Goal: Task Accomplishment & Management: Complete application form

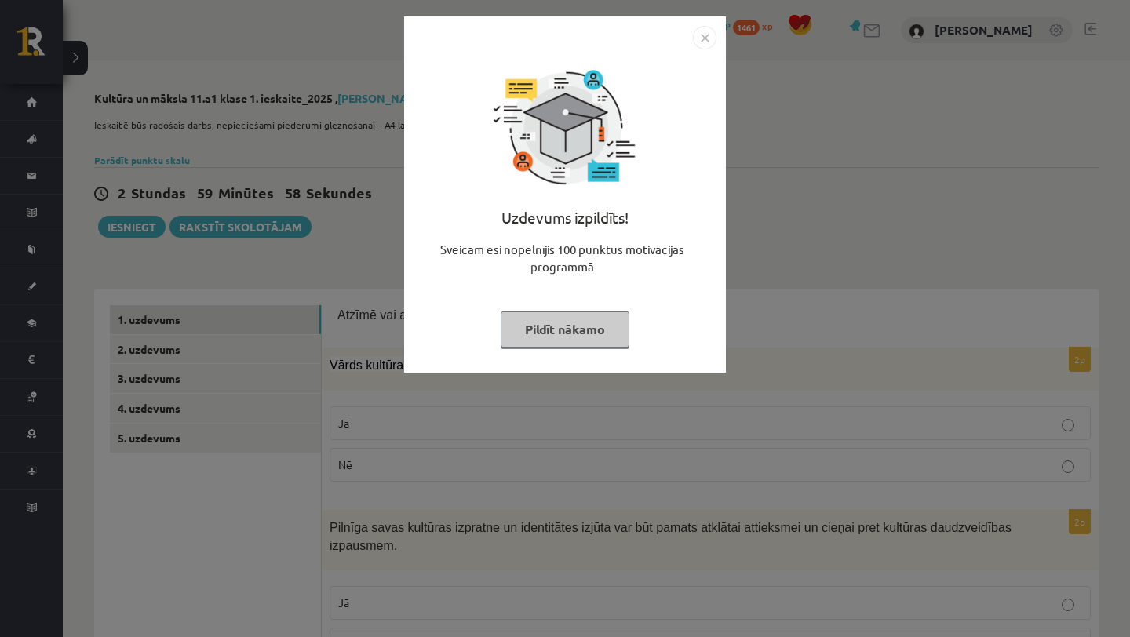
click at [552, 327] on button "Pildīt nākamo" at bounding box center [565, 329] width 129 height 36
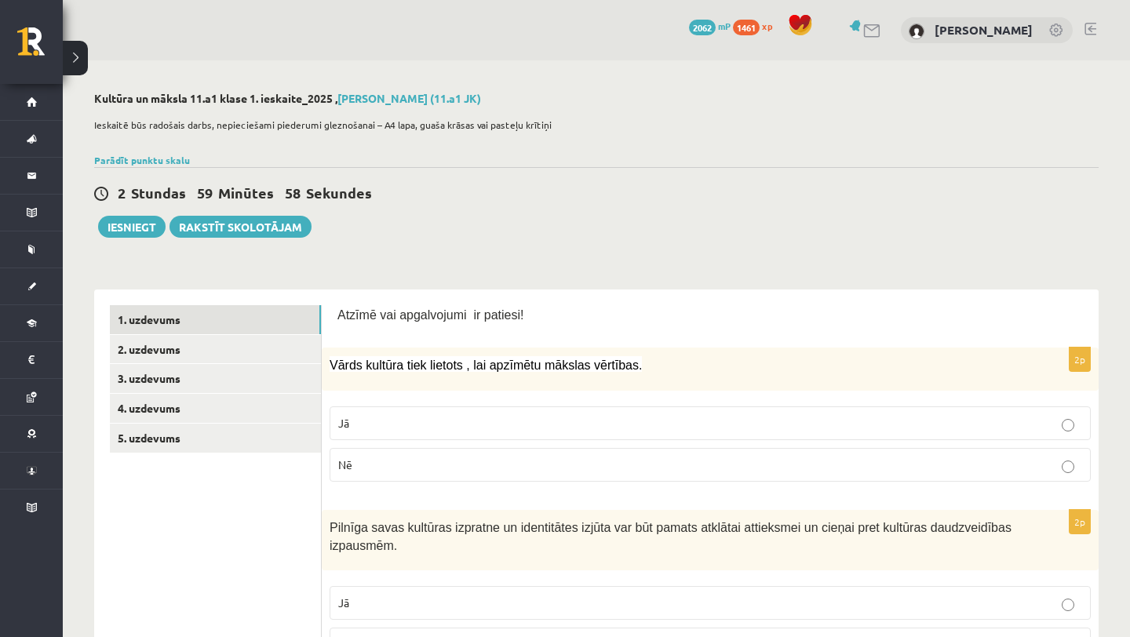
scroll to position [5, 0]
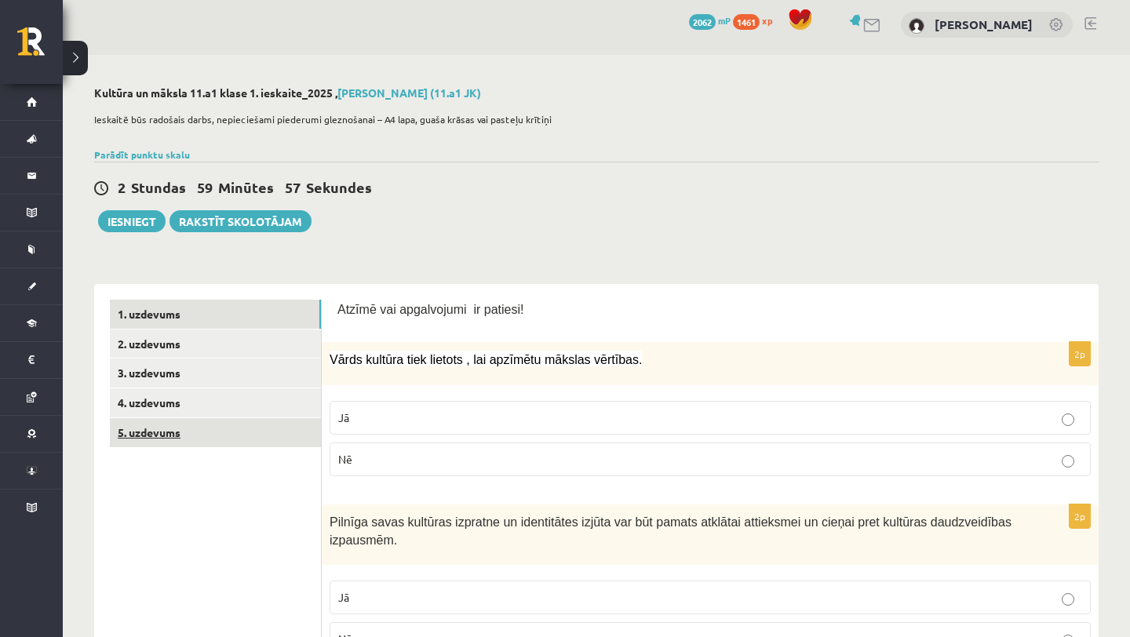
click at [233, 439] on link "5. uzdevums" at bounding box center [215, 432] width 211 height 29
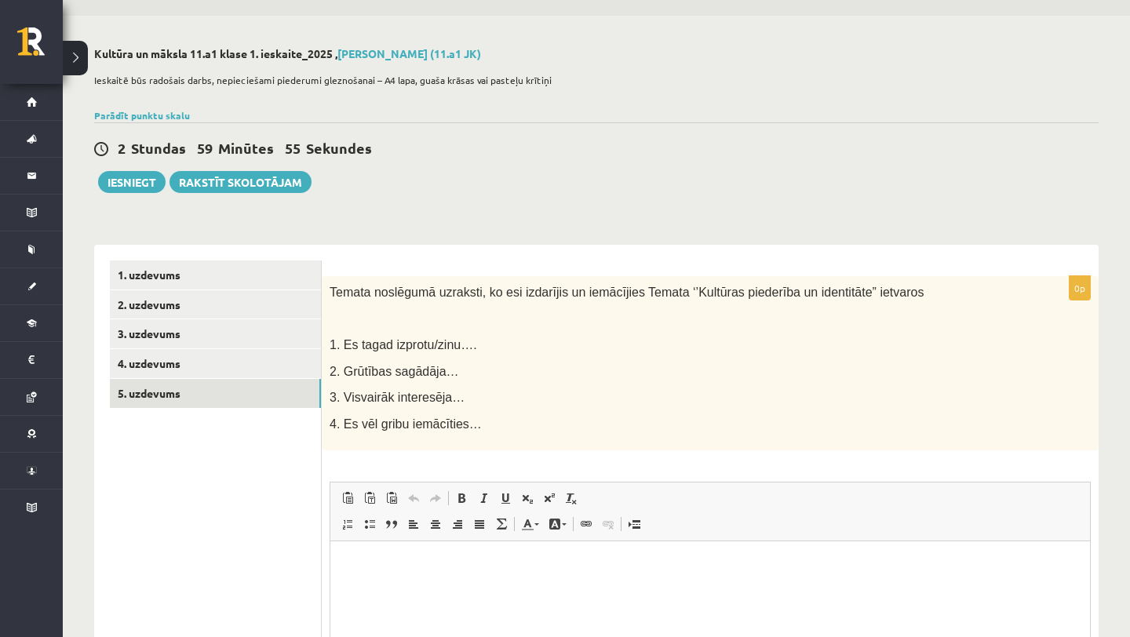
scroll to position [0, 0]
click at [219, 365] on link "4. uzdevums" at bounding box center [215, 363] width 211 height 29
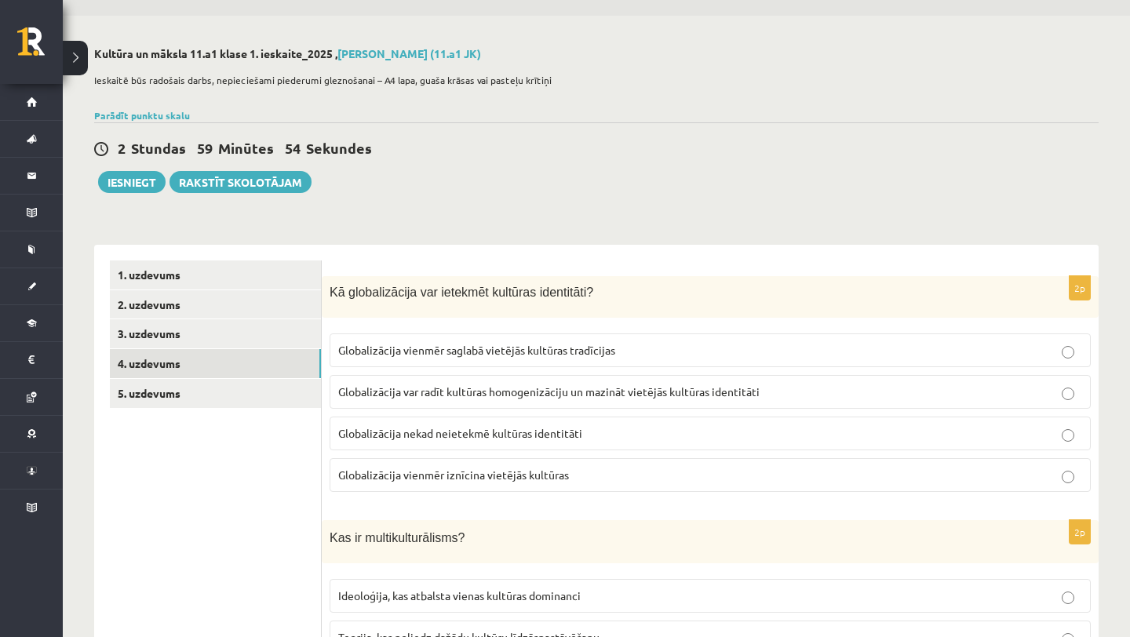
scroll to position [53, 0]
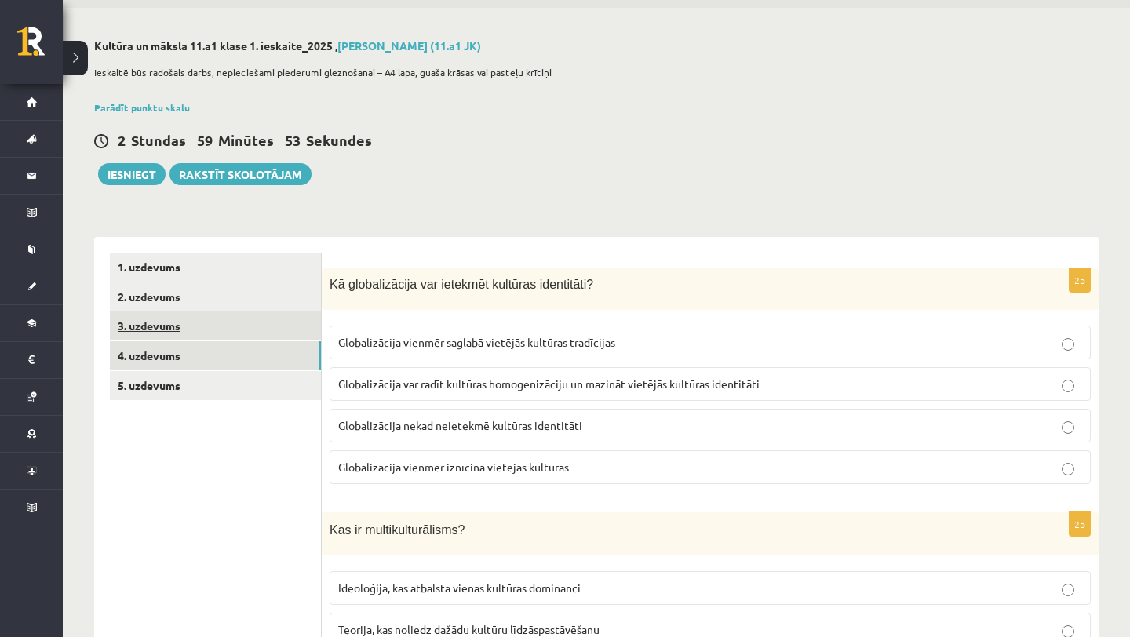
click at [247, 315] on link "3. uzdevums" at bounding box center [215, 325] width 211 height 29
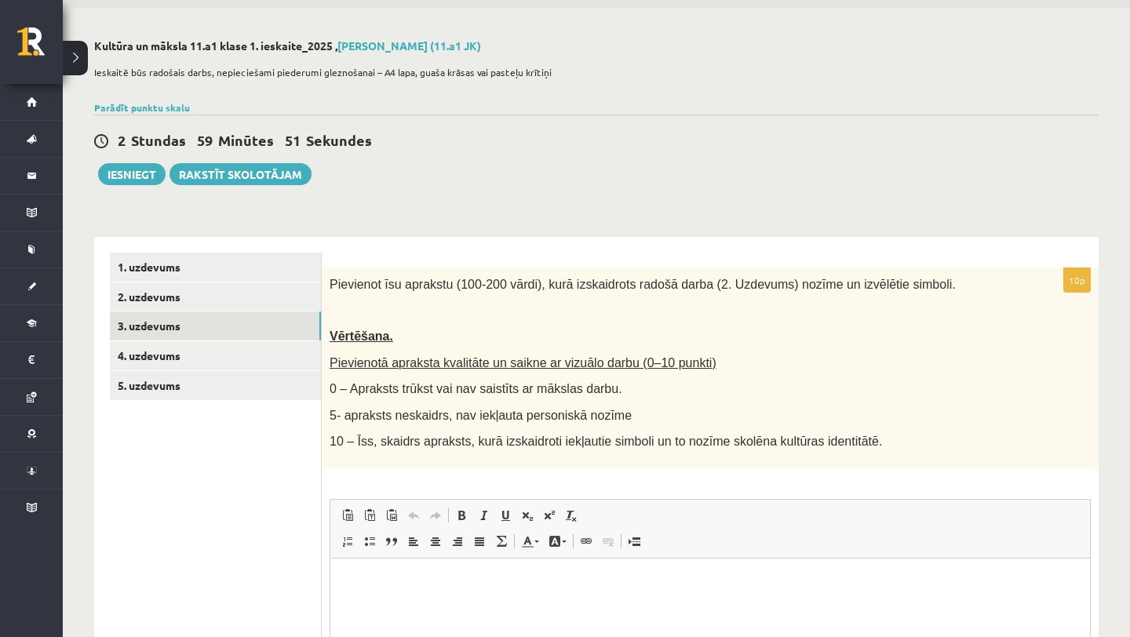
scroll to position [0, 0]
click at [233, 299] on link "2. uzdevums" at bounding box center [215, 296] width 211 height 29
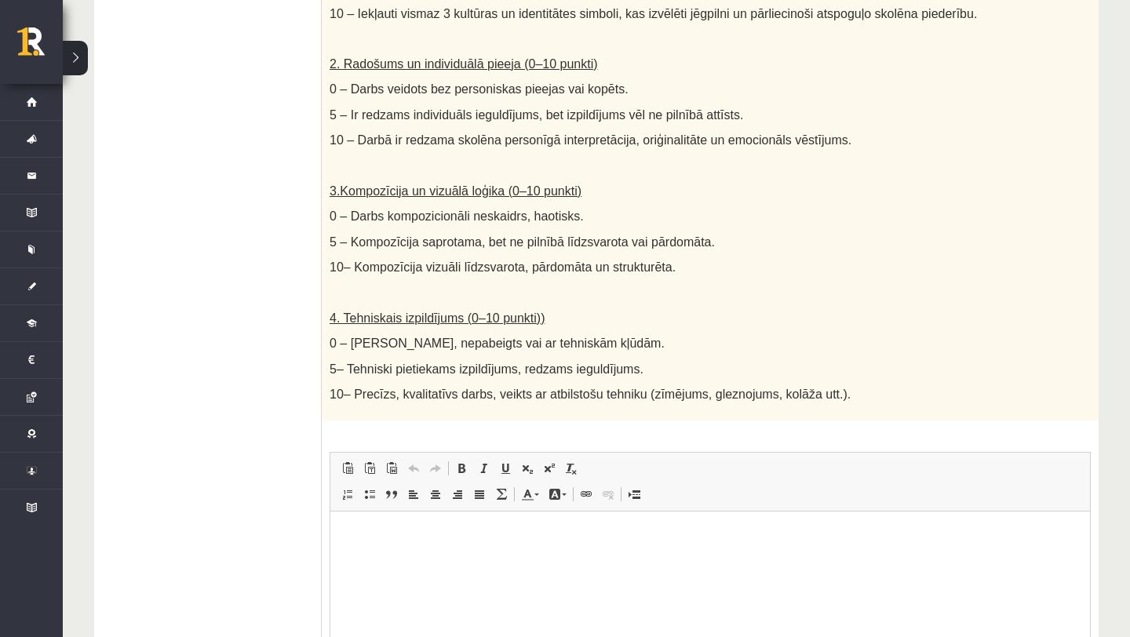
scroll to position [831, 0]
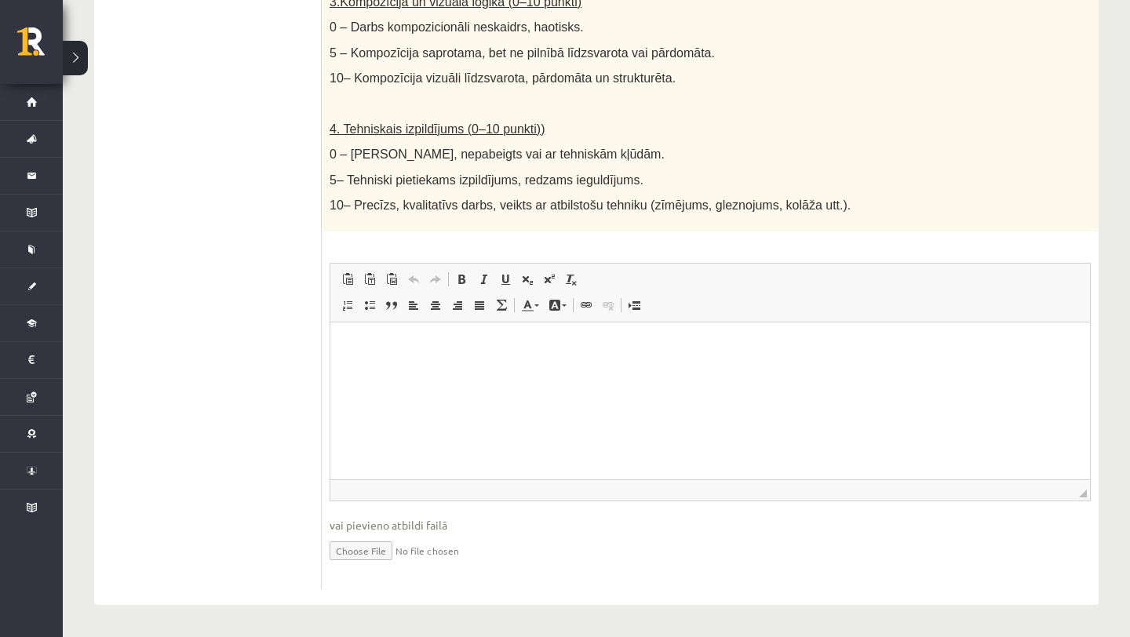
click at [377, 551] on input "file" at bounding box center [710, 549] width 761 height 32
type input "**********"
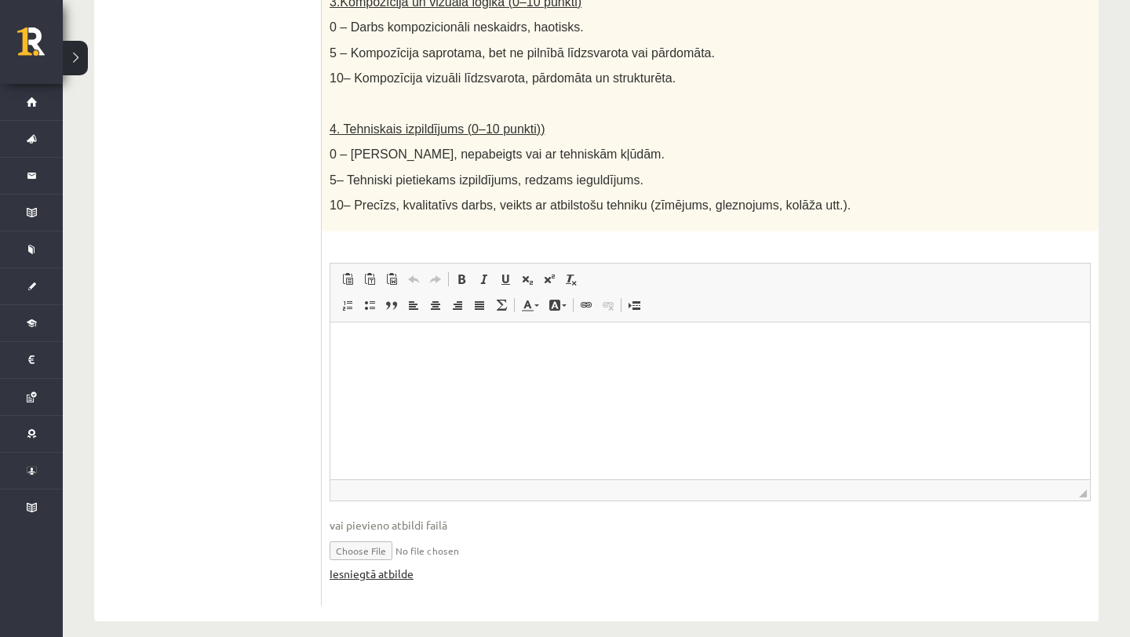
click at [385, 574] on link "Iesniegtā atbilde" at bounding box center [372, 574] width 84 height 16
click at [379, 552] on input "file" at bounding box center [710, 549] width 761 height 32
click at [399, 577] on link "Iesniegtā atbilde" at bounding box center [372, 574] width 84 height 16
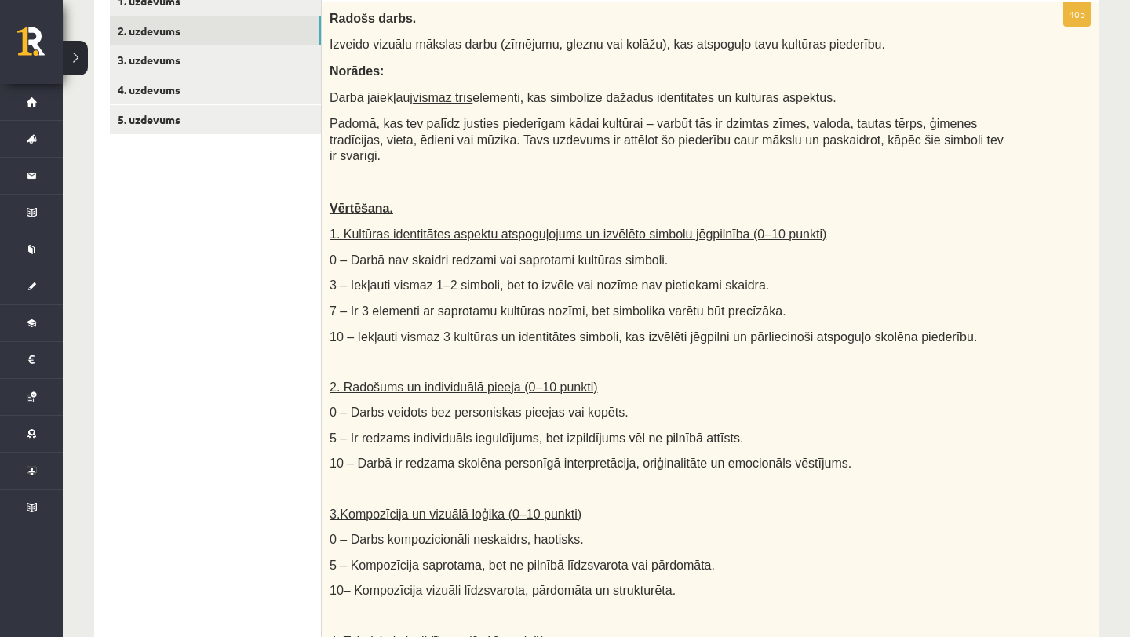
scroll to position [0, 0]
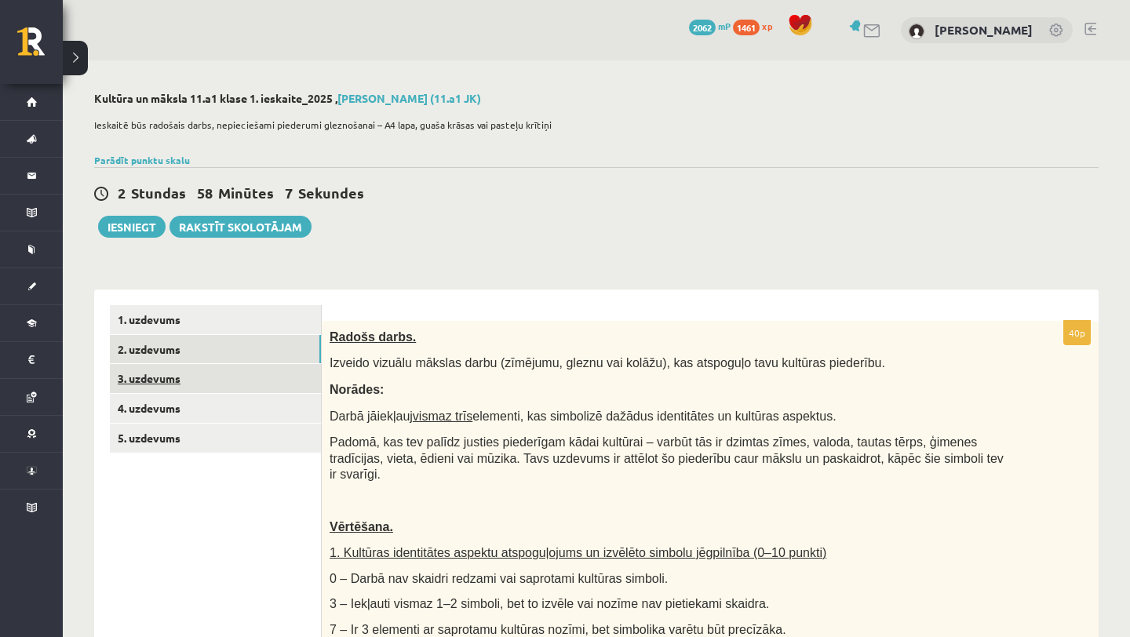
click at [198, 382] on link "3. uzdevums" at bounding box center [215, 378] width 211 height 29
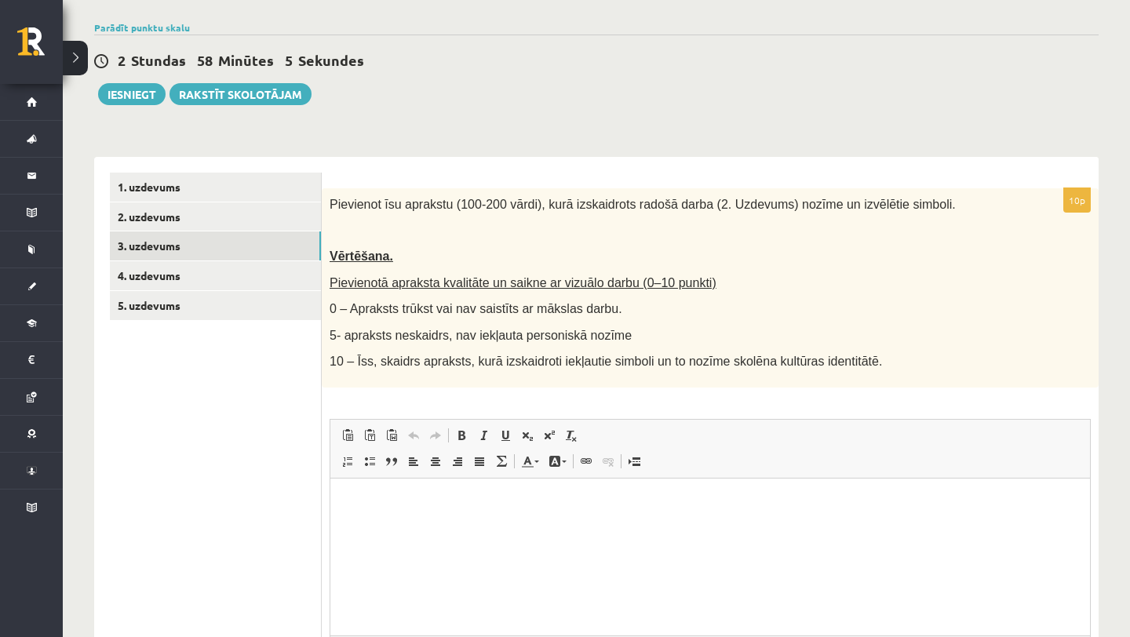
click at [559, 526] on html at bounding box center [709, 502] width 759 height 48
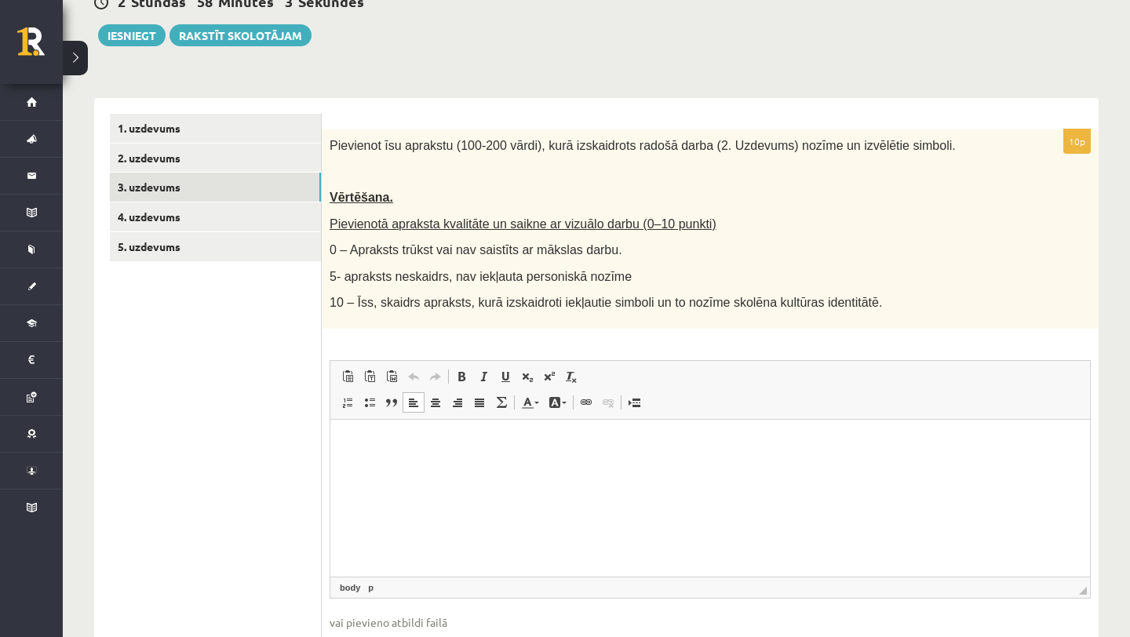
scroll to position [195, 0]
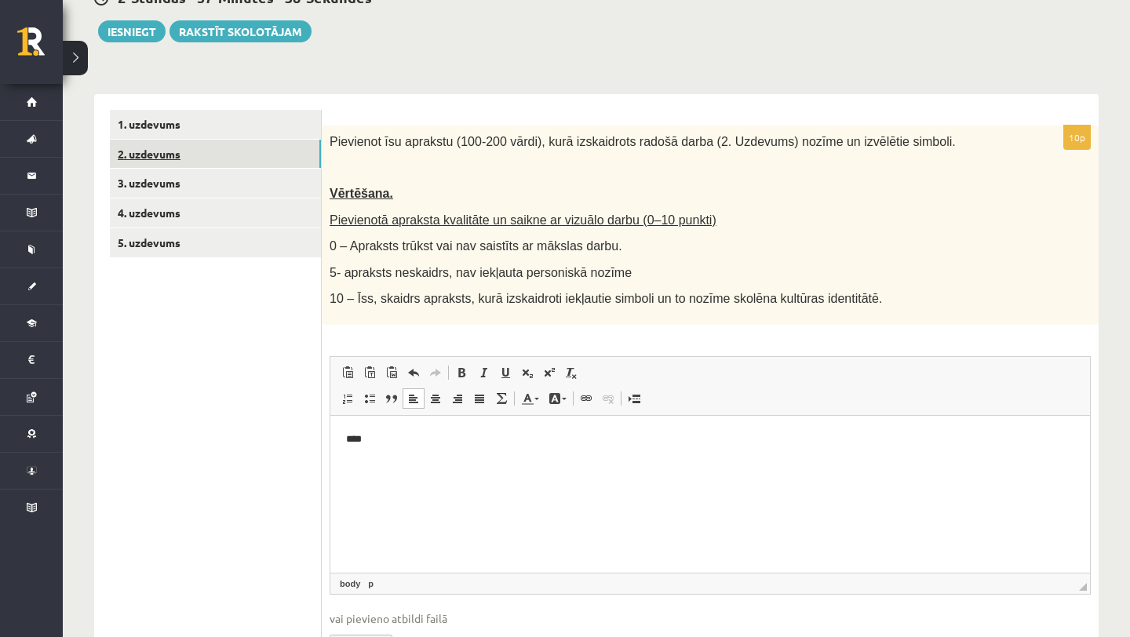
click at [268, 162] on link "2. uzdevums" at bounding box center [215, 154] width 211 height 29
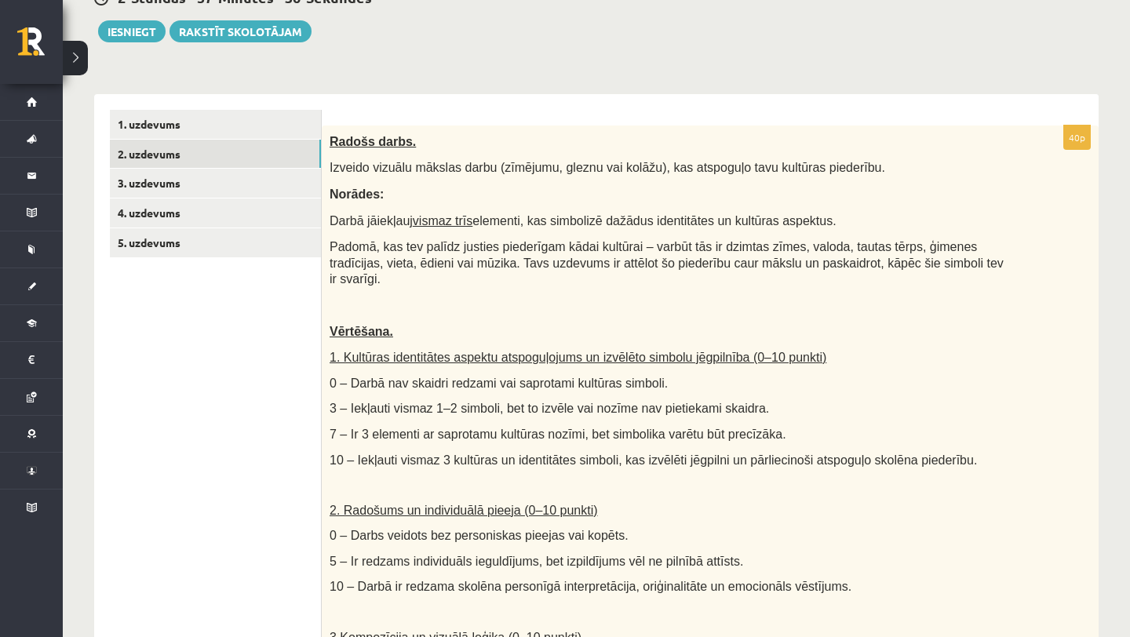
scroll to position [0, 0]
click at [282, 186] on link "3. uzdevums" at bounding box center [215, 183] width 211 height 29
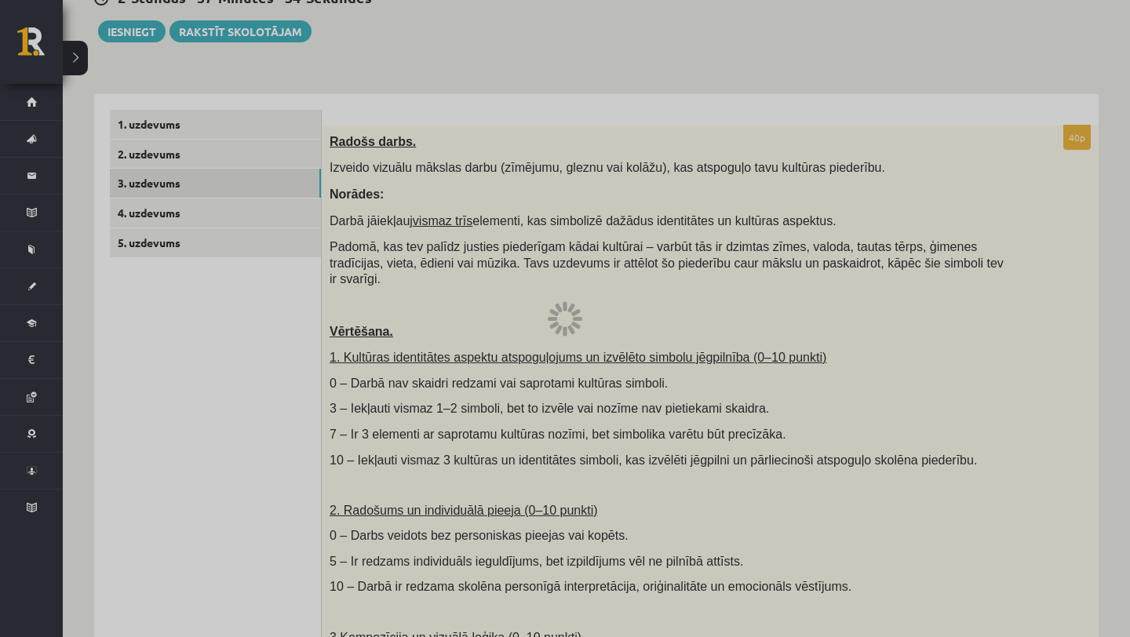
scroll to position [133, 0]
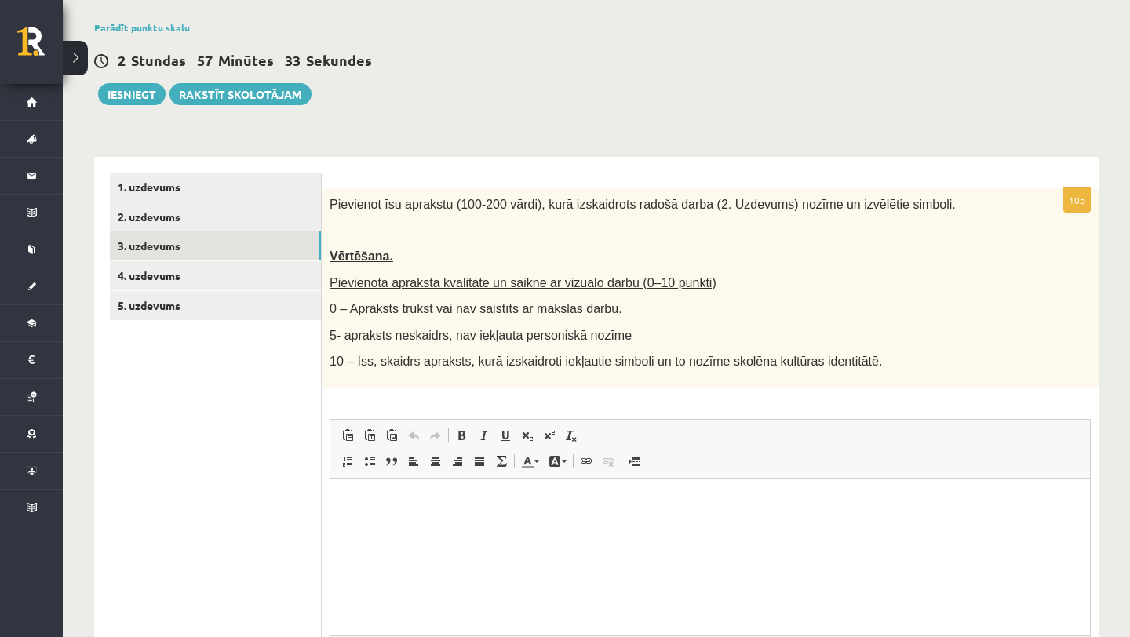
click at [747, 441] on fieldset "**********" at bounding box center [710, 578] width 761 height 319
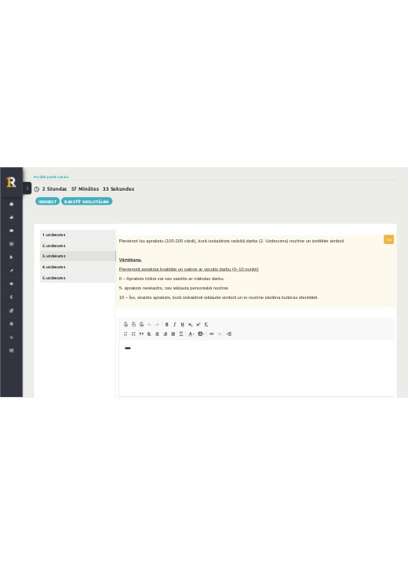
scroll to position [0, 0]
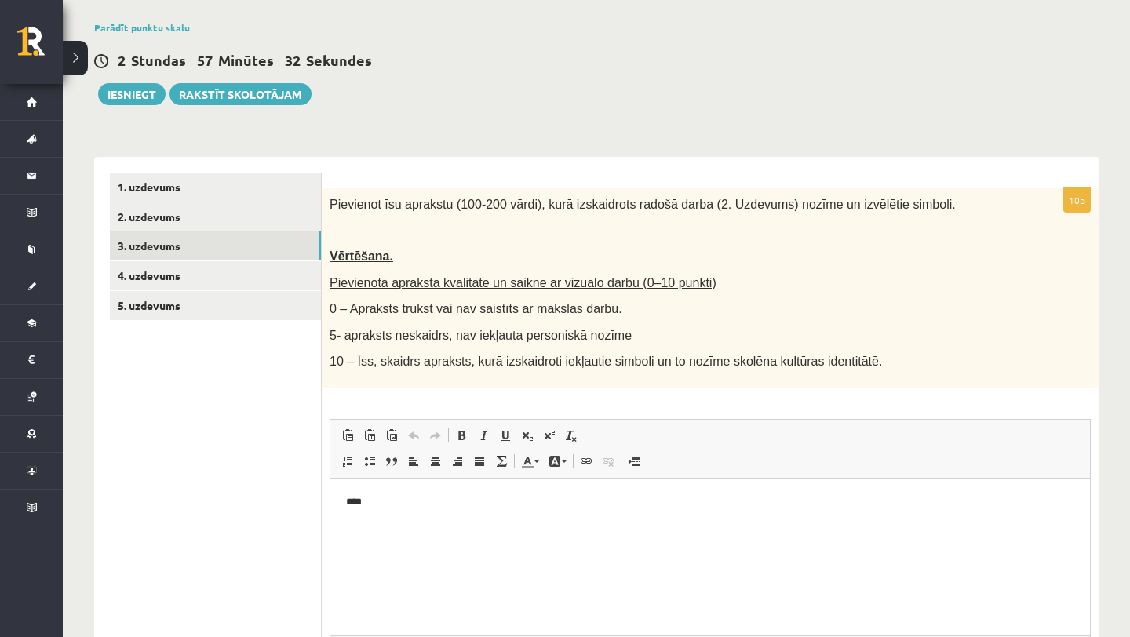
click at [621, 505] on p "****" at bounding box center [710, 501] width 728 height 16
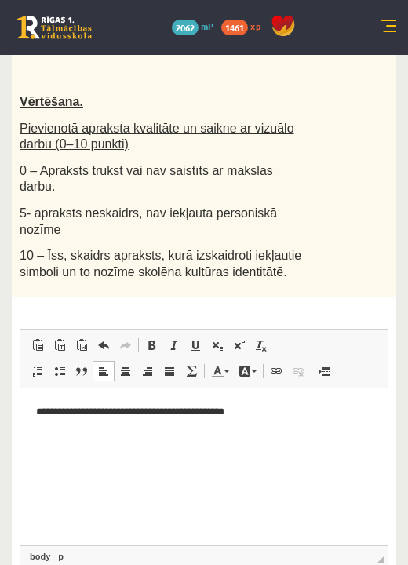
scroll to position [495, 0]
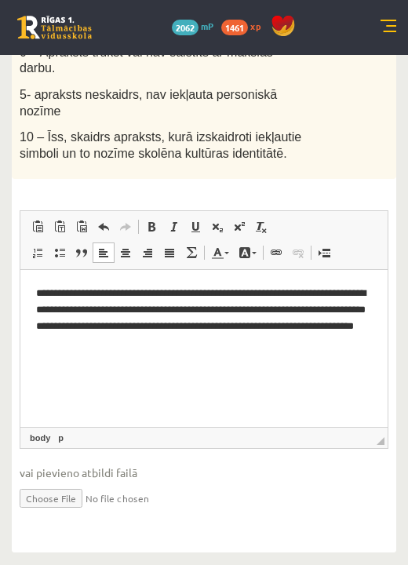
click at [180, 346] on p "**********" at bounding box center [204, 318] width 336 height 65
click at [282, 344] on p "**********" at bounding box center [204, 318] width 336 height 65
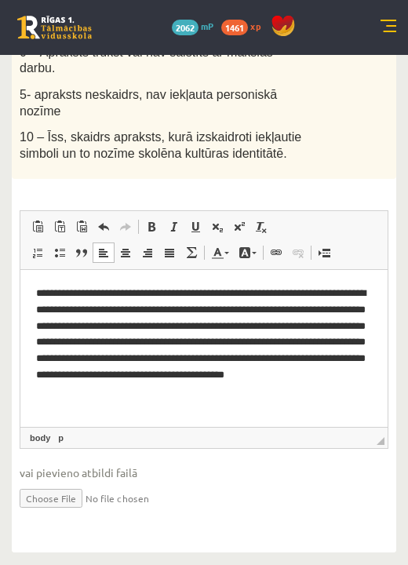
click at [210, 386] on p "**********" at bounding box center [204, 343] width 336 height 115
click at [282, 394] on p "**********" at bounding box center [204, 343] width 336 height 115
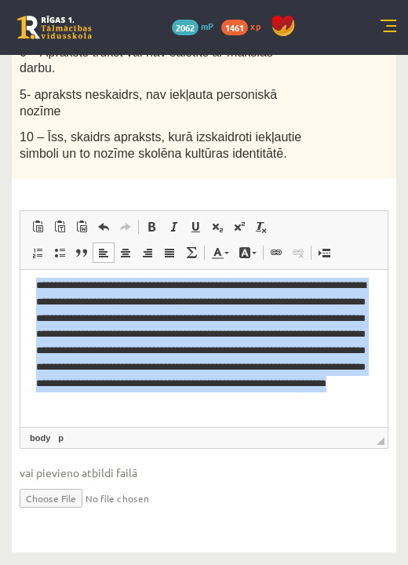
scroll to position [21, 0]
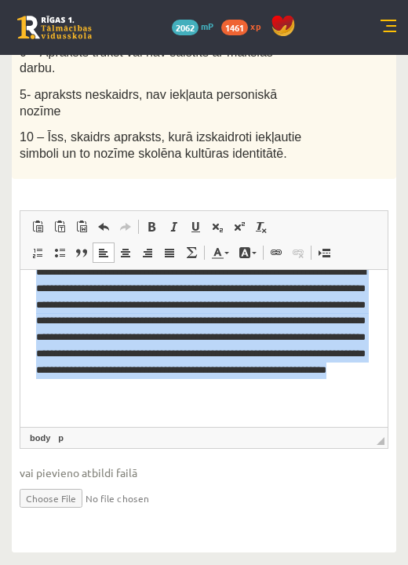
drag, startPoint x: 37, startPoint y: 293, endPoint x: 115, endPoint y: 435, distance: 162.9
click at [115, 427] on html "**********" at bounding box center [203, 338] width 367 height 178
copy p "**********"
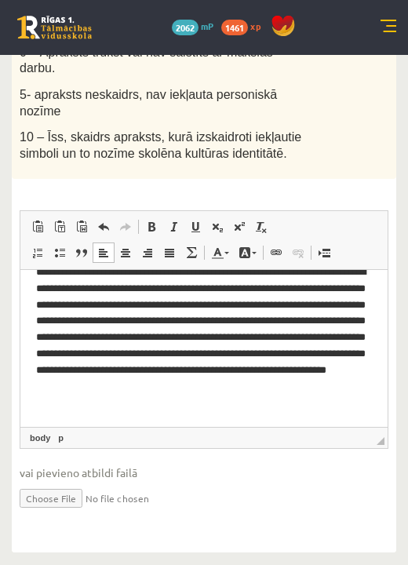
click at [123, 407] on p "**********" at bounding box center [204, 337] width 336 height 147
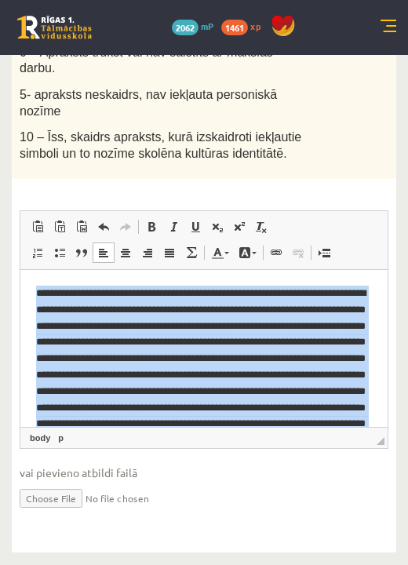
scroll to position [86, 0]
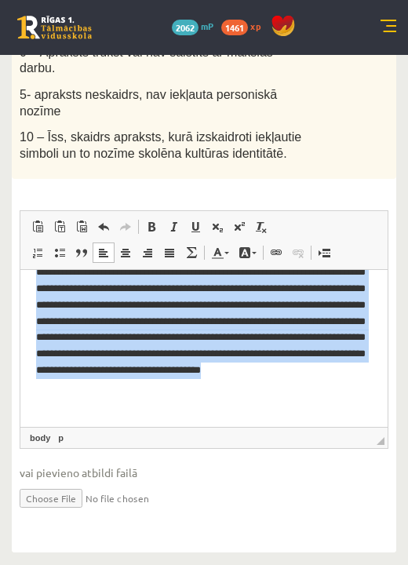
drag, startPoint x: 33, startPoint y: 291, endPoint x: 222, endPoint y: 506, distance: 286.3
click at [222, 427] on html "**********" at bounding box center [203, 305] width 367 height 243
copy p "**********"
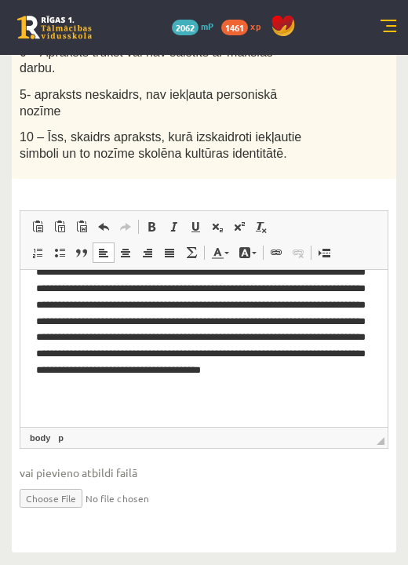
click at [188, 402] on p "**********" at bounding box center [204, 305] width 336 height 212
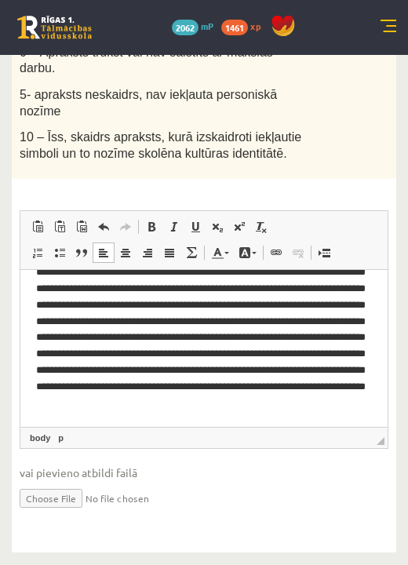
scroll to position [0, 0]
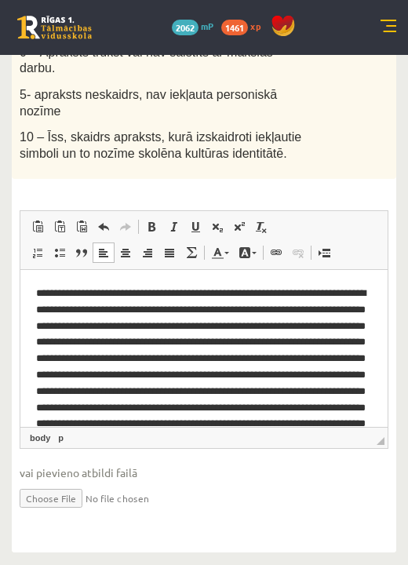
click at [293, 142] on span "10 – Īss, skaidrs apraksts, kurā izskaidroti iekļautie simboli un to nozīme sko…" at bounding box center [161, 145] width 282 height 30
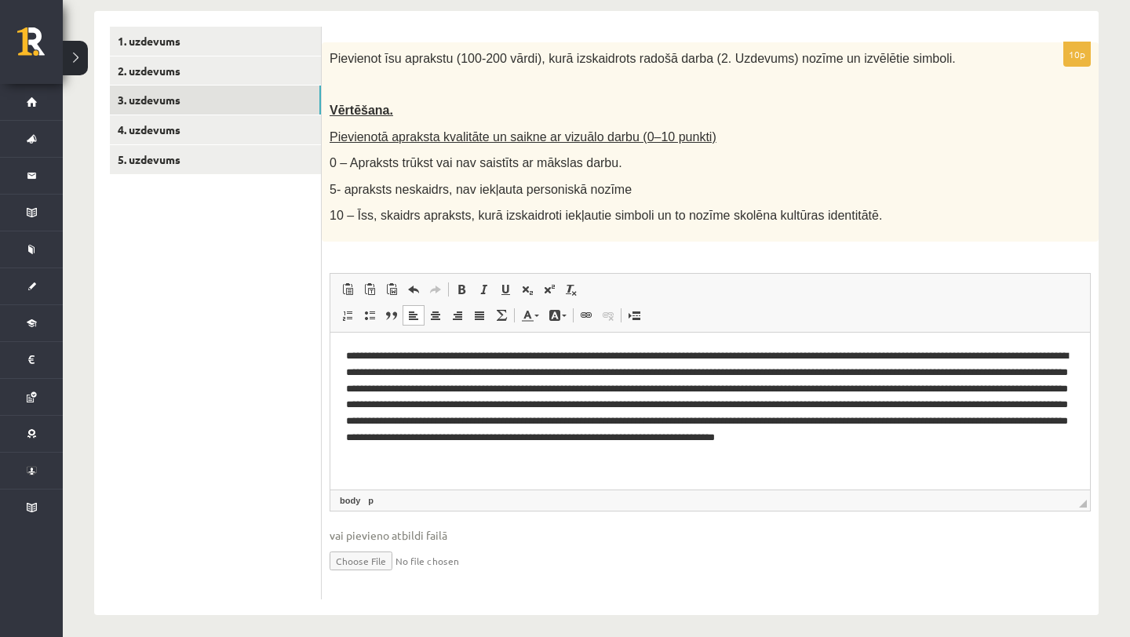
scroll to position [275, 0]
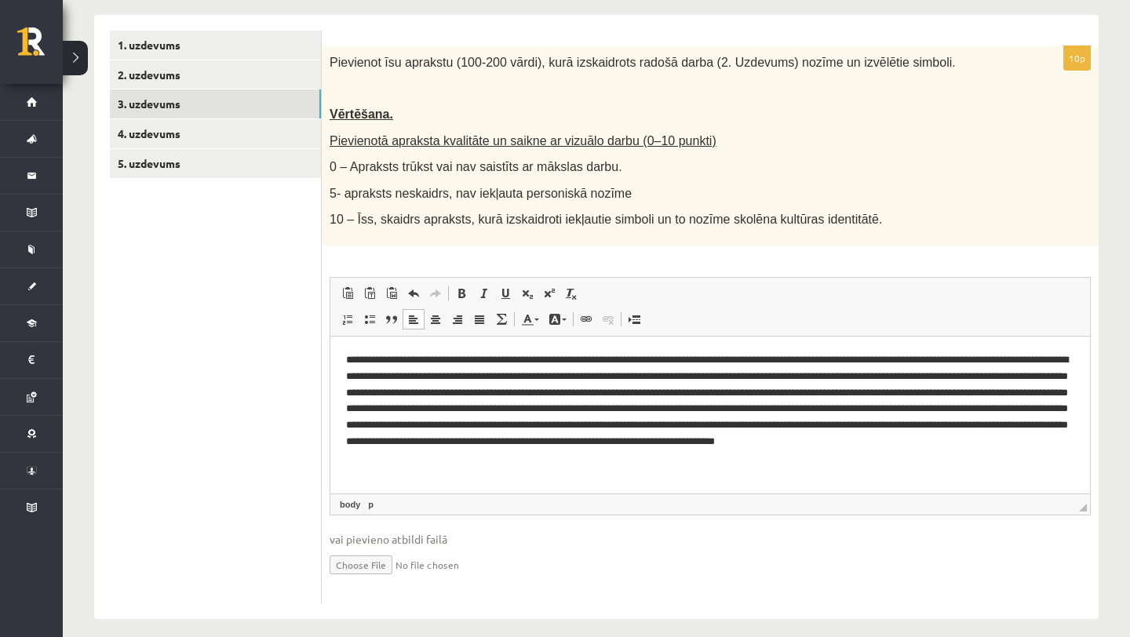
click at [439, 462] on p "**********" at bounding box center [710, 408] width 728 height 115
click at [402, 461] on p "**********" at bounding box center [710, 408] width 728 height 115
click at [439, 459] on p "**********" at bounding box center [710, 408] width 728 height 115
click at [772, 460] on p "**********" at bounding box center [710, 408] width 728 height 115
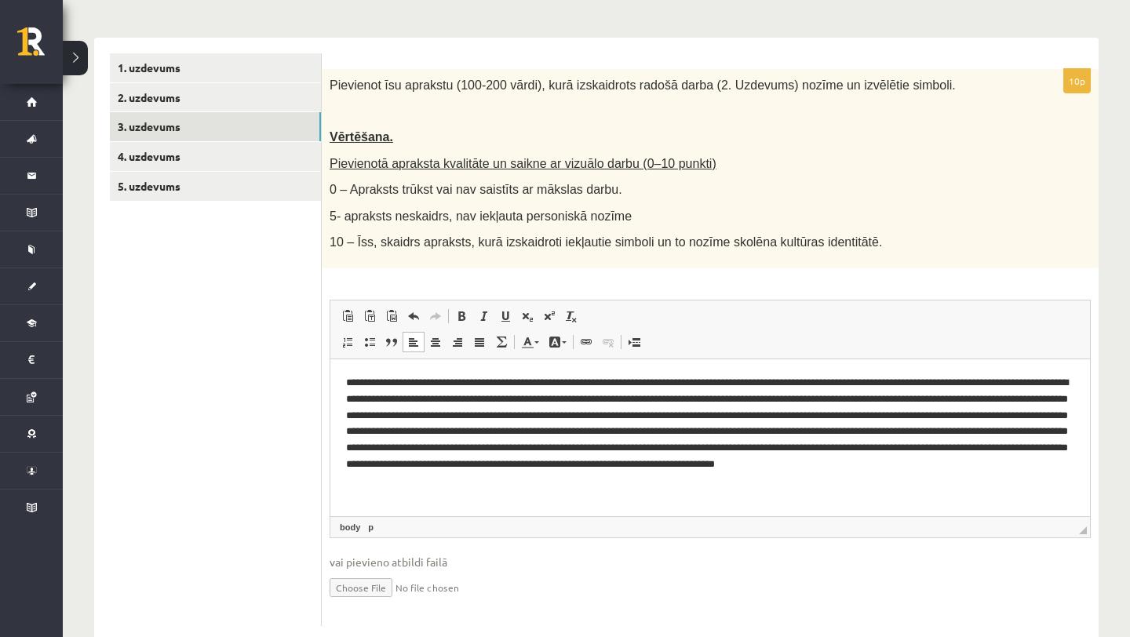
scroll to position [228, 0]
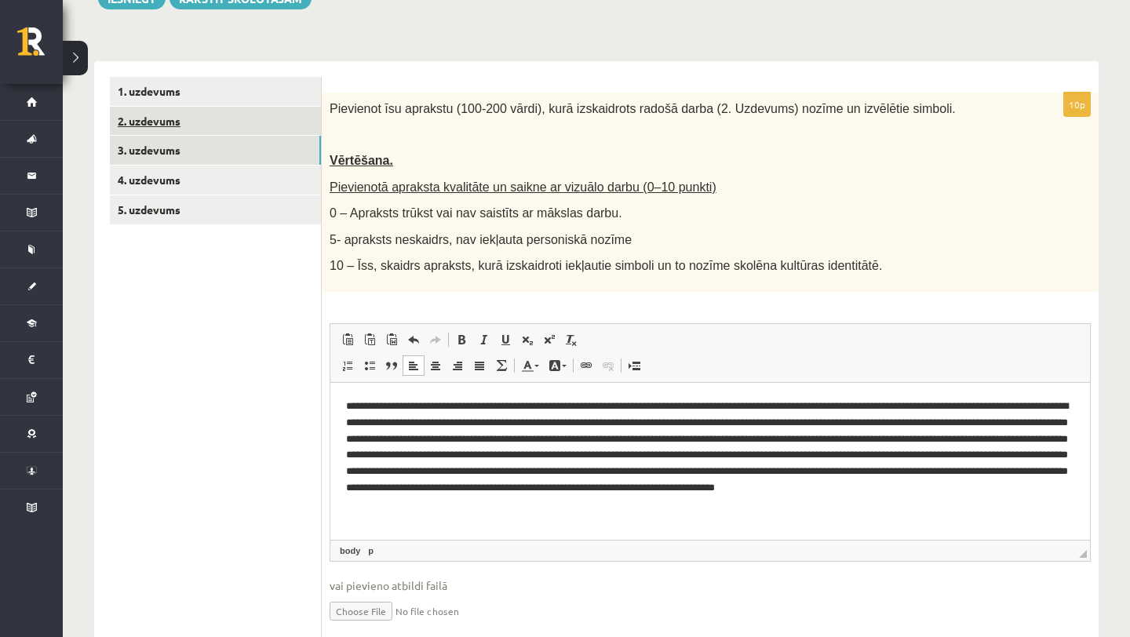
click at [266, 133] on link "2. uzdevums" at bounding box center [215, 121] width 211 height 29
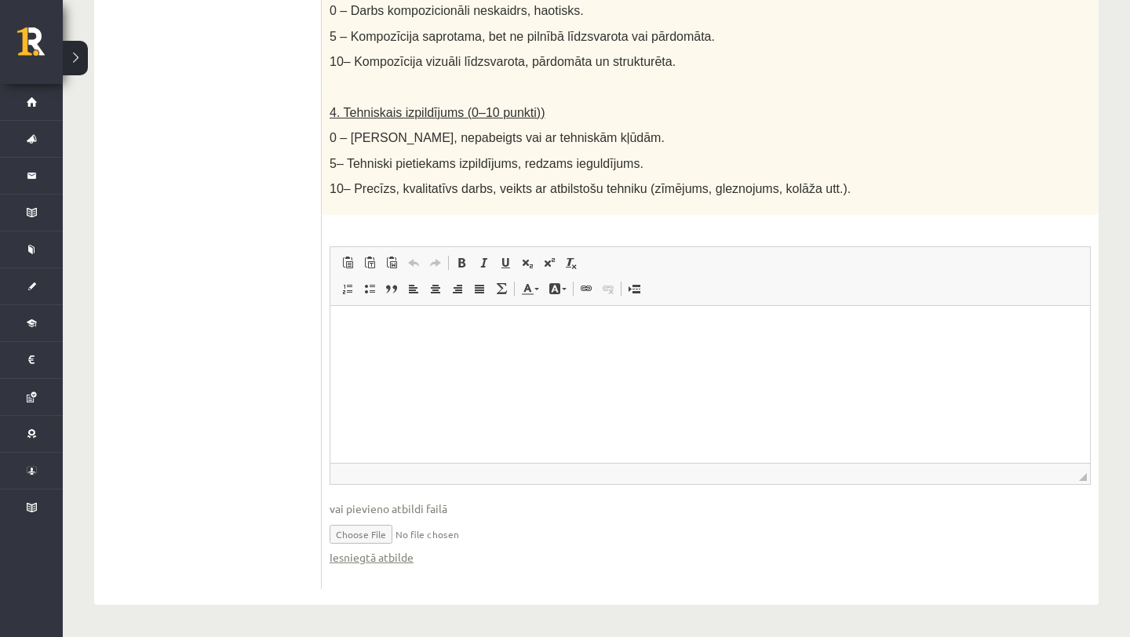
scroll to position [0, 0]
click at [401, 562] on link "Iesniegtā atbilde" at bounding box center [372, 557] width 84 height 16
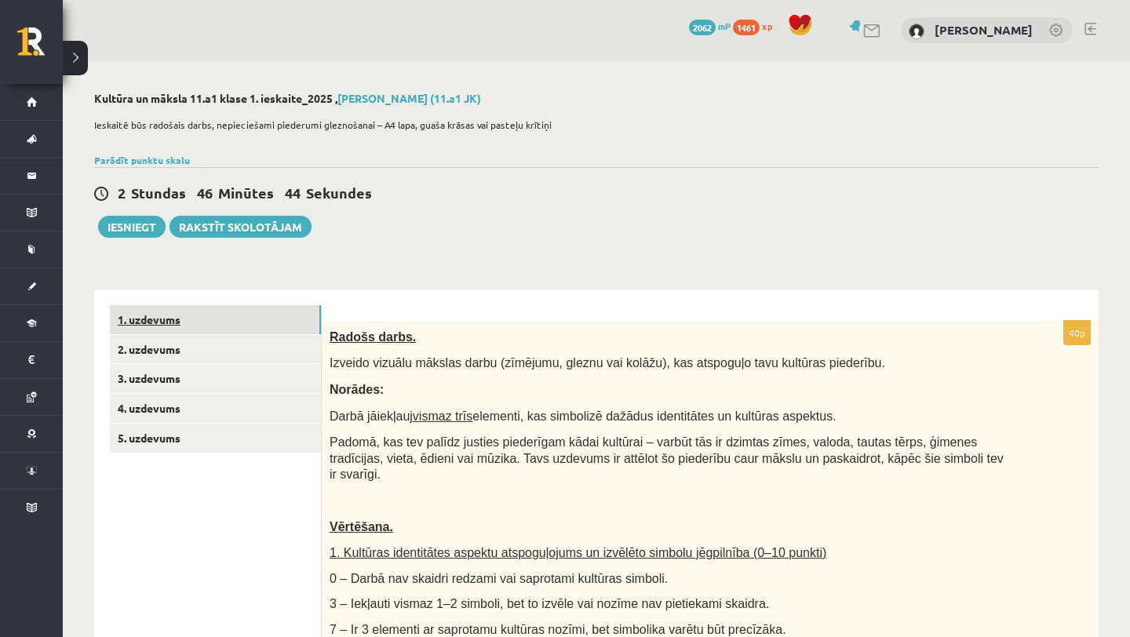
click at [151, 316] on link "1. uzdevums" at bounding box center [215, 319] width 211 height 29
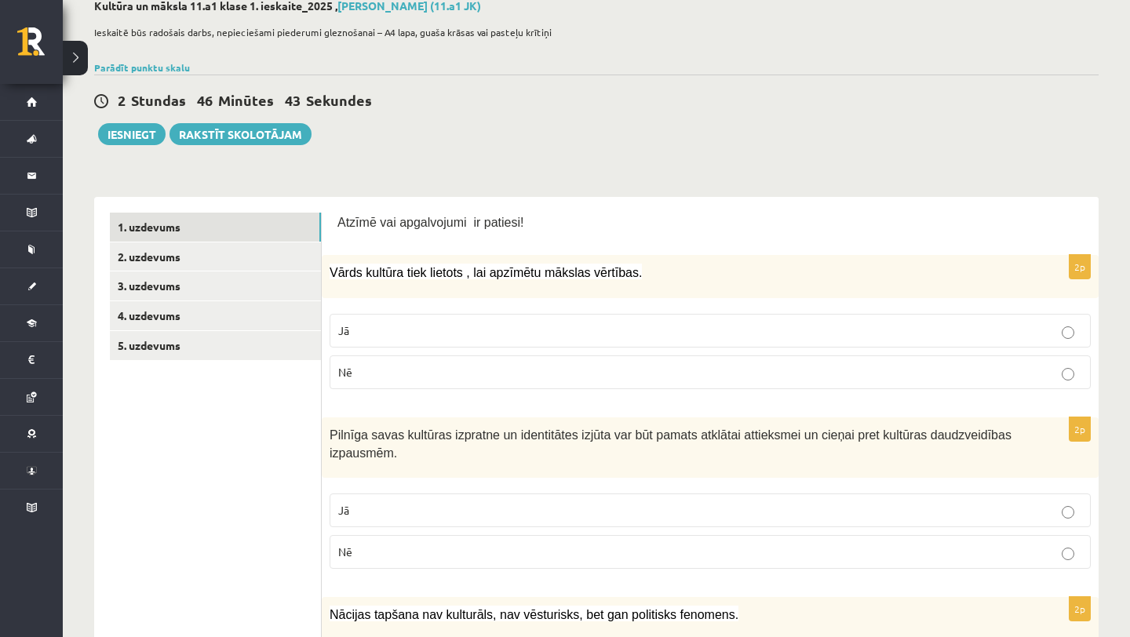
scroll to position [97, 0]
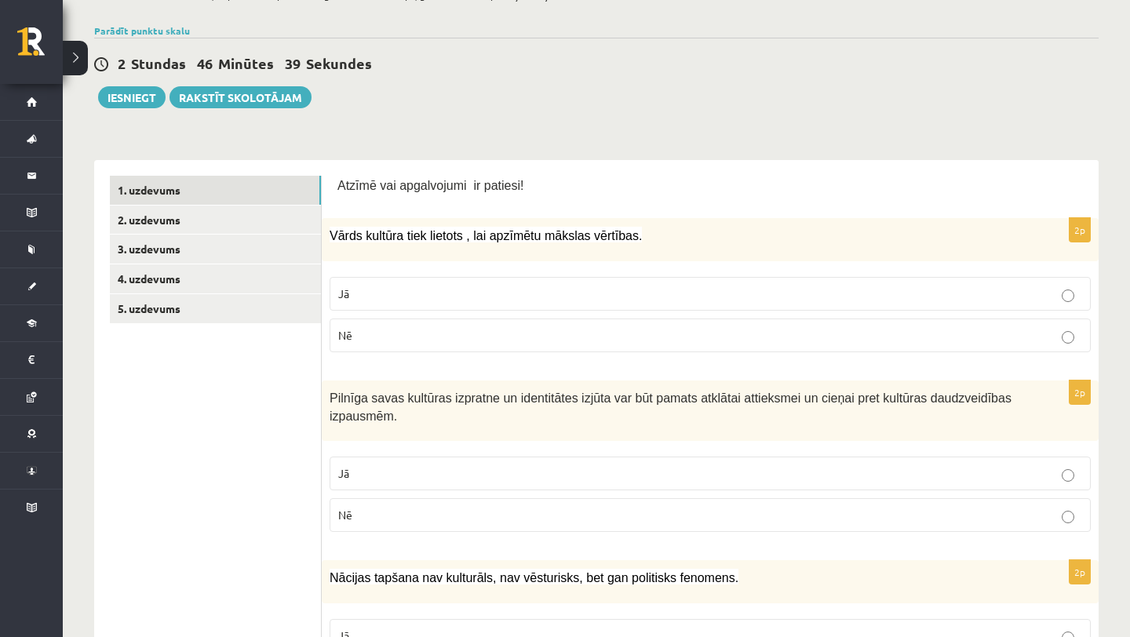
click at [612, 329] on p "Nē" at bounding box center [710, 335] width 744 height 16
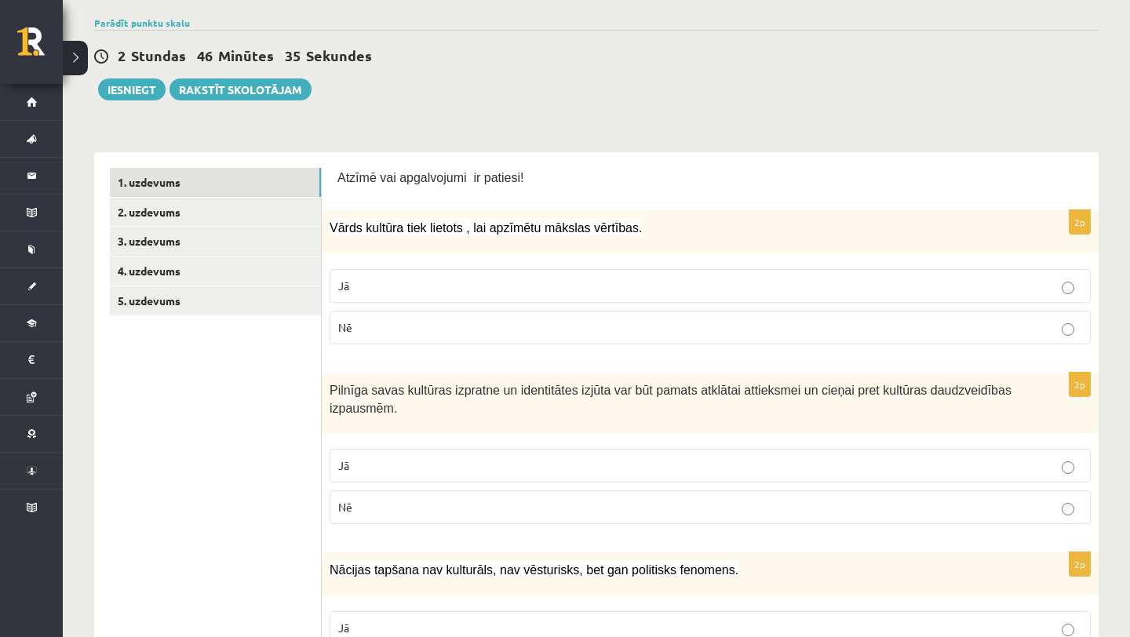
scroll to position [137, 0]
click at [260, 265] on link "4. uzdevums" at bounding box center [215, 271] width 211 height 29
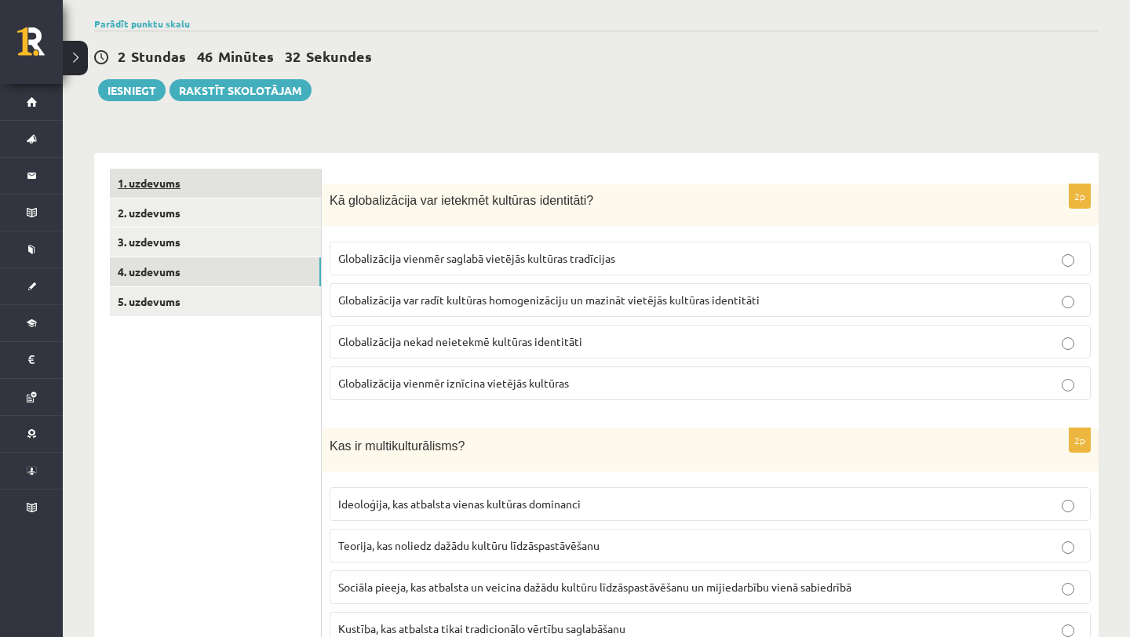
click at [275, 187] on link "1. uzdevums" at bounding box center [215, 183] width 211 height 29
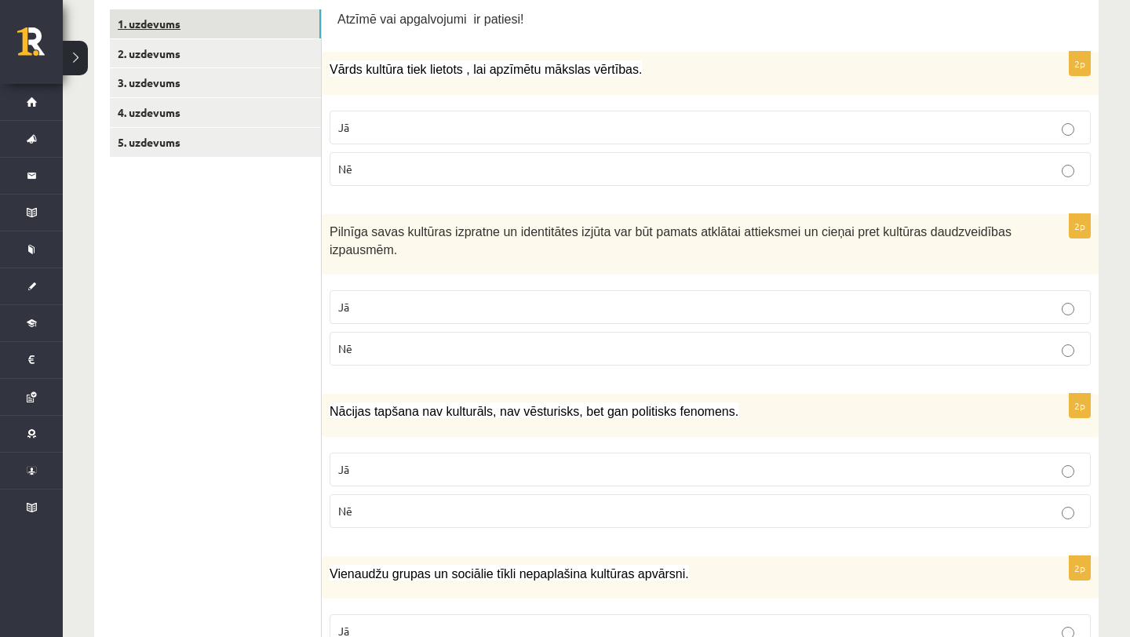
scroll to position [299, 0]
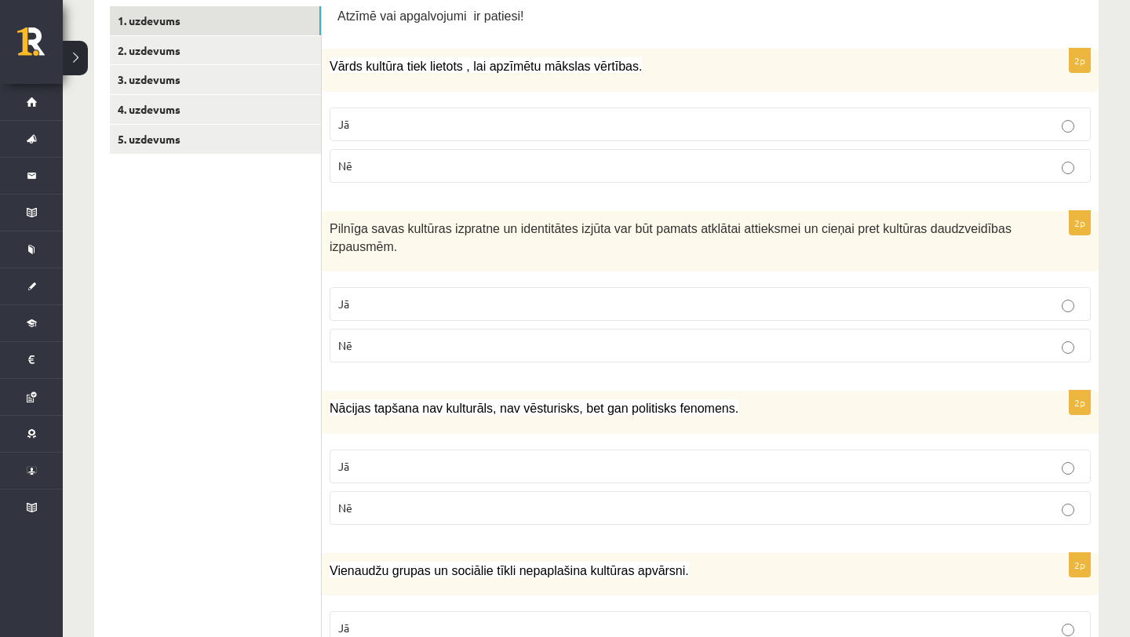
click at [413, 311] on p "Jā" at bounding box center [710, 304] width 744 height 16
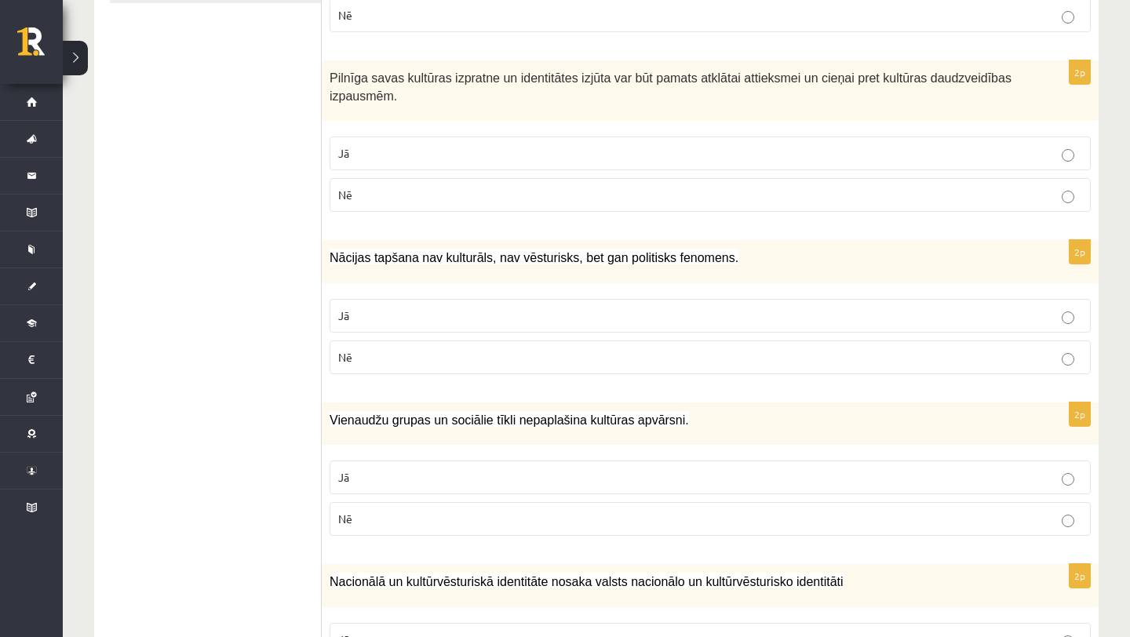
scroll to position [449, 0]
click at [417, 360] on p "Nē" at bounding box center [710, 358] width 744 height 16
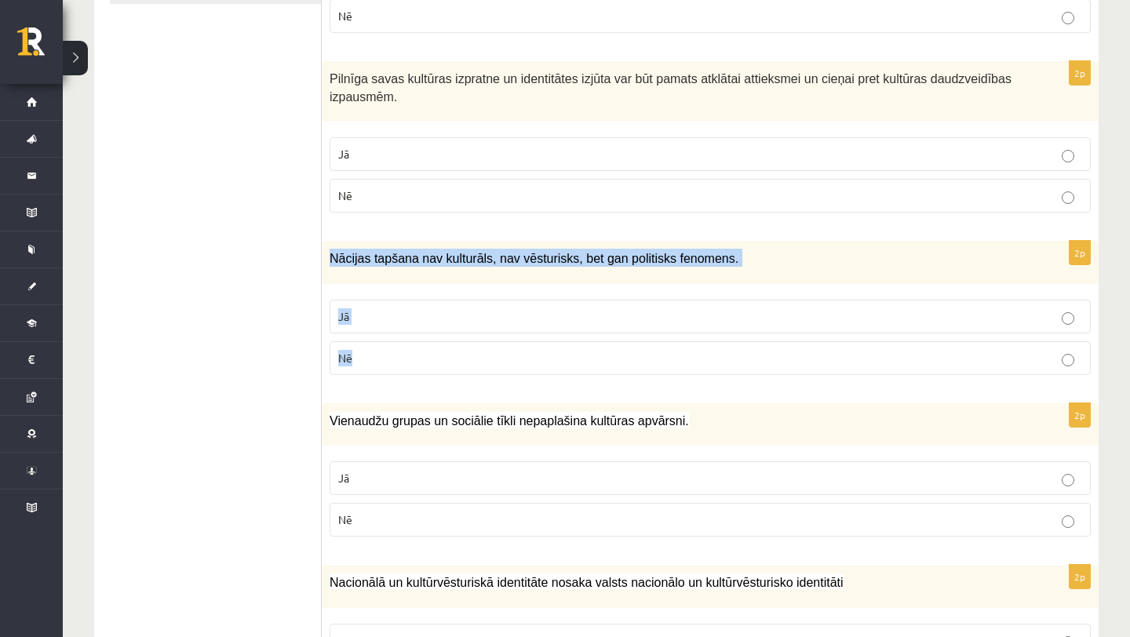
drag, startPoint x: 331, startPoint y: 257, endPoint x: 451, endPoint y: 353, distance: 154.0
click at [452, 354] on div "2p Nācijas tapšana nav kulturāls, nav vēsturisks, bet gan politisks fenomens. J…" at bounding box center [710, 314] width 777 height 147
click at [793, 249] on p "Nācijas tapšana nav kulturāls, nav vēsturisks, bet gan politisks fenomens." at bounding box center [671, 258] width 683 height 18
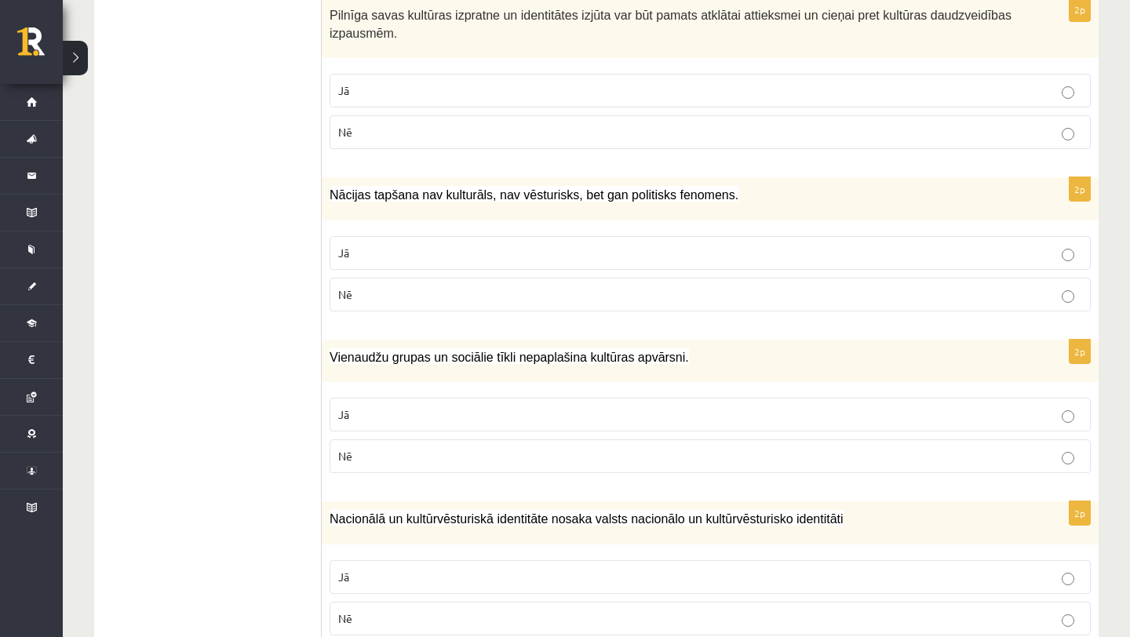
scroll to position [540, 0]
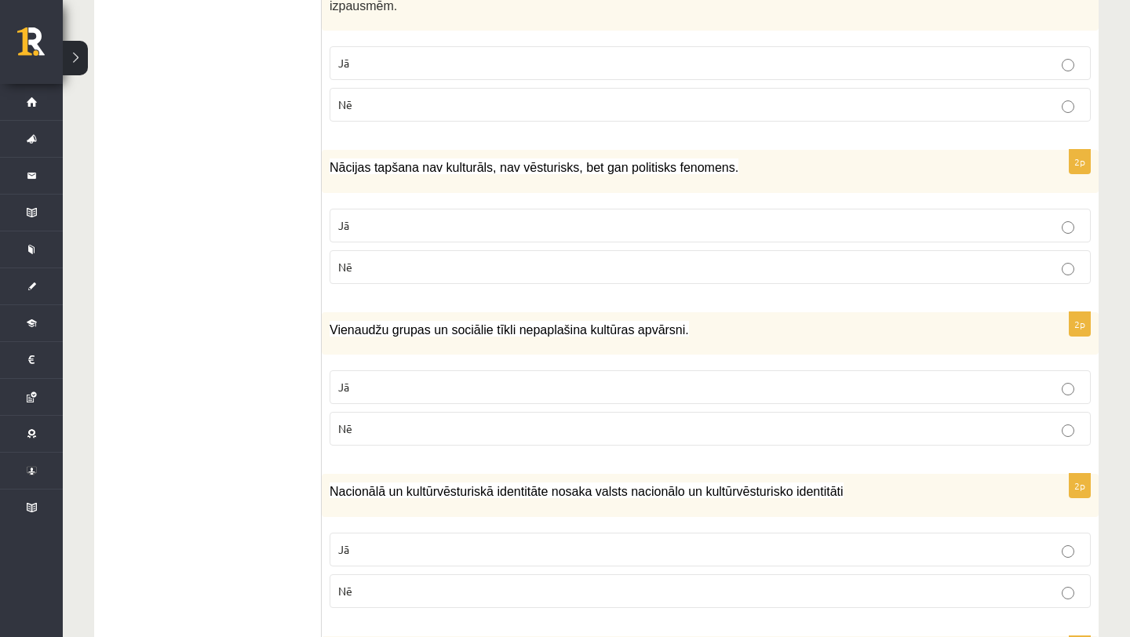
click at [683, 421] on p "Nē" at bounding box center [710, 429] width 744 height 16
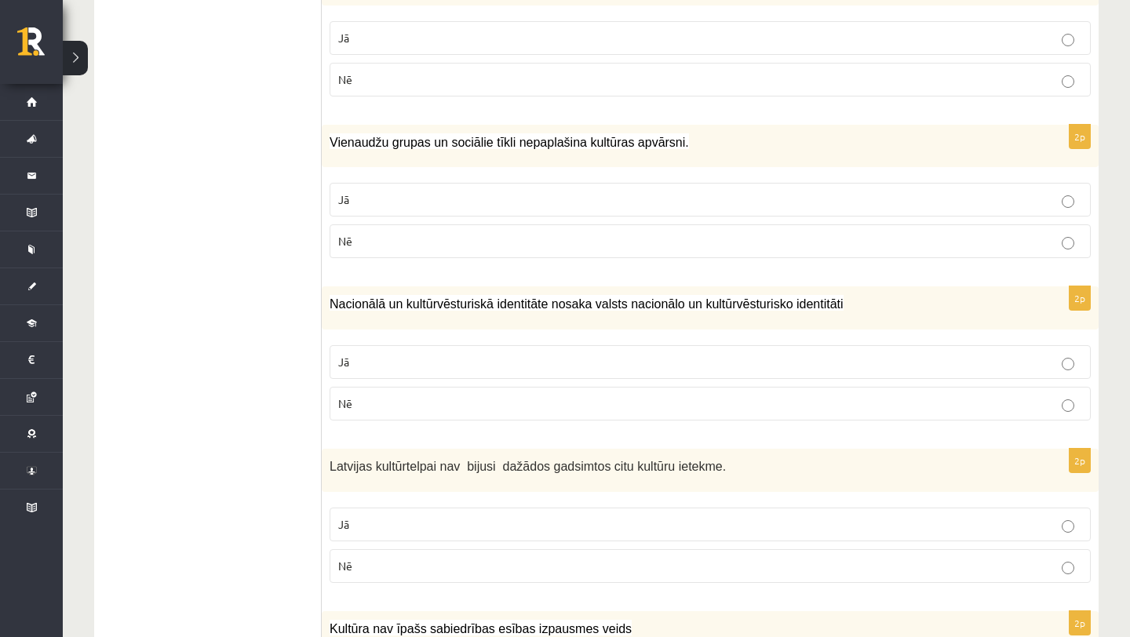
scroll to position [730, 0]
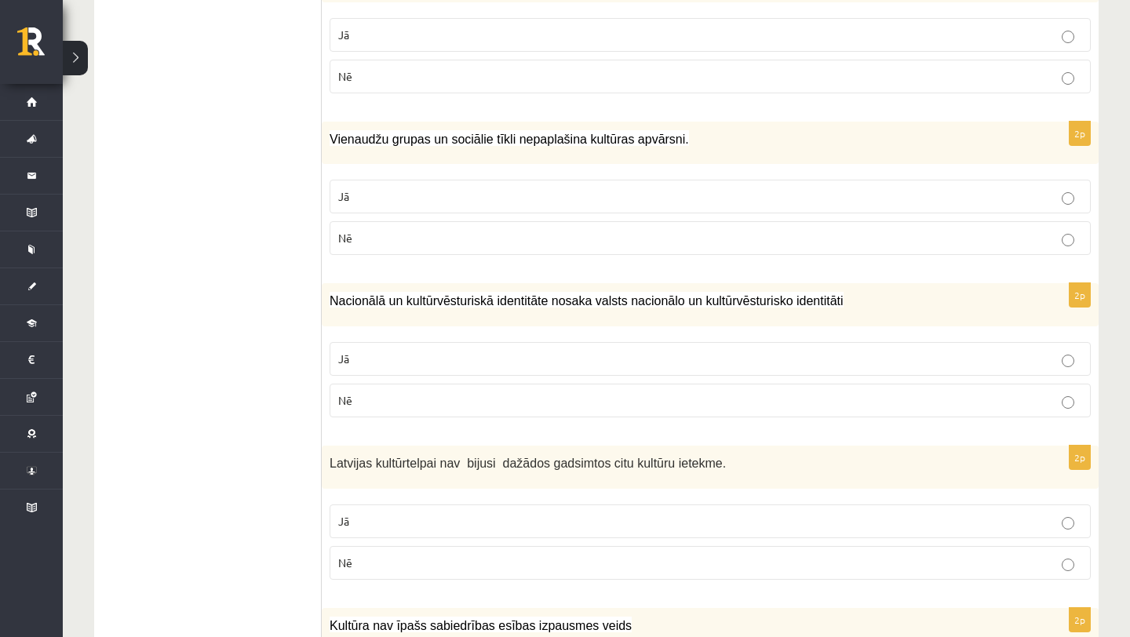
click at [697, 351] on p "Jā" at bounding box center [710, 359] width 744 height 16
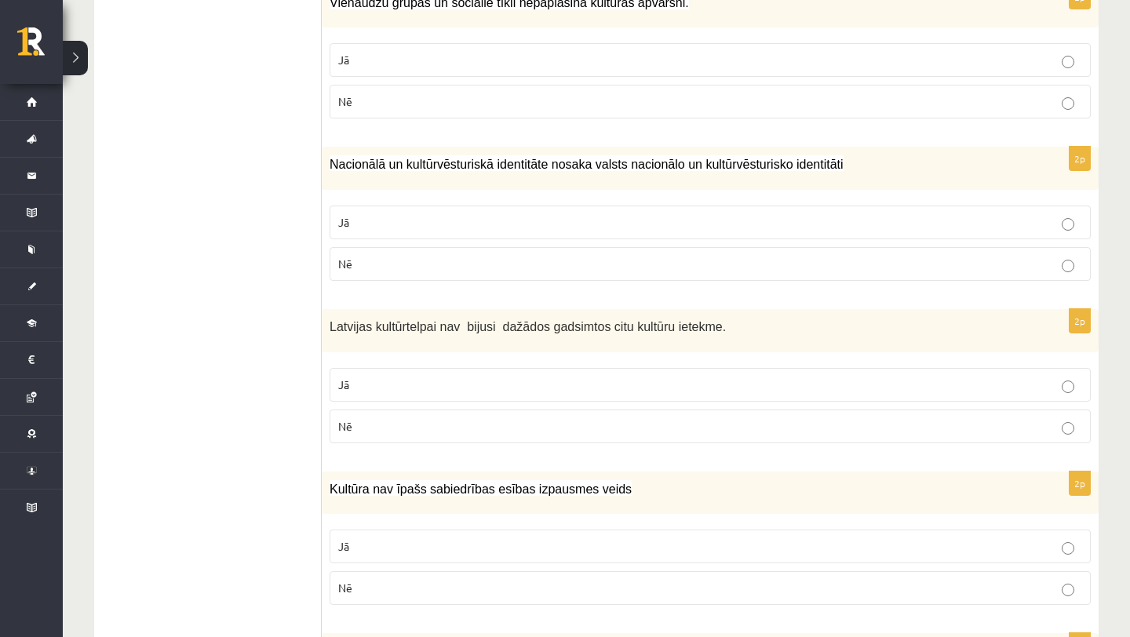
scroll to position [868, 0]
click at [679, 428] on p "Nē" at bounding box center [710, 425] width 744 height 16
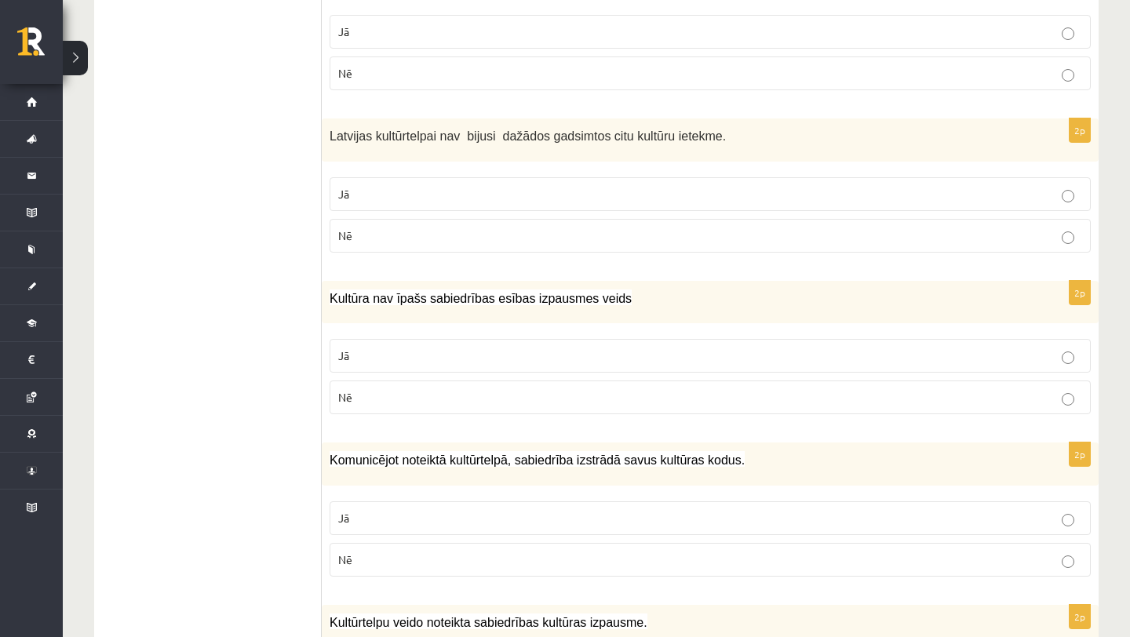
scroll to position [1057, 0]
click at [687, 404] on p "Nē" at bounding box center [710, 398] width 744 height 16
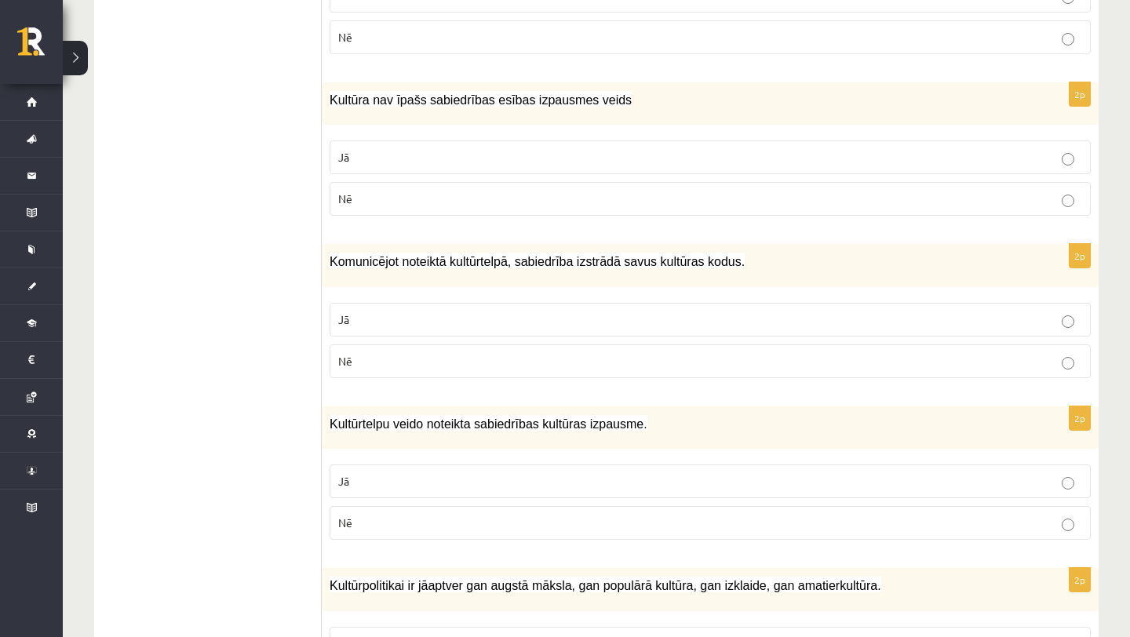
scroll to position [1255, 0]
click at [696, 312] on p "Jā" at bounding box center [710, 320] width 744 height 16
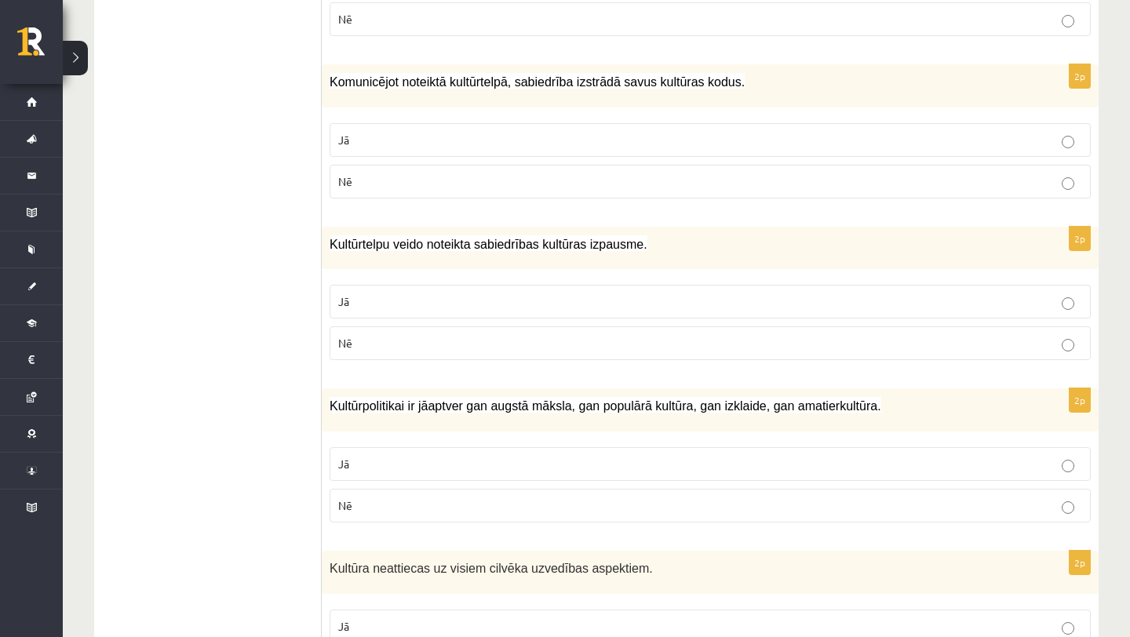
scroll to position [1440, 0]
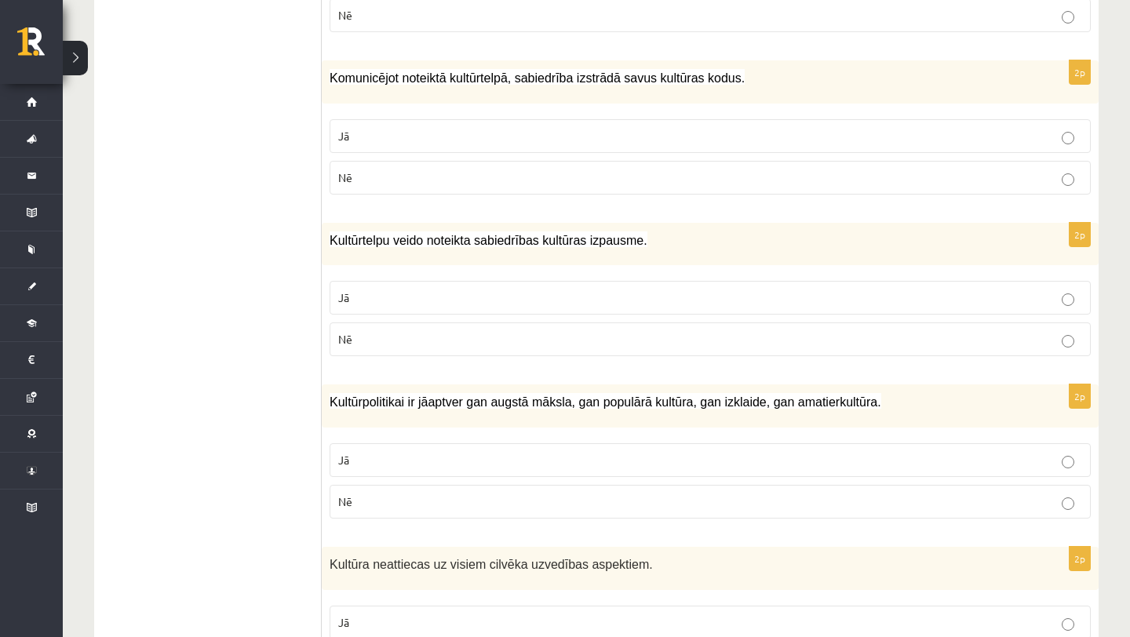
click at [696, 310] on label "Jā" at bounding box center [710, 298] width 761 height 34
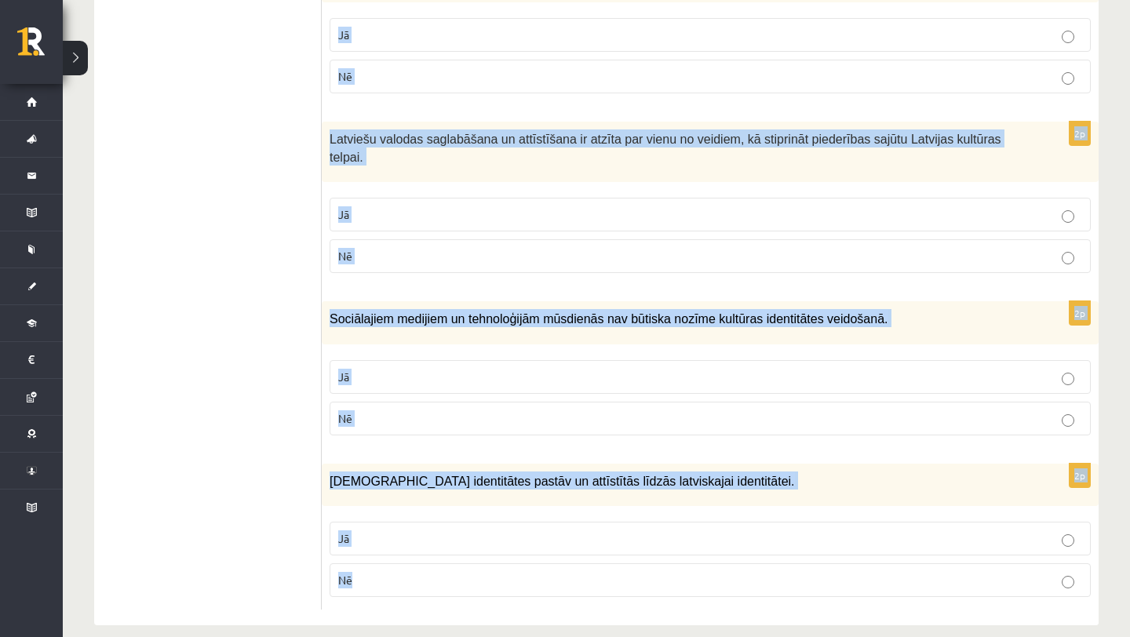
scroll to position [2207, 0]
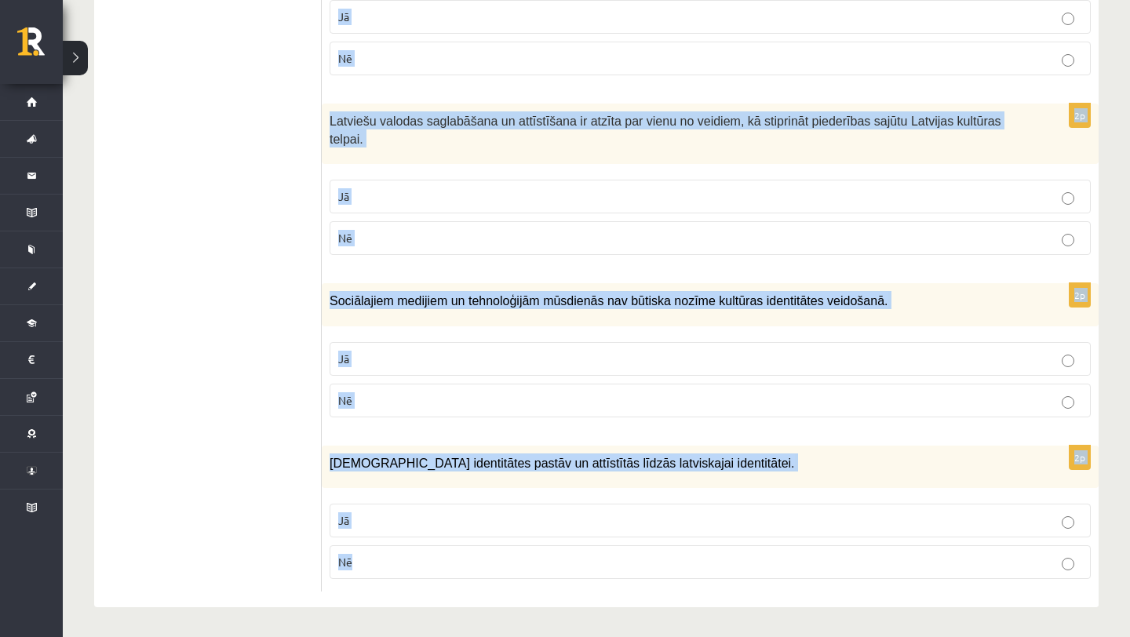
drag, startPoint x: 336, startPoint y: 305, endPoint x: 728, endPoint y: 563, distance: 469.1
copy form "Atzīmē vai apgalvojumi ir patiesi! 2p Vārds kultūra tiek lietots , lai apzīmētu…"
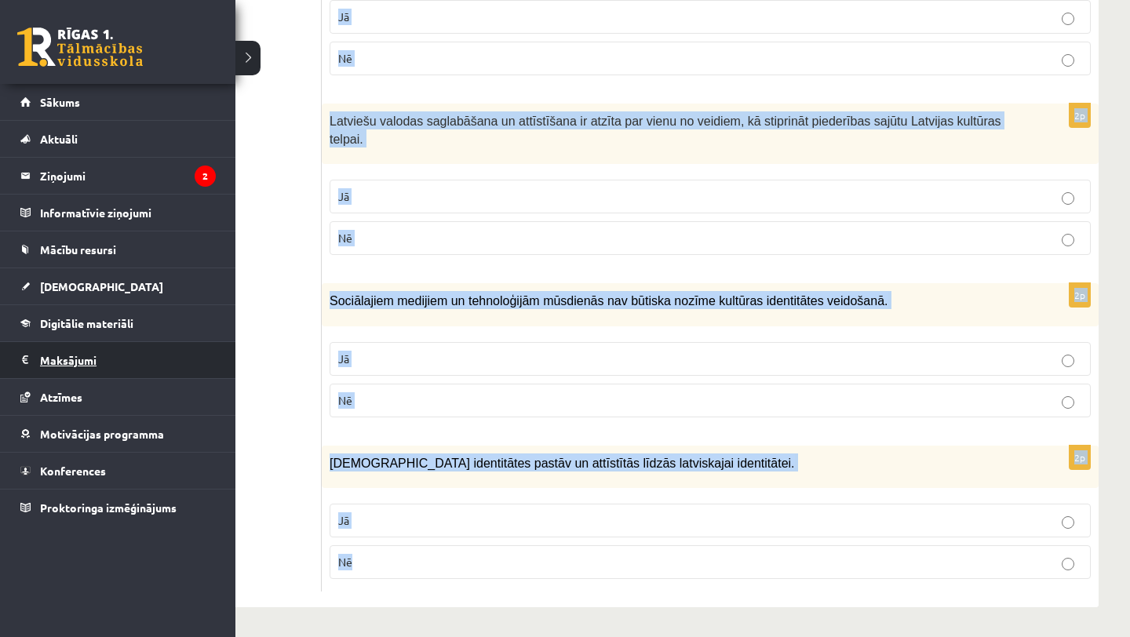
click at [34, 377] on link "Maksājumi 0" at bounding box center [117, 360] width 195 height 36
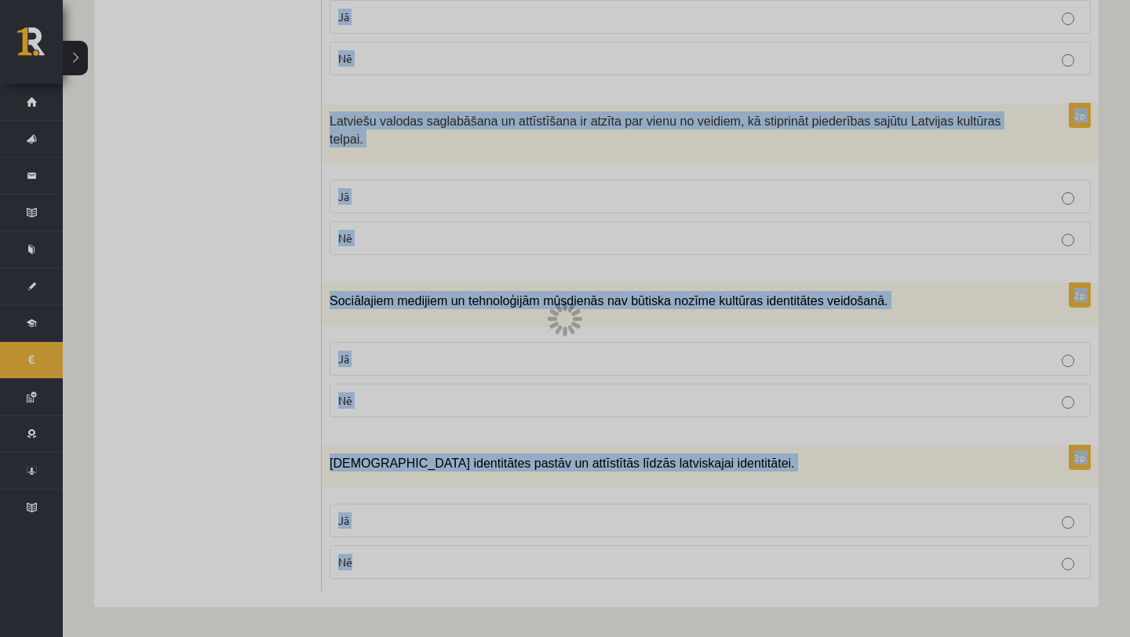
scroll to position [437, 0]
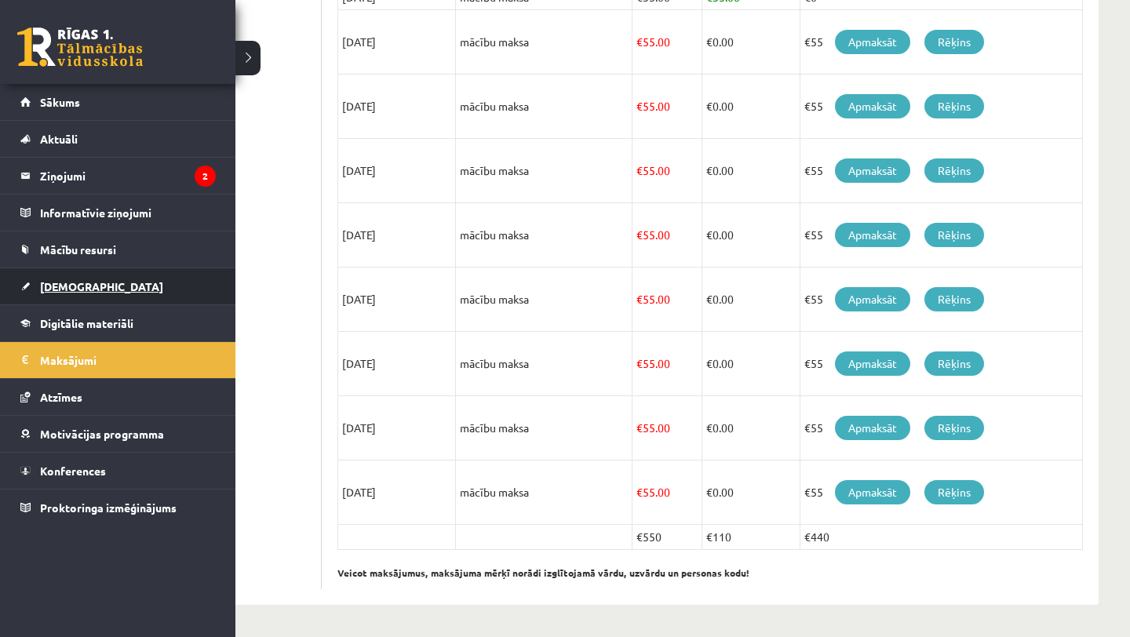
click at [115, 279] on link "[DEMOGRAPHIC_DATA]" at bounding box center [117, 286] width 195 height 36
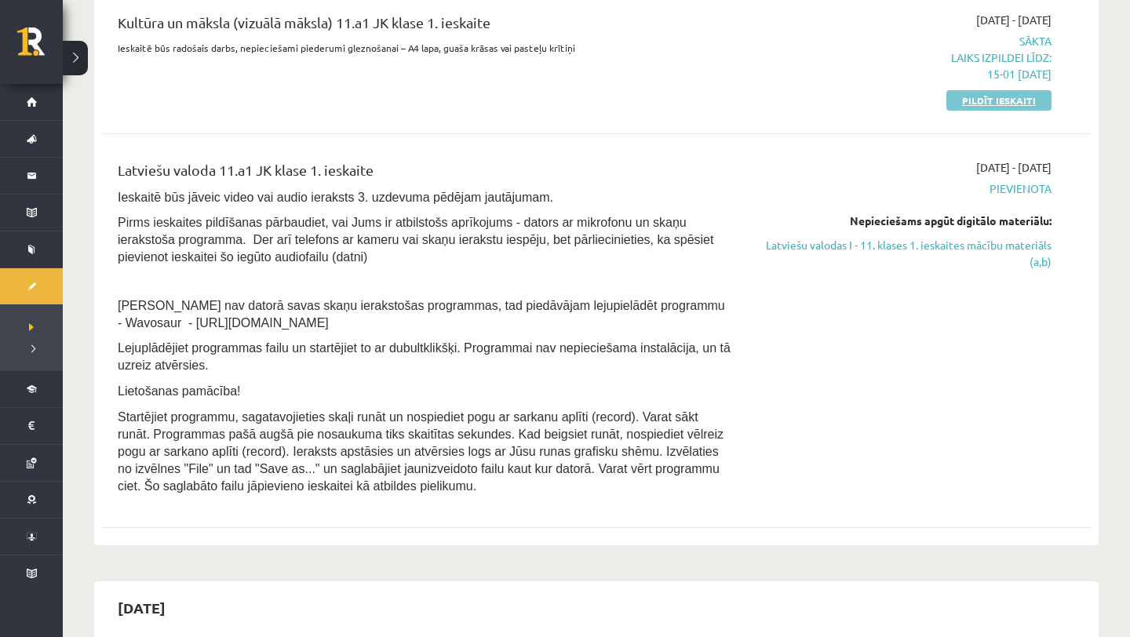
click at [993, 97] on link "Pildīt ieskaiti" at bounding box center [998, 100] width 105 height 20
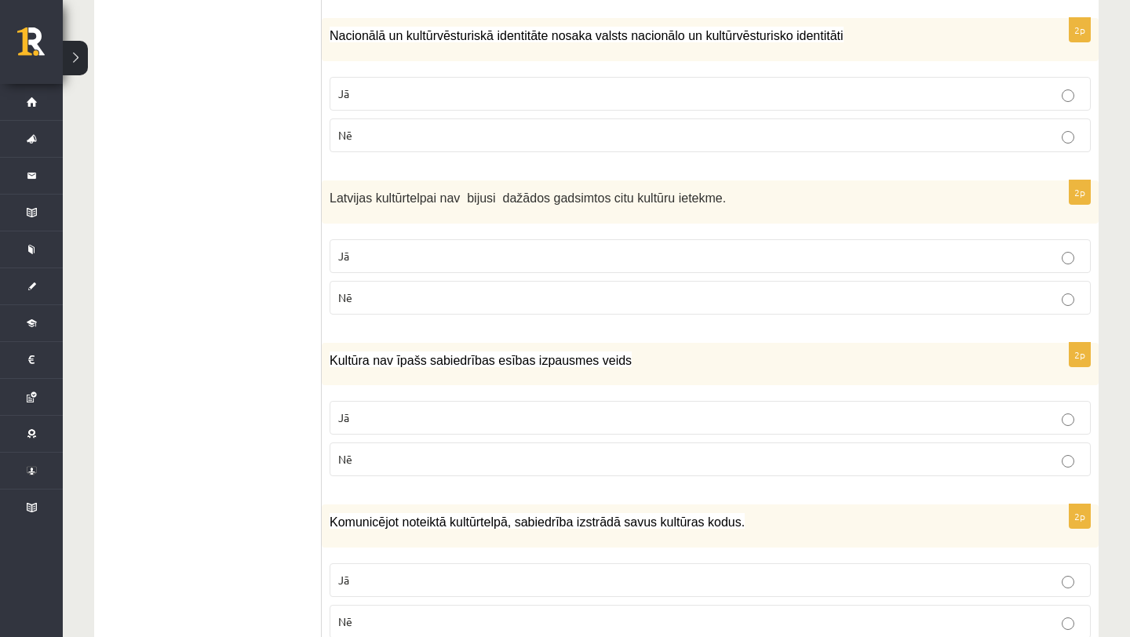
scroll to position [212, 0]
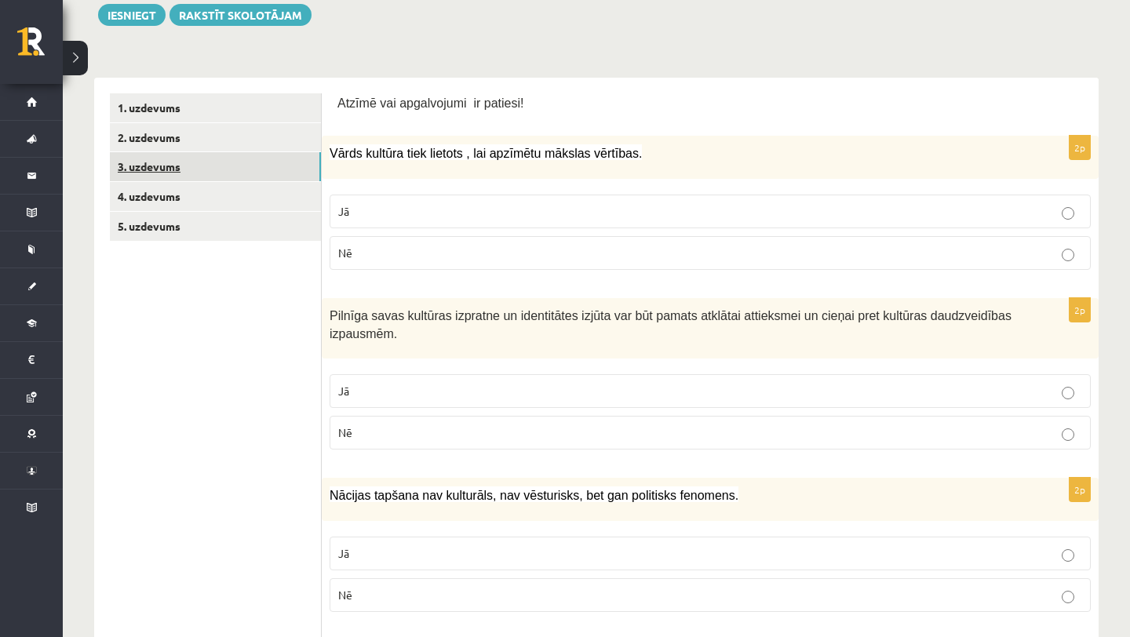
click at [273, 172] on link "3. uzdevums" at bounding box center [215, 166] width 211 height 29
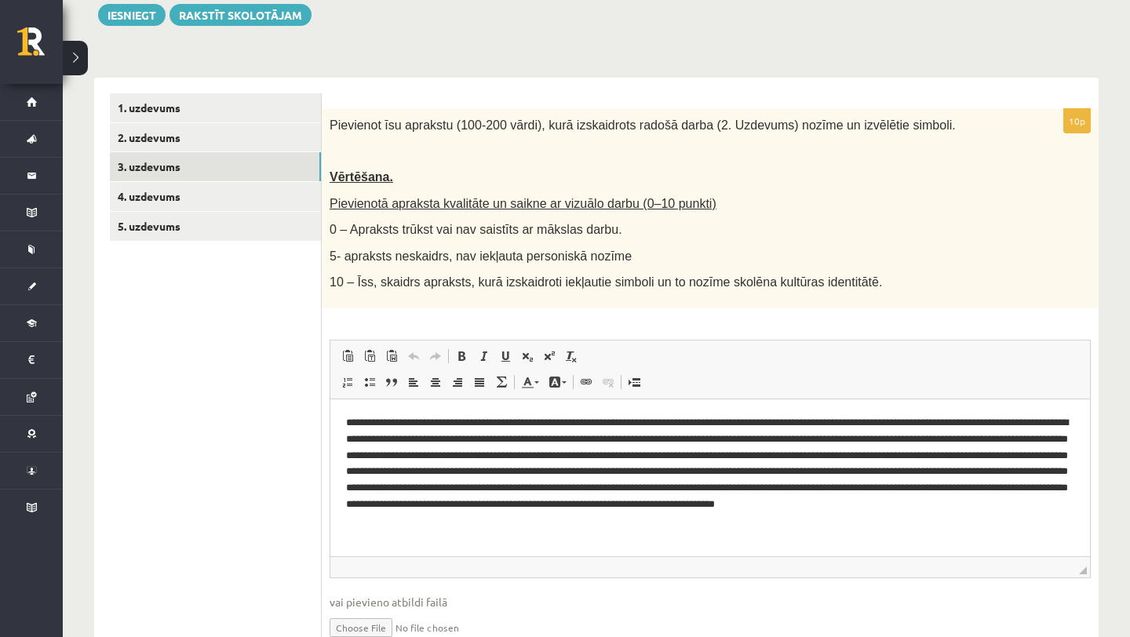
scroll to position [0, 0]
click at [242, 117] on link "1. uzdevums" at bounding box center [215, 107] width 211 height 29
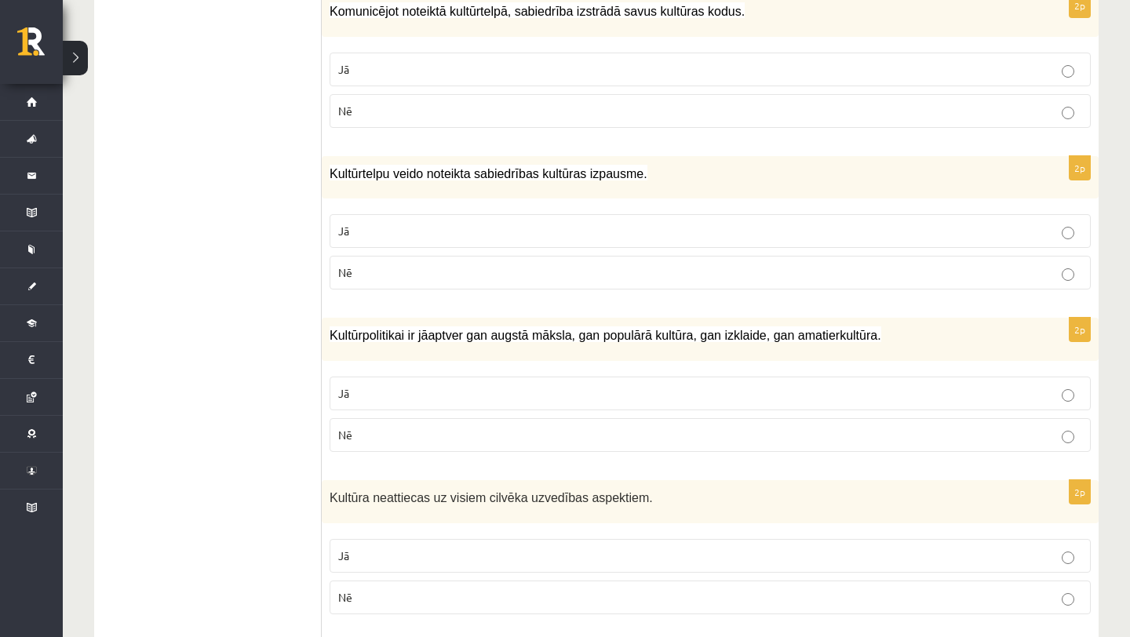
scroll to position [1526, 0]
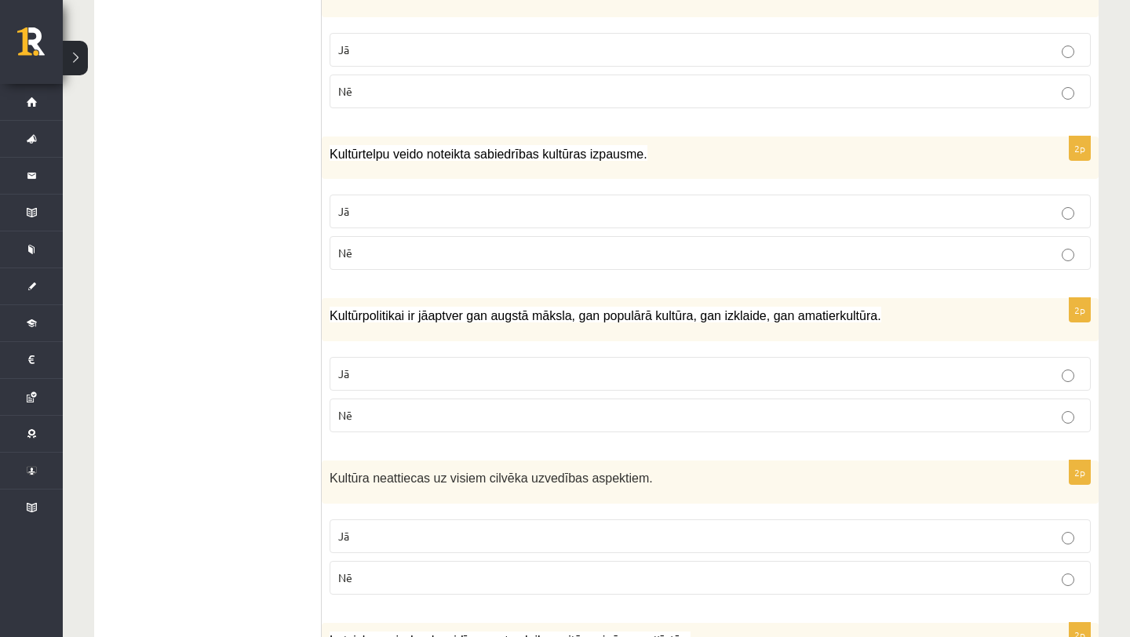
click at [486, 371] on p "Jā" at bounding box center [710, 374] width 744 height 16
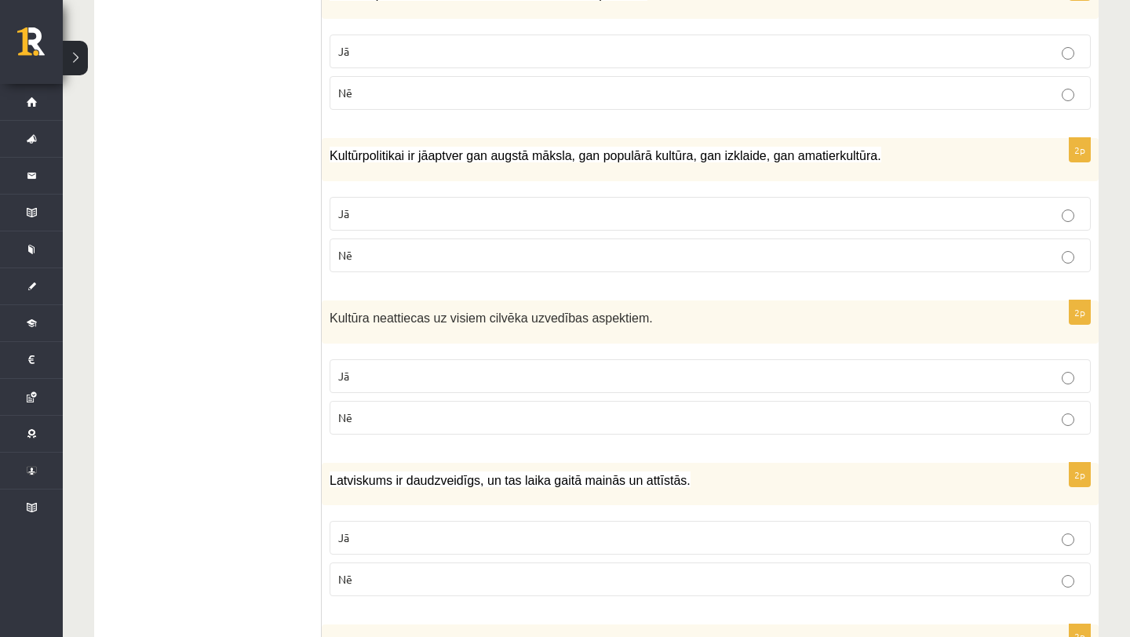
scroll to position [1687, 0]
click at [488, 422] on p "Nē" at bounding box center [710, 417] width 744 height 16
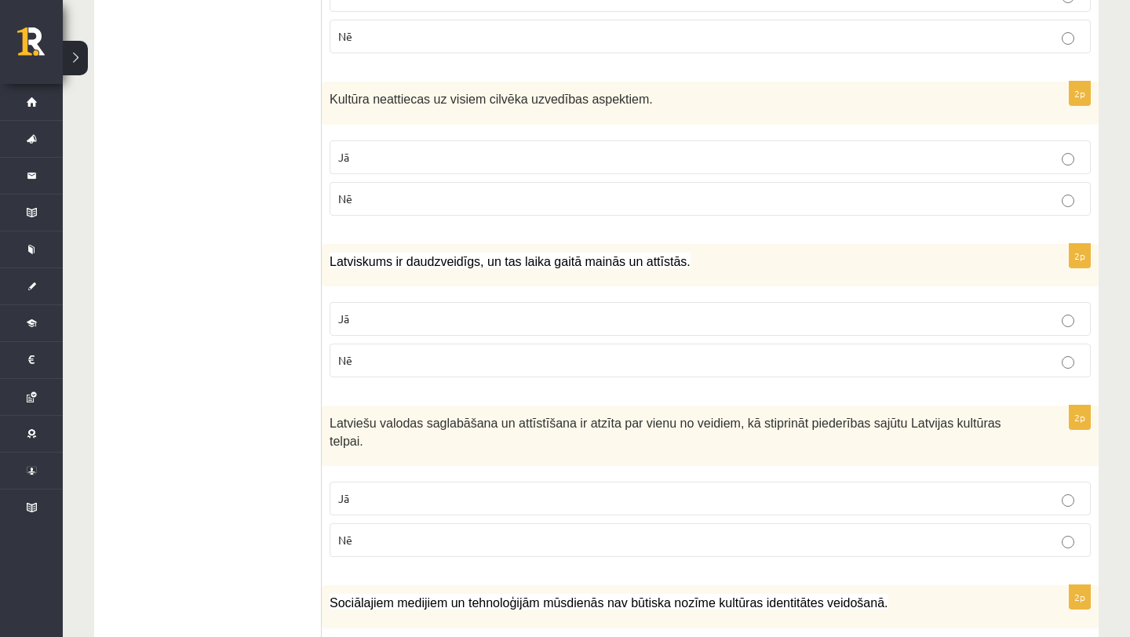
scroll to position [1906, 0]
click at [483, 311] on p "Jā" at bounding box center [710, 317] width 744 height 16
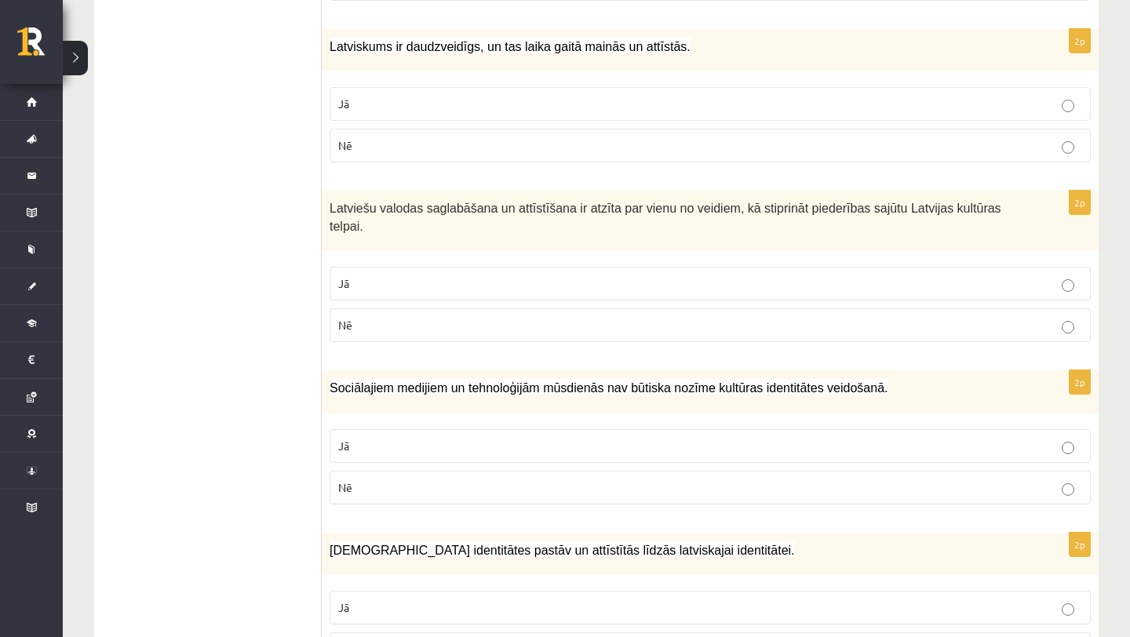
scroll to position [2119, 0]
click at [478, 277] on p "Jā" at bounding box center [710, 284] width 744 height 16
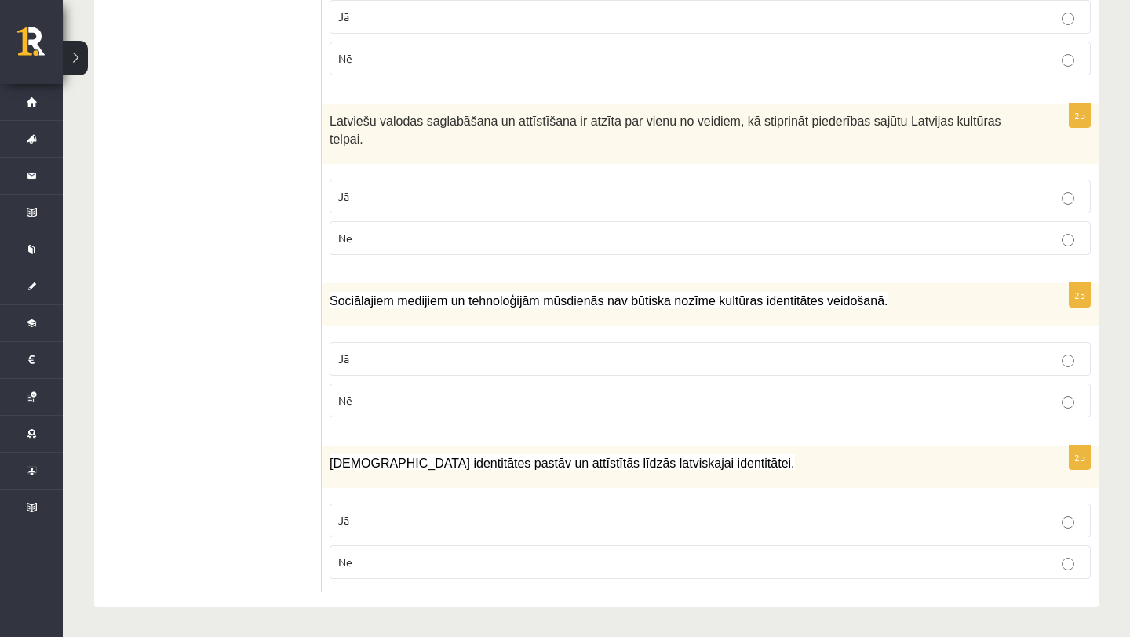
scroll to position [2207, 0]
click at [448, 392] on p "Nē" at bounding box center [710, 400] width 744 height 16
click at [438, 526] on label "Jā" at bounding box center [710, 521] width 761 height 34
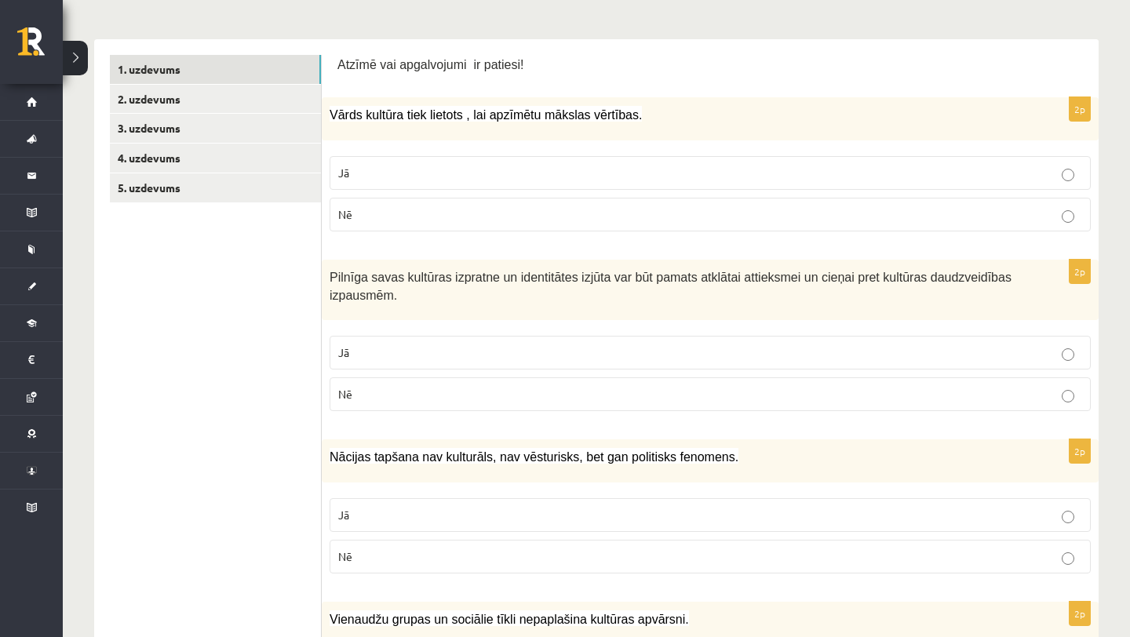
scroll to position [259, 0]
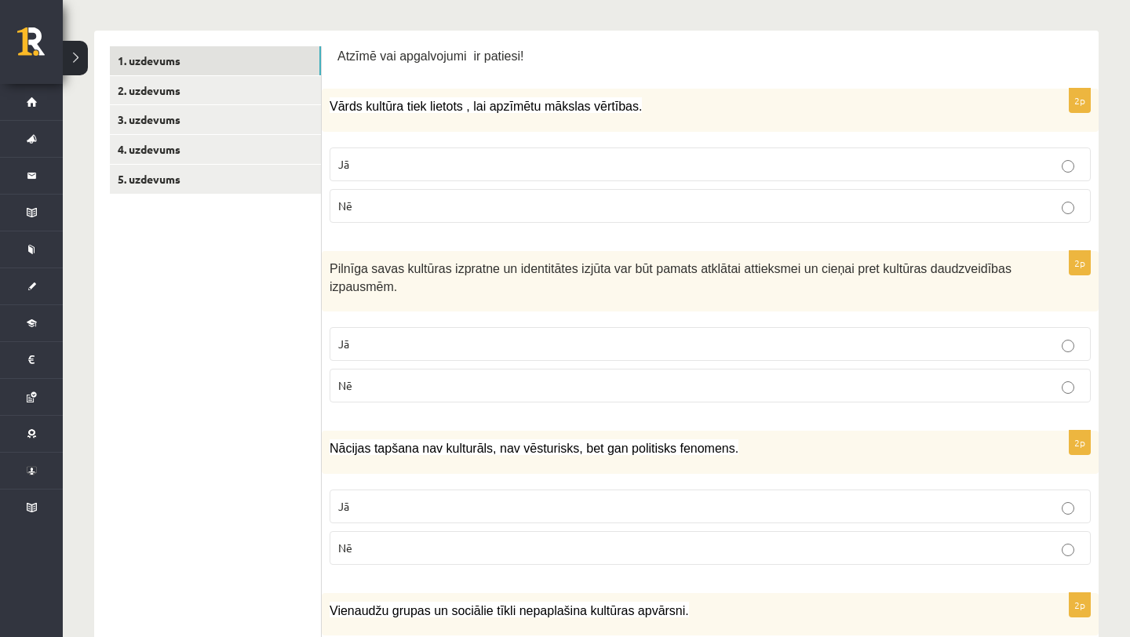
click at [486, 167] on p "Jā" at bounding box center [710, 164] width 744 height 16
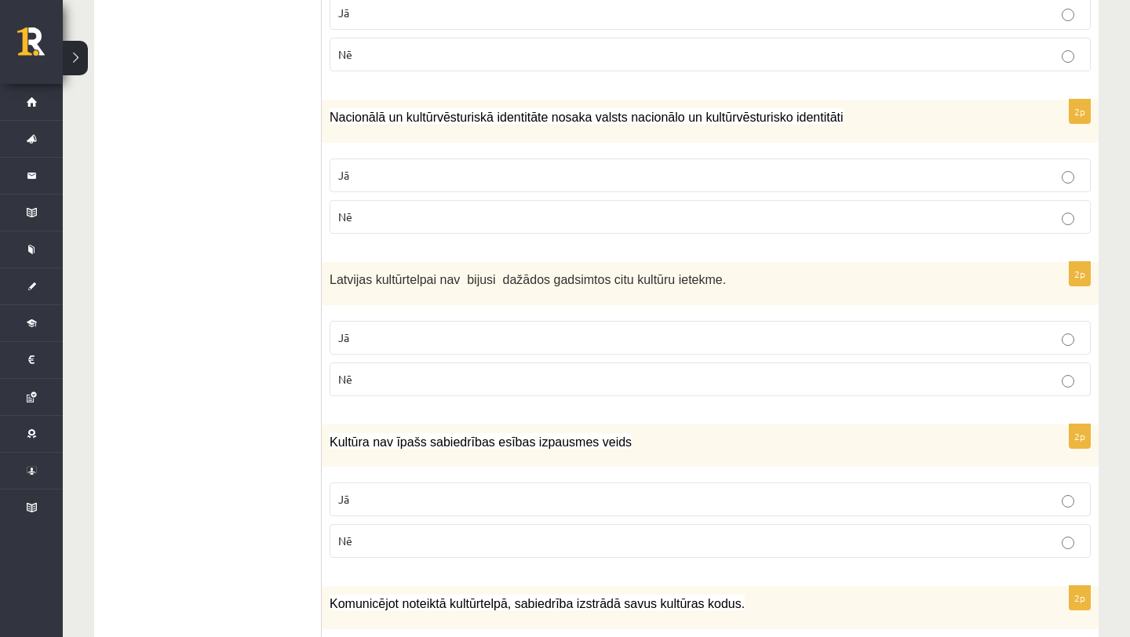
scroll to position [0, 0]
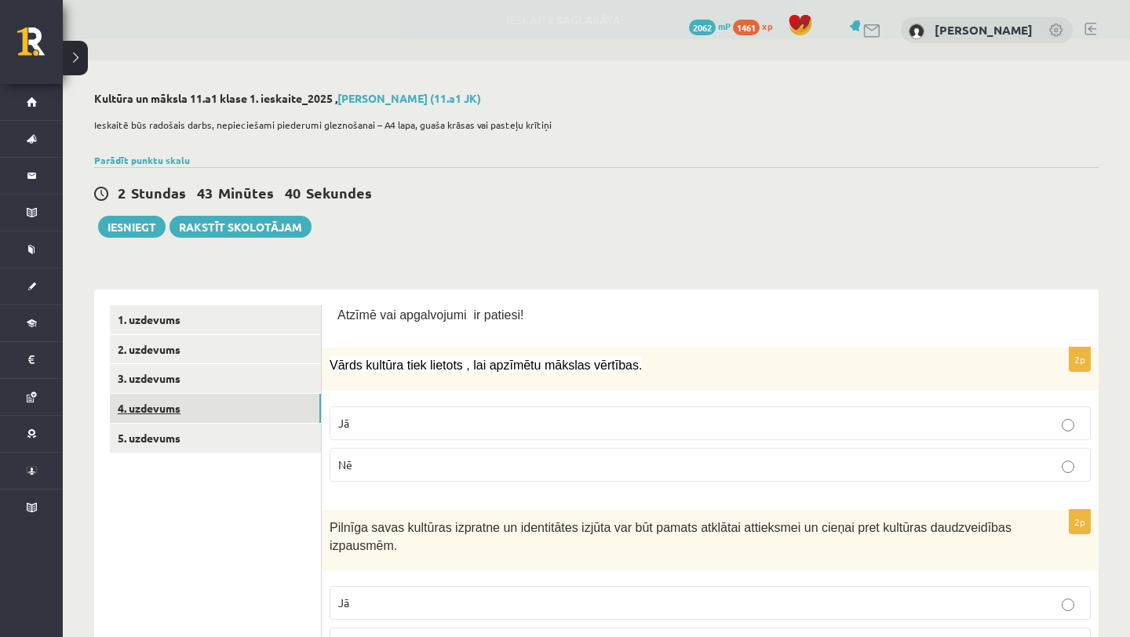
click at [233, 411] on link "4. uzdevums" at bounding box center [215, 408] width 211 height 29
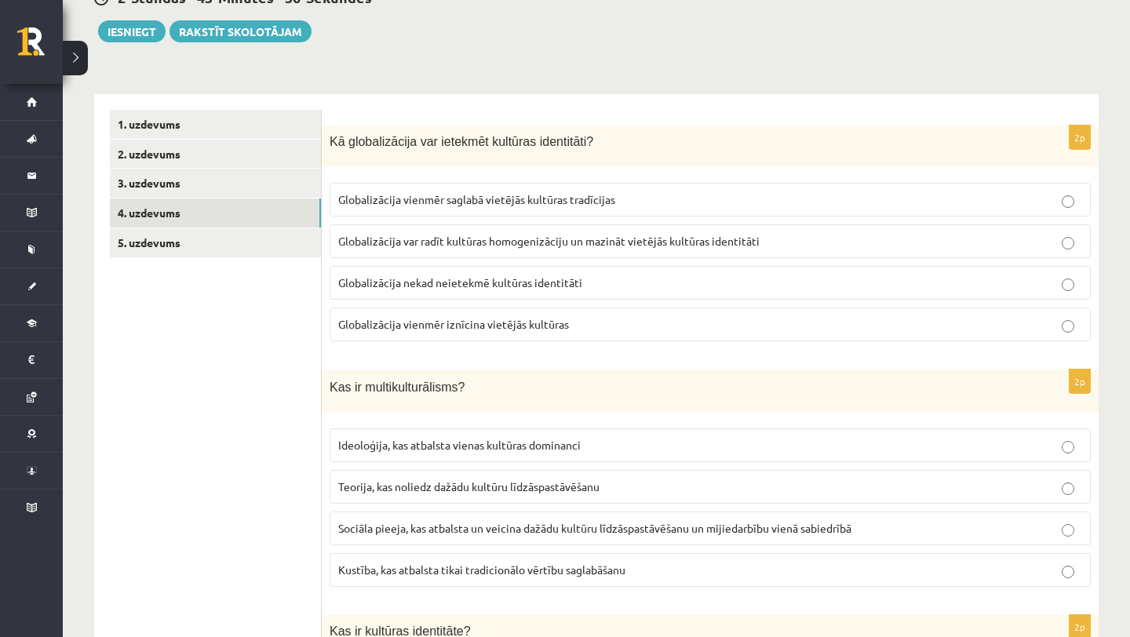
scroll to position [201, 0]
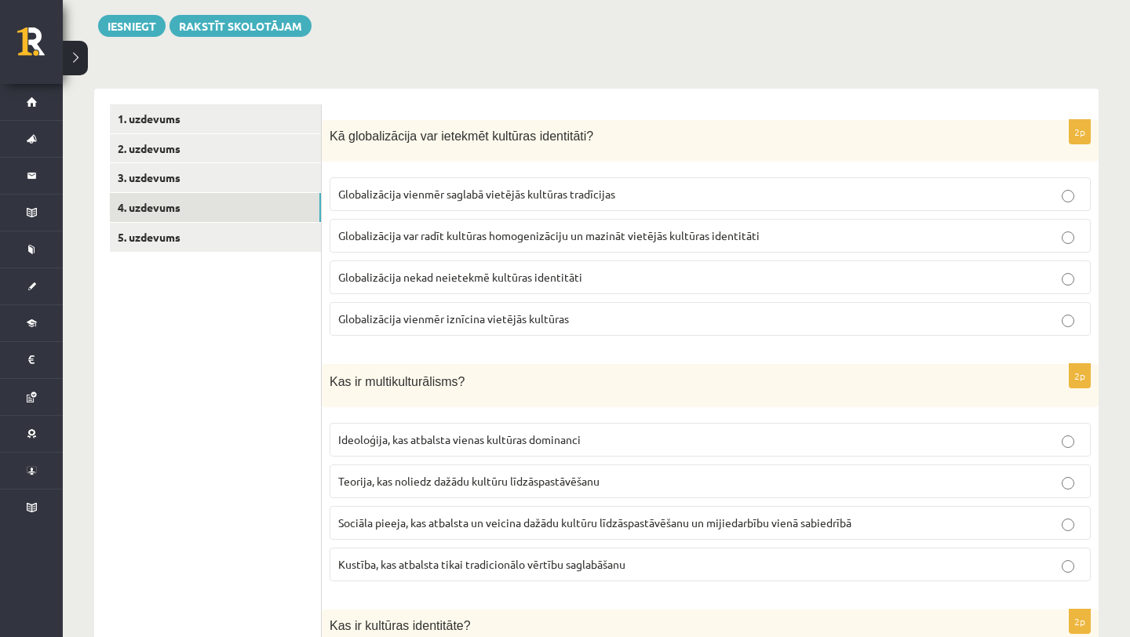
click at [682, 239] on span "Globalizācija var radīt kultūras homogenizāciju un mazināt vietējās kultūras id…" at bounding box center [548, 235] width 421 height 14
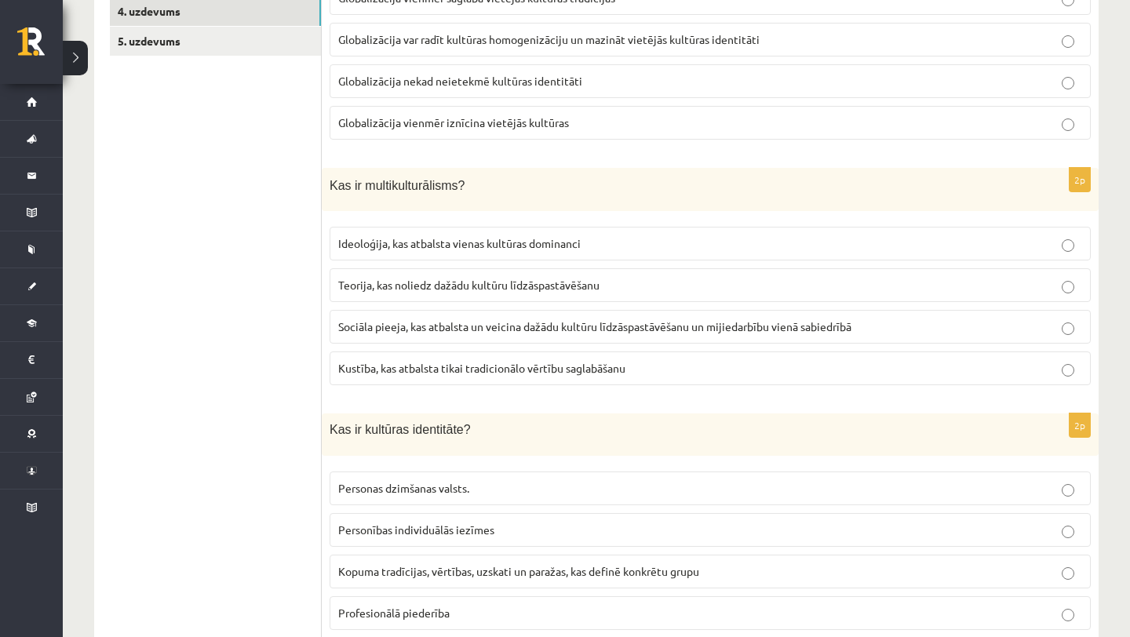
scroll to position [399, 0]
click at [684, 322] on span "Sociāla pieeja, kas atbalsta un veicina dažādu kultūru līdzāspastāvēšanu un mij…" at bounding box center [594, 325] width 513 height 14
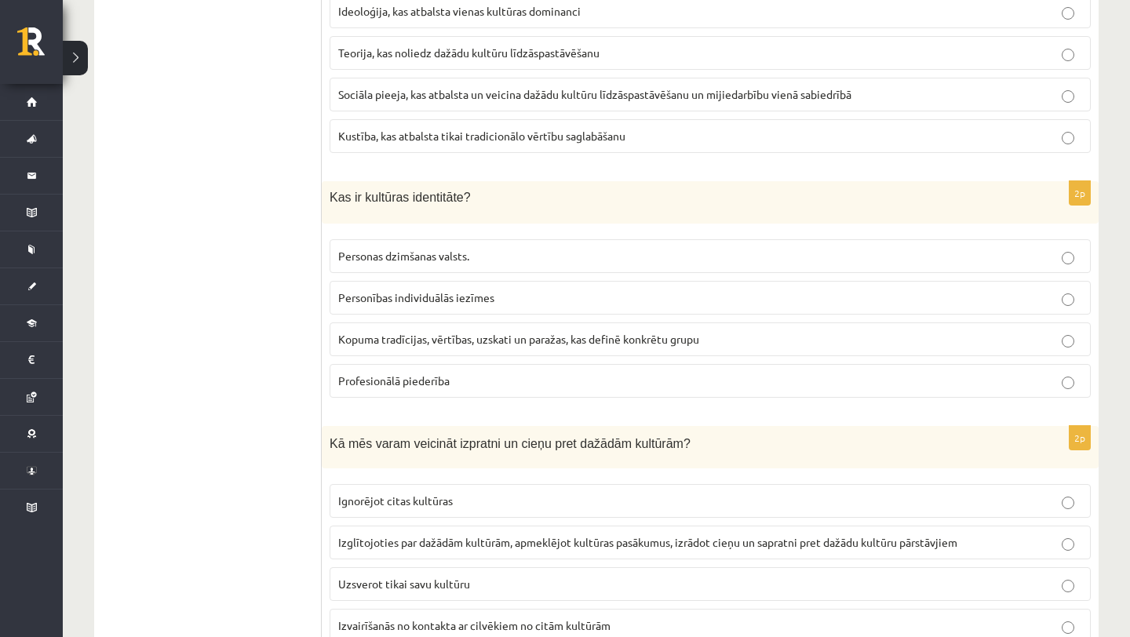
scroll to position [632, 0]
click at [691, 344] on p "Kopuma tradīcijas, vērtības, uzskati un paražas, kas definē konkrētu grupu" at bounding box center [710, 337] width 744 height 16
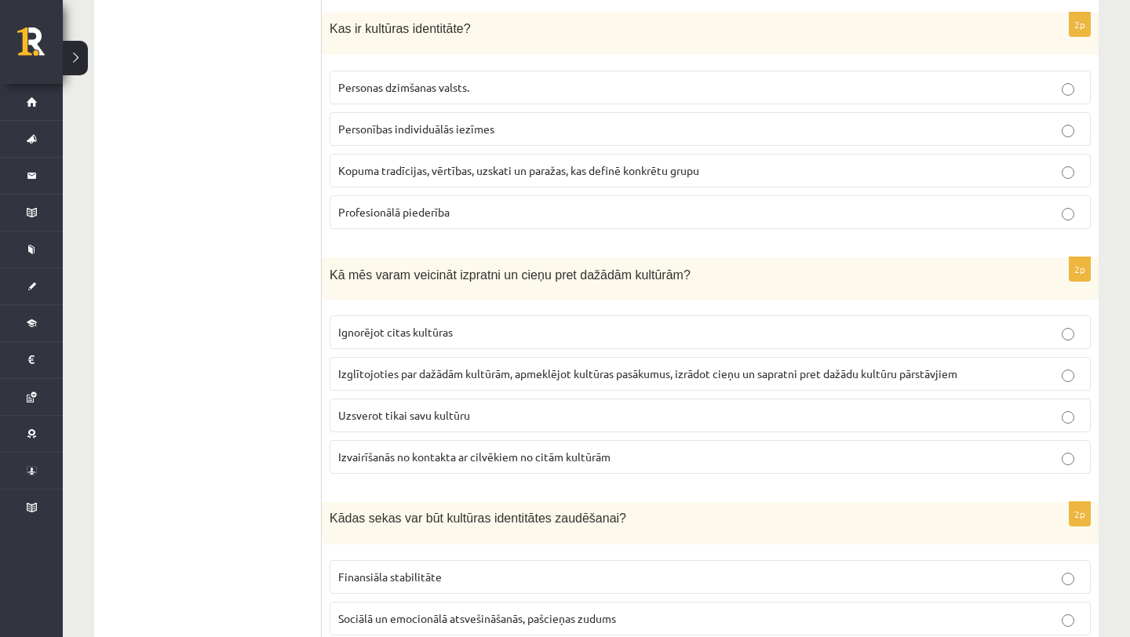
scroll to position [858, 0]
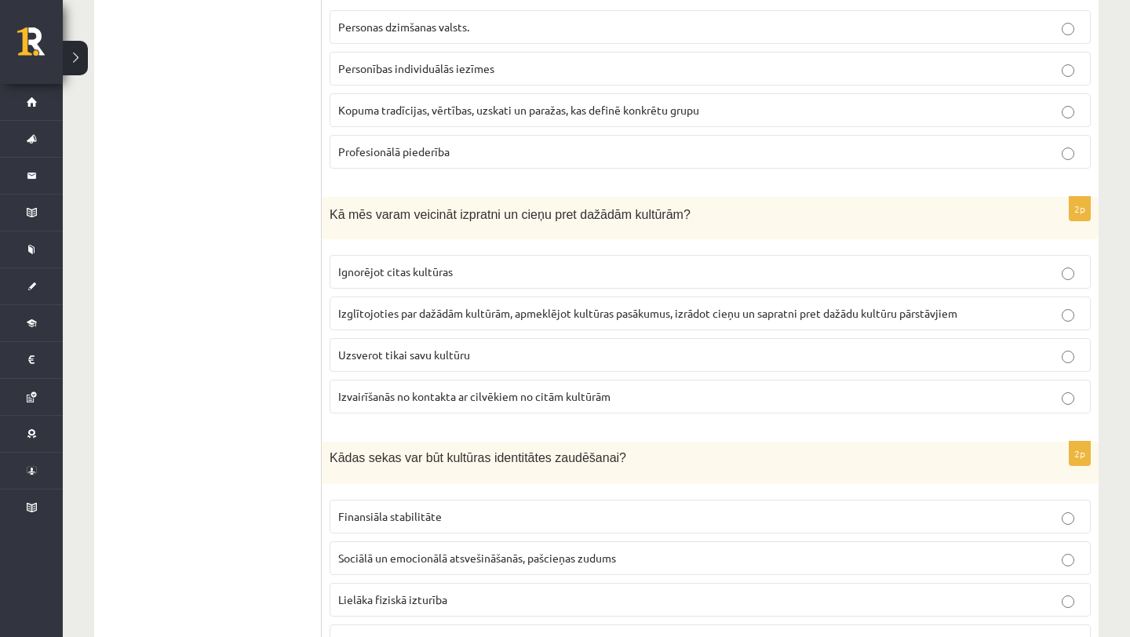
click at [704, 320] on p "Izglītojoties par dažādām kultūrām, apmeklējot kultūras pasākumus, izrādot cieņ…" at bounding box center [710, 313] width 744 height 16
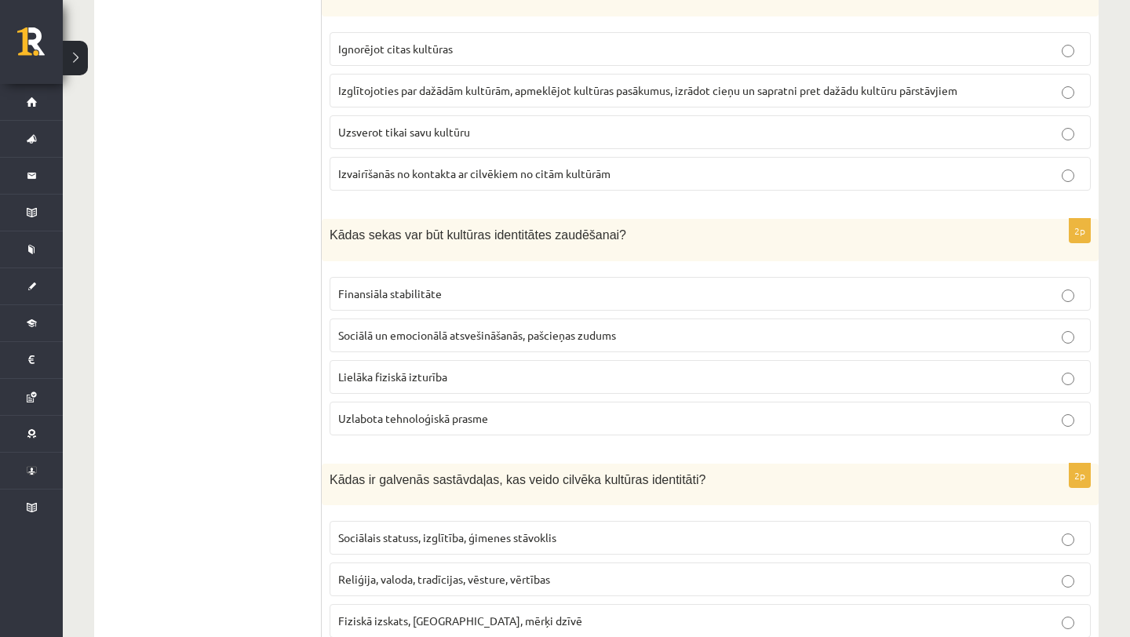
scroll to position [1085, 0]
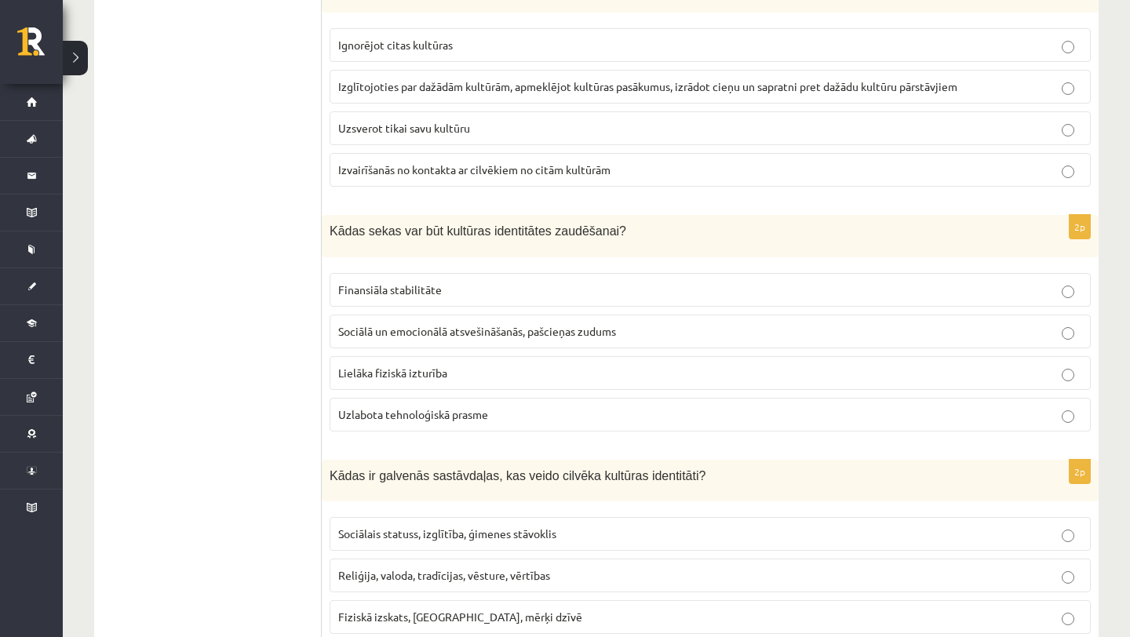
click at [697, 326] on p "Sociālā un emocionālā atsvešināšanās, pašcieņas zudums" at bounding box center [710, 331] width 744 height 16
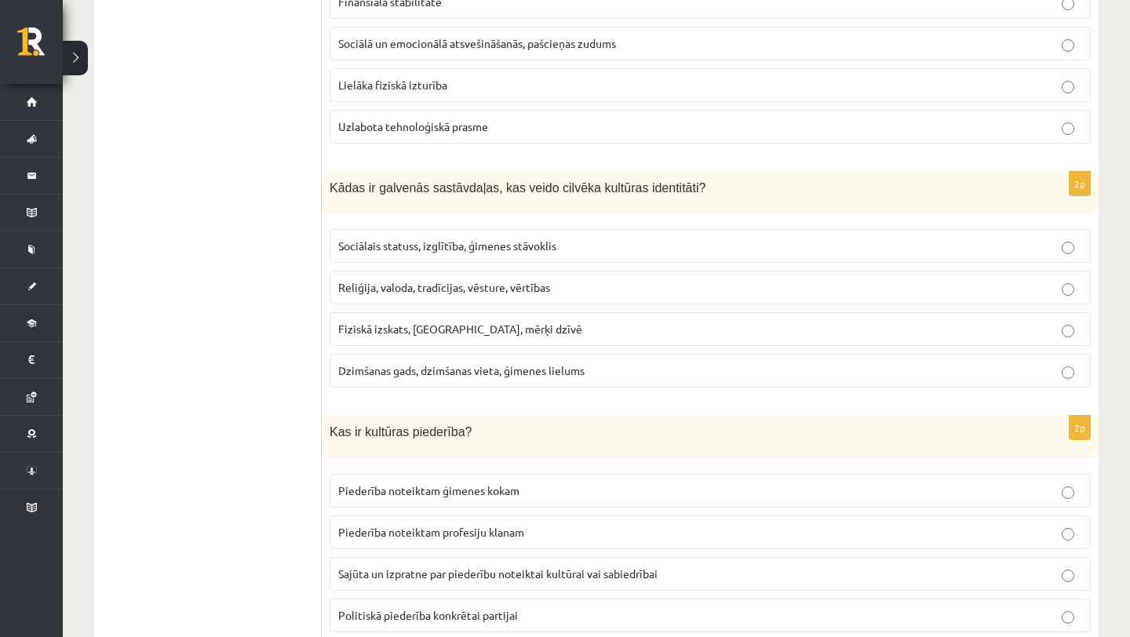
scroll to position [1375, 0]
click at [697, 278] on p "Reliģija, valoda, tradīcijas, vēsture, vērtības" at bounding box center [710, 286] width 744 height 16
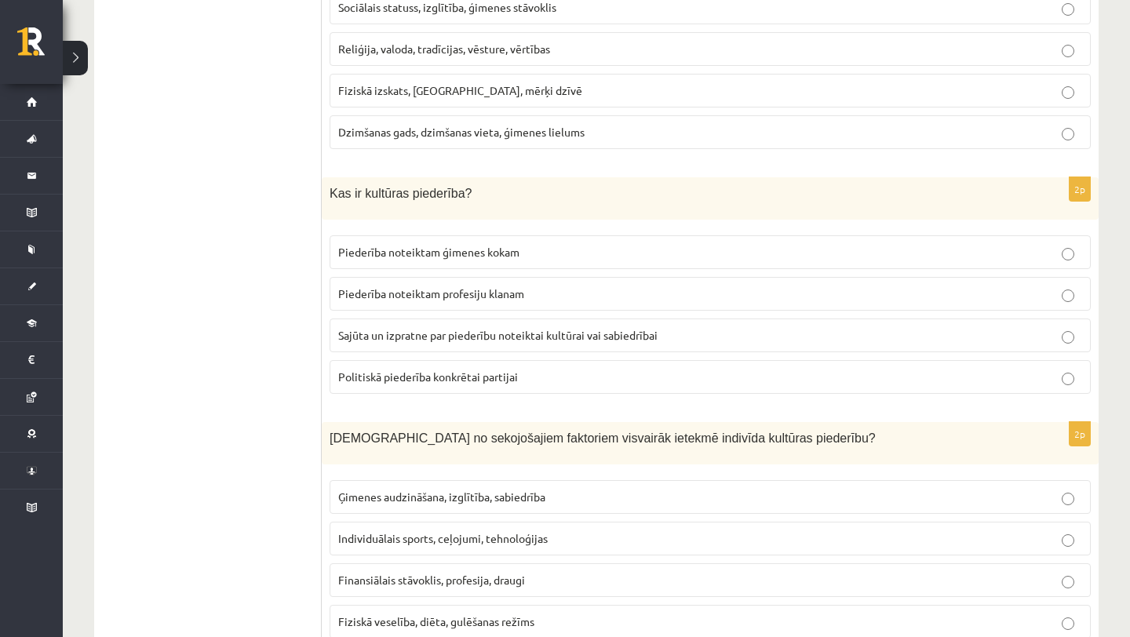
scroll to position [1615, 0]
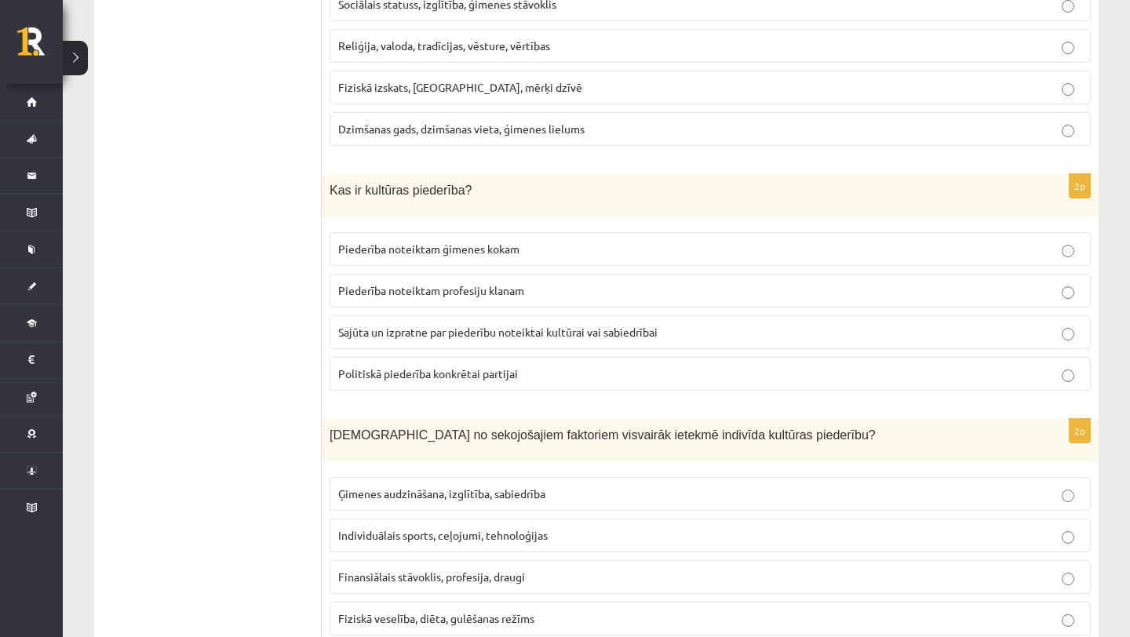
click at [676, 321] on label "Sajūta un izpratne par piederību noteiktai kultūrai vai sabiedrībai" at bounding box center [710, 332] width 761 height 34
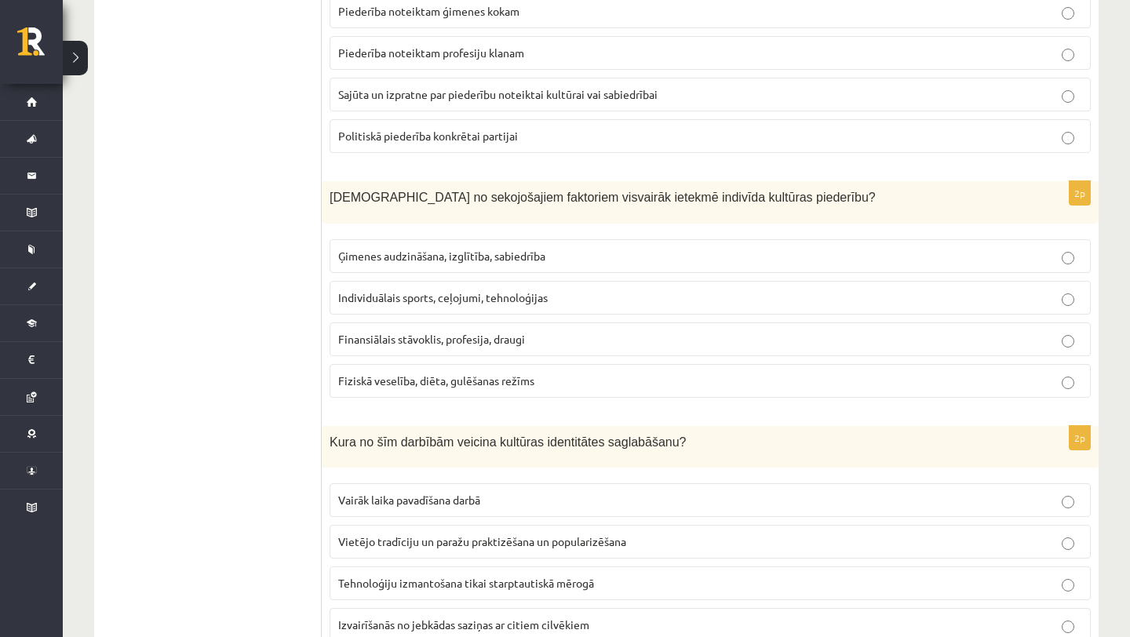
scroll to position [1854, 0]
click at [533, 249] on span "Ģimenes audzināšana, izglītība, sabiedrība" at bounding box center [441, 254] width 207 height 14
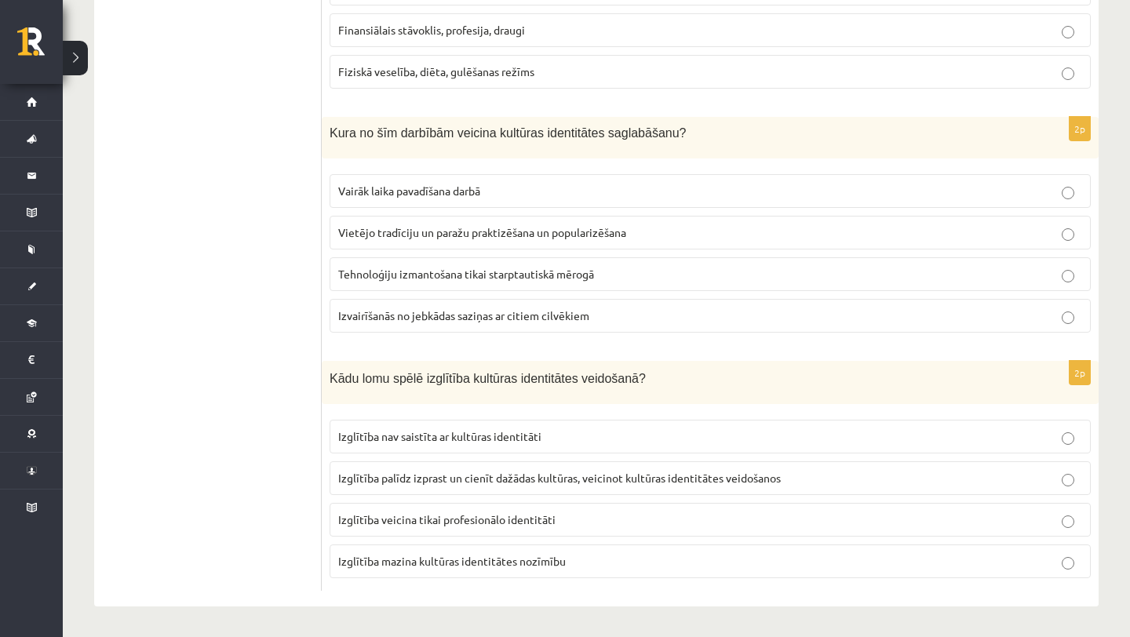
scroll to position [2158, 0]
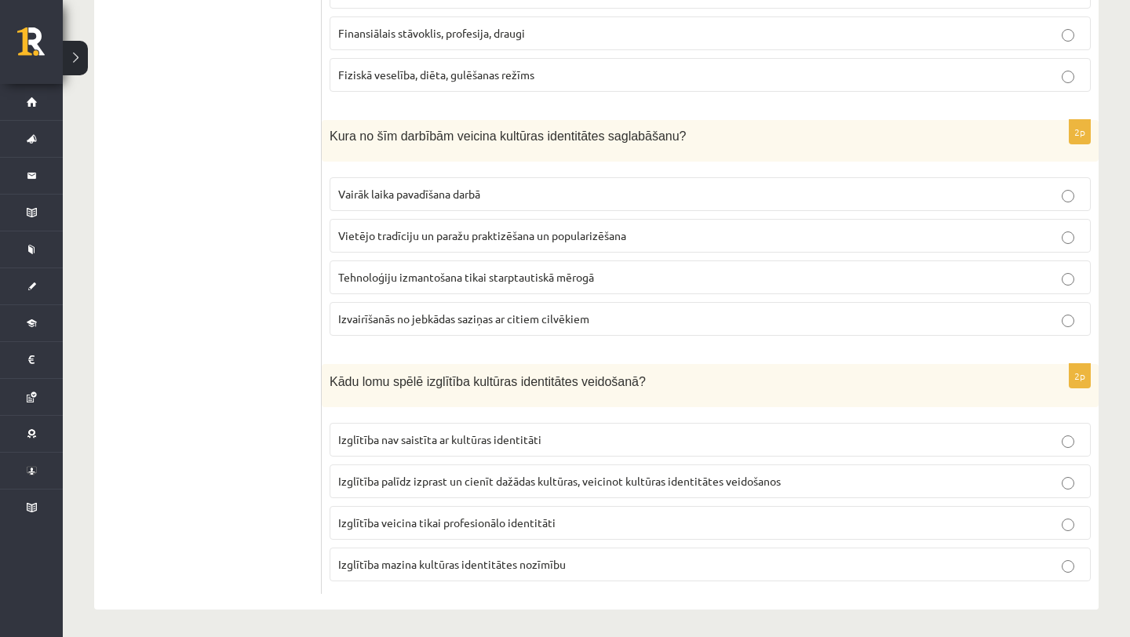
click at [578, 234] on span "Vietējo tradīciju un paražu praktizēšana un popularizēšana" at bounding box center [482, 235] width 288 height 14
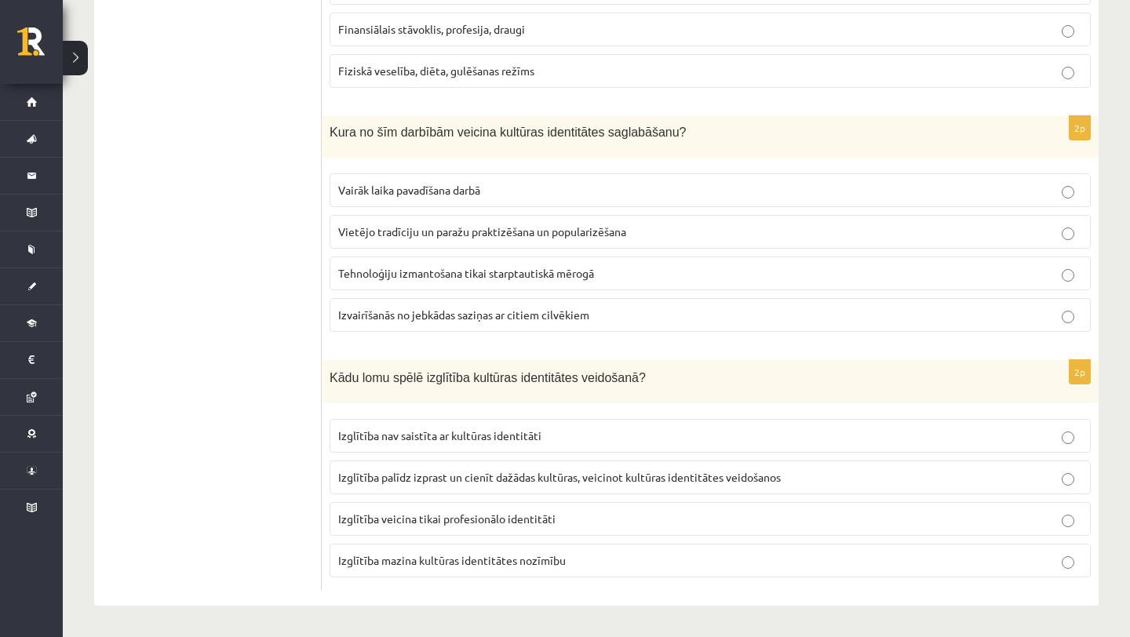
click at [585, 472] on span "Izglītība palīdz izprast un cienīt dažādas kultūras, veicinot kultūras identitā…" at bounding box center [559, 477] width 442 height 14
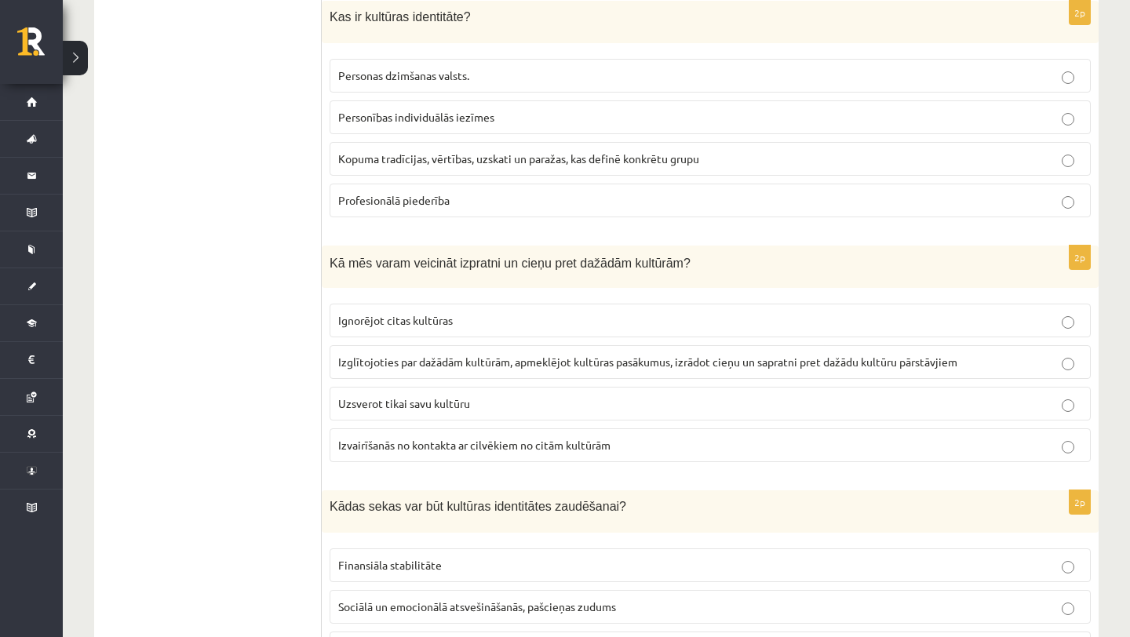
scroll to position [0, 0]
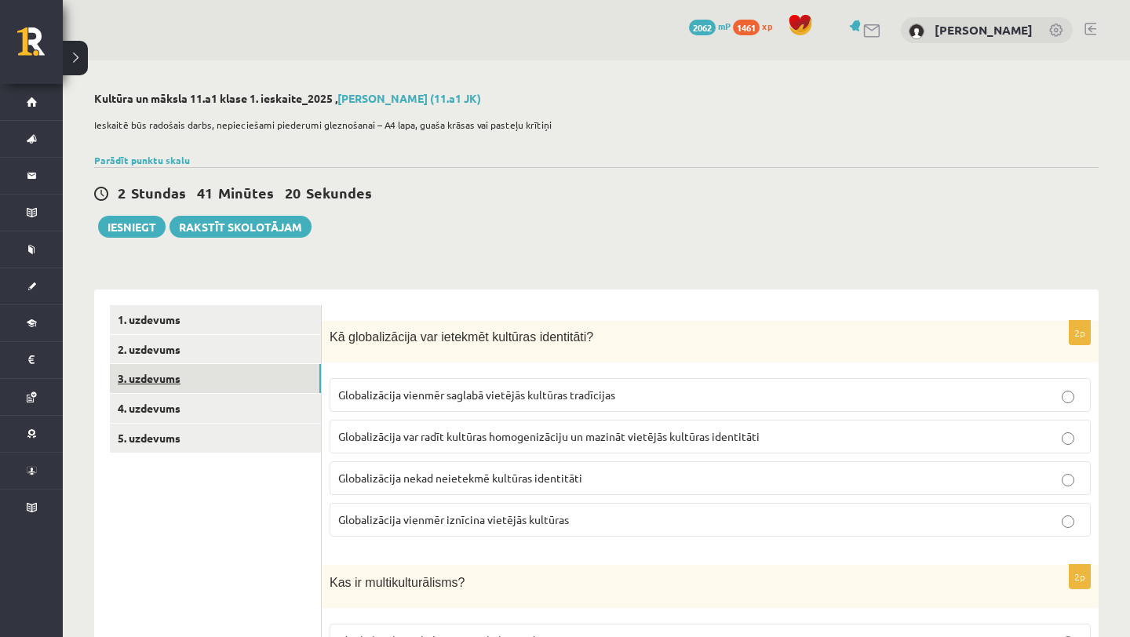
click at [217, 382] on link "3. uzdevums" at bounding box center [215, 378] width 211 height 29
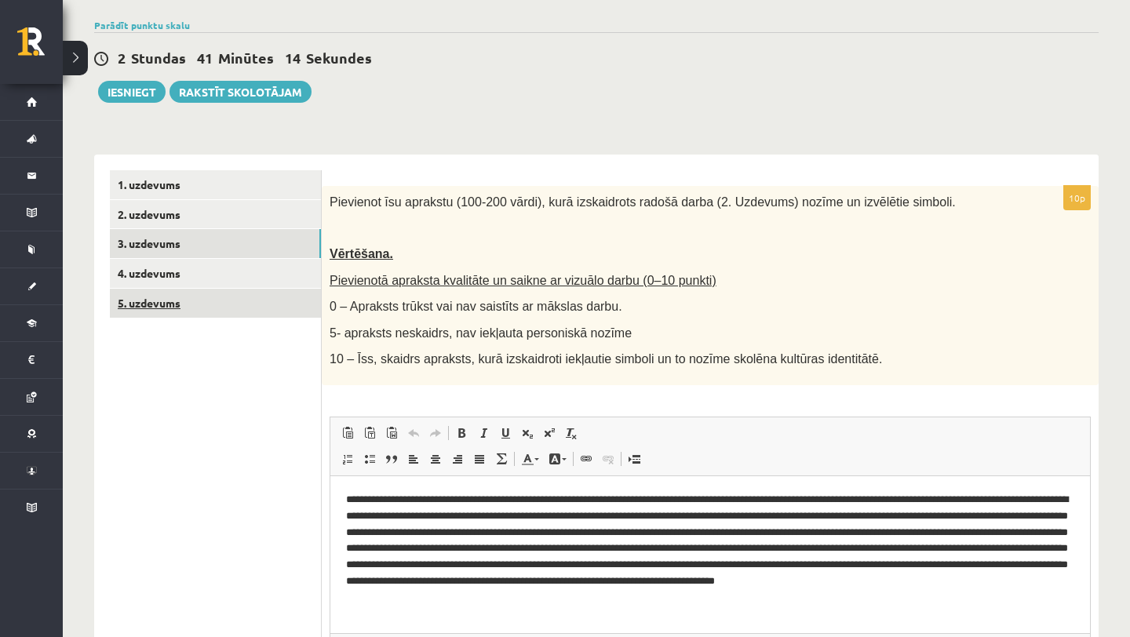
click at [246, 304] on link "5. uzdevums" at bounding box center [215, 303] width 211 height 29
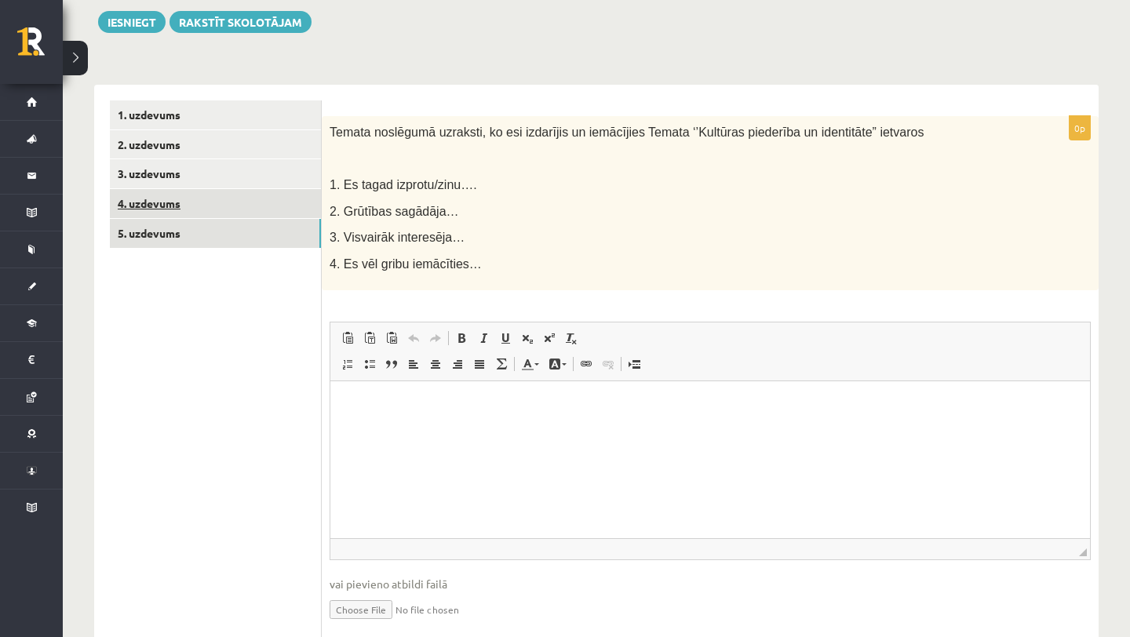
scroll to position [210, 0]
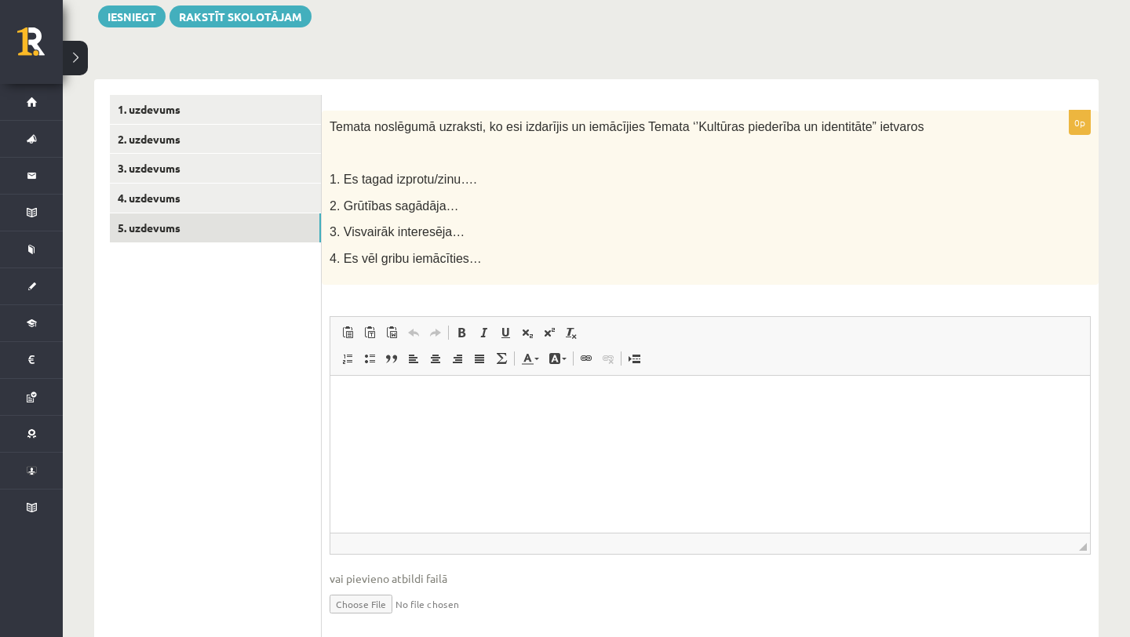
click at [545, 415] on html at bounding box center [709, 400] width 759 height 48
click at [522, 400] on p "**********" at bounding box center [710, 399] width 728 height 16
click at [594, 398] on p "**********" at bounding box center [710, 399] width 728 height 16
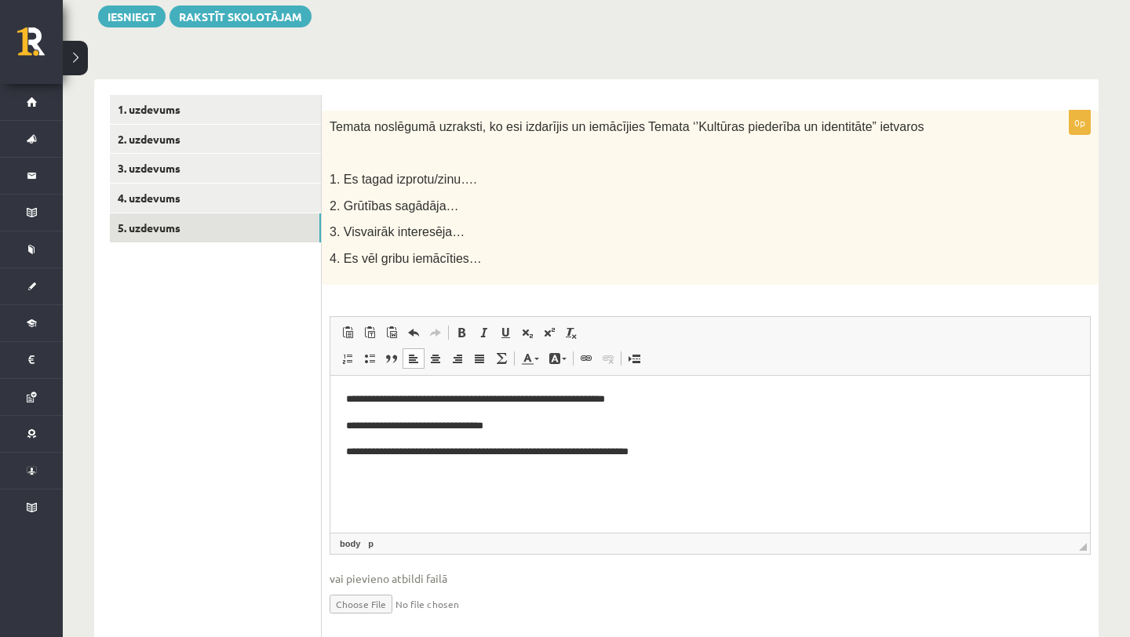
click at [648, 455] on p "**********" at bounding box center [710, 452] width 728 height 16
click at [748, 455] on p "**********" at bounding box center [710, 452] width 728 height 16
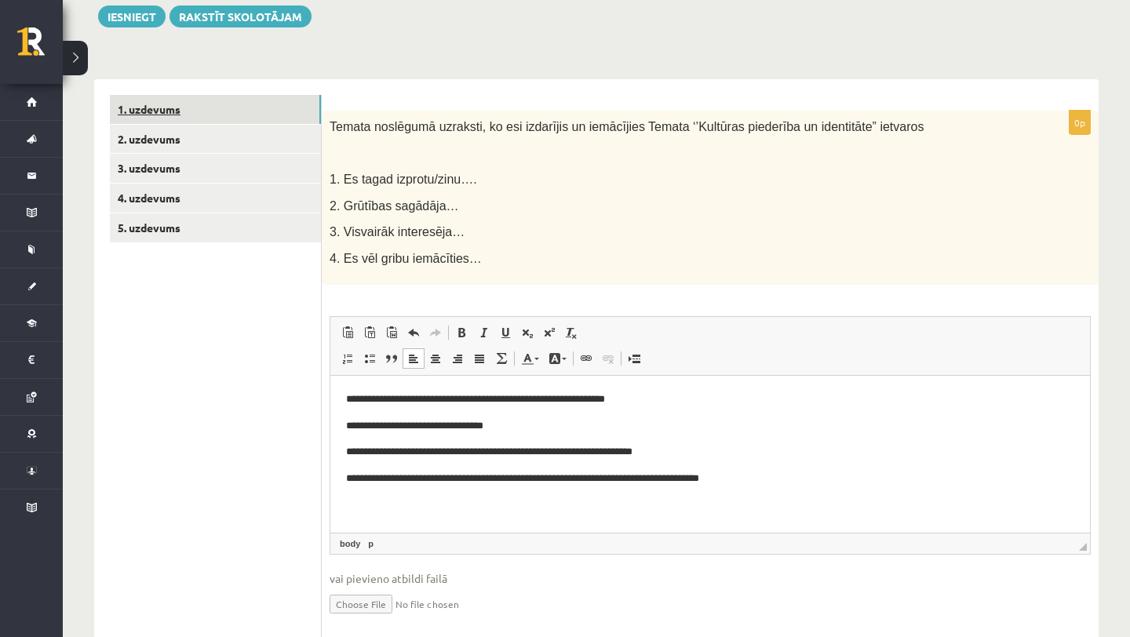
click at [242, 116] on link "1. uzdevums" at bounding box center [215, 109] width 211 height 29
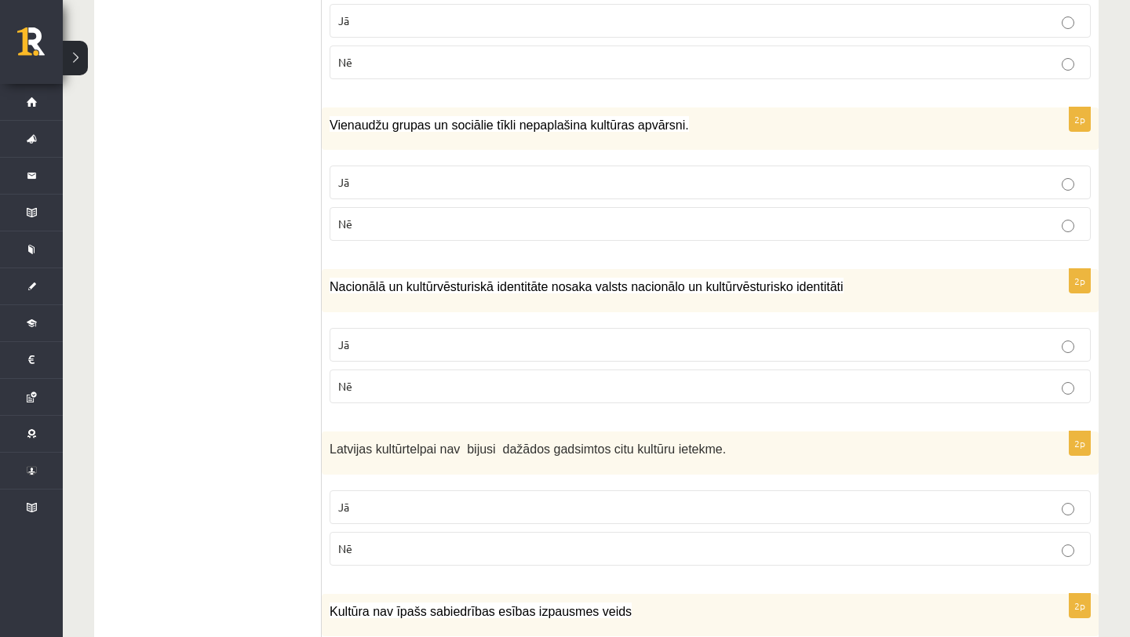
scroll to position [0, 0]
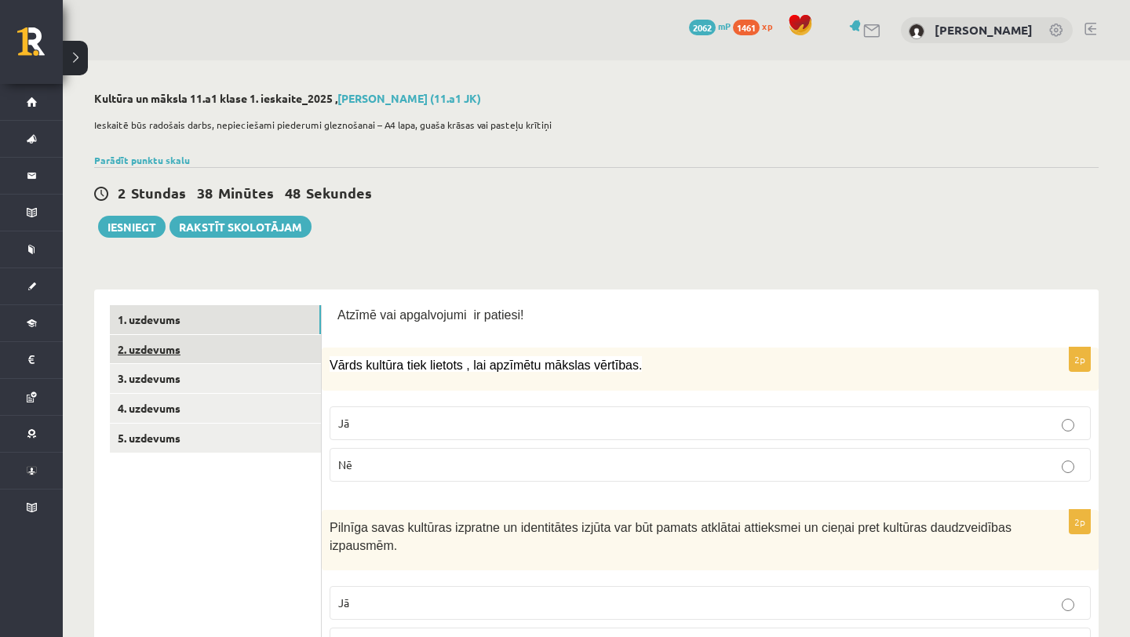
click at [252, 353] on link "2. uzdevums" at bounding box center [215, 349] width 211 height 29
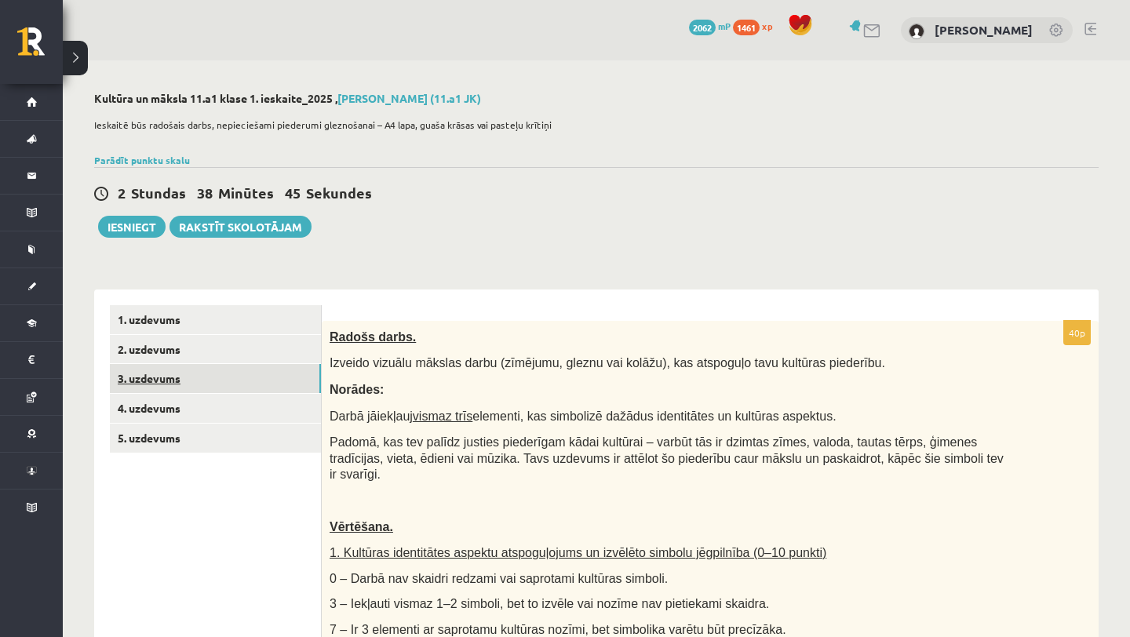
click at [189, 388] on link "3. uzdevums" at bounding box center [215, 378] width 211 height 29
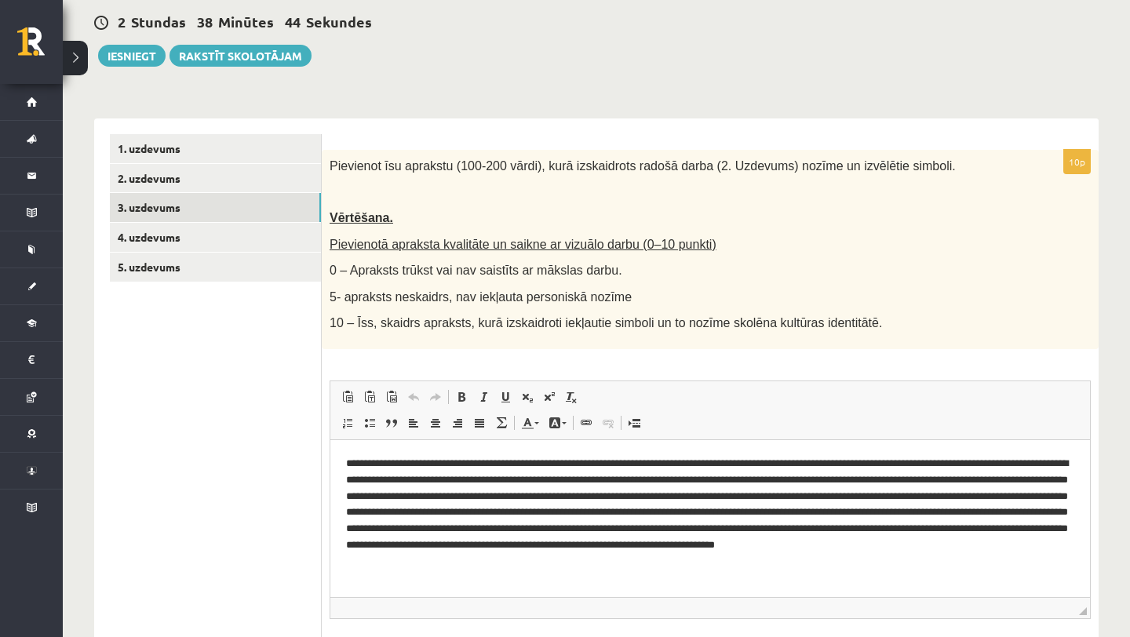
scroll to position [172, 0]
click at [147, 47] on button "Iesniegt" at bounding box center [131, 55] width 67 height 22
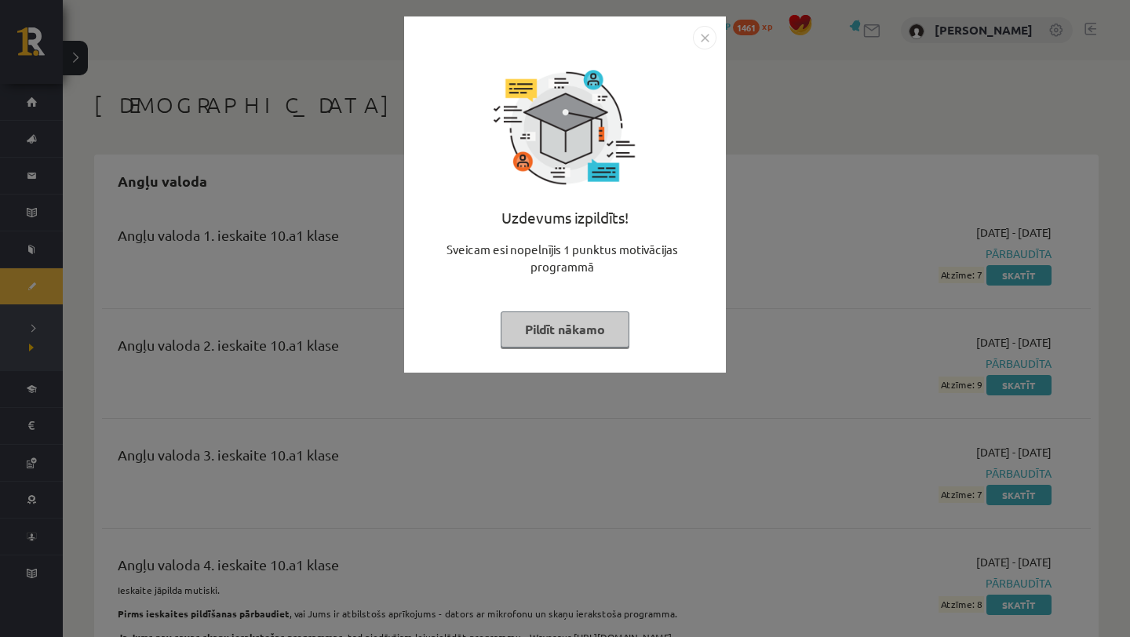
click at [593, 310] on div "Uzdevums izpildīts! Sveicam esi nopelnījis 1 punktus motivācijas programmā Pild…" at bounding box center [564, 206] width 303 height 314
click at [566, 326] on button "Pildīt nākamo" at bounding box center [565, 329] width 129 height 36
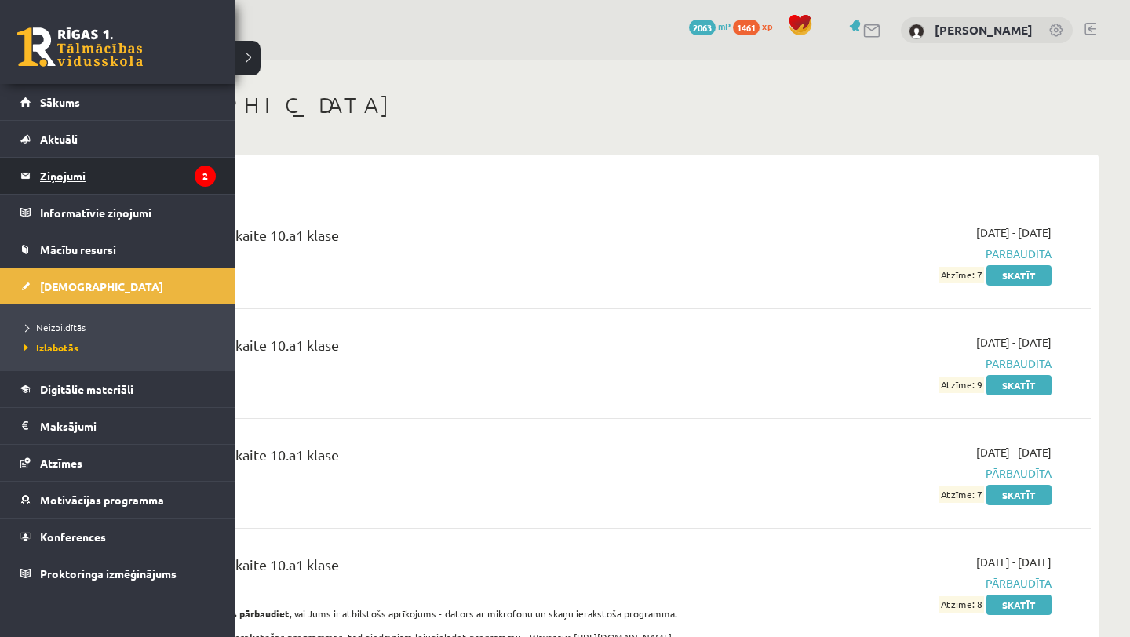
click at [79, 171] on legend "Ziņojumi 2" at bounding box center [128, 176] width 176 height 36
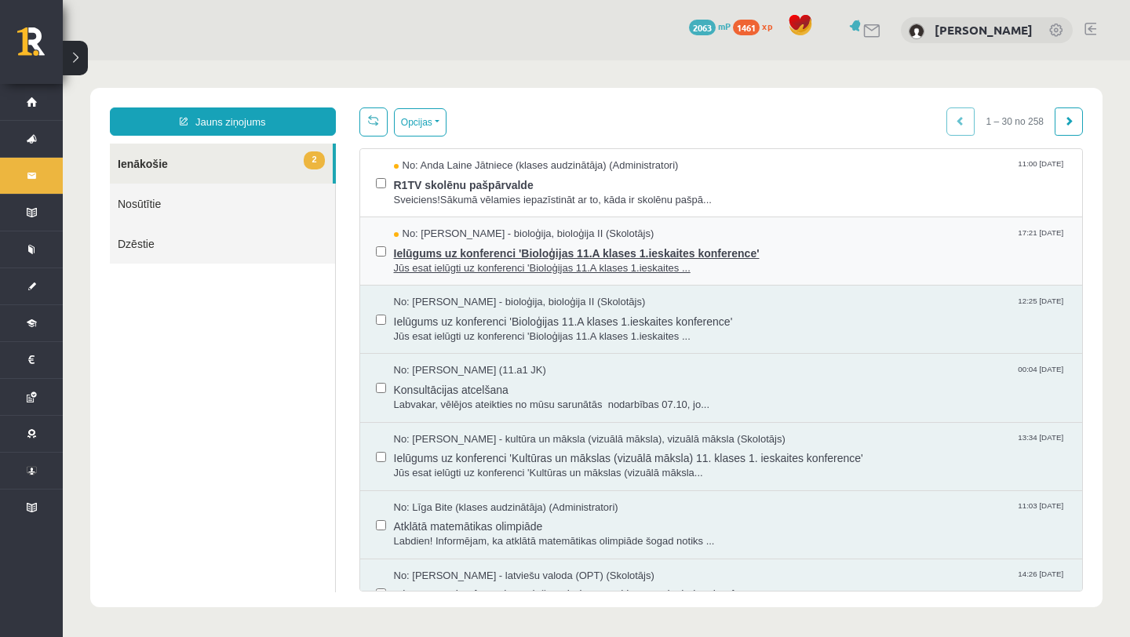
click at [480, 257] on span "Ielūgums uz konferenci 'Bioloģijas 11.A klases 1.ieskaites konference'" at bounding box center [730, 252] width 673 height 20
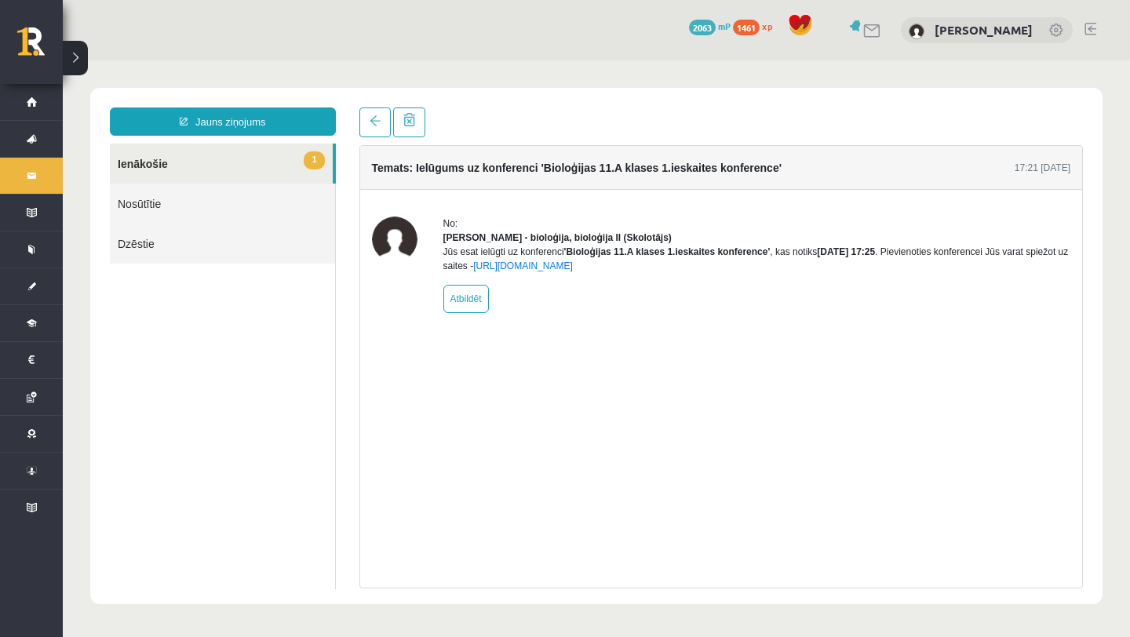
click at [290, 159] on link "1 Ienākošie" at bounding box center [221, 164] width 223 height 40
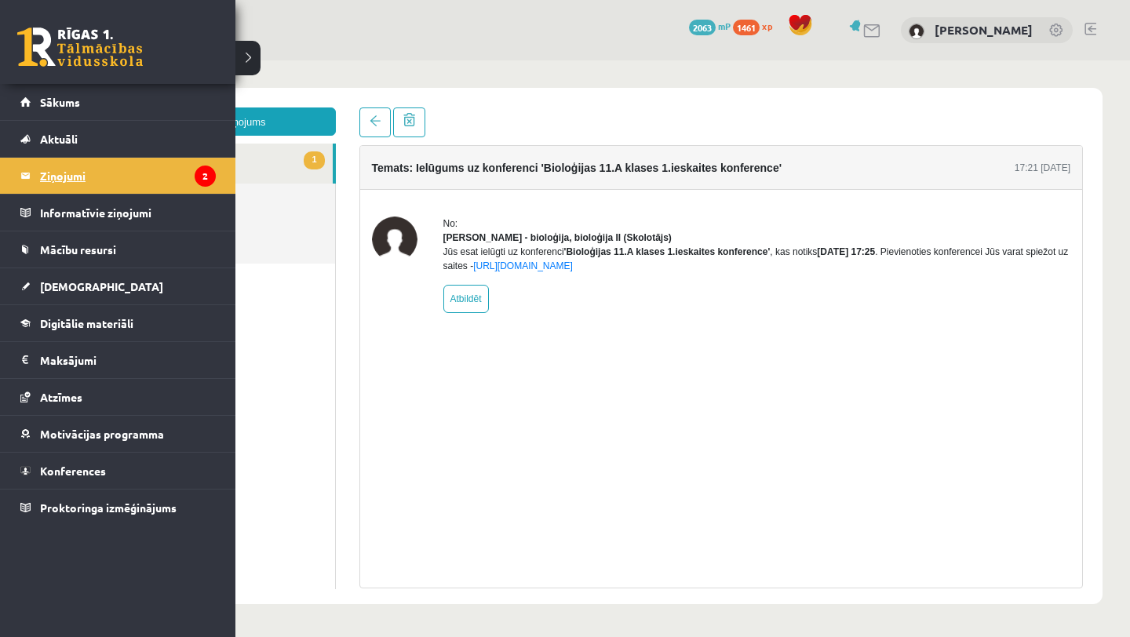
click at [52, 188] on legend "Ziņojumi 2" at bounding box center [128, 176] width 176 height 36
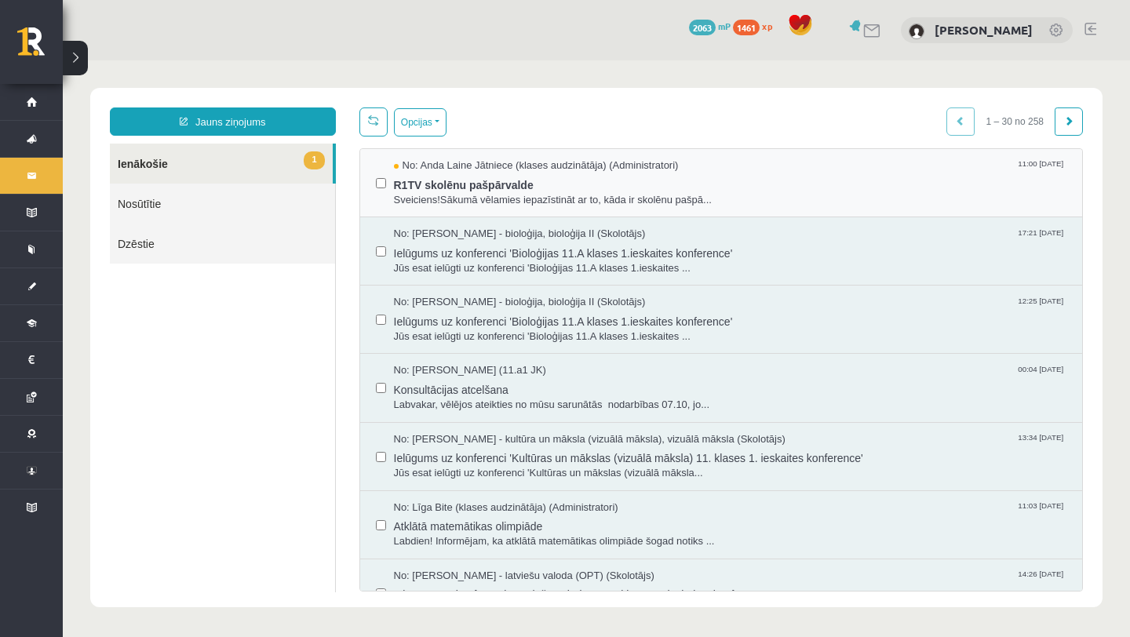
click at [575, 206] on div "No: Anda Laine Jātniece (klases audzinātāja) (Administratori) 11:00 08/10/2025 …" at bounding box center [721, 183] width 723 height 68
click at [598, 201] on span "Sveiciens!Sākumā vēlamies iepazīstināt ar to, kāda ir skolēnu pašpā..." at bounding box center [730, 200] width 673 height 15
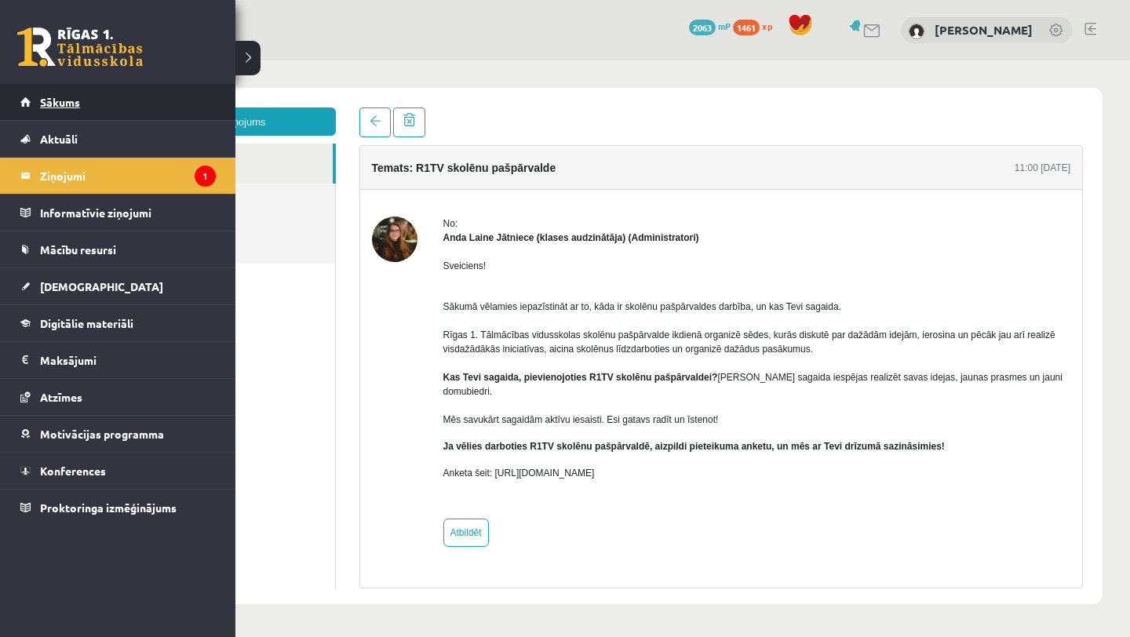
click at [98, 109] on link "Sākums" at bounding box center [117, 102] width 195 height 36
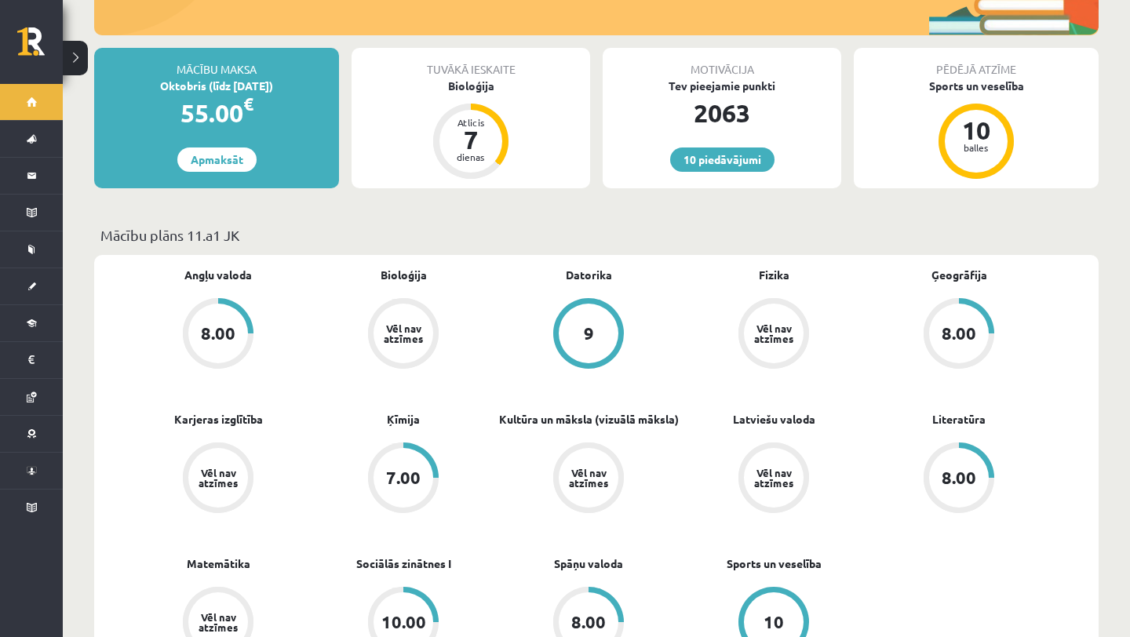
scroll to position [282, 0]
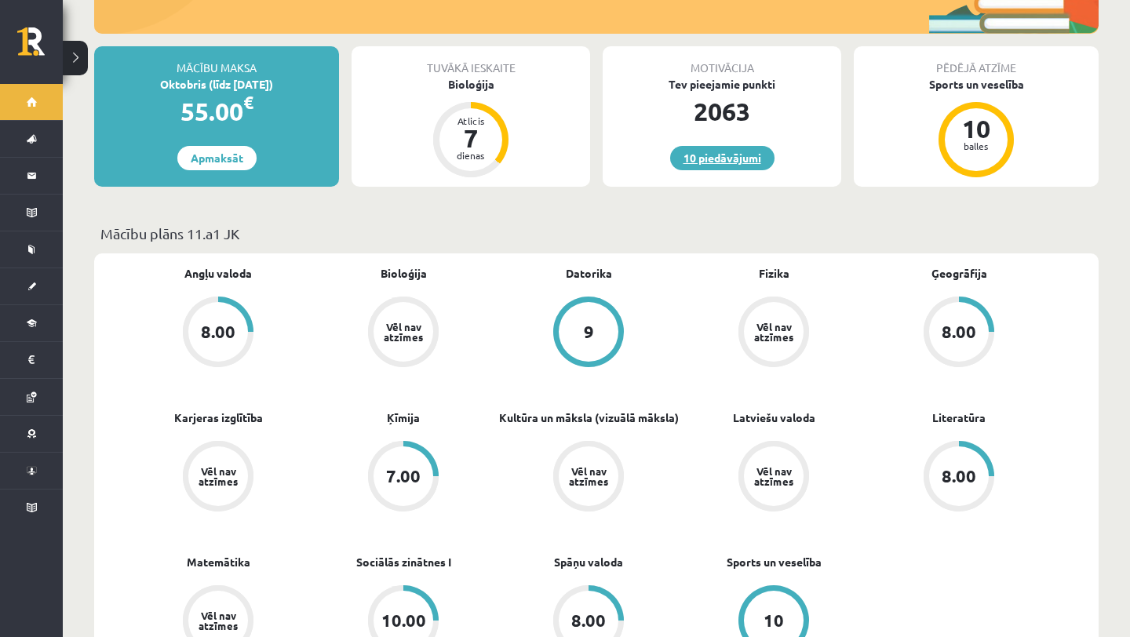
click at [748, 146] on link "10 piedāvājumi" at bounding box center [722, 158] width 104 height 24
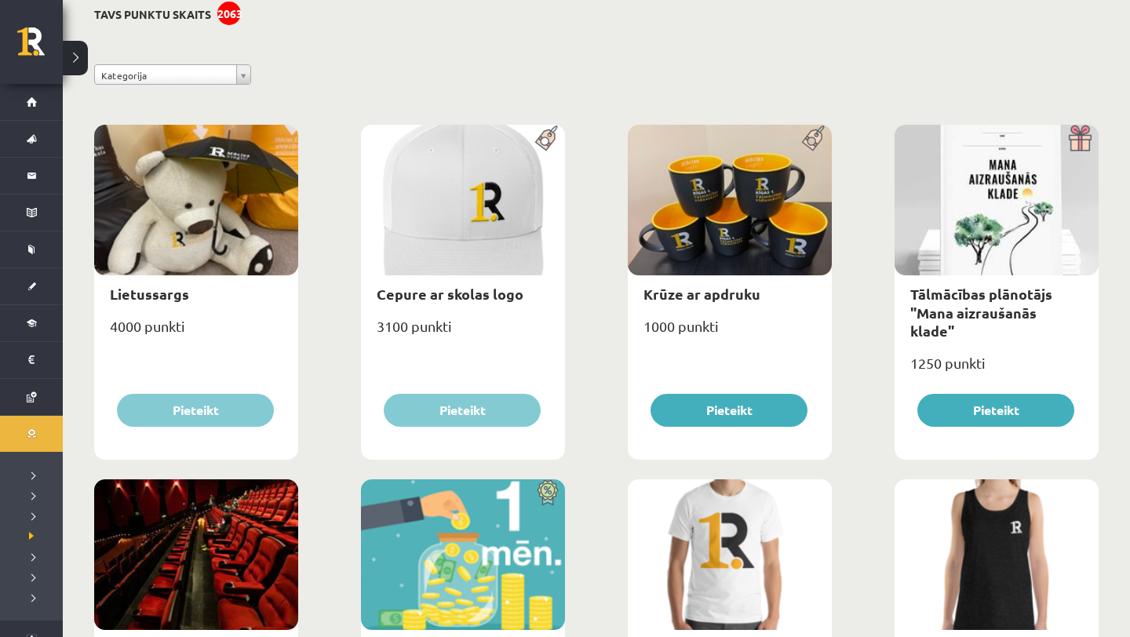
scroll to position [129, 0]
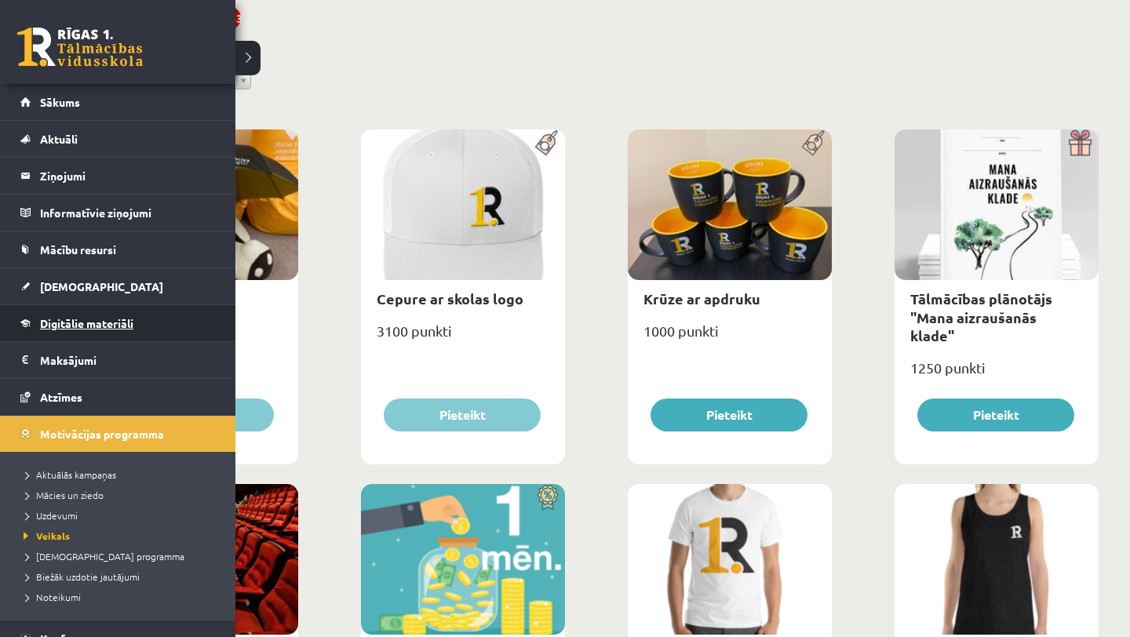
click at [154, 319] on link "Digitālie materiāli" at bounding box center [117, 323] width 195 height 36
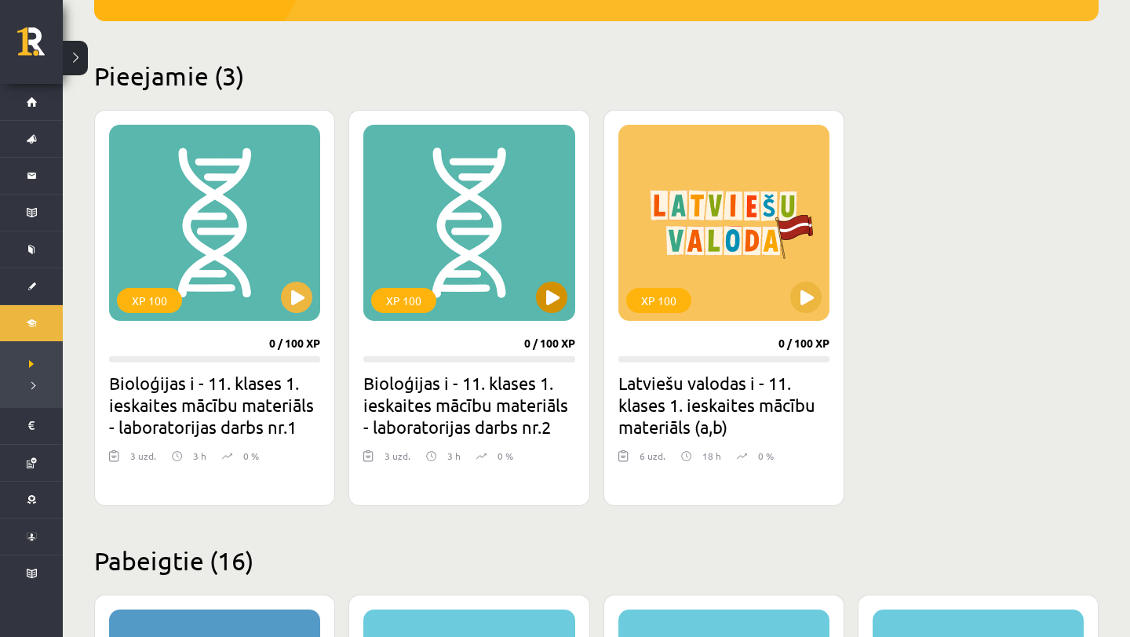
scroll to position [341, 0]
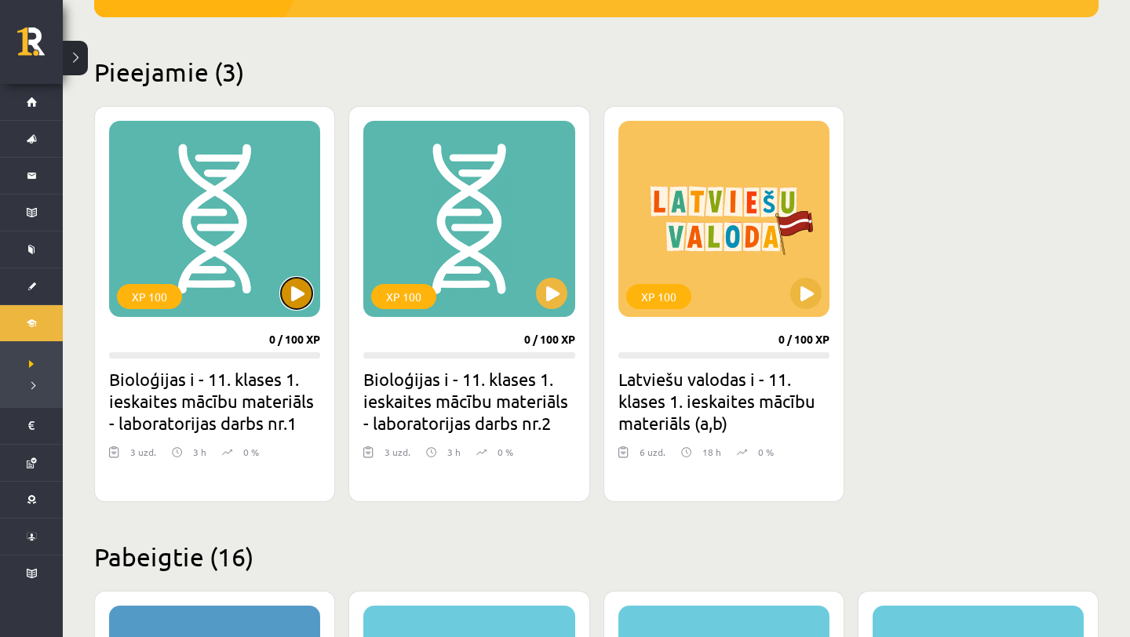
click at [301, 288] on button at bounding box center [296, 293] width 31 height 31
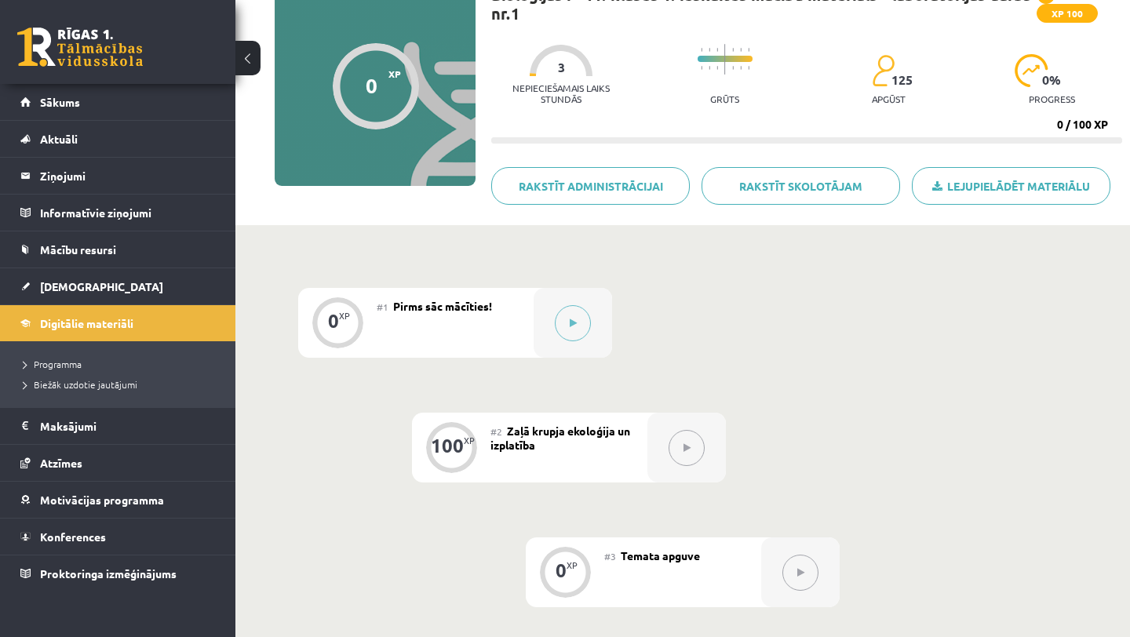
scroll to position [380, 0]
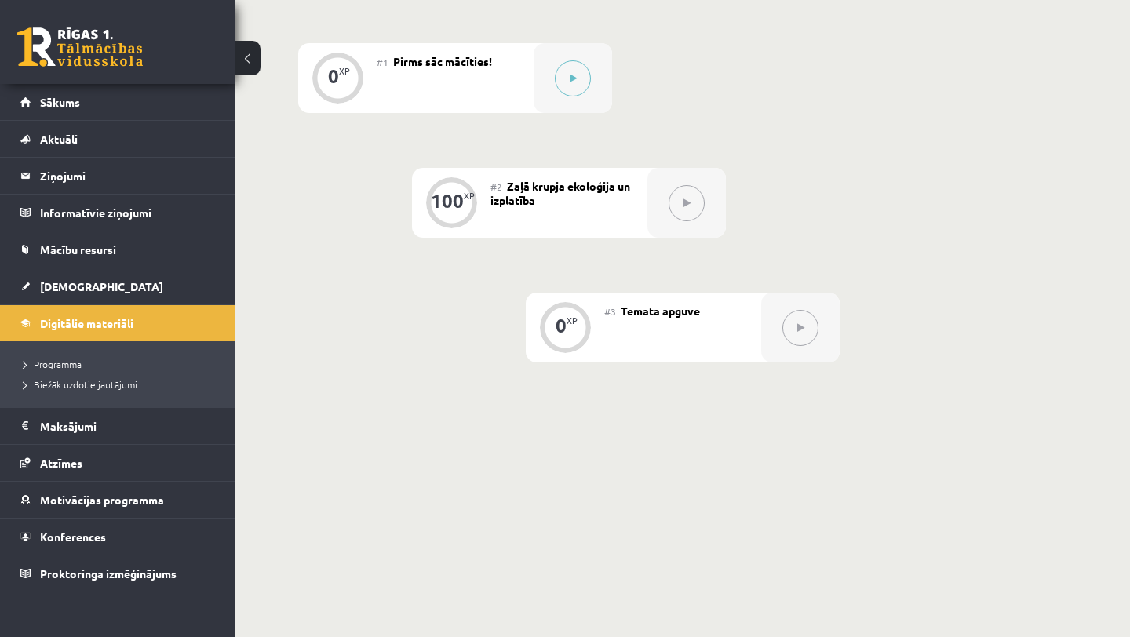
click at [651, 203] on div at bounding box center [686, 203] width 78 height 70
click at [686, 209] on button at bounding box center [686, 203] width 36 height 36
click at [570, 77] on icon at bounding box center [573, 78] width 7 height 9
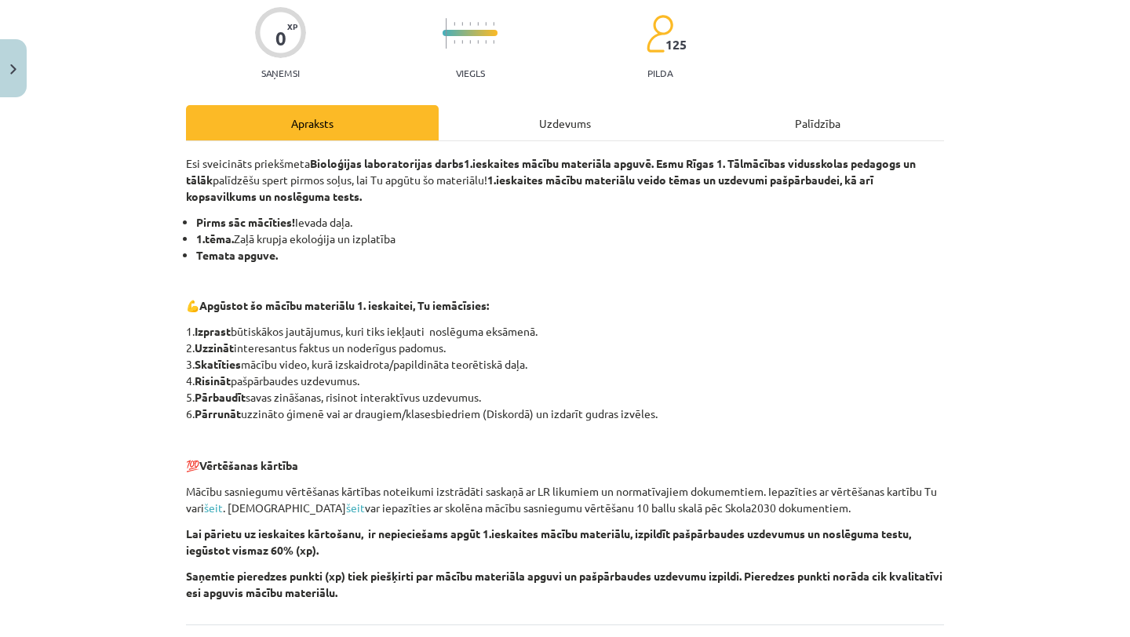
scroll to position [271, 0]
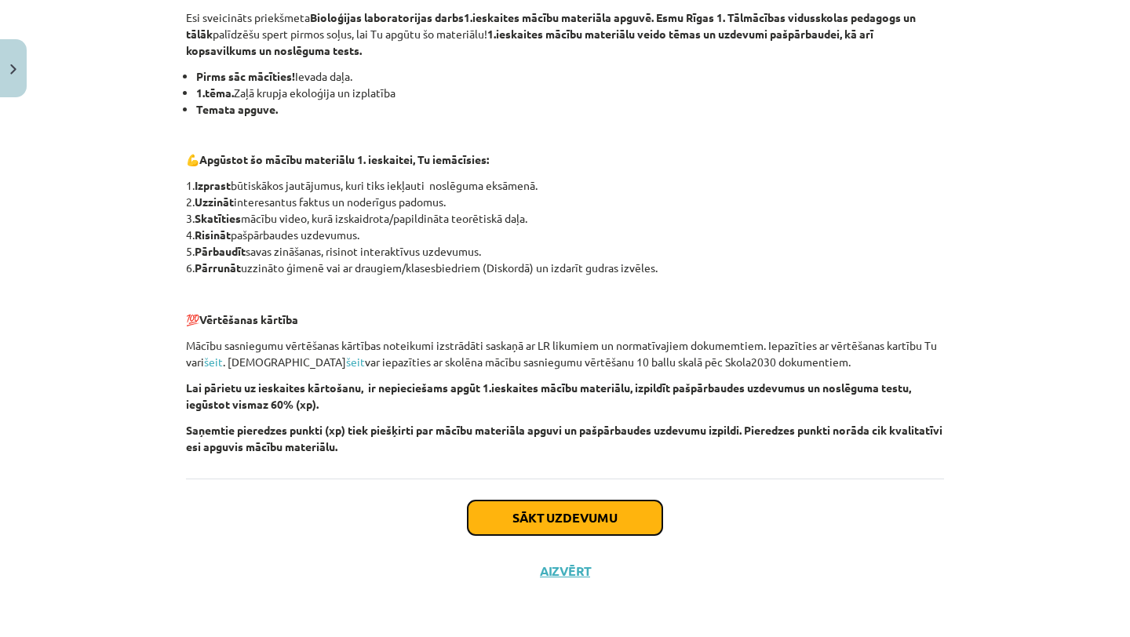
click at [545, 511] on button "Sākt uzdevumu" at bounding box center [565, 518] width 195 height 35
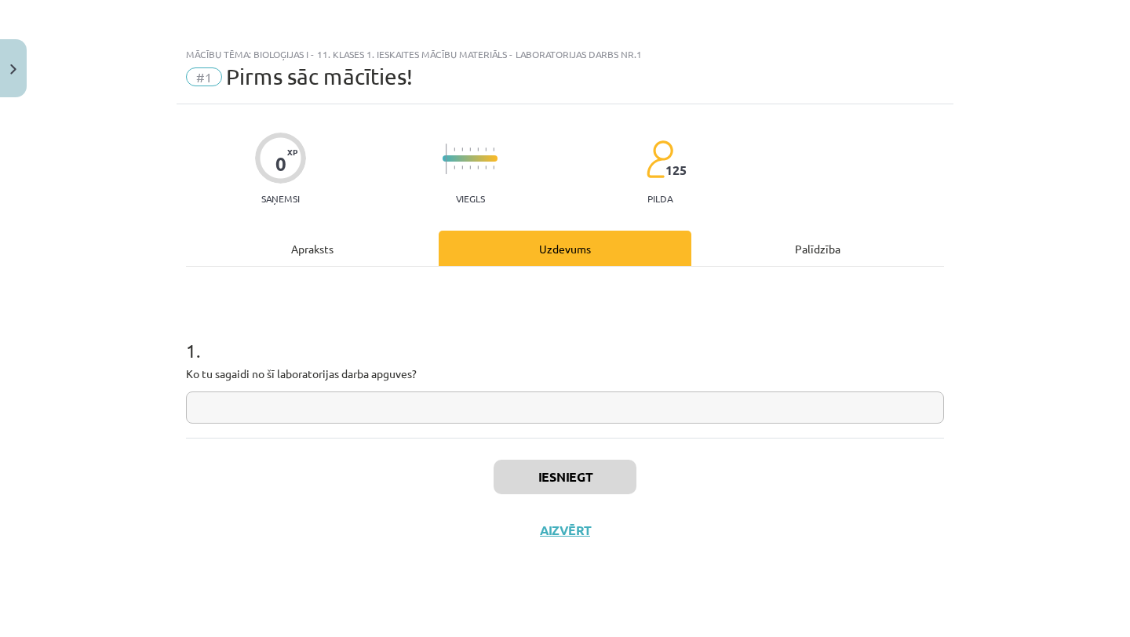
click at [508, 413] on input "text" at bounding box center [565, 407] width 758 height 32
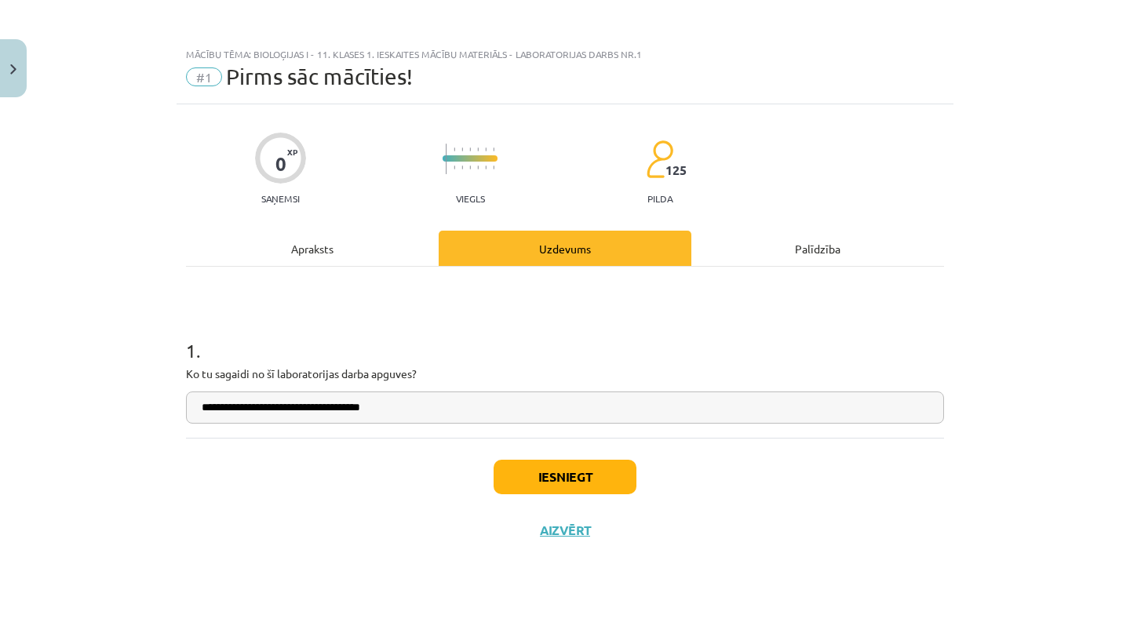
type input "**********"
click at [595, 485] on button "Iesniegt" at bounding box center [564, 477] width 143 height 35
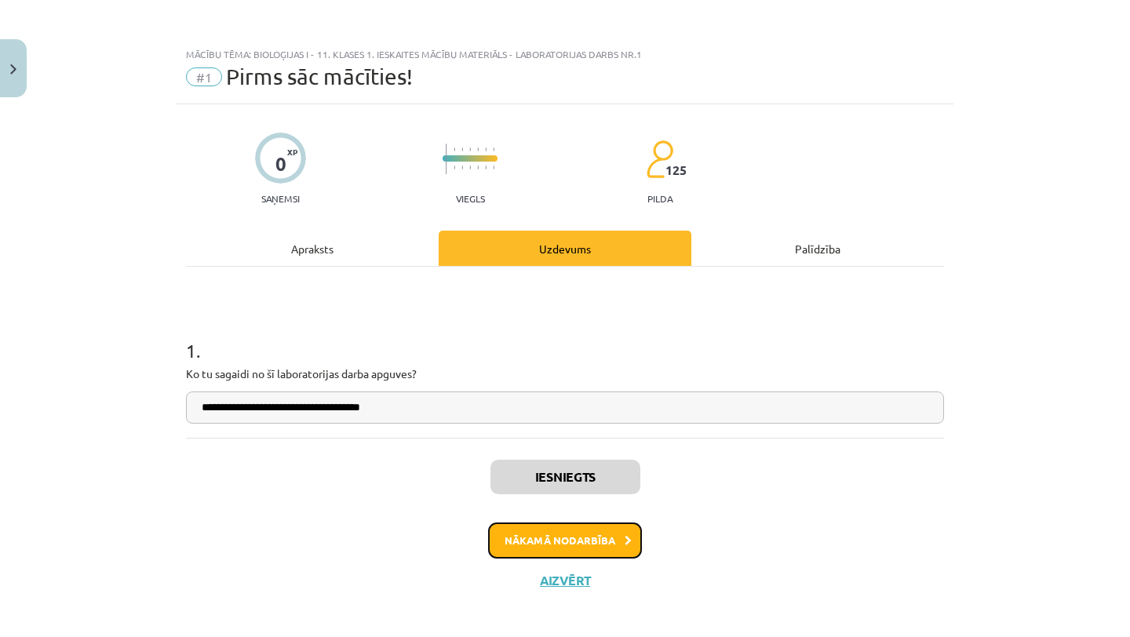
click at [611, 529] on button "Nākamā nodarbība" at bounding box center [565, 541] width 154 height 36
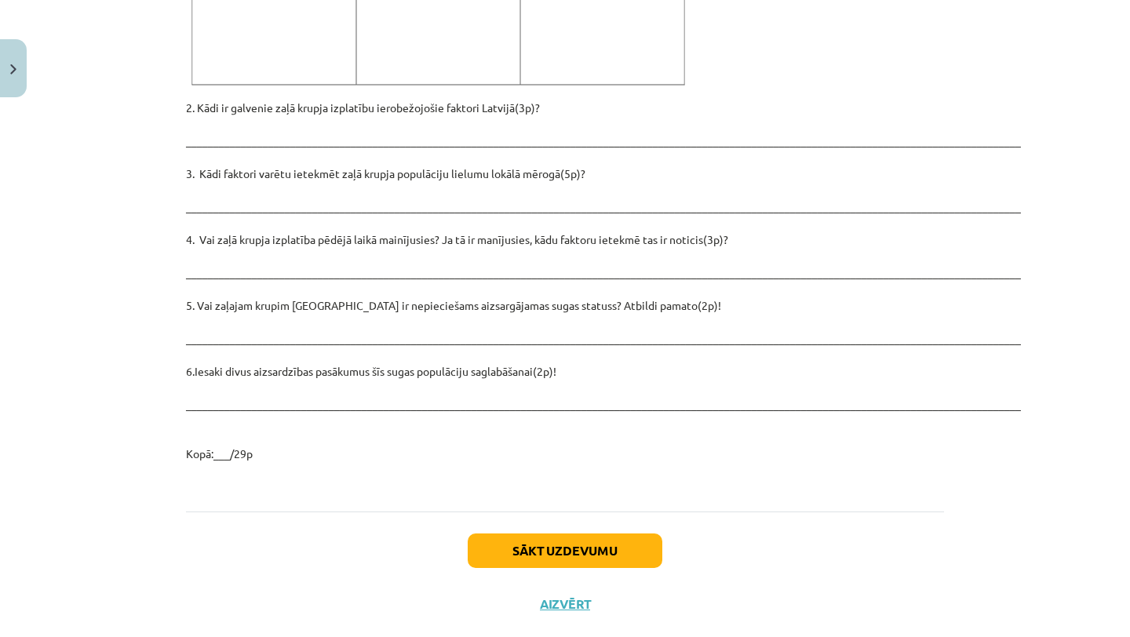
scroll to position [2159, 0]
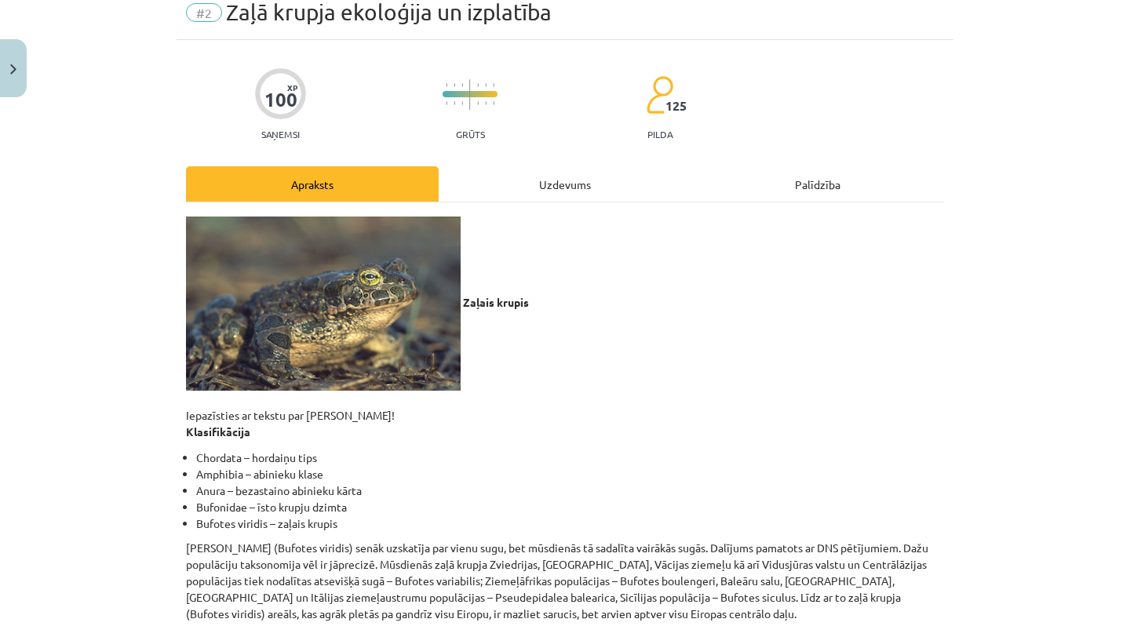
click at [545, 194] on div "Uzdevums" at bounding box center [565, 183] width 253 height 35
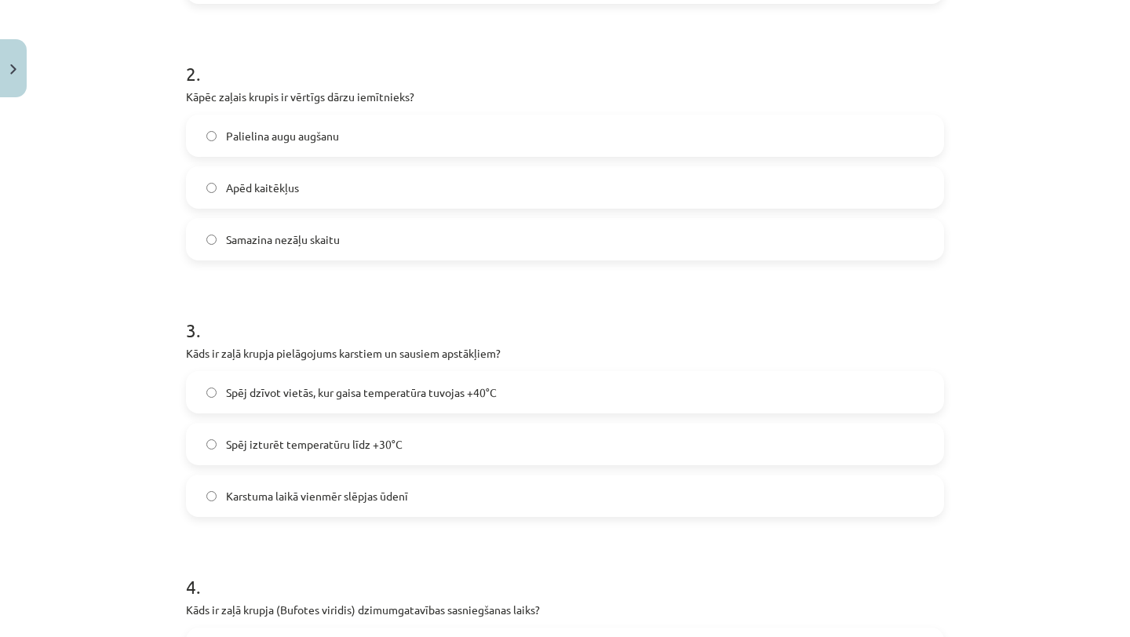
scroll to position [0, 0]
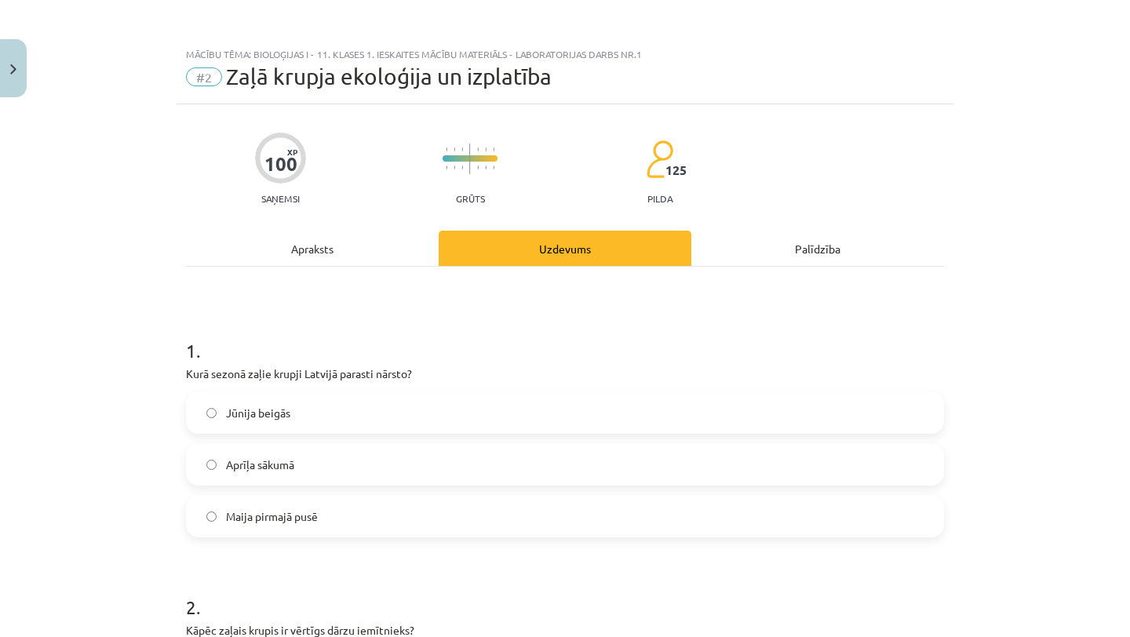
click at [385, 256] on div "Apraksts" at bounding box center [312, 248] width 253 height 35
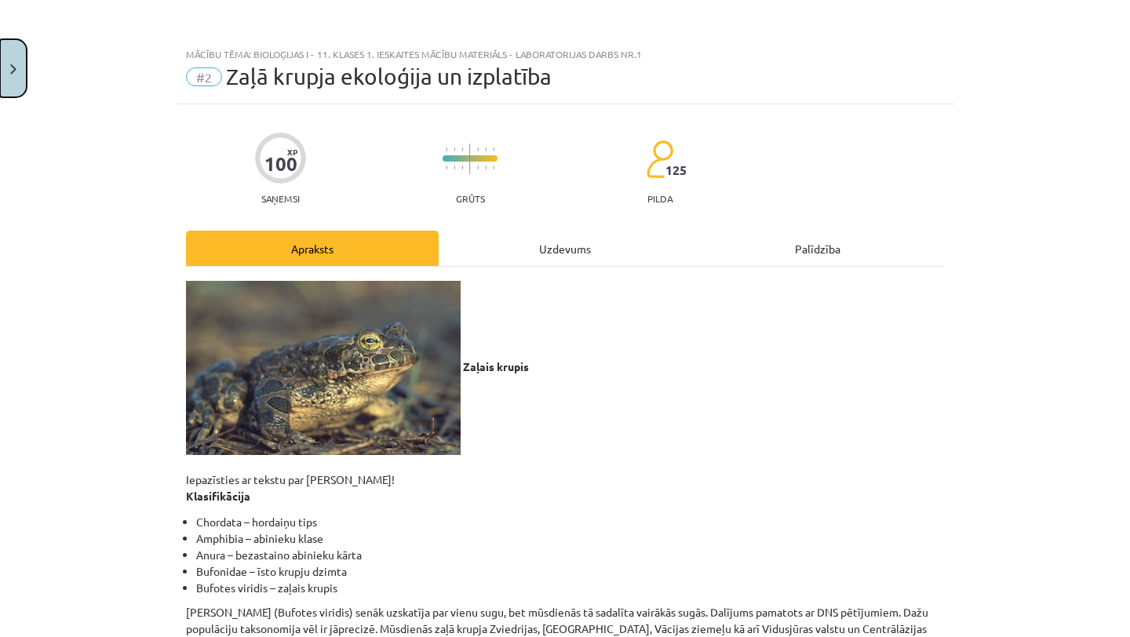
click at [18, 67] on button "Close" at bounding box center [13, 68] width 27 height 58
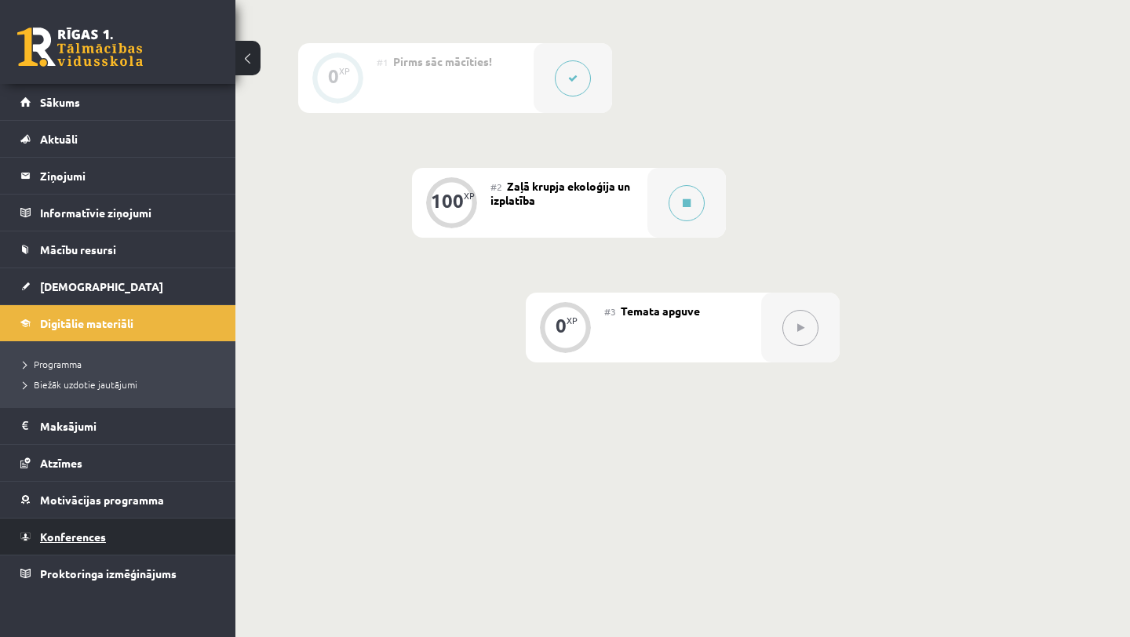
click at [142, 530] on link "Konferences" at bounding box center [117, 537] width 195 height 36
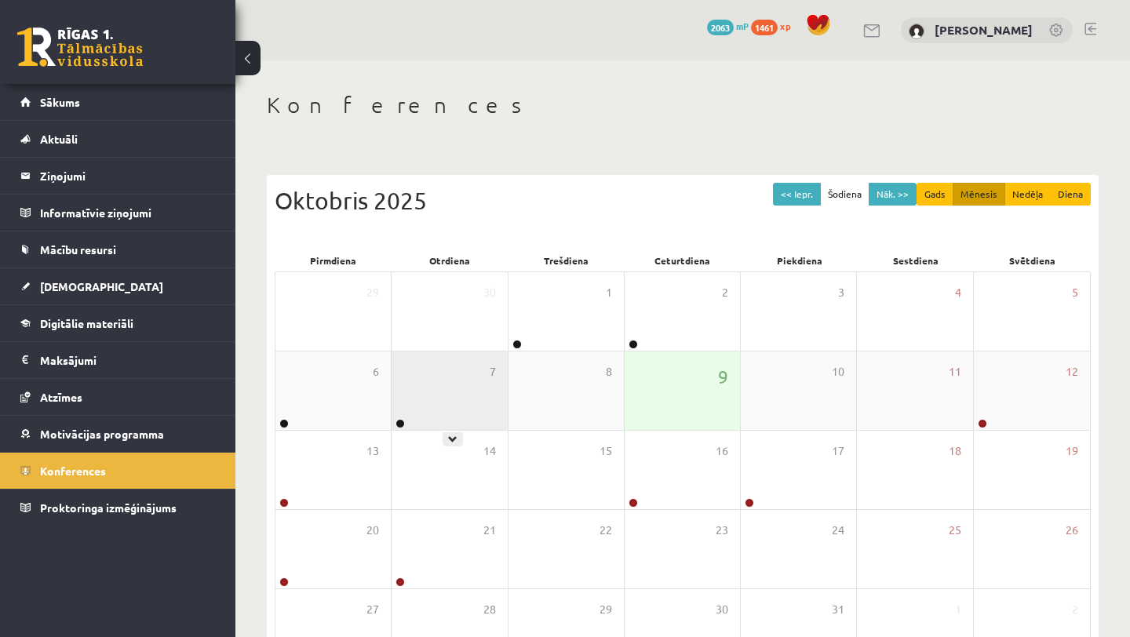
click at [435, 401] on div "7" at bounding box center [448, 390] width 115 height 78
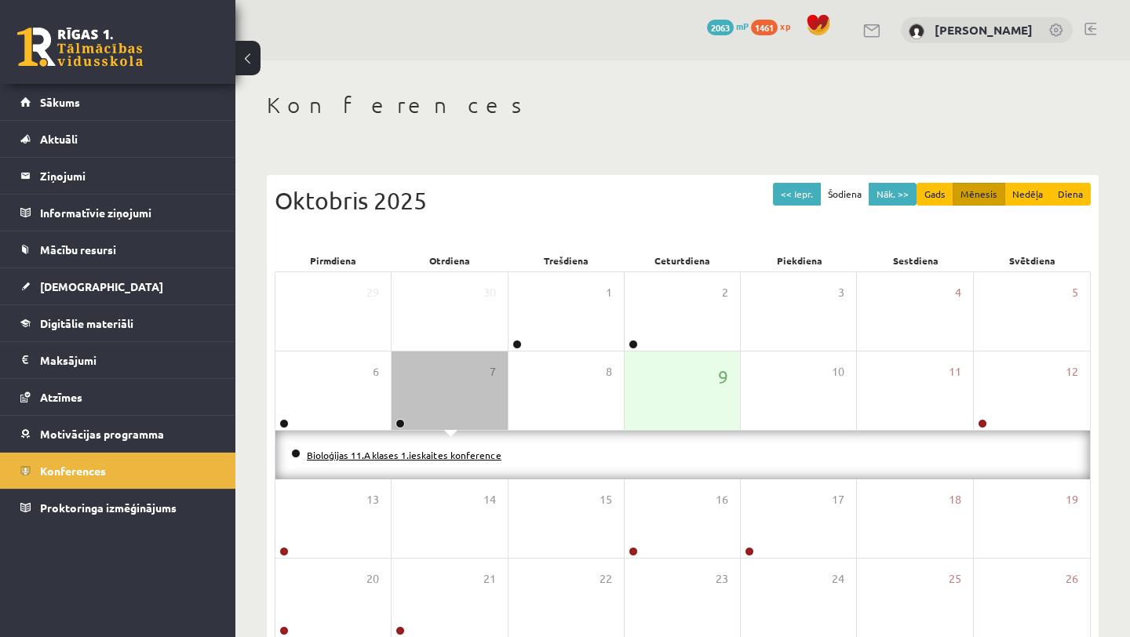
click at [422, 457] on link "Bioloģijas 11.A klases 1.ieskaites konference" at bounding box center [404, 455] width 195 height 13
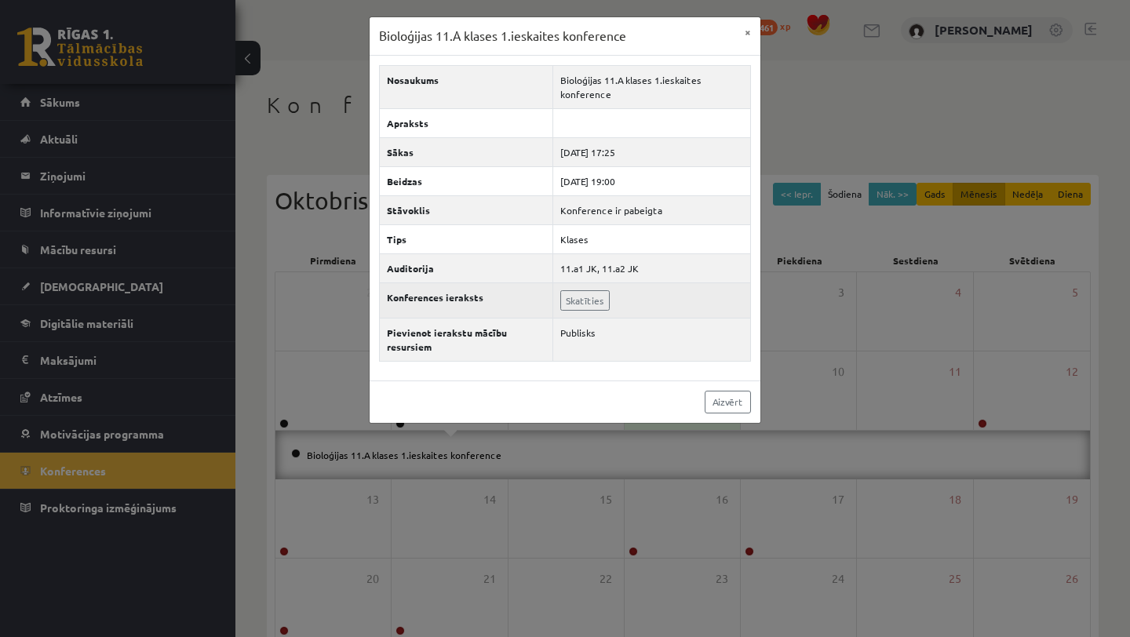
click at [590, 311] on td "Skatīties" at bounding box center [651, 299] width 198 height 35
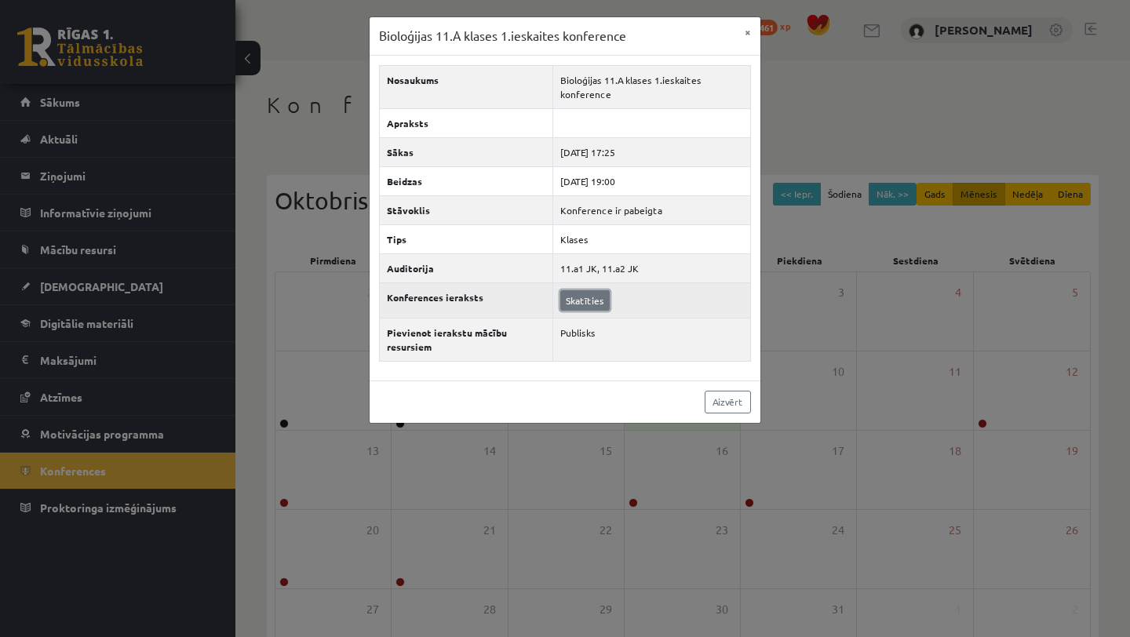
click at [590, 301] on link "Skatīties" at bounding box center [584, 300] width 49 height 20
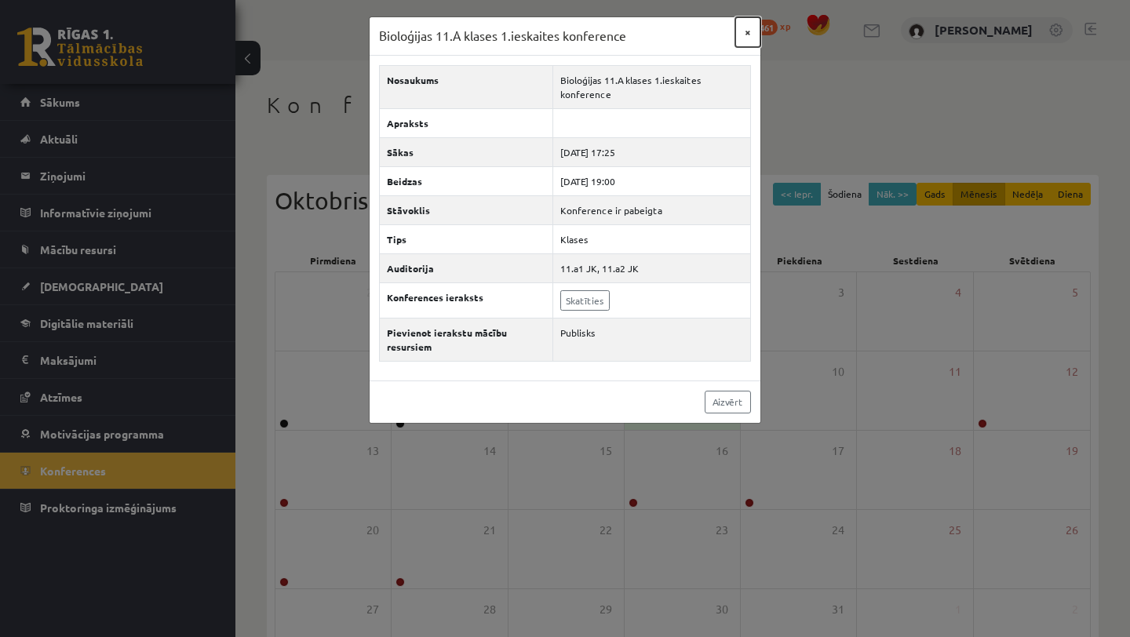
click at [745, 29] on button "×" at bounding box center [747, 32] width 25 height 30
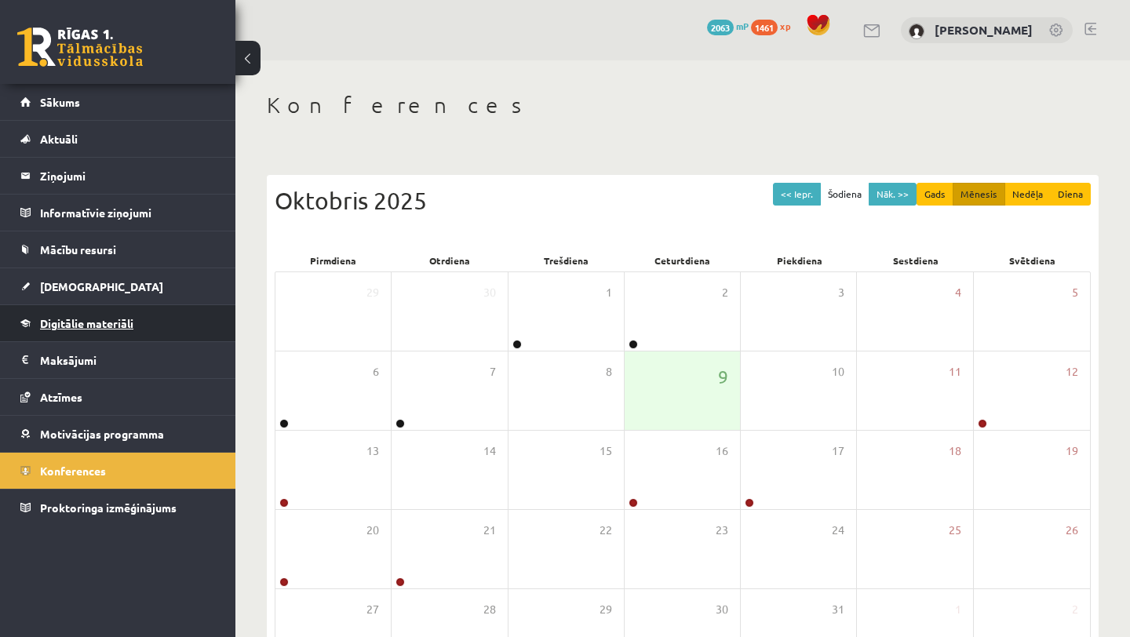
click at [127, 333] on link "Digitālie materiāli" at bounding box center [117, 323] width 195 height 36
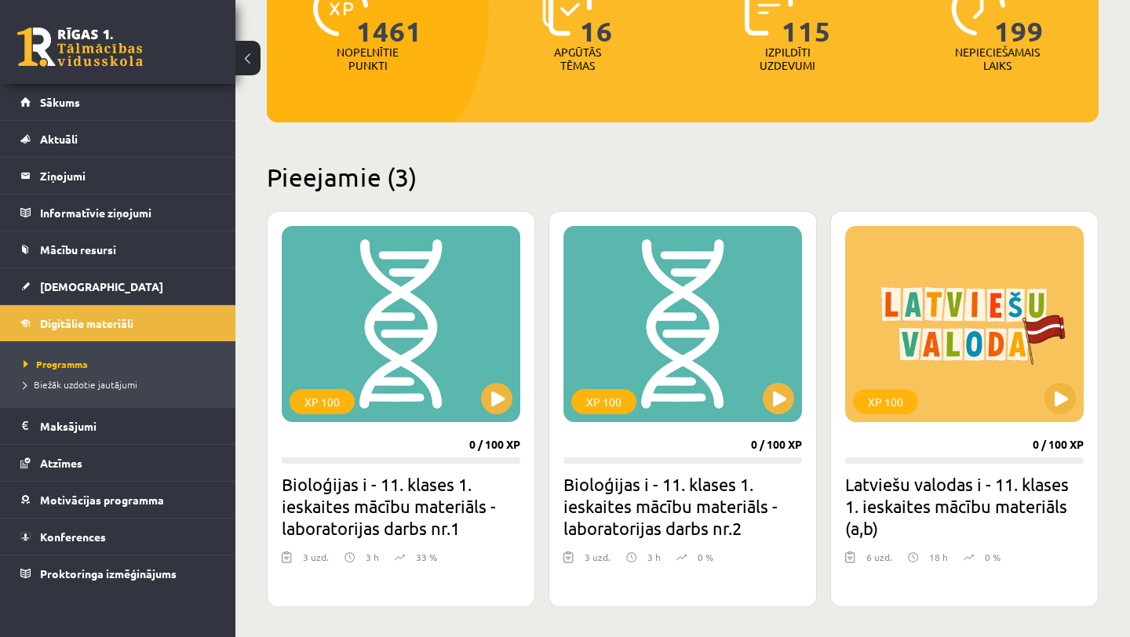
scroll to position [237, 0]
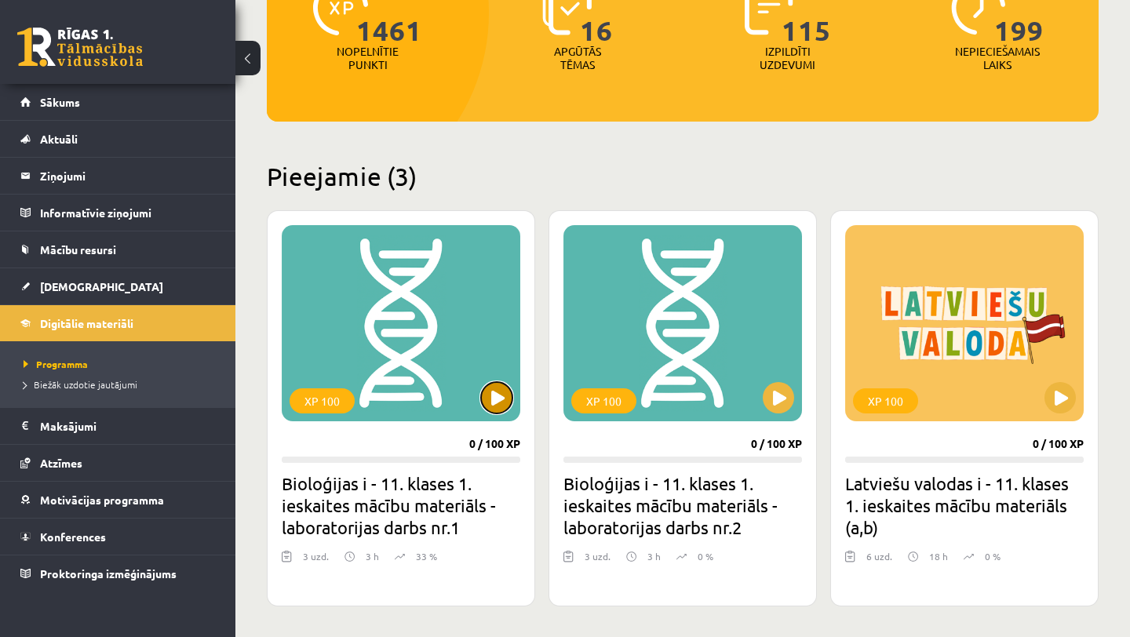
click at [507, 406] on button at bounding box center [496, 397] width 31 height 31
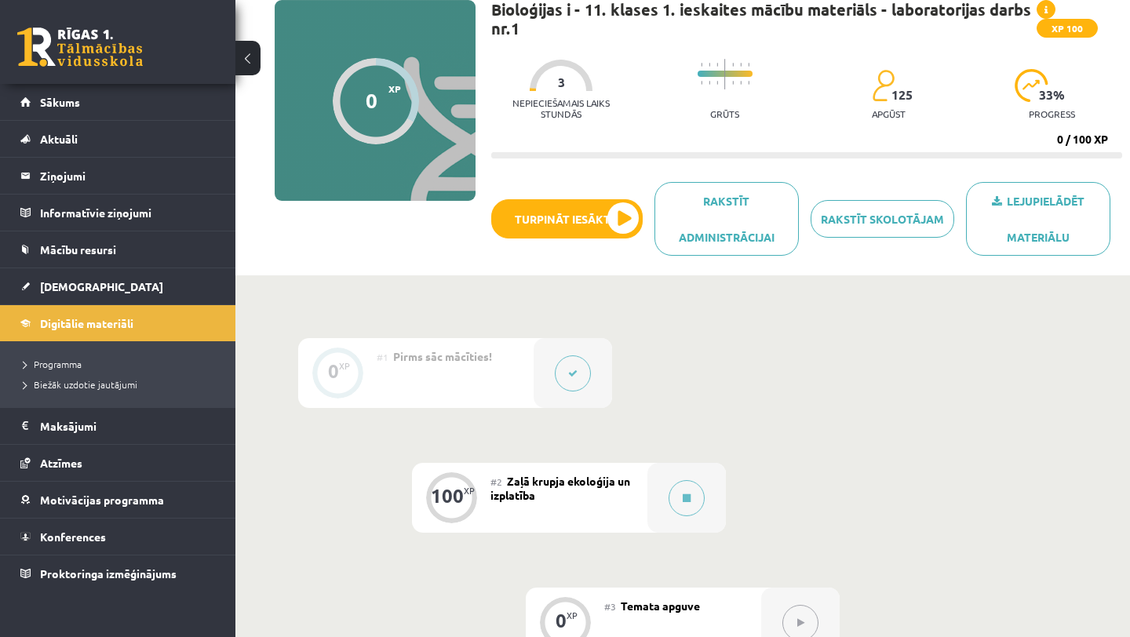
scroll to position [368, 0]
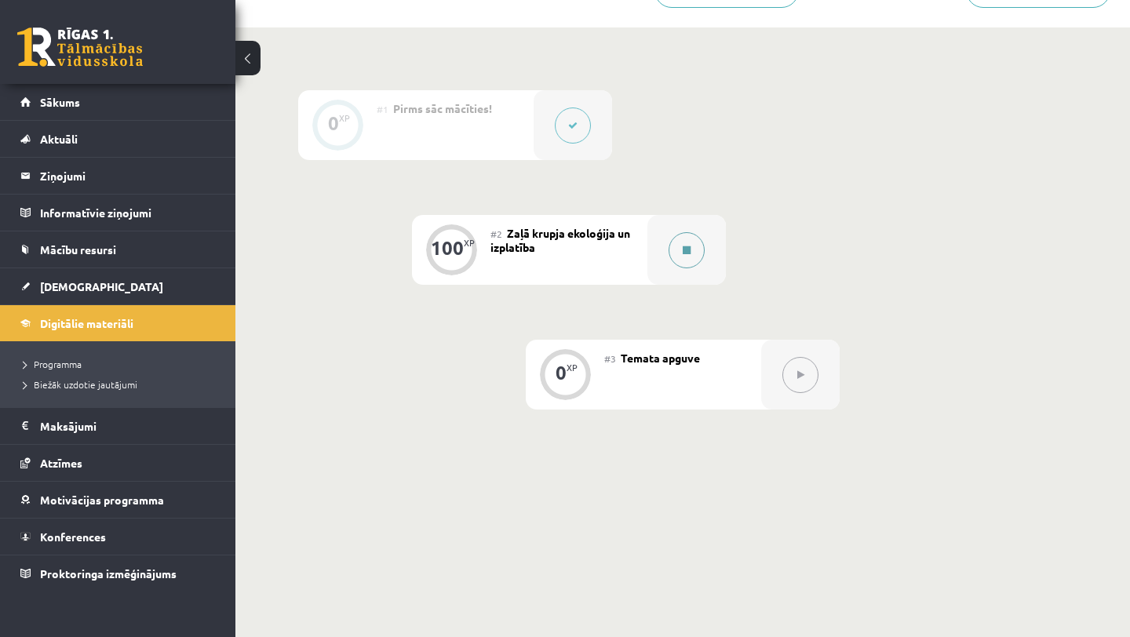
click at [700, 247] on button at bounding box center [686, 250] width 36 height 36
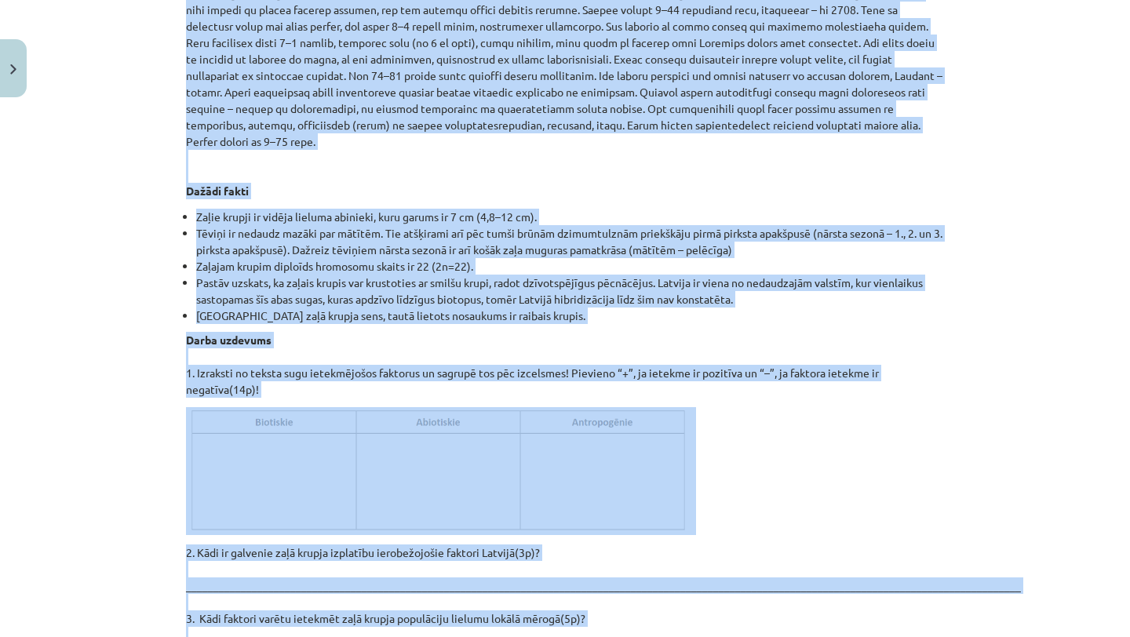
scroll to position [1736, 0]
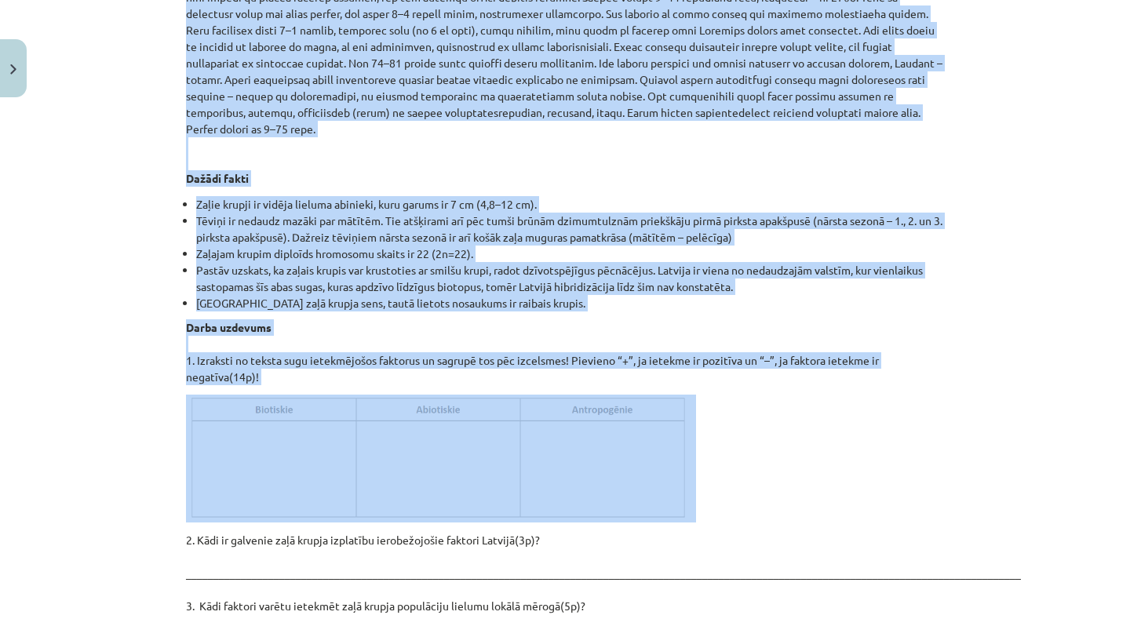
drag, startPoint x: 181, startPoint y: 311, endPoint x: 603, endPoint y: 488, distance: 457.5
copy div "Loremipsumd si ametco adi elit seddo! Eiusmodtempor Incididu – utlabore etdo Ma…"
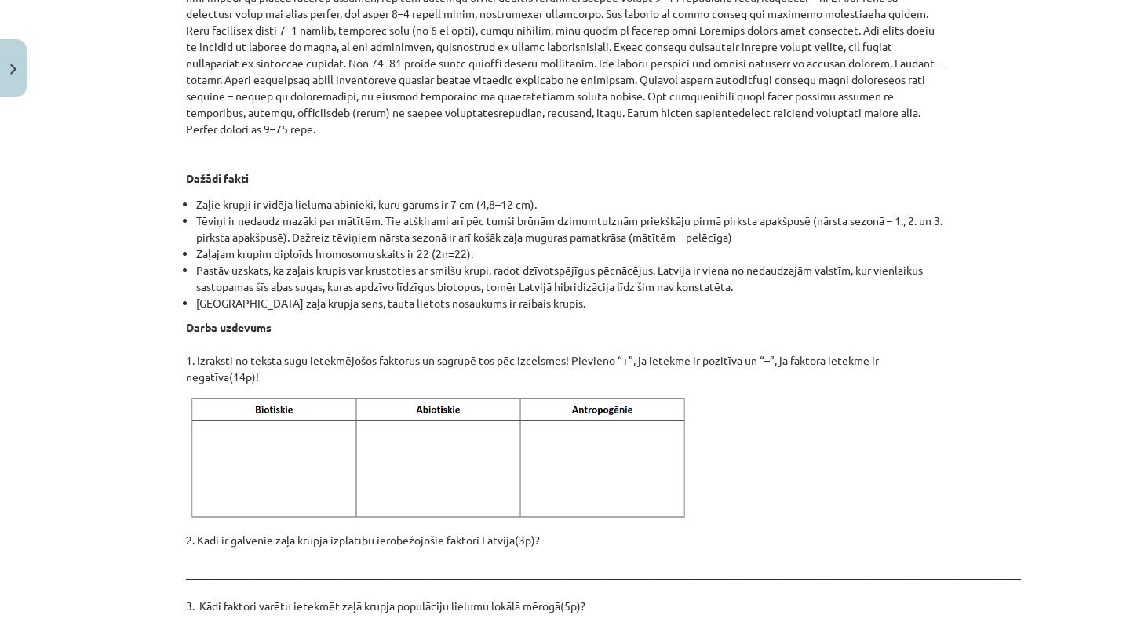
click at [822, 422] on p at bounding box center [565, 459] width 758 height 128
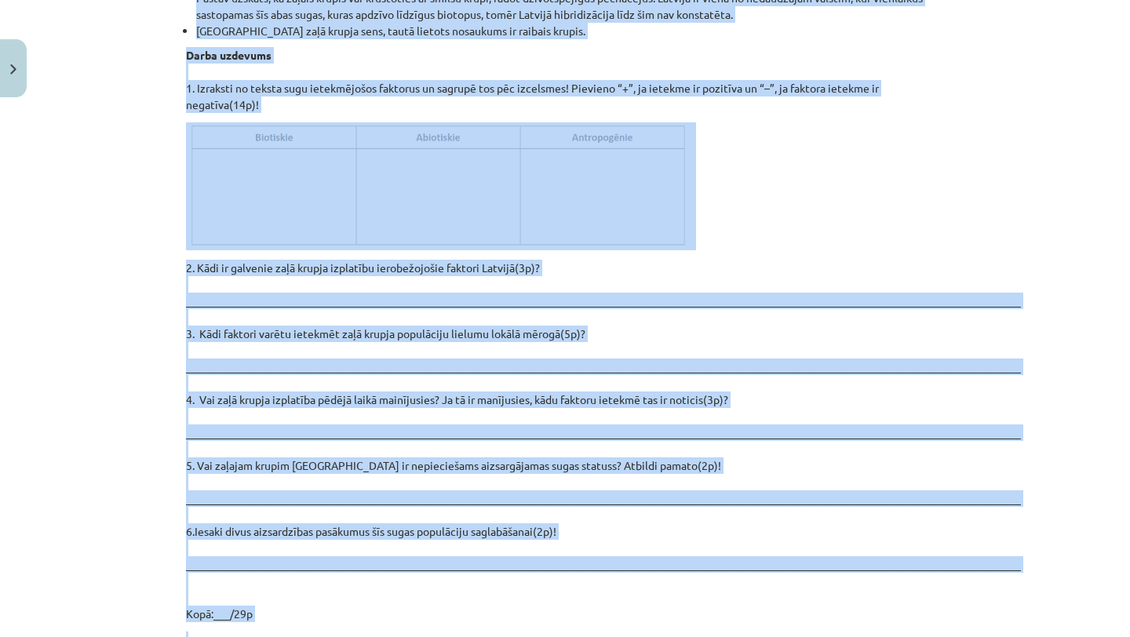
scroll to position [2025, 0]
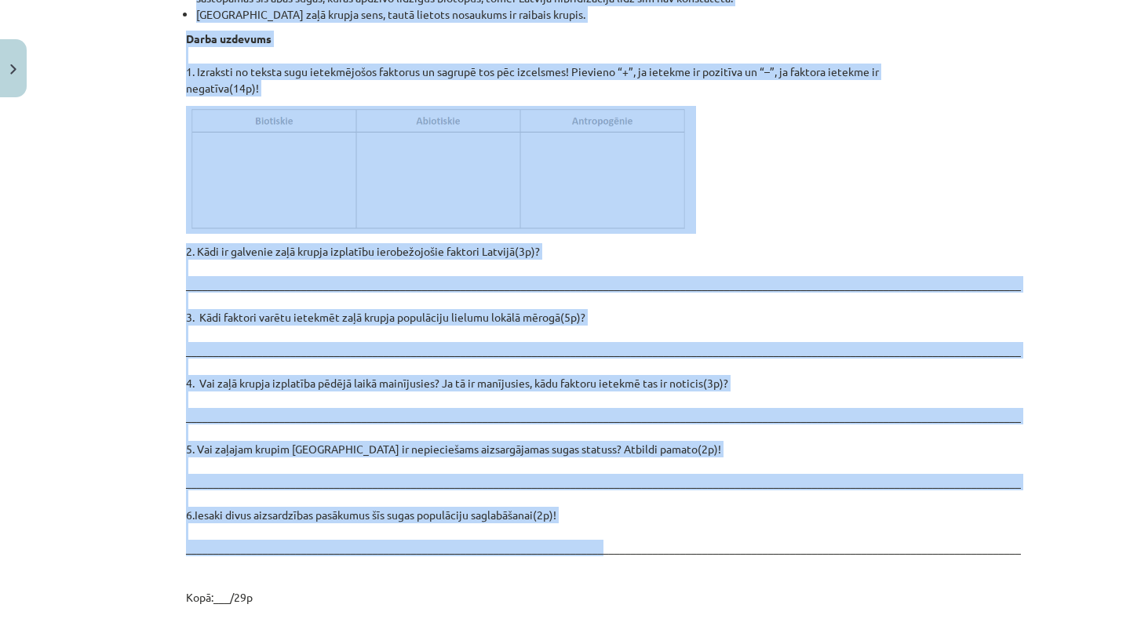
drag, startPoint x: 179, startPoint y: 244, endPoint x: 593, endPoint y: 511, distance: 492.7
copy div "Iepazīsties ar tekstu par zaļo krupi! Klasifikācija Chordata – hordaiņu tips Am…"
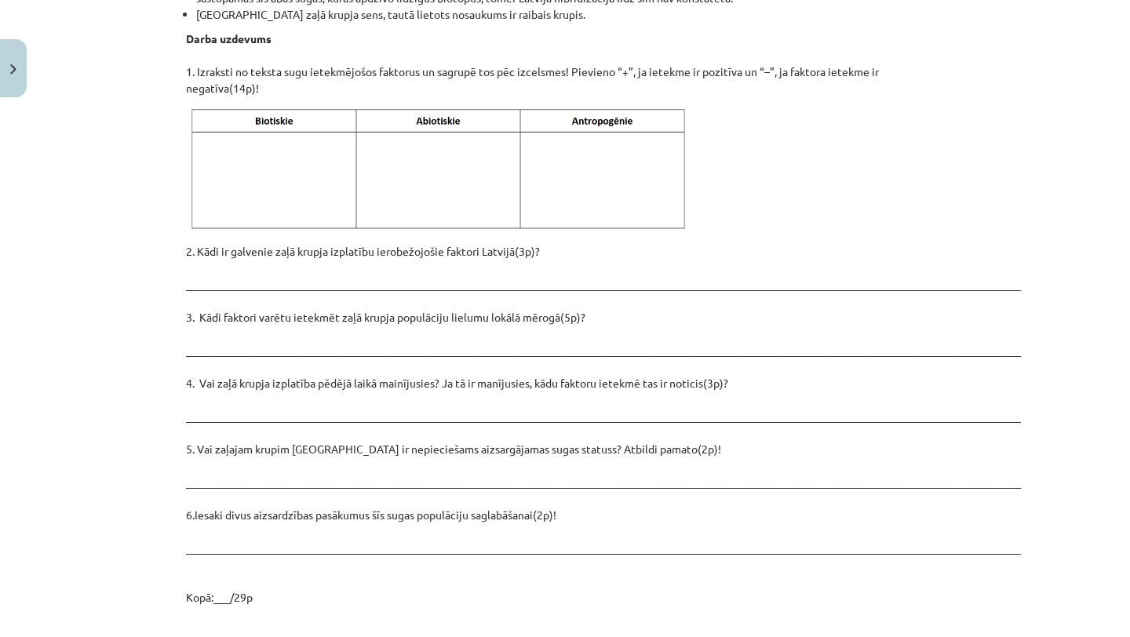
click at [639, 545] on p "2. Kādi ir galvenie zaļā krupja izplatību ierobežojošie faktori Latvijā(3p)? __…" at bounding box center [565, 424] width 758 height 362
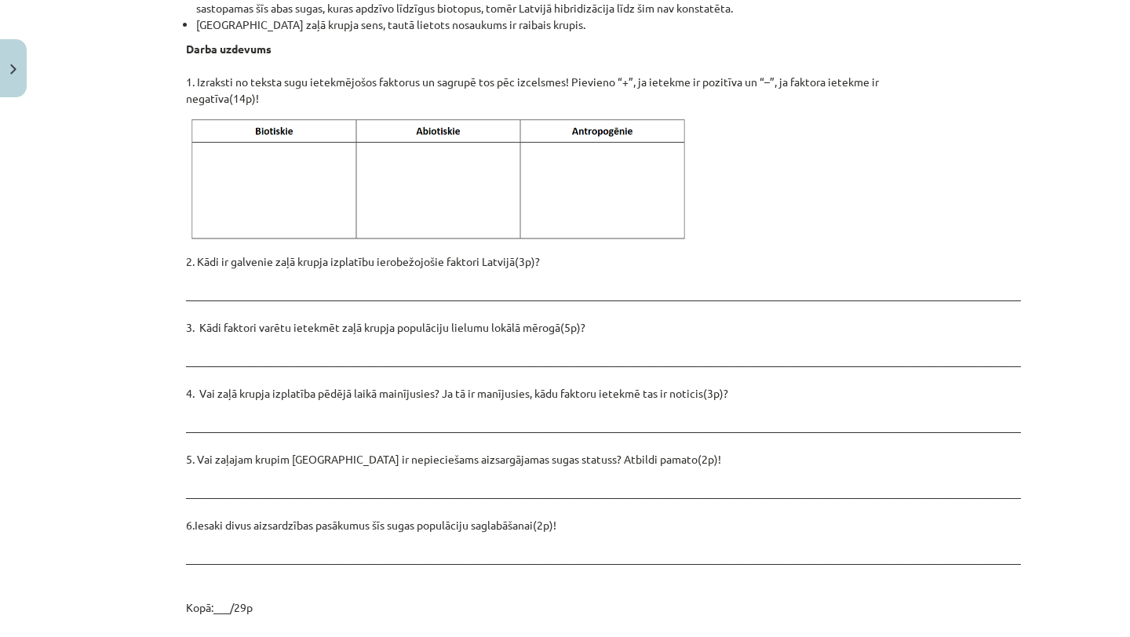
scroll to position [2052, 0]
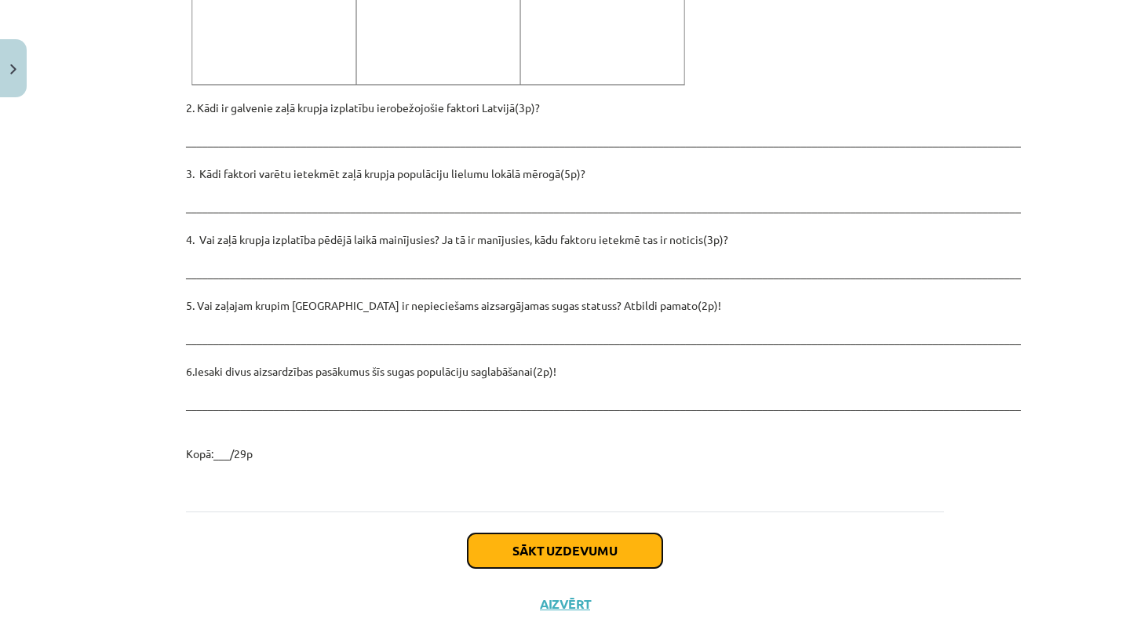
click at [536, 533] on button "Sākt uzdevumu" at bounding box center [565, 550] width 195 height 35
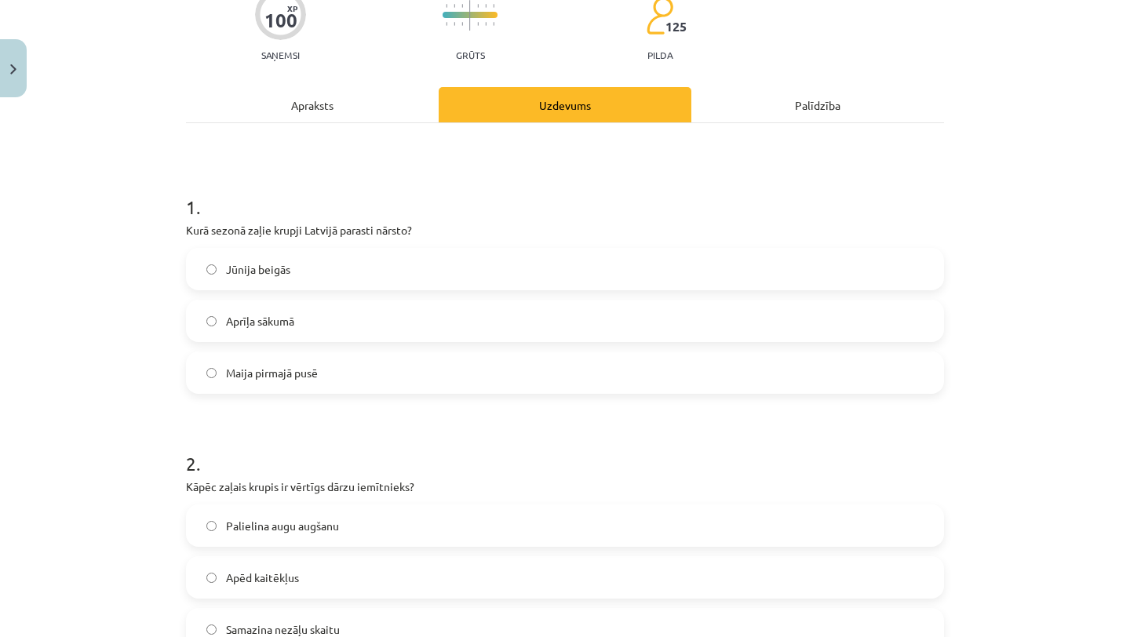
scroll to position [149, 0]
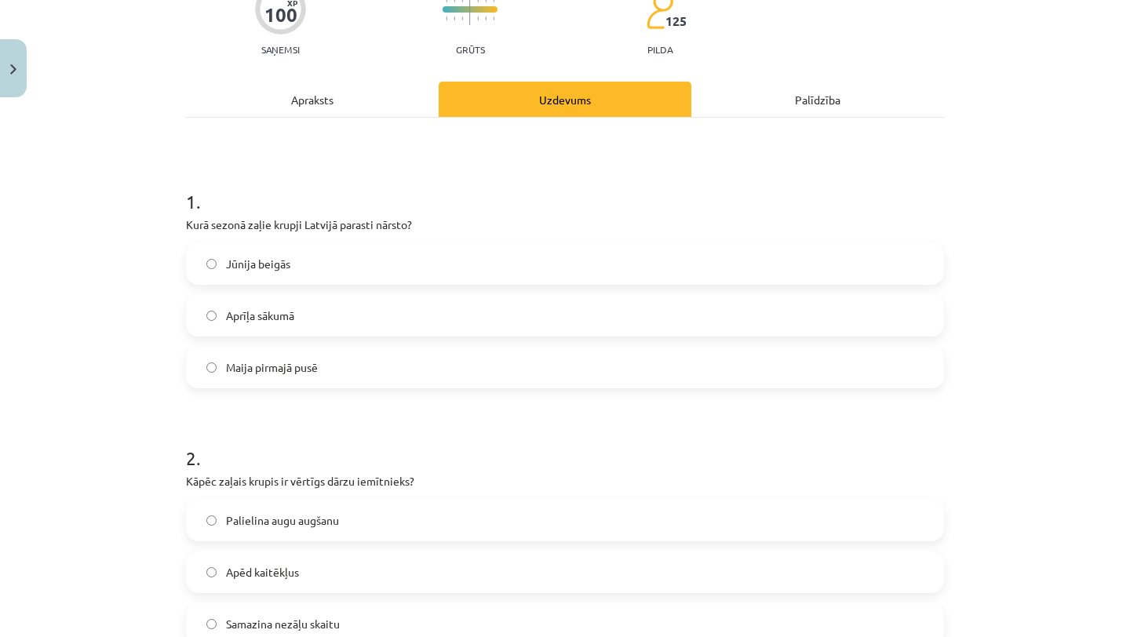
click at [446, 304] on label "Aprīļa sākumā" at bounding box center [565, 315] width 755 height 39
click at [283, 91] on div "Apraksts" at bounding box center [312, 99] width 253 height 35
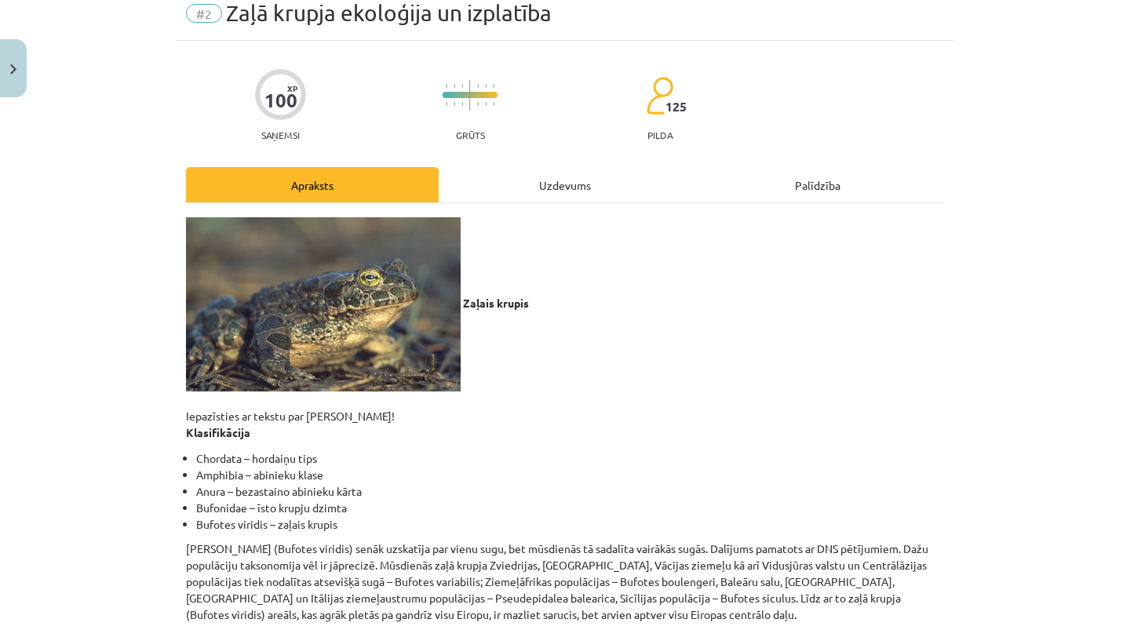
scroll to position [0, 0]
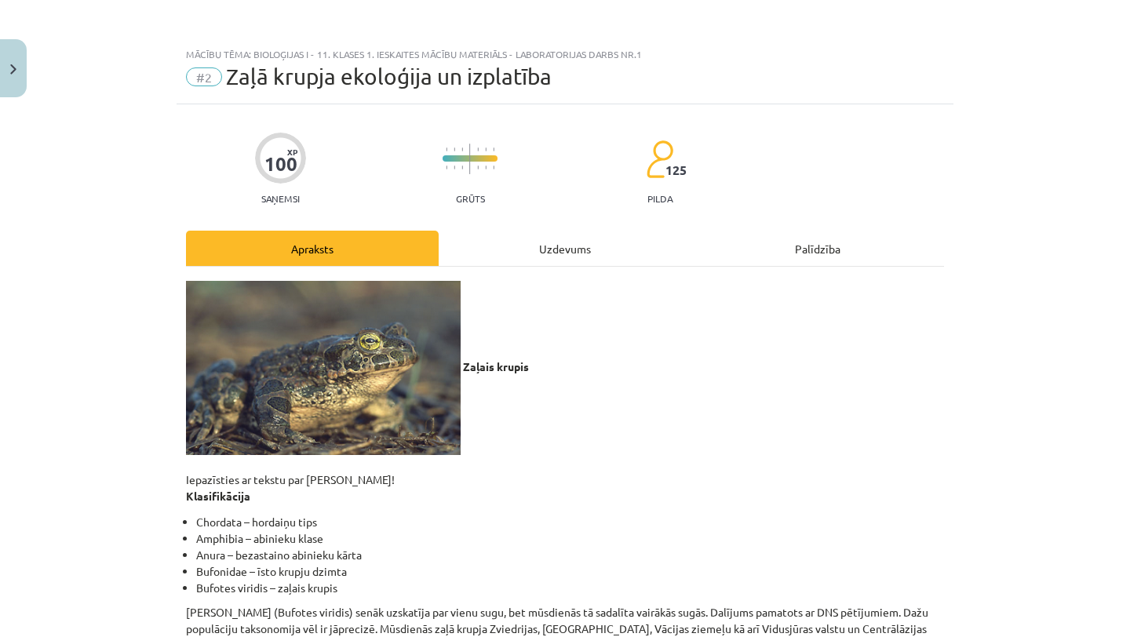
click at [574, 239] on div "Uzdevums" at bounding box center [565, 248] width 253 height 35
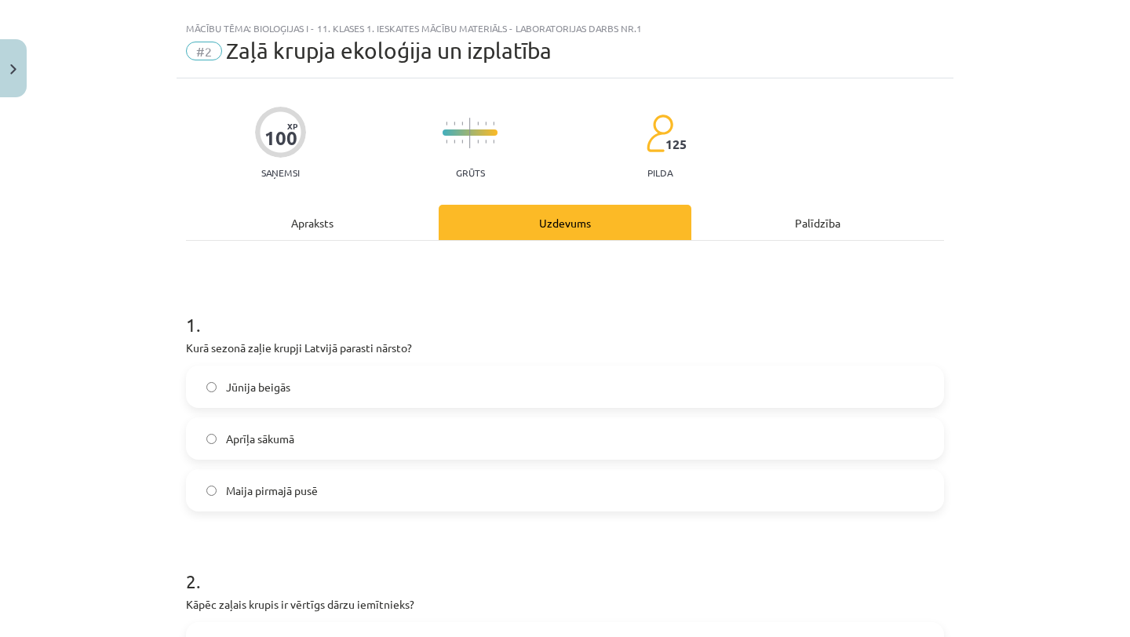
scroll to position [39, 0]
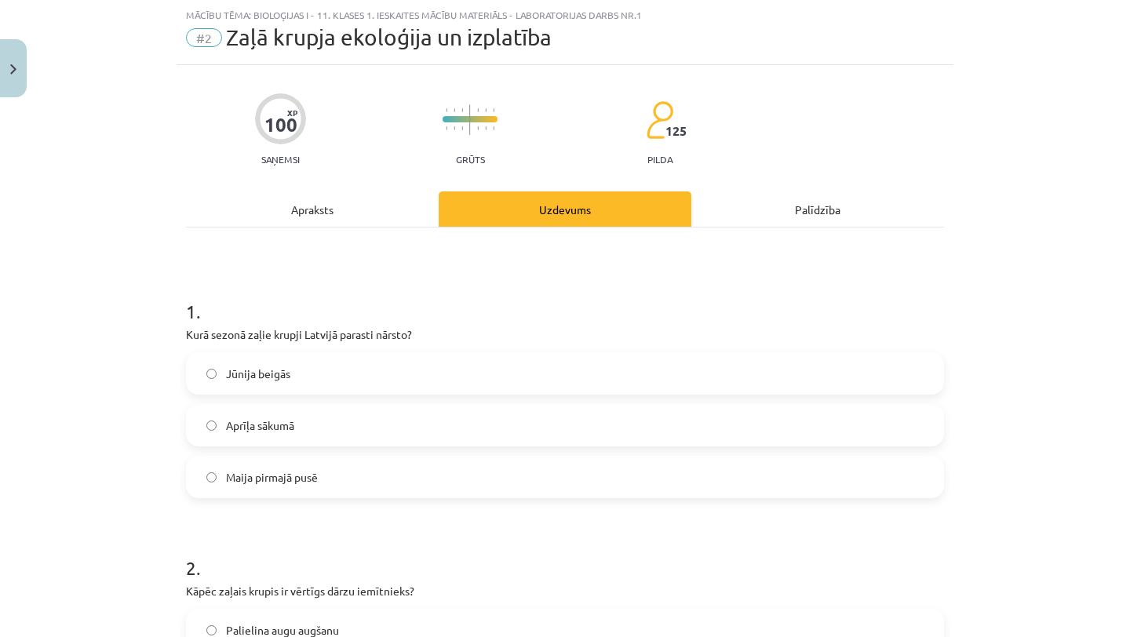
click at [422, 467] on label "Maija pirmajā pusē" at bounding box center [565, 476] width 755 height 39
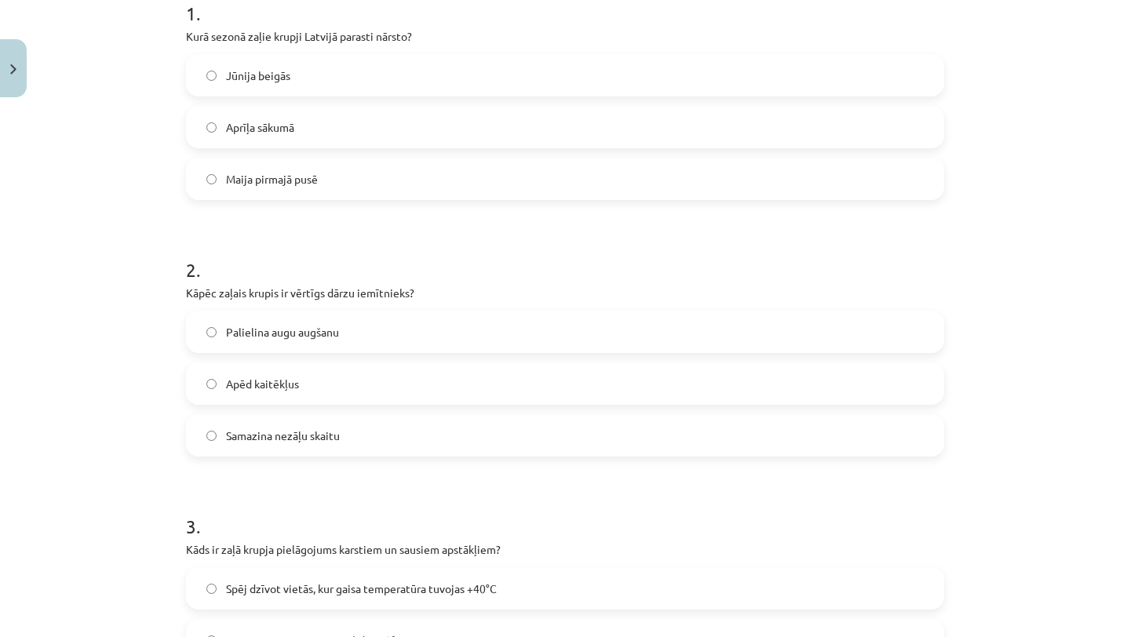
scroll to position [340, 0]
click at [392, 391] on label "Apēd kaitēkļus" at bounding box center [565, 381] width 755 height 39
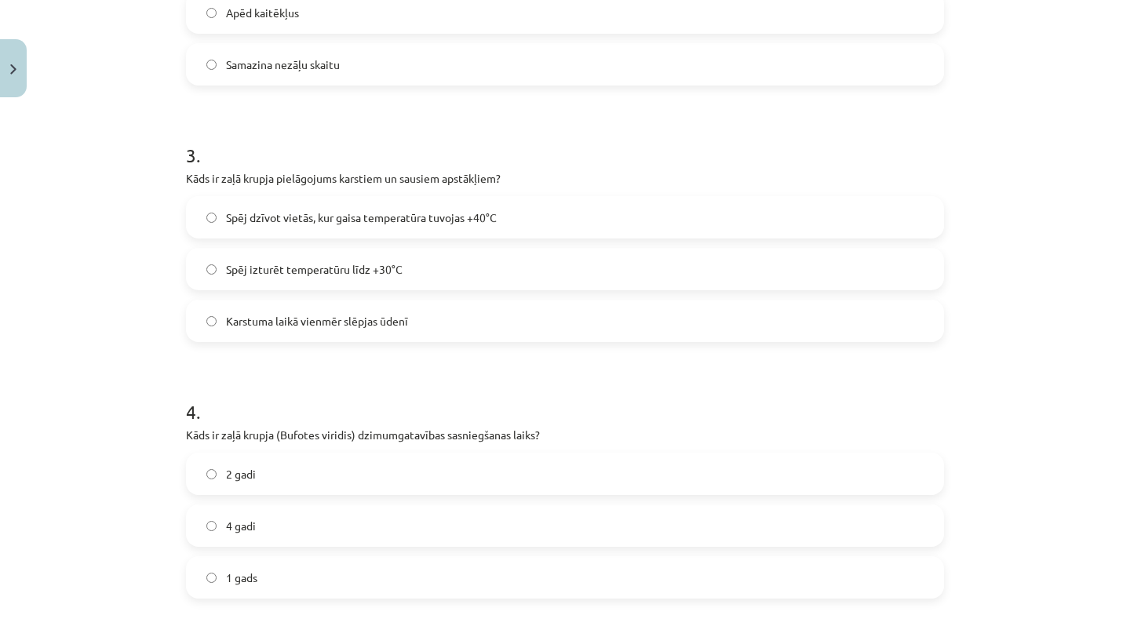
scroll to position [715, 0]
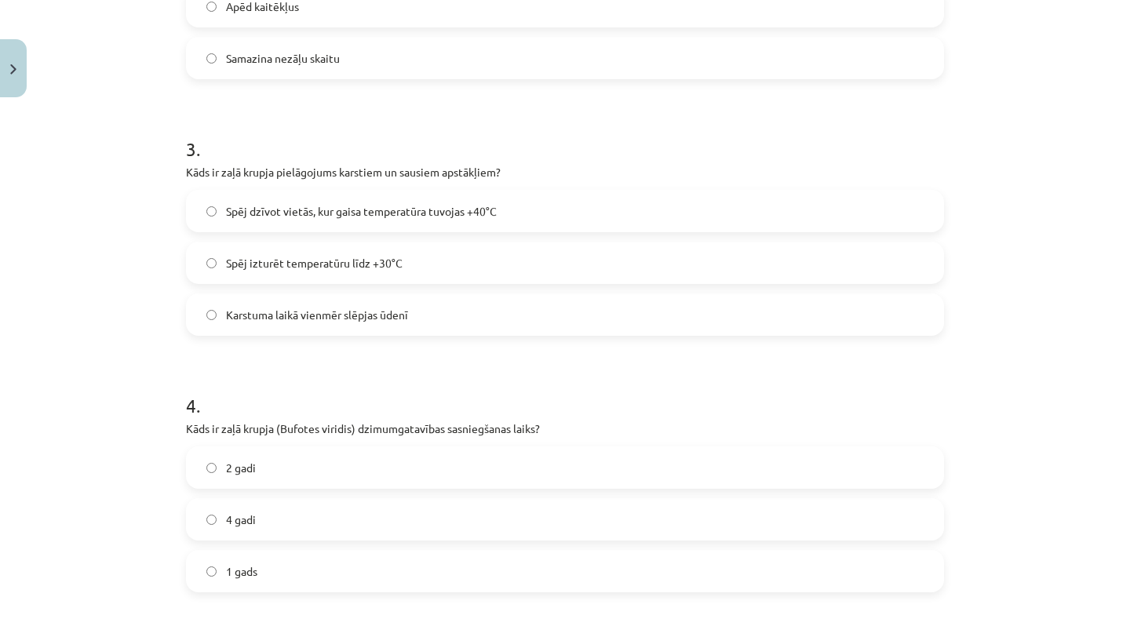
click at [479, 216] on span "Spēj dzīvot vietās, kur gaisa temperatūra tuvojas +40°C" at bounding box center [361, 211] width 271 height 16
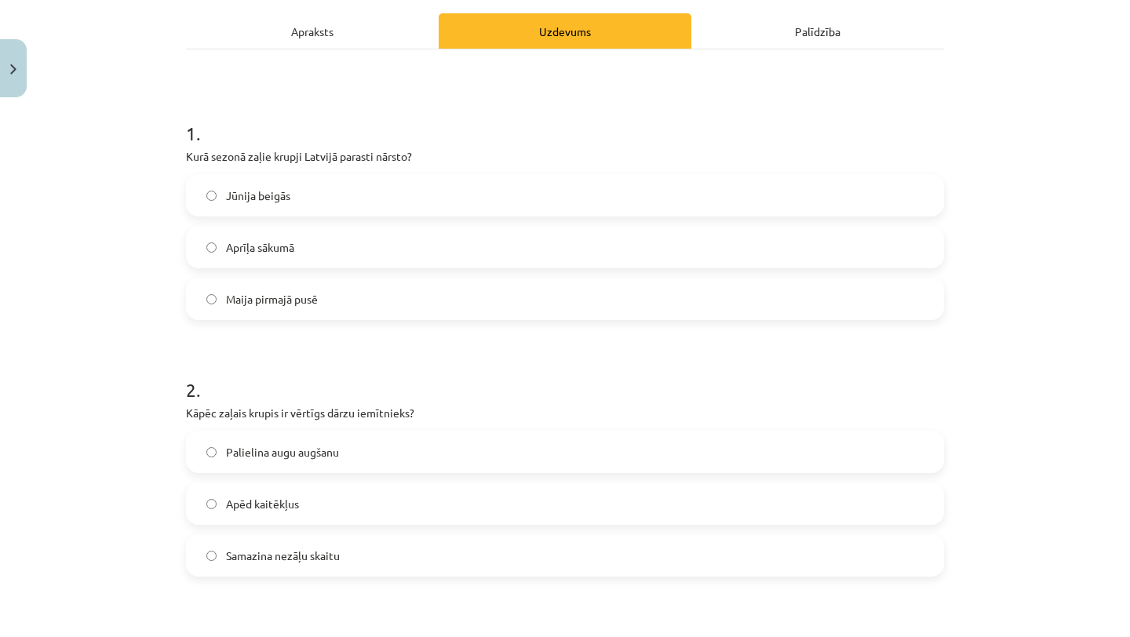
scroll to position [0, 0]
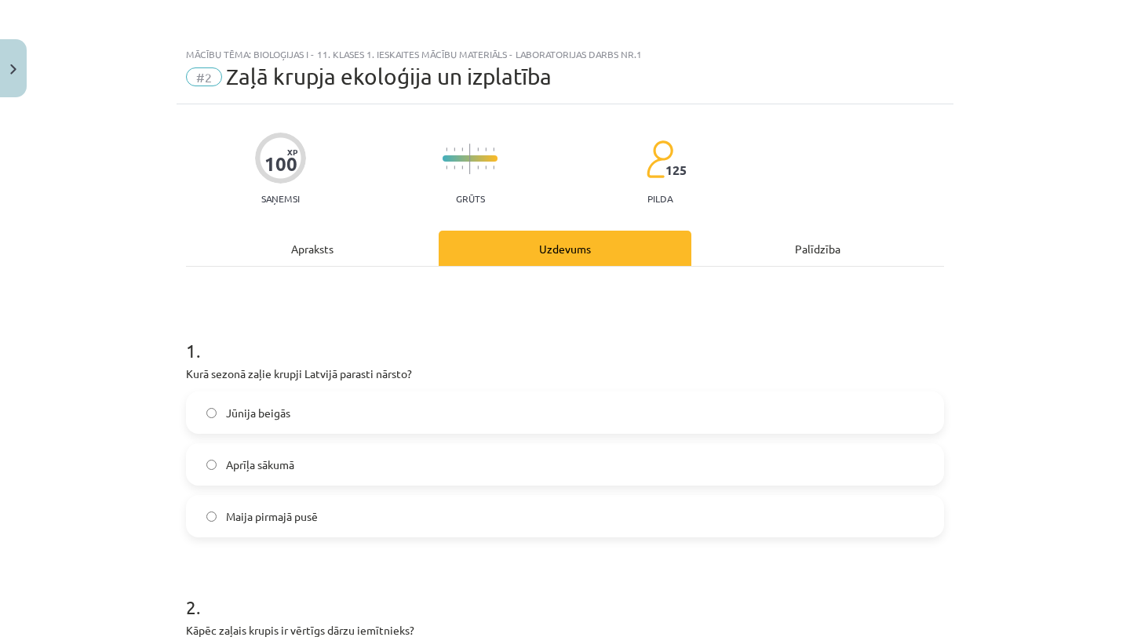
click at [335, 246] on div "Apraksts" at bounding box center [312, 248] width 253 height 35
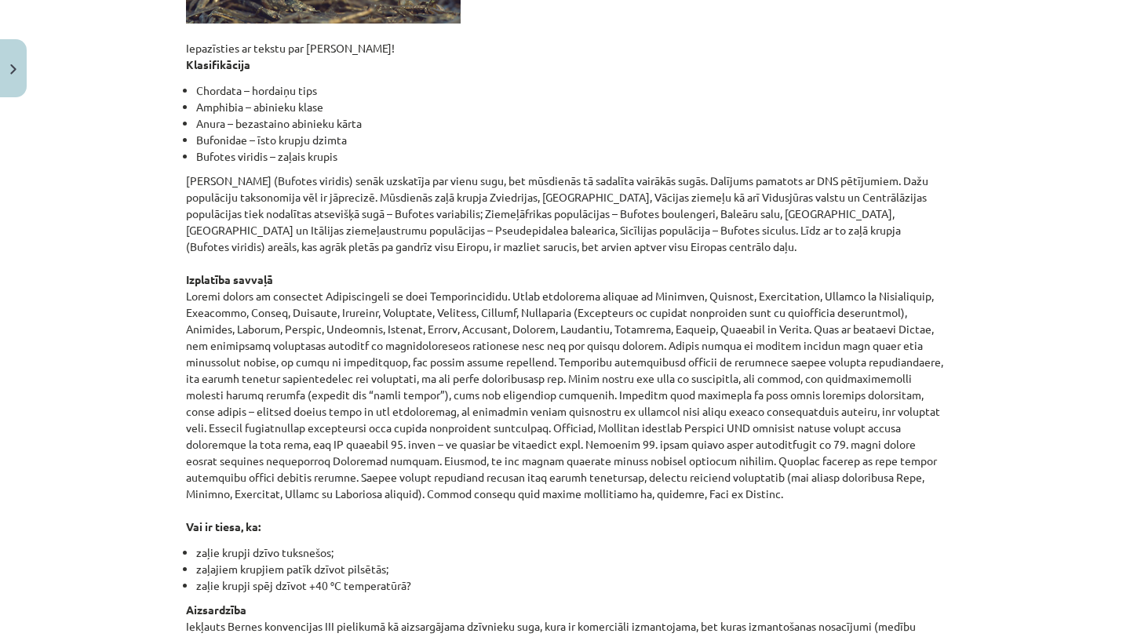
scroll to position [138, 0]
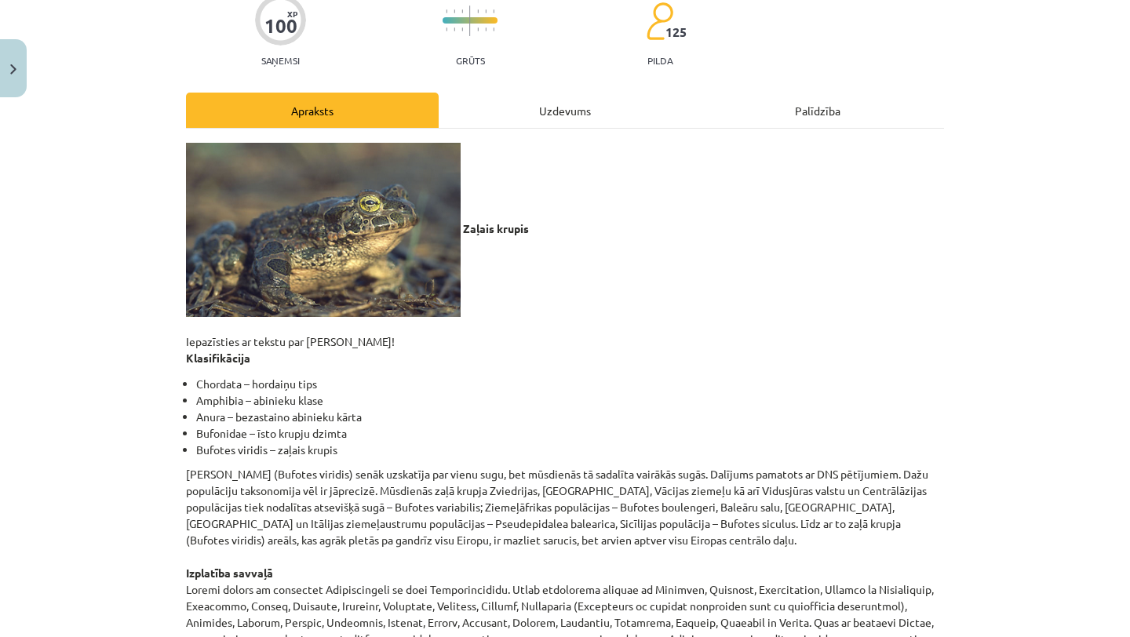
click at [559, 107] on div "Uzdevums" at bounding box center [565, 110] width 253 height 35
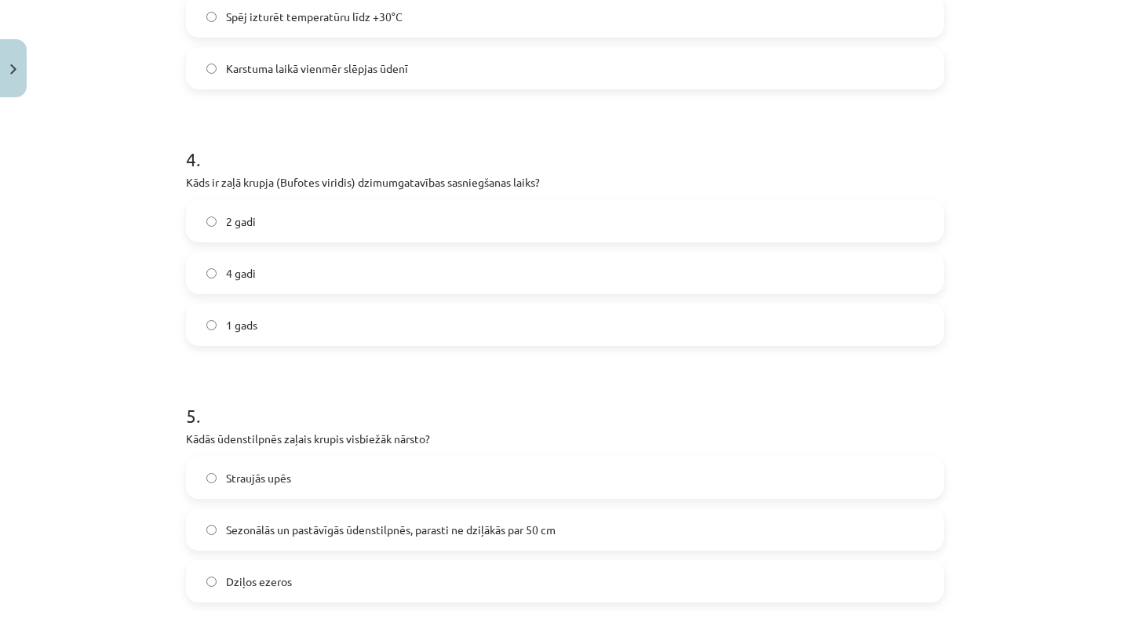
click at [503, 271] on label "4 gadi" at bounding box center [565, 272] width 755 height 39
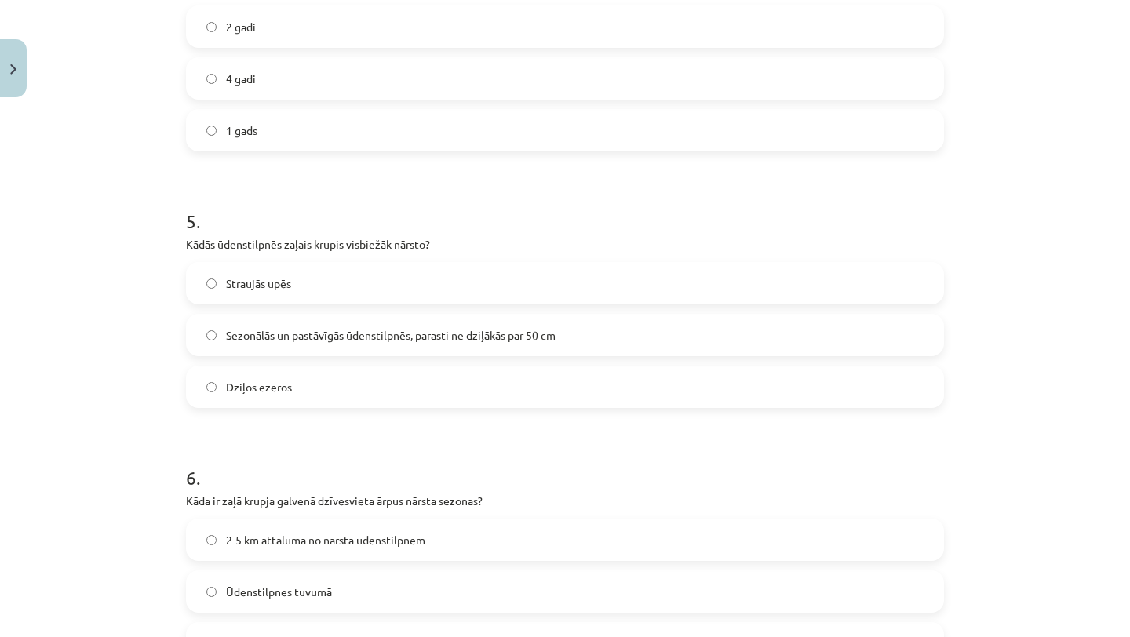
scroll to position [1158, 0]
click at [508, 342] on label "Sezonālās un pastāvīgās ūdenstilpnēs, parasti ne dziļākās par 50 cm" at bounding box center [565, 332] width 755 height 39
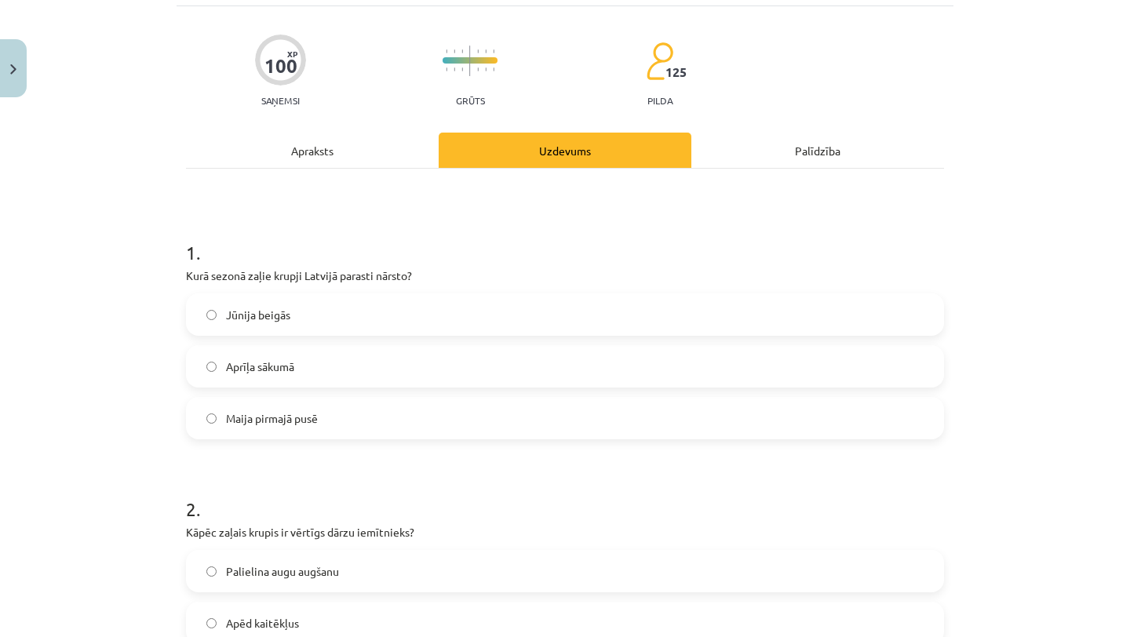
scroll to position [0, 0]
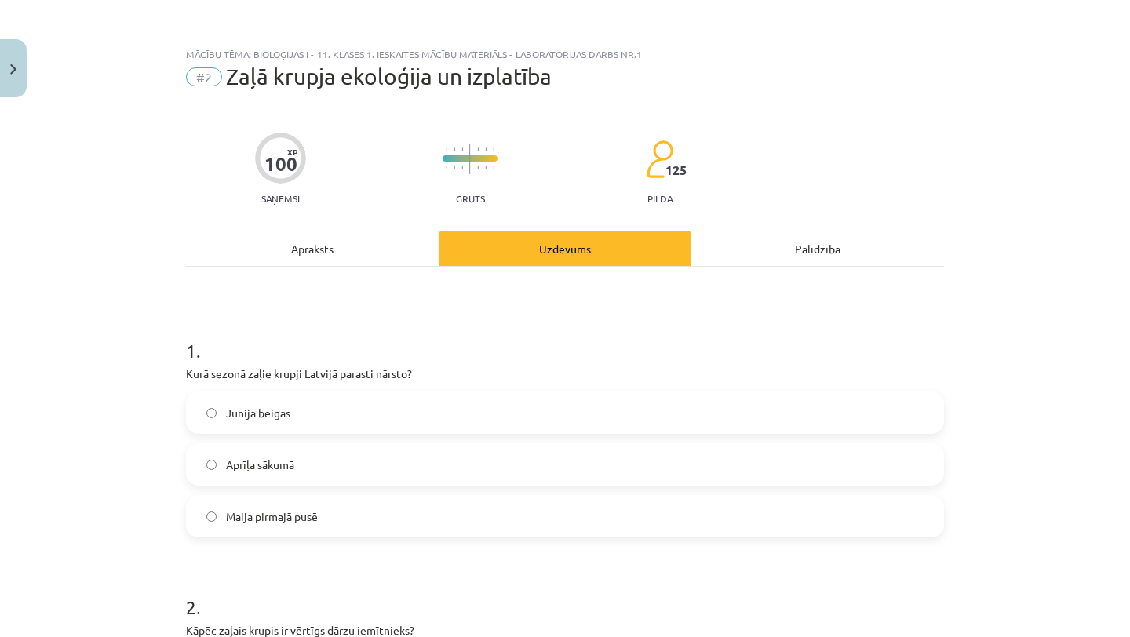
click at [362, 232] on div "Apraksts" at bounding box center [312, 248] width 253 height 35
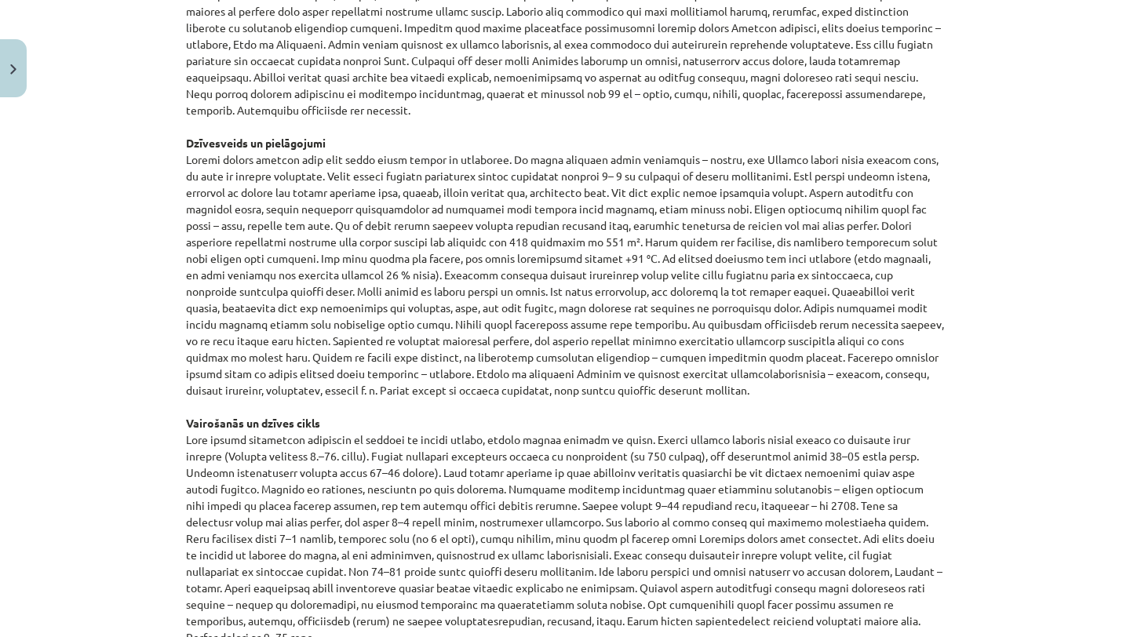
scroll to position [1226, 0]
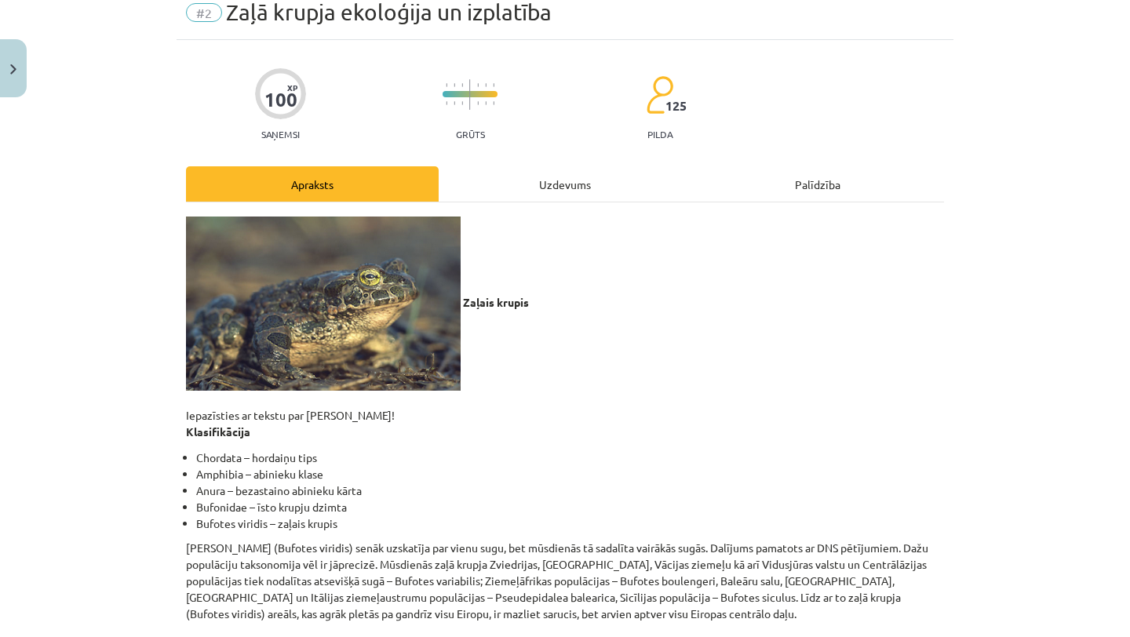
click at [523, 179] on div "Uzdevums" at bounding box center [565, 183] width 253 height 35
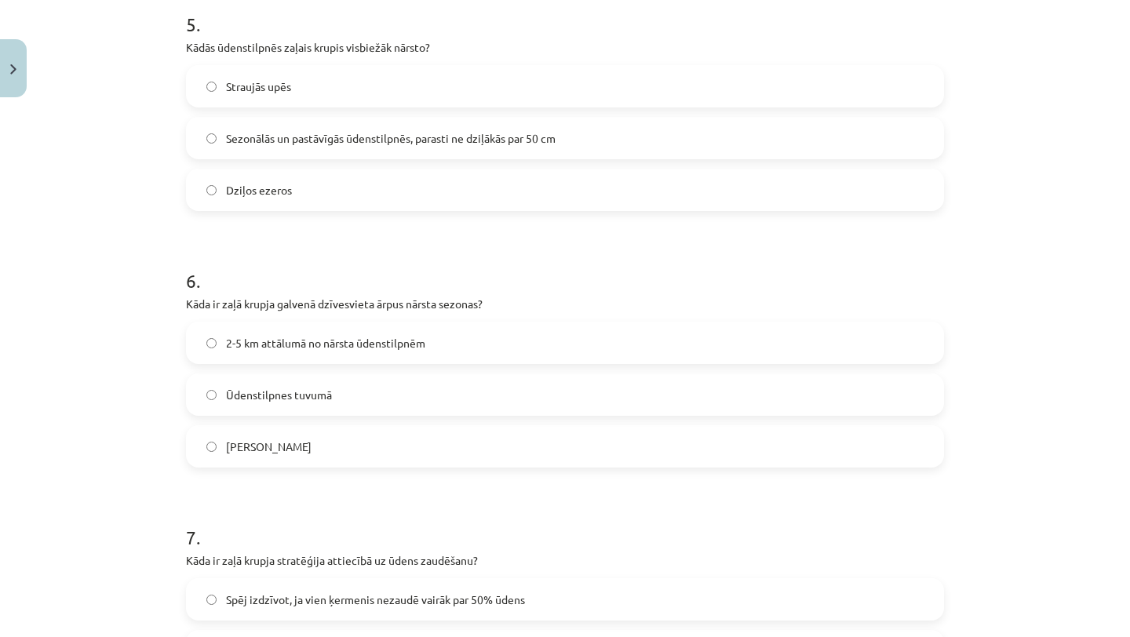
scroll to position [1356, 0]
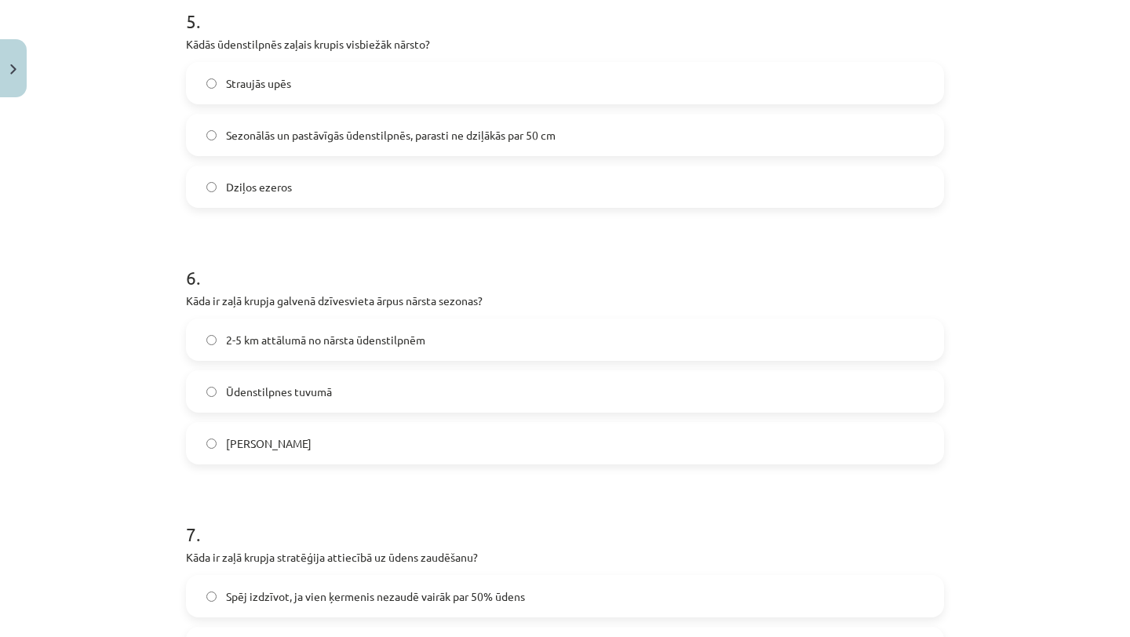
click at [511, 335] on label "2-5 km attālumā no nārsta ūdenstilpnēm" at bounding box center [565, 339] width 755 height 39
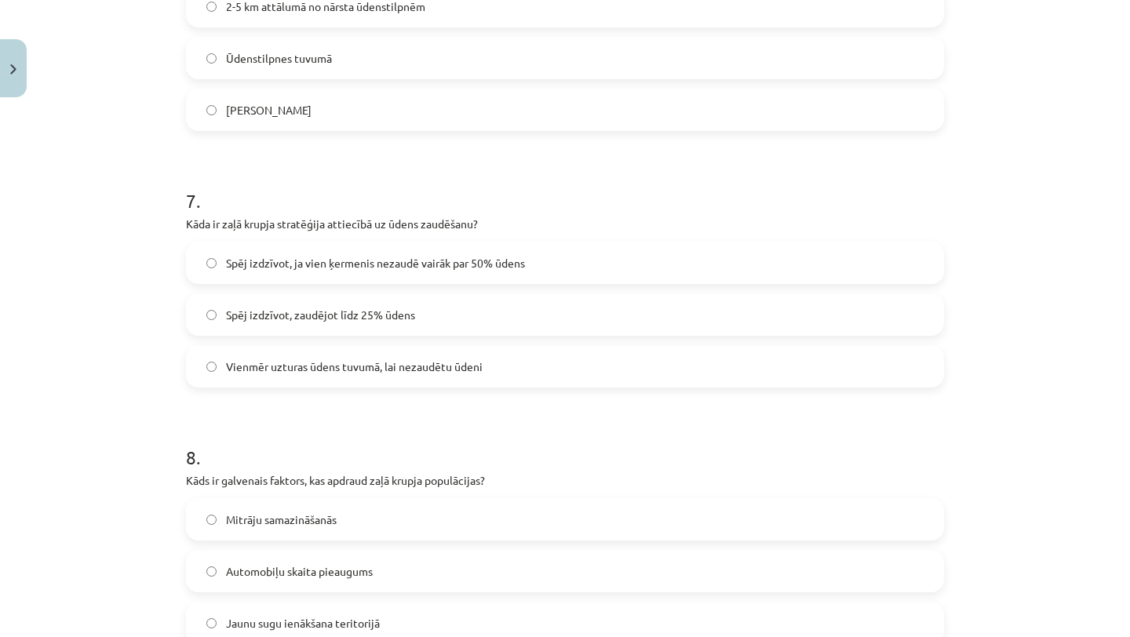
scroll to position [1690, 0]
click at [544, 271] on label "Spēj izdzīvot, ja vien ķermenis nezaudē vairāk par 50% ūdens" at bounding box center [565, 261] width 755 height 39
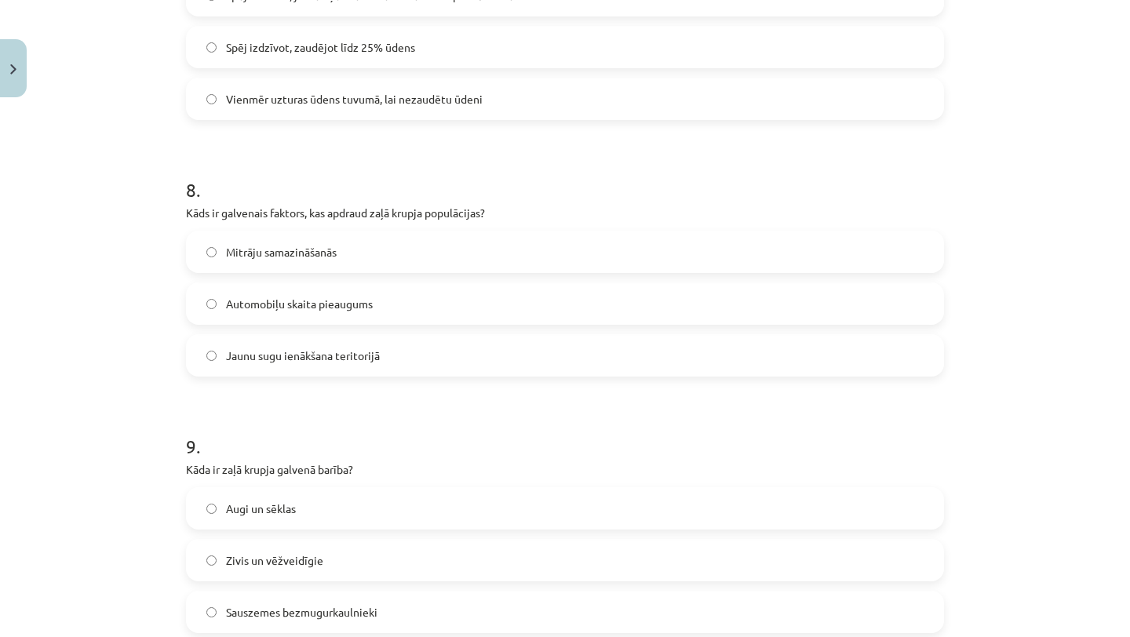
scroll to position [1958, 0]
click at [502, 255] on label "Mitrāju samazināšanās" at bounding box center [565, 250] width 755 height 39
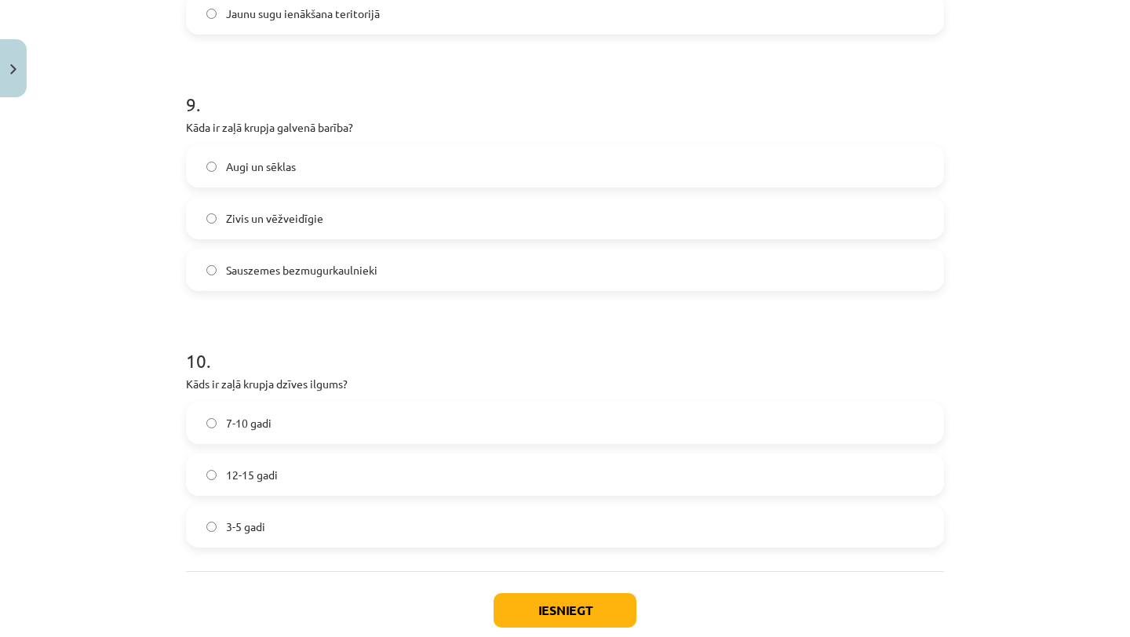
scroll to position [2303, 0]
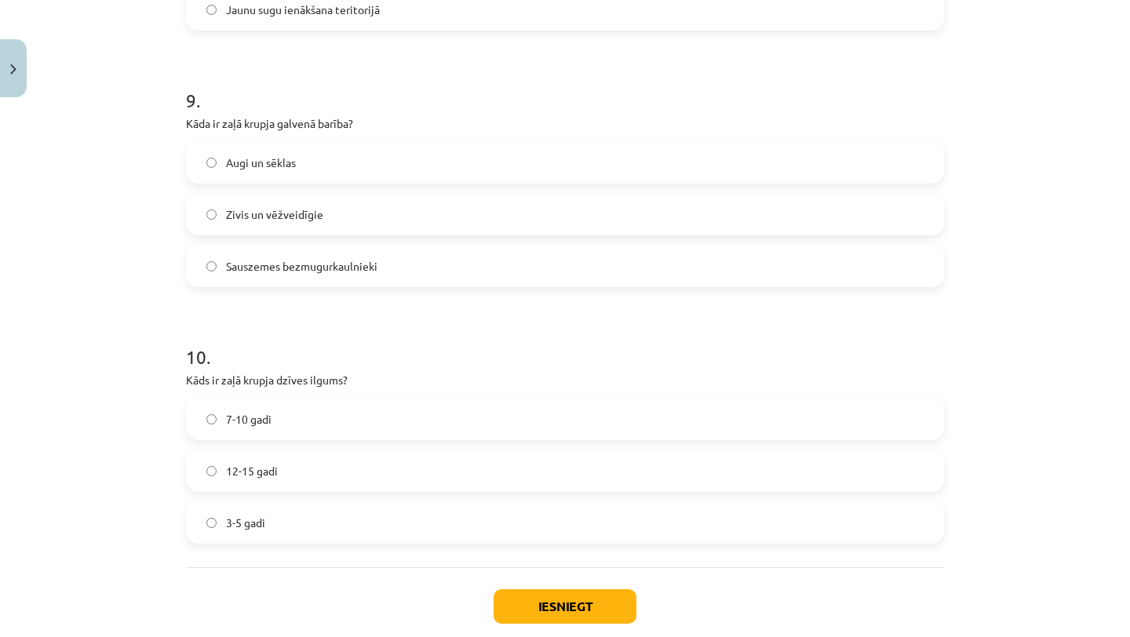
click at [490, 268] on label "Sauszemes bezmugurkaulnieki" at bounding box center [565, 265] width 755 height 39
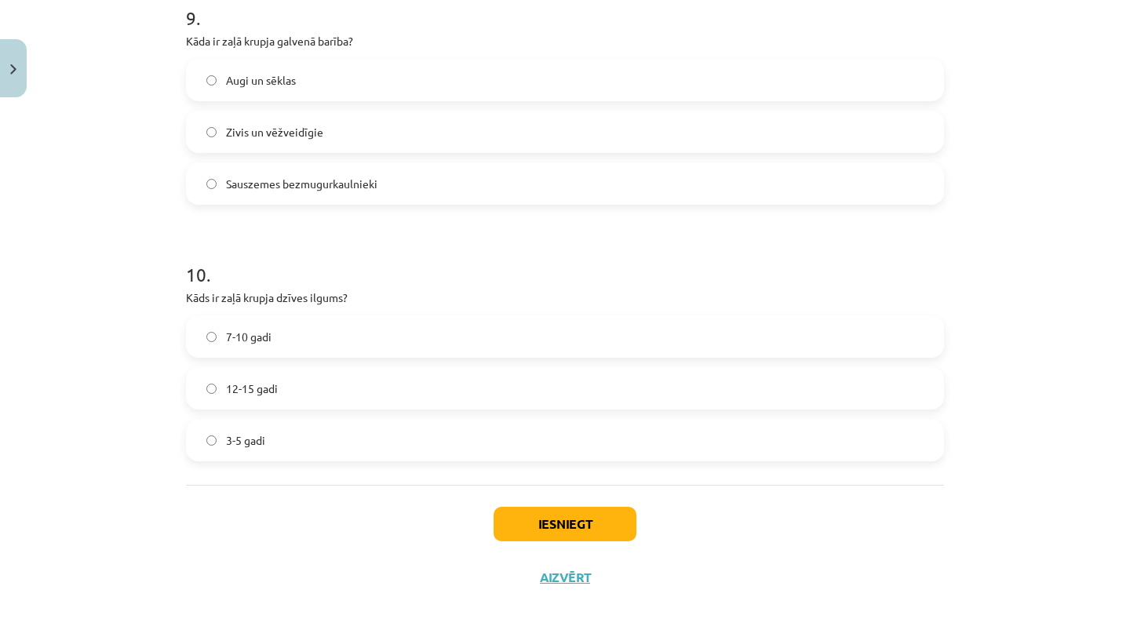
scroll to position [2391, 0]
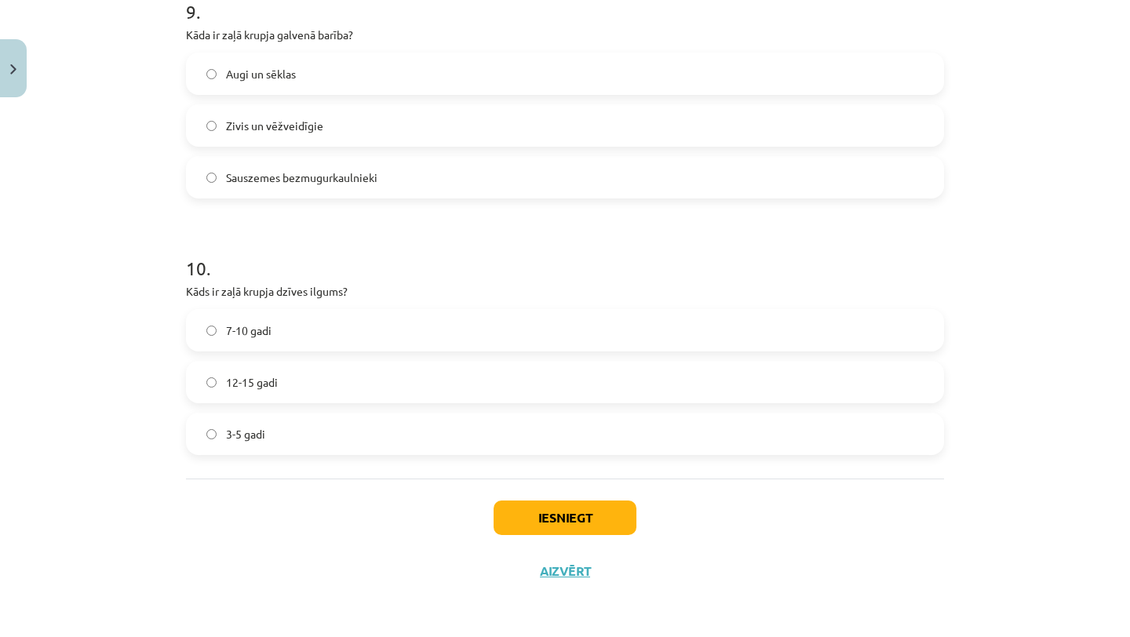
click at [424, 335] on label "7-10 gadi" at bounding box center [565, 330] width 755 height 39
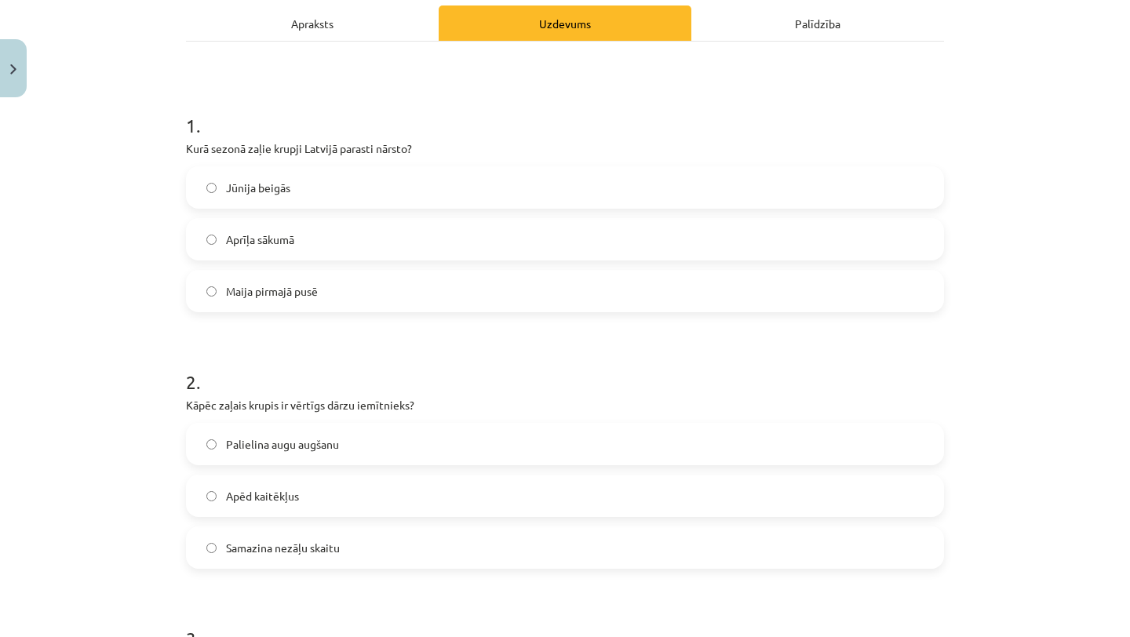
scroll to position [0, 0]
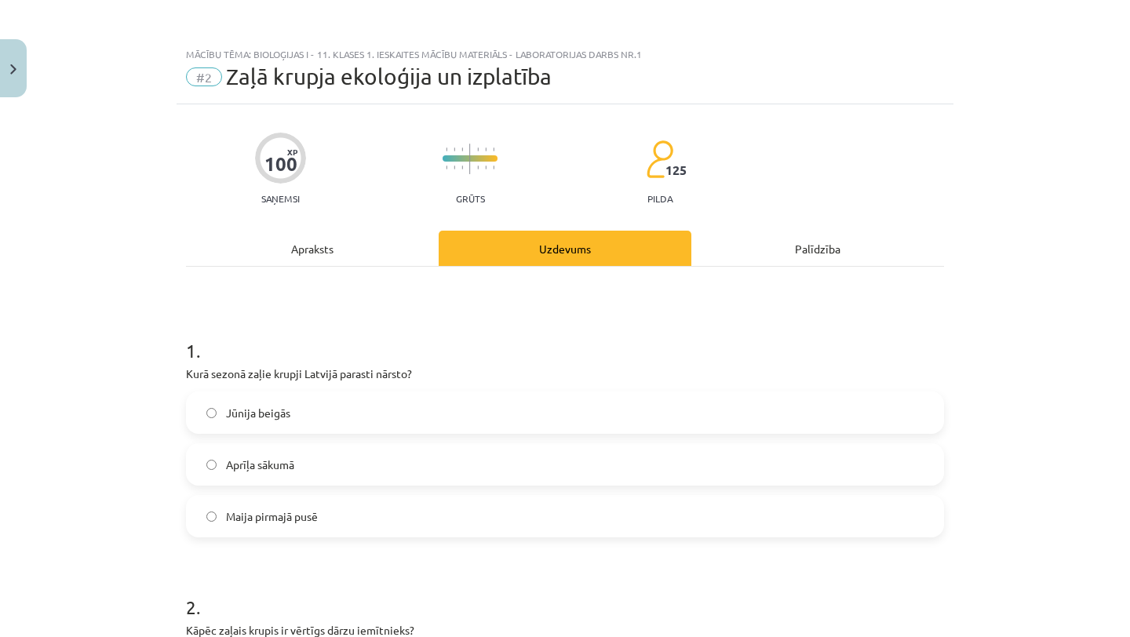
click at [367, 241] on div "Apraksts" at bounding box center [312, 248] width 253 height 35
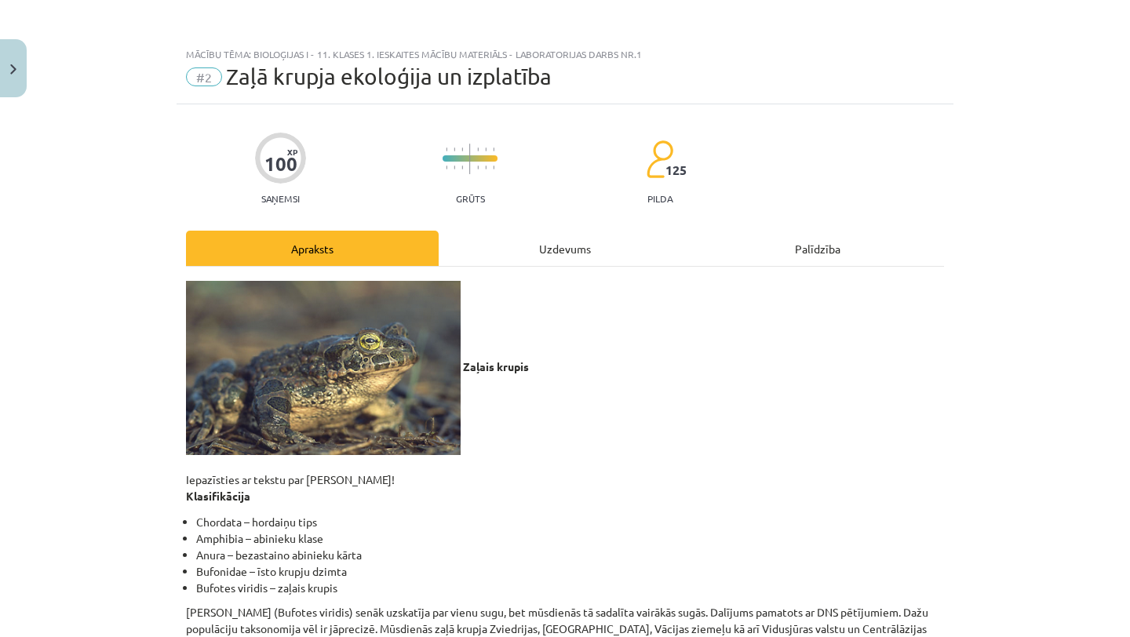
click at [574, 235] on div "Uzdevums" at bounding box center [565, 248] width 253 height 35
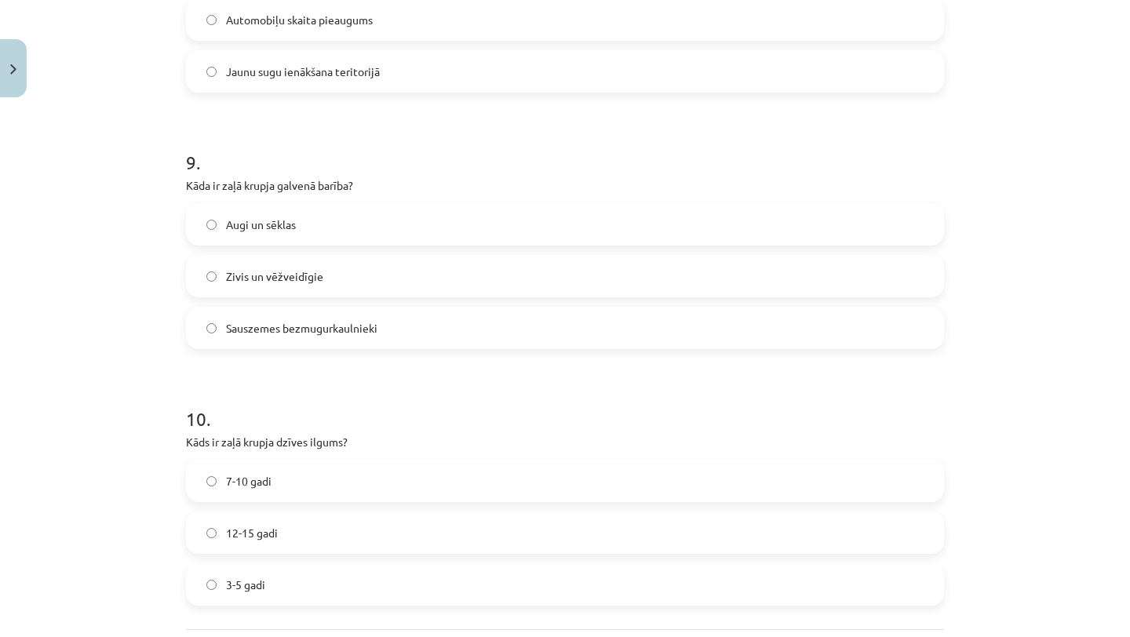
scroll to position [2391, 0]
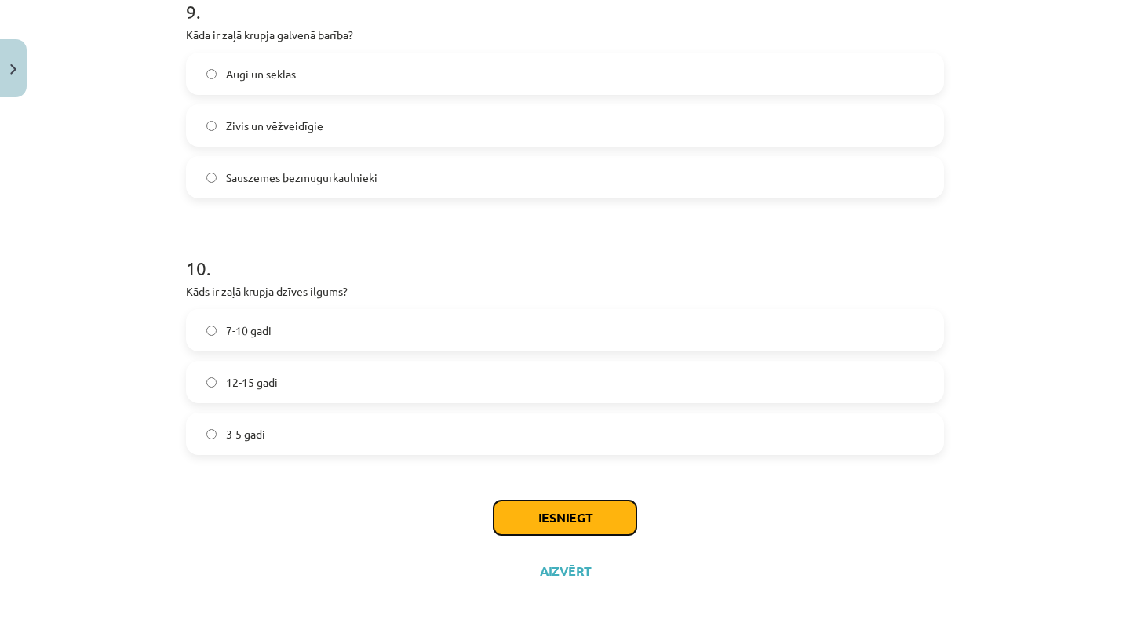
click at [608, 527] on button "Iesniegt" at bounding box center [564, 518] width 143 height 35
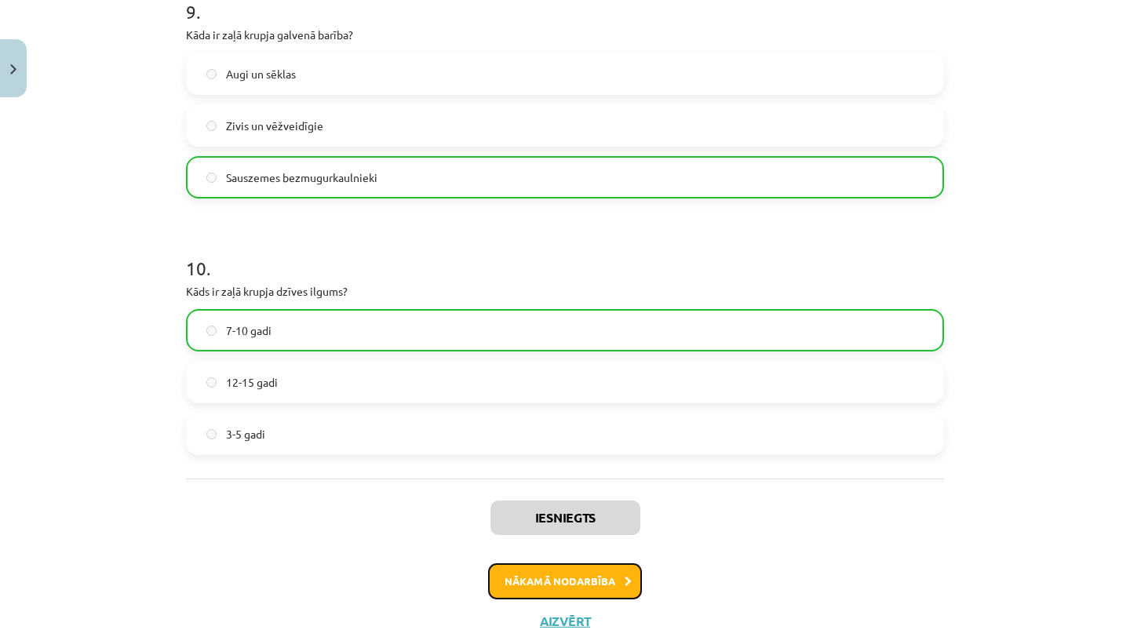
click at [590, 592] on button "Nākamā nodarbība" at bounding box center [565, 581] width 154 height 36
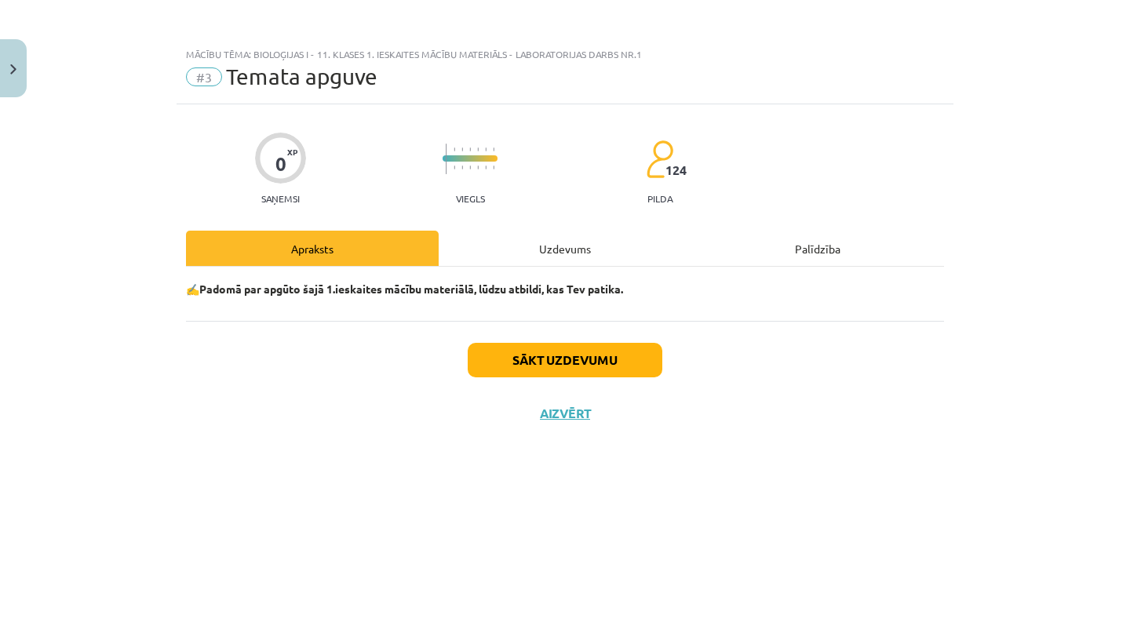
scroll to position [0, 0]
click at [625, 354] on button "Sākt uzdevumu" at bounding box center [565, 360] width 195 height 35
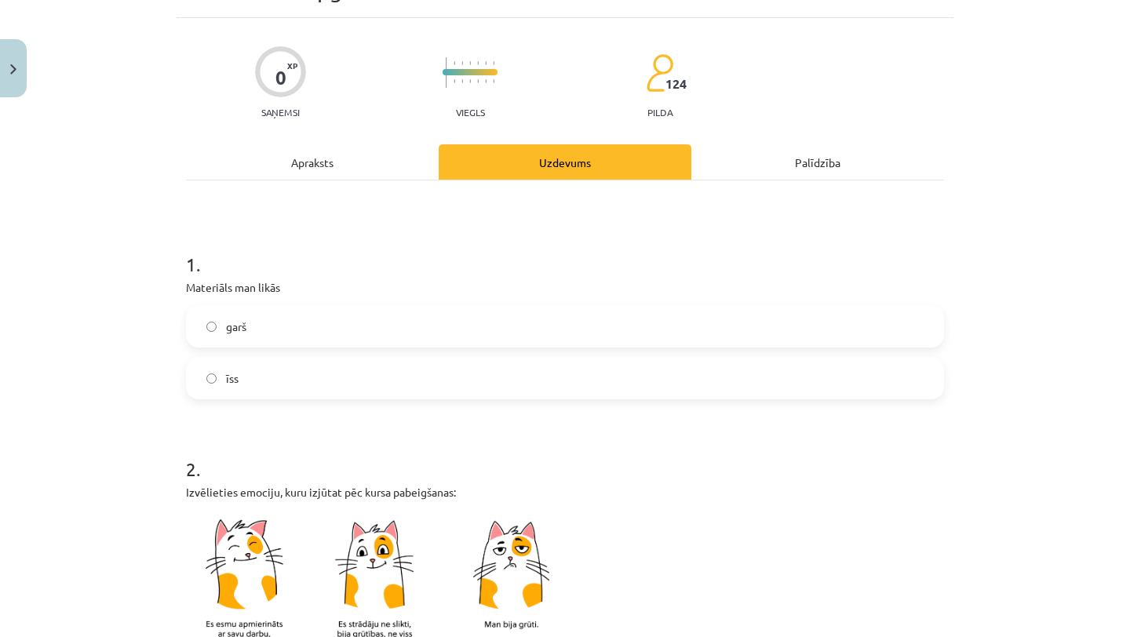
click at [466, 390] on label "īss" at bounding box center [565, 378] width 755 height 39
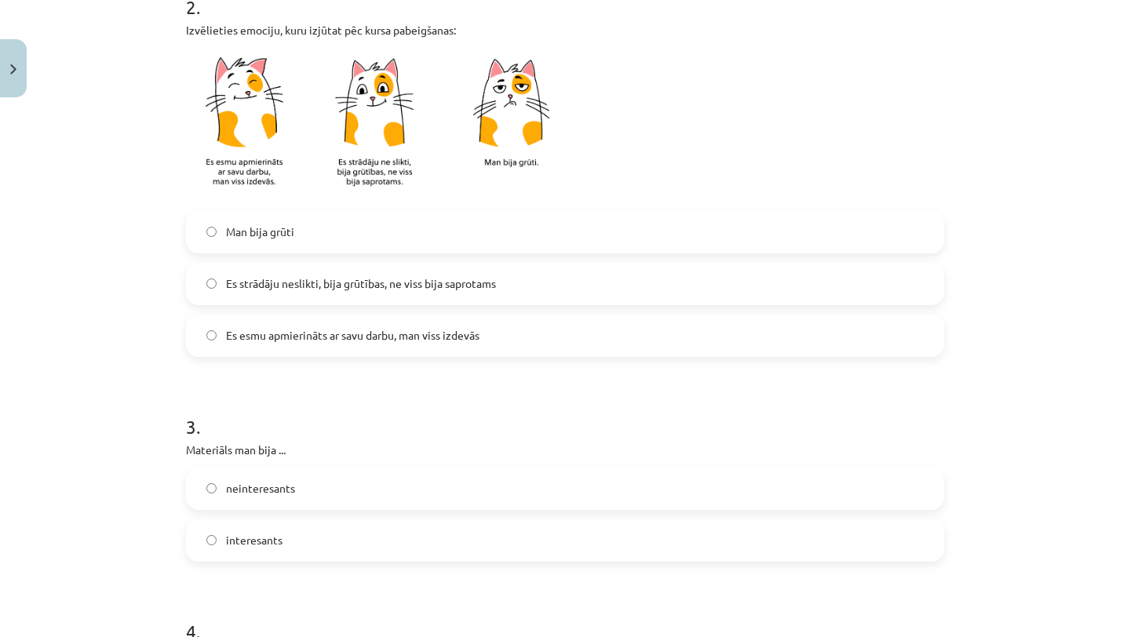
scroll to position [552, 0]
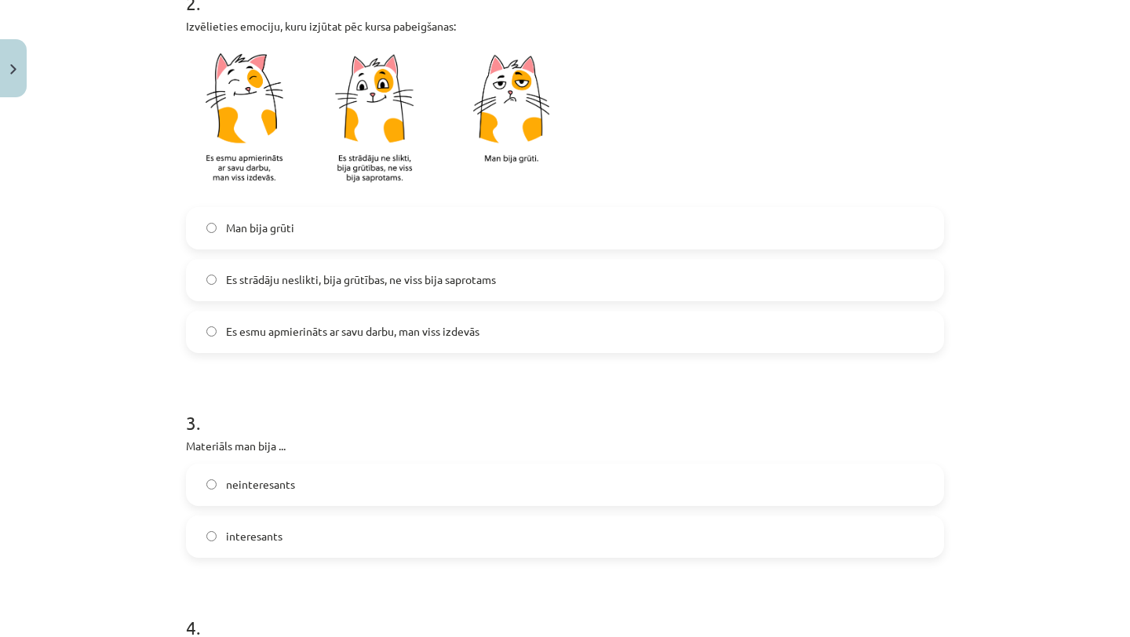
click at [454, 339] on span "Es esmu apmierināts ar savu darbu, man viss izdevās" at bounding box center [352, 331] width 253 height 16
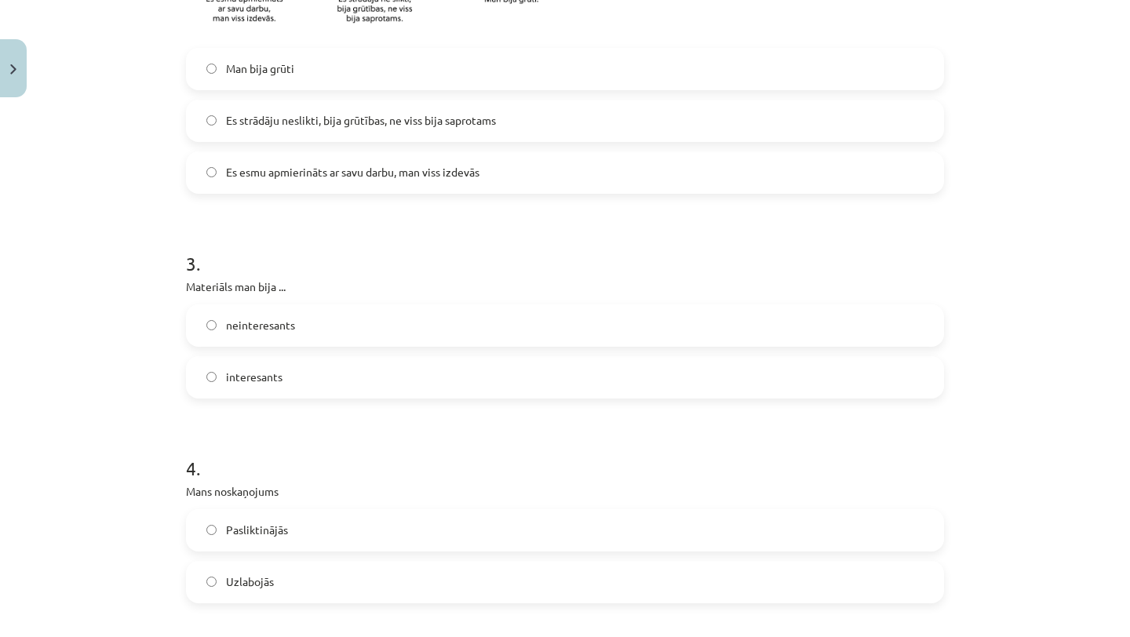
scroll to position [829, 0]
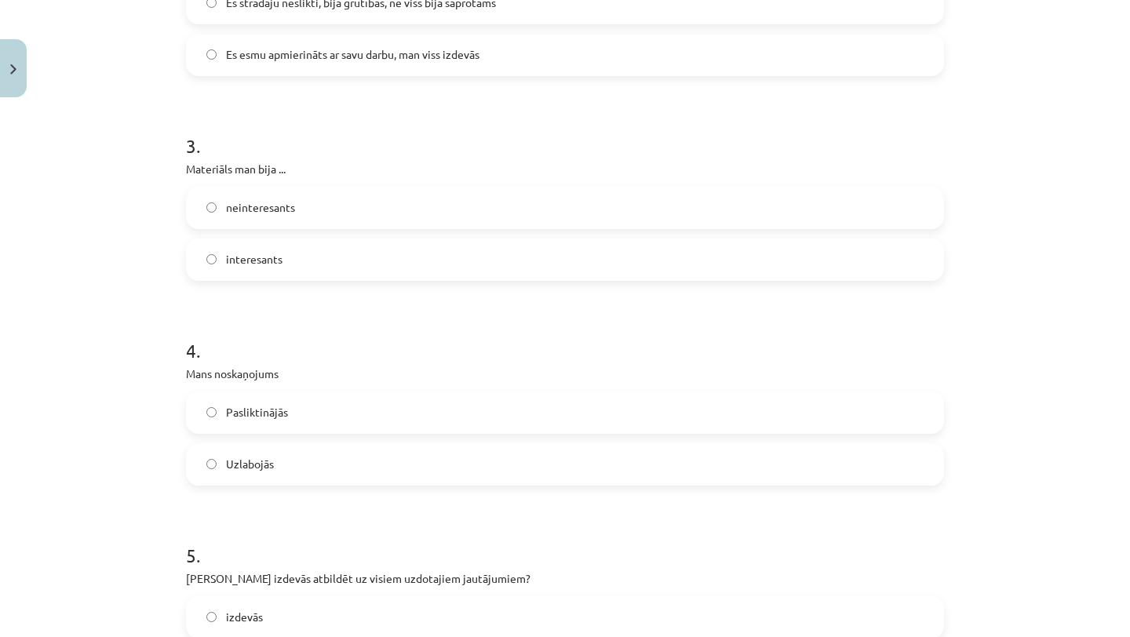
click at [444, 254] on label "interesants" at bounding box center [565, 259] width 755 height 39
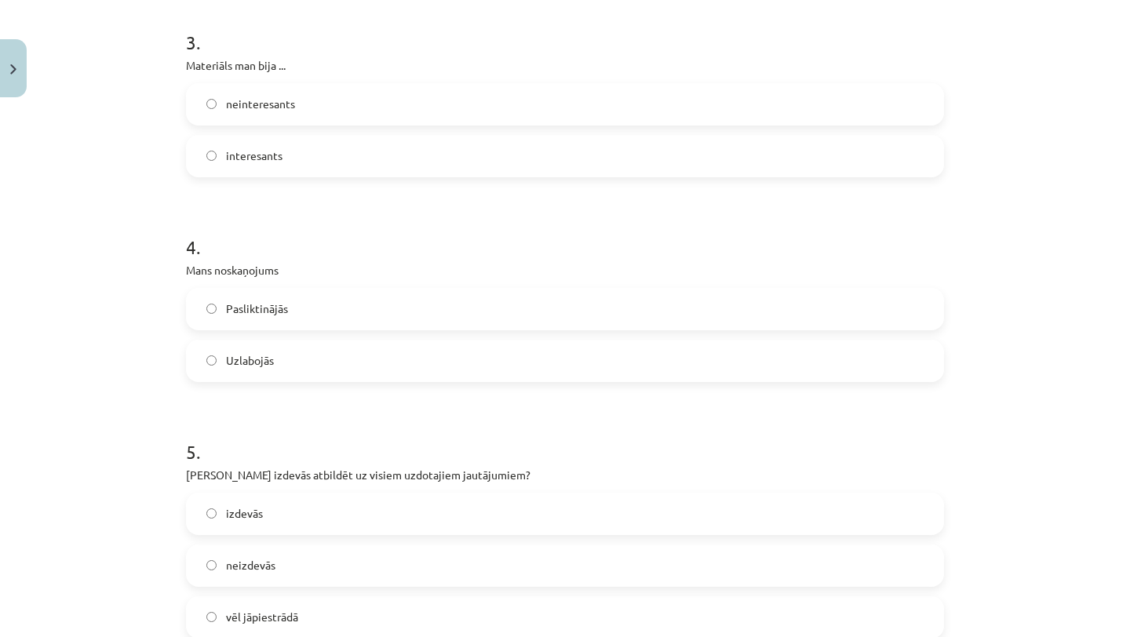
scroll to position [933, 0]
click at [424, 308] on label "Pasliktinājās" at bounding box center [565, 308] width 755 height 39
click at [408, 361] on label "Uzlabojās" at bounding box center [565, 360] width 755 height 39
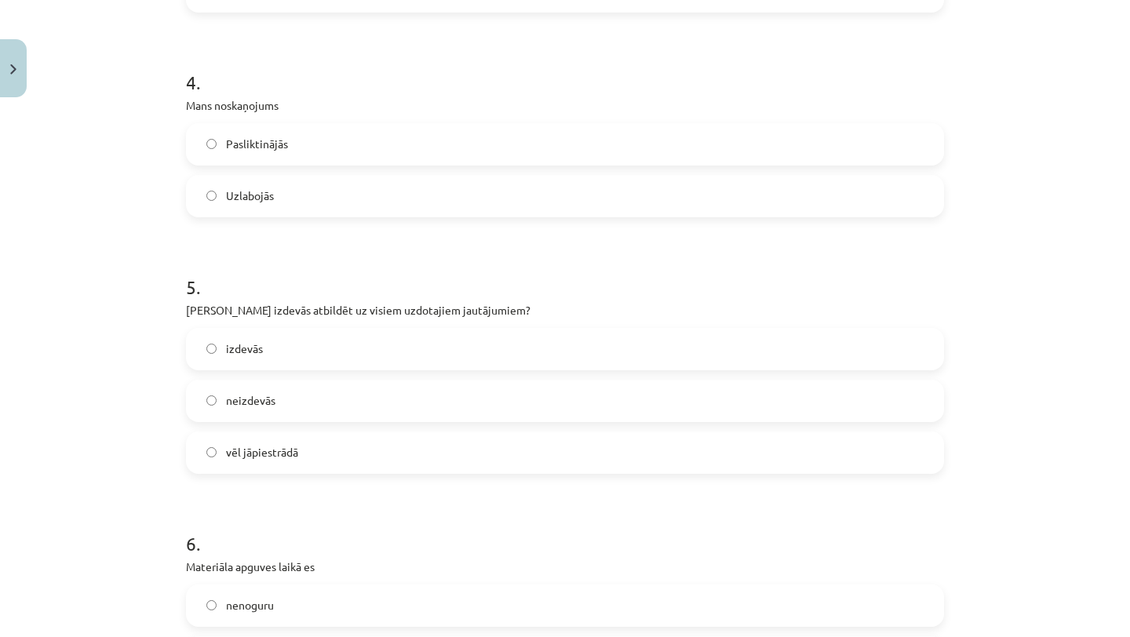
scroll to position [1111, 0]
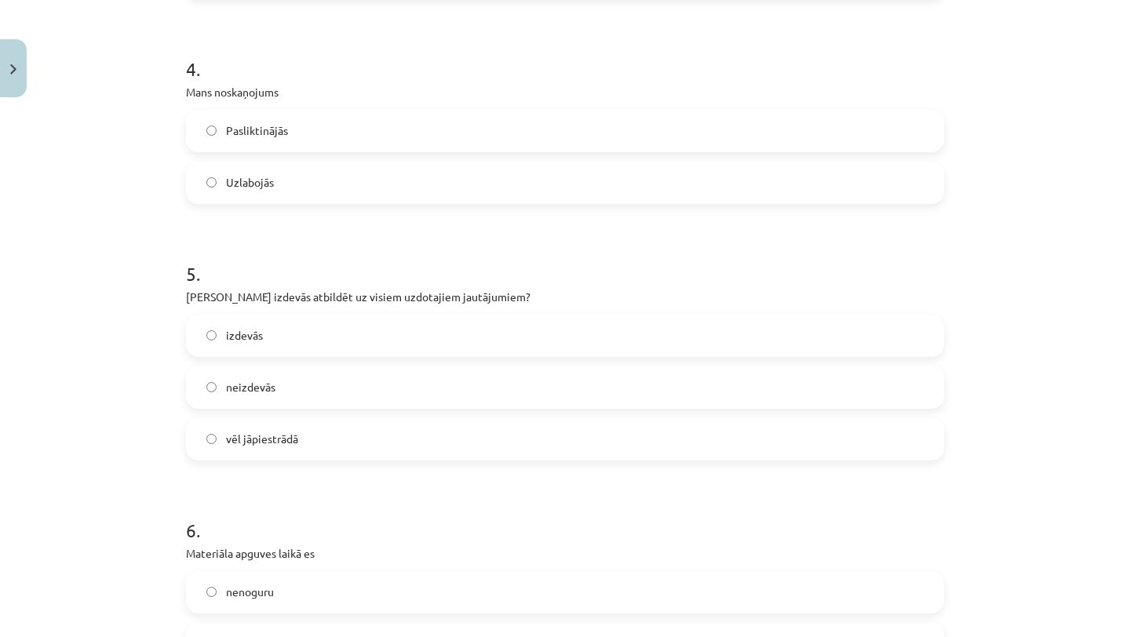
click at [410, 336] on label "izdevās" at bounding box center [565, 335] width 755 height 39
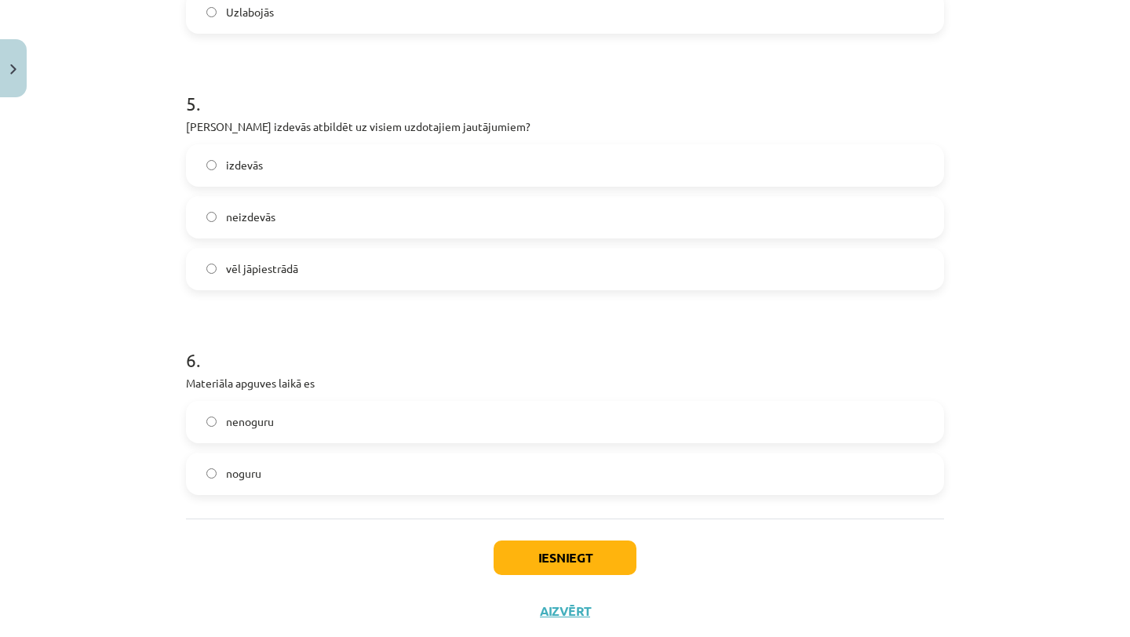
scroll to position [1320, 0]
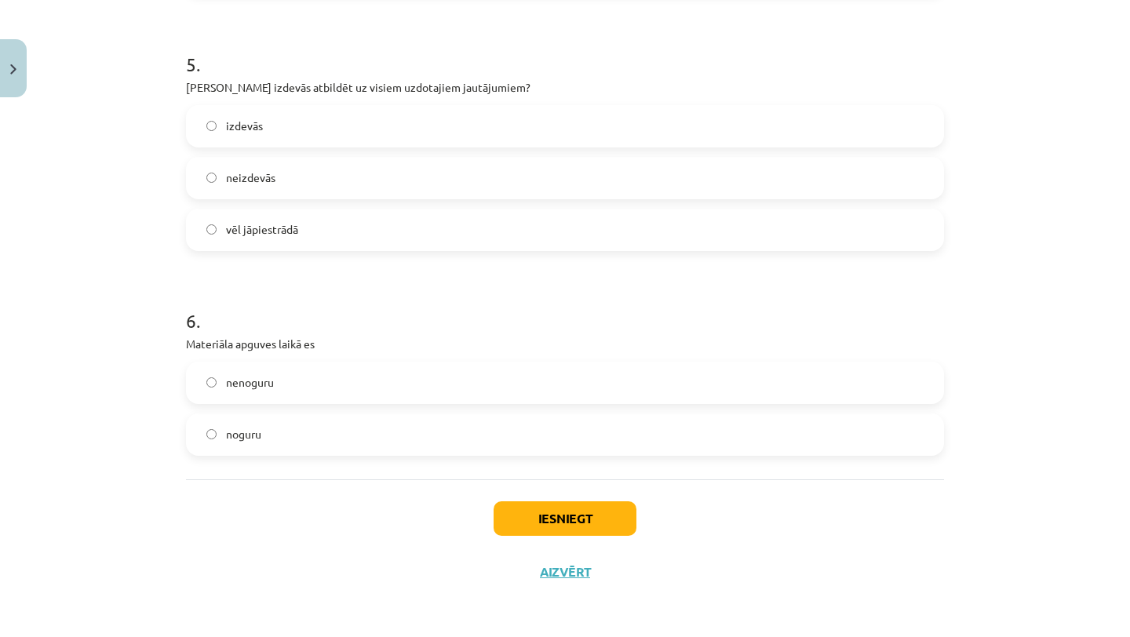
click at [369, 432] on label "noguru" at bounding box center [565, 434] width 755 height 39
click at [379, 386] on label "nenoguru" at bounding box center [565, 382] width 755 height 39
click at [537, 516] on button "Iesniegt" at bounding box center [564, 518] width 143 height 35
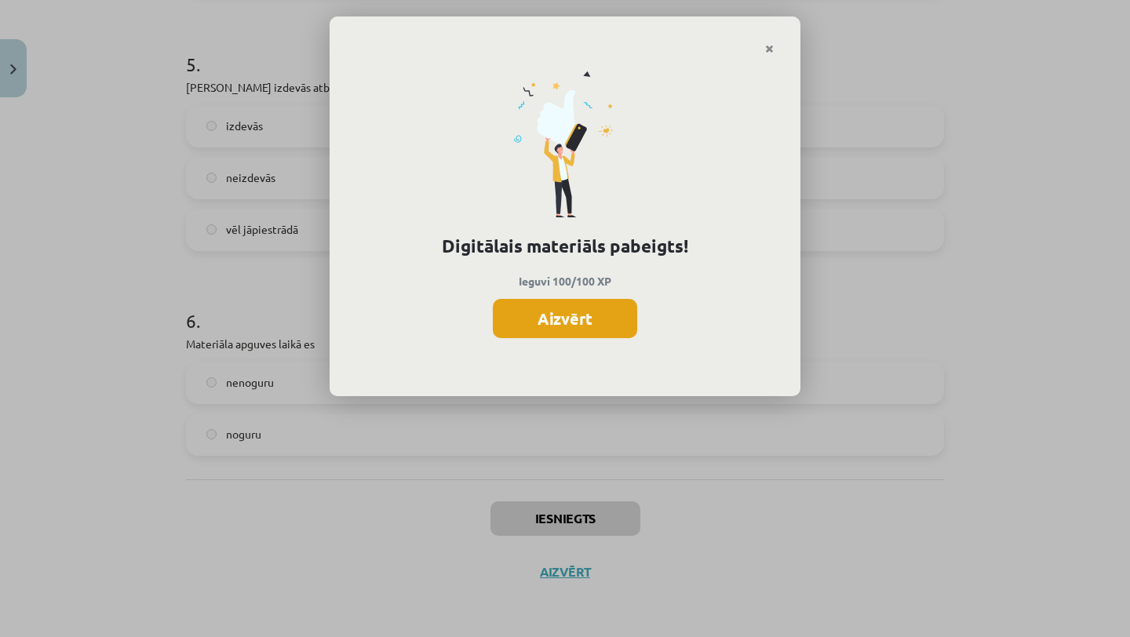
click at [554, 319] on button "Aizvērt" at bounding box center [565, 318] width 144 height 39
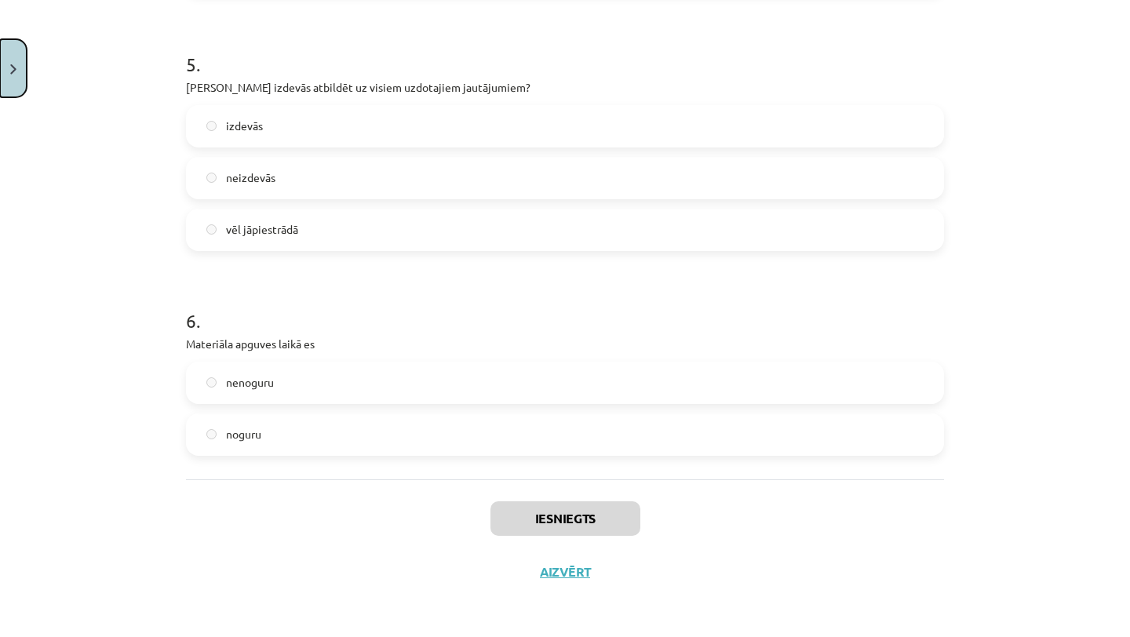
click at [20, 89] on button "Close" at bounding box center [13, 68] width 27 height 58
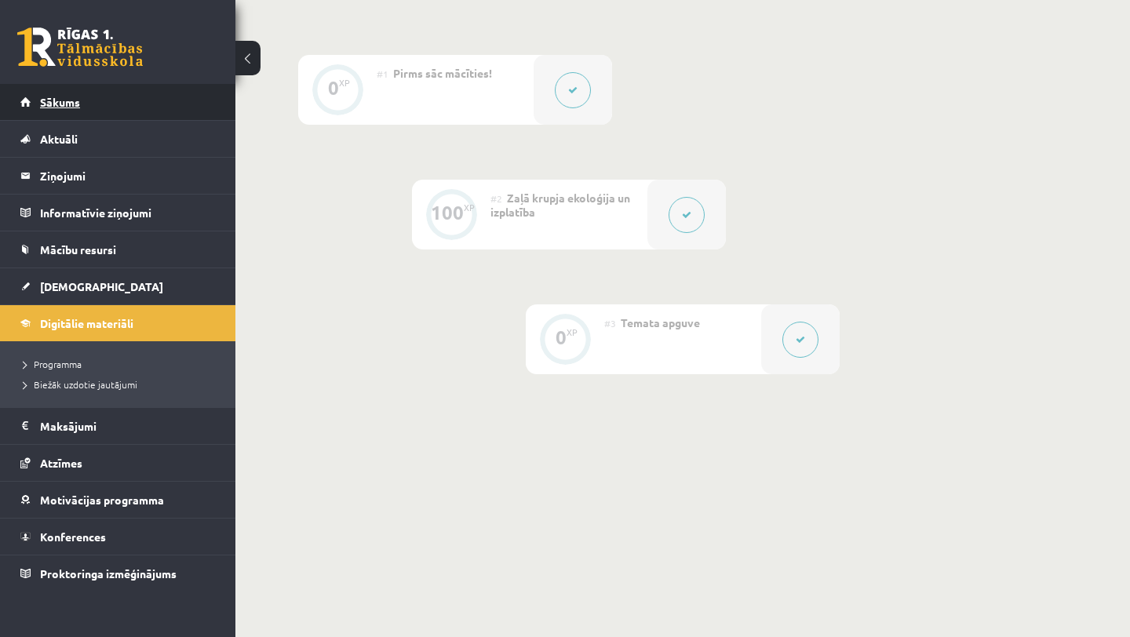
click at [115, 104] on link "Sākums" at bounding box center [117, 102] width 195 height 36
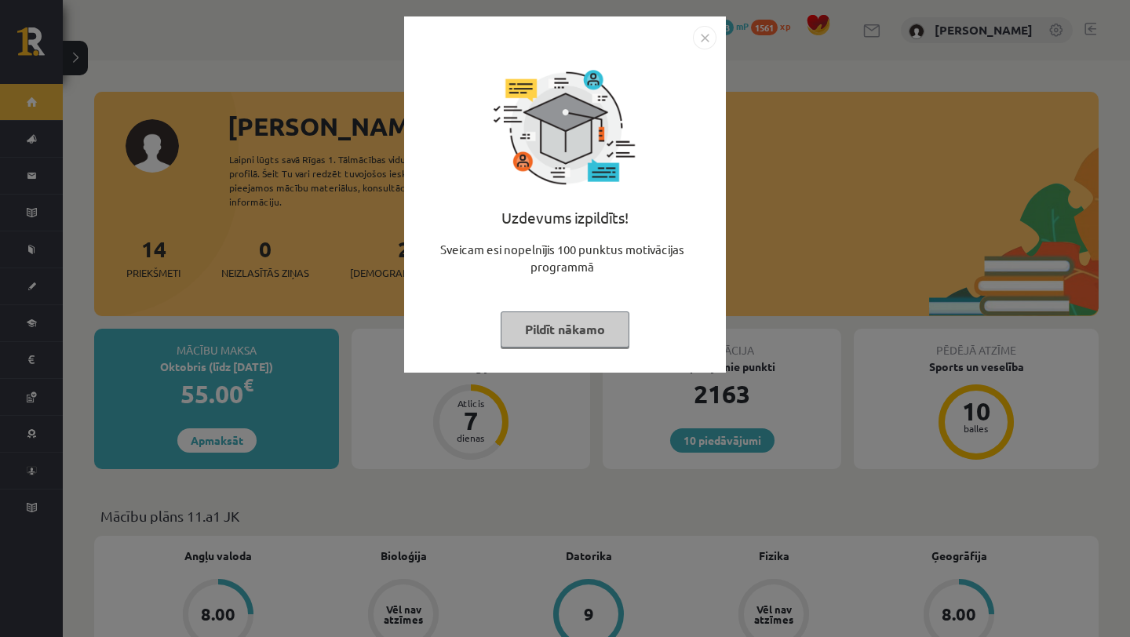
click at [566, 328] on button "Pildīt nākamo" at bounding box center [565, 329] width 129 height 36
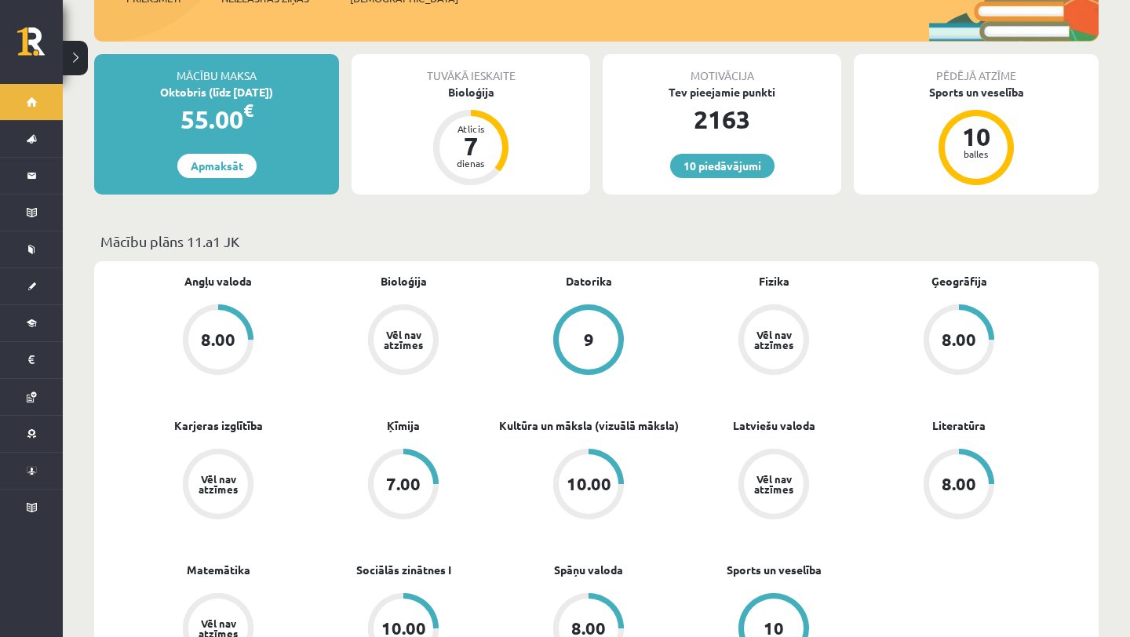
scroll to position [76, 0]
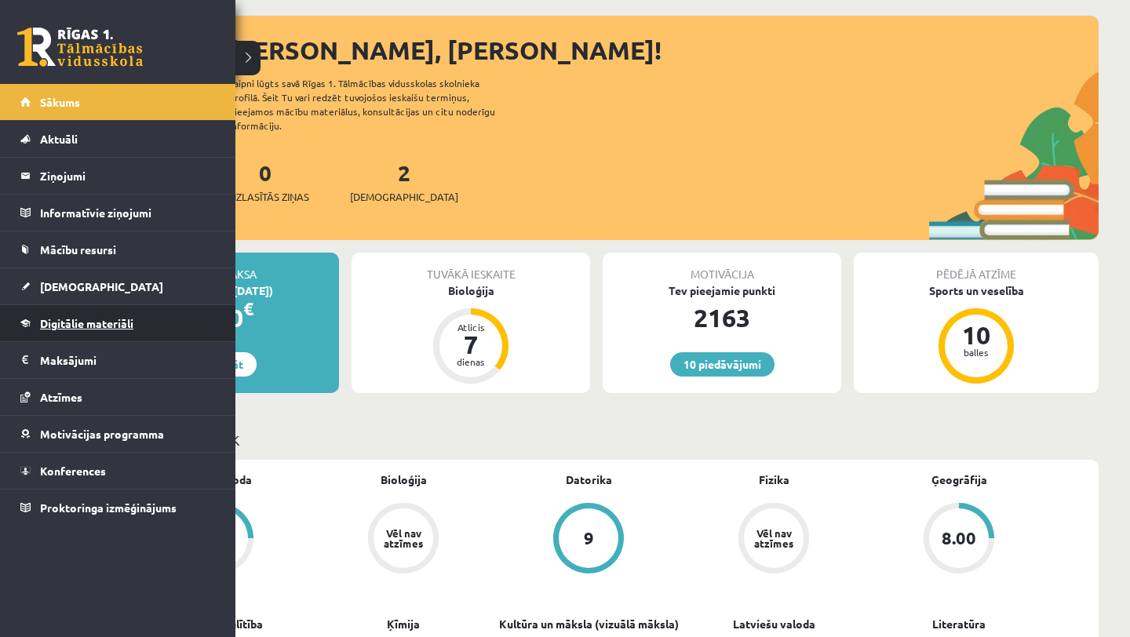
click at [117, 322] on span "Digitālie materiāli" at bounding box center [86, 323] width 93 height 14
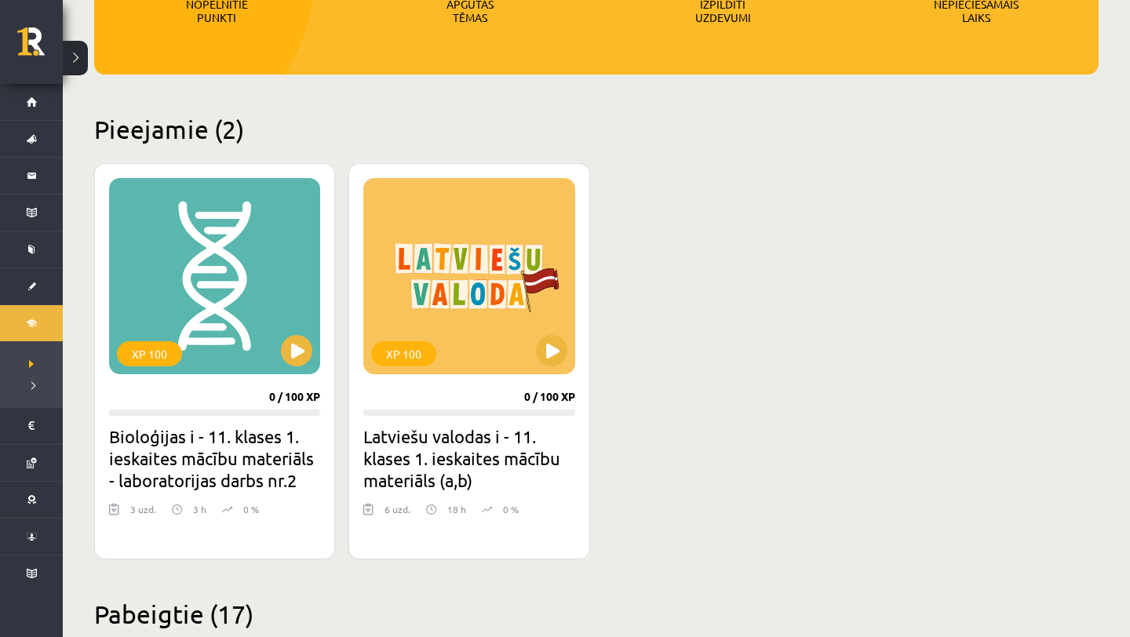
scroll to position [487, 0]
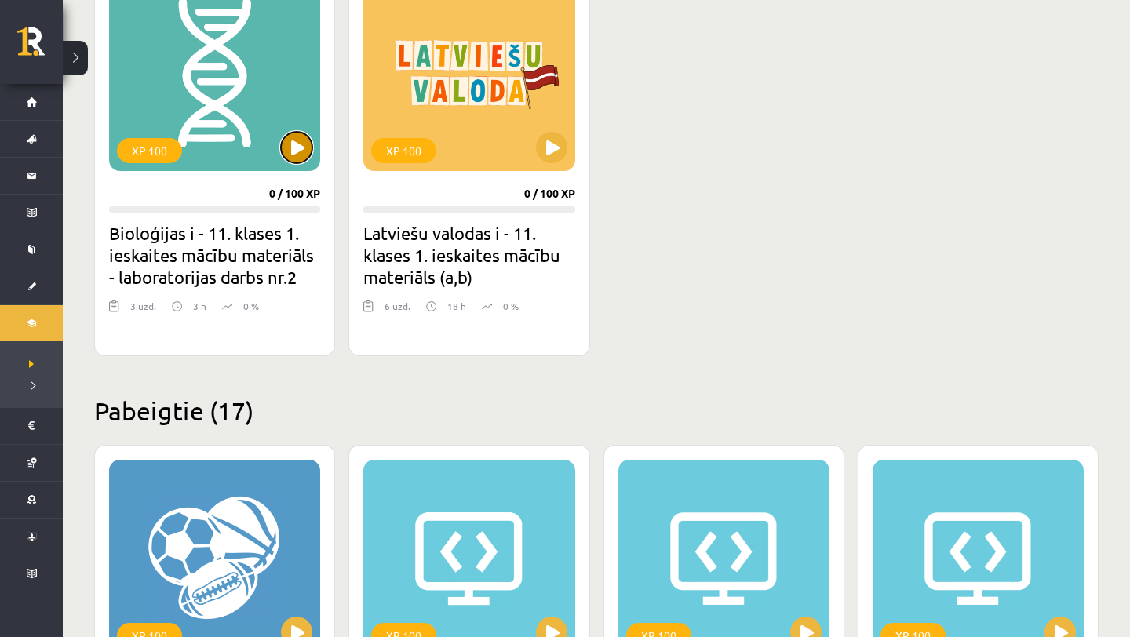
click at [289, 149] on button at bounding box center [296, 147] width 31 height 31
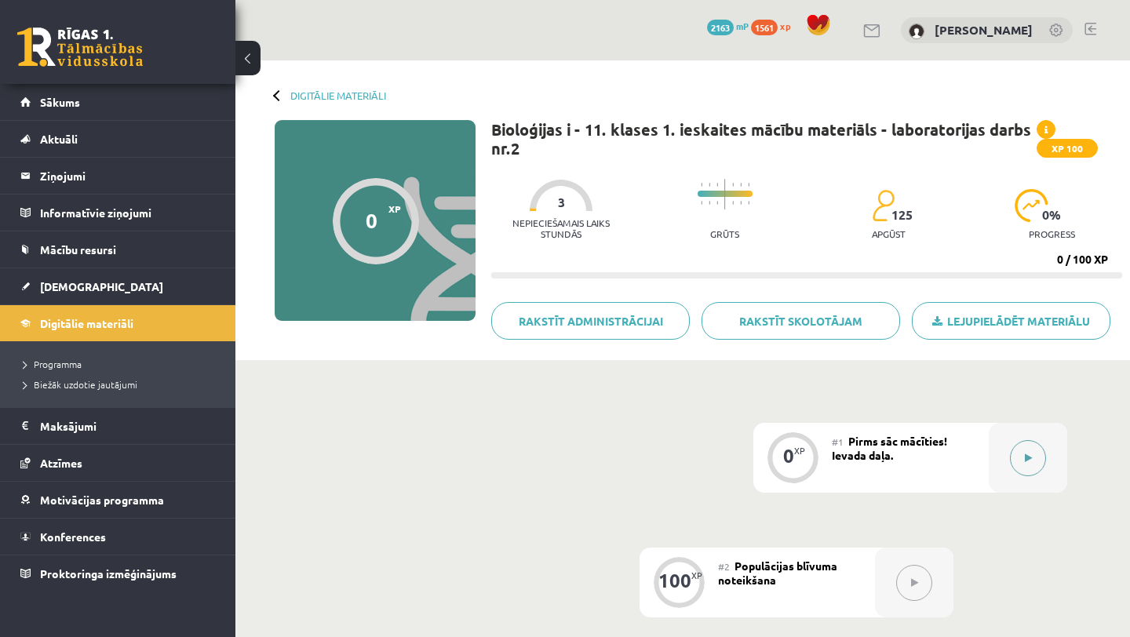
click at [1047, 475] on div at bounding box center [1028, 458] width 78 height 70
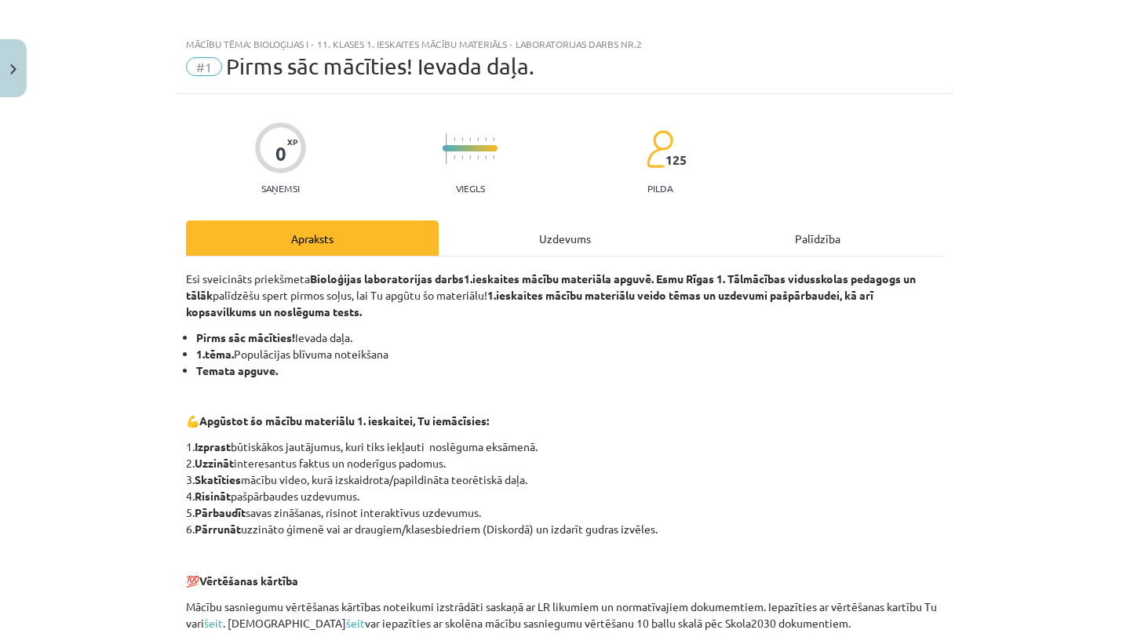
scroll to position [271, 0]
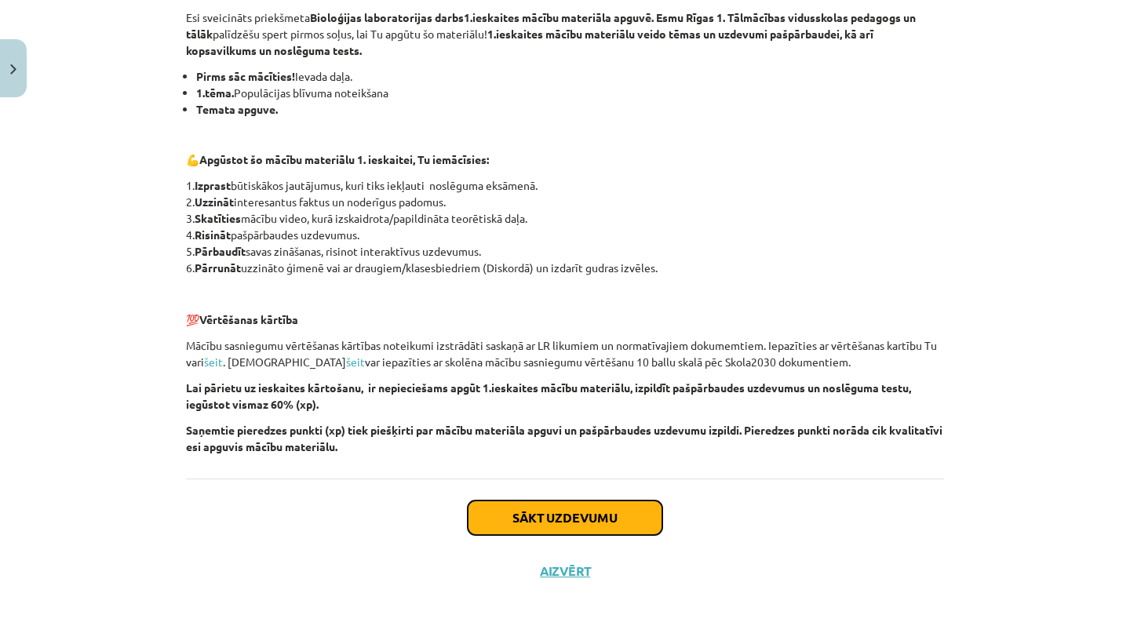
click at [574, 508] on button "Sākt uzdevumu" at bounding box center [565, 518] width 195 height 35
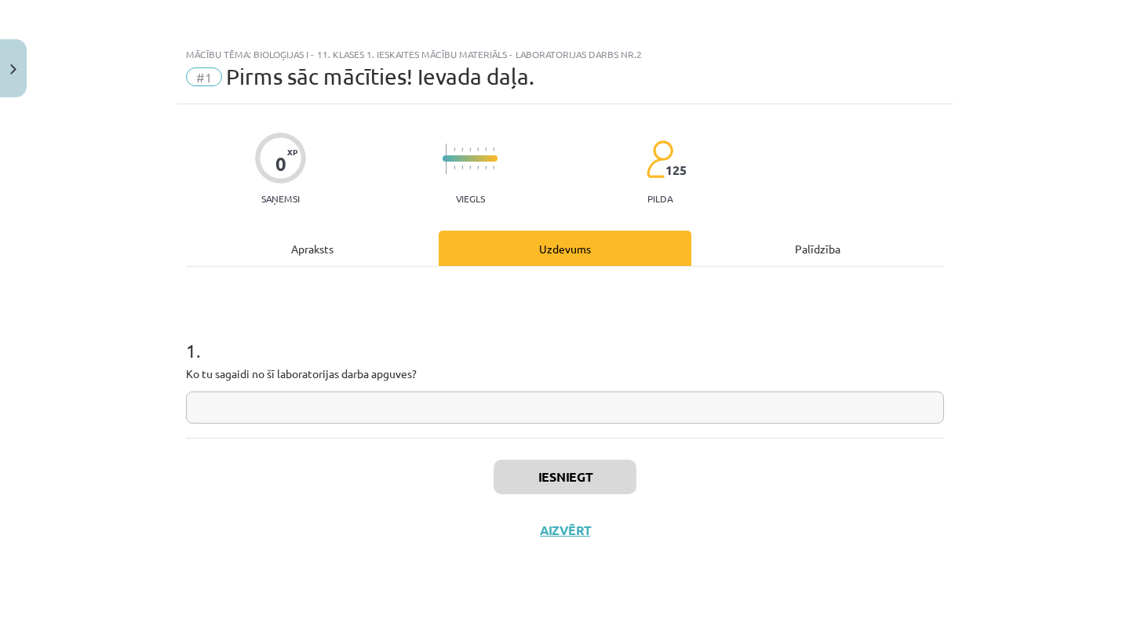
click at [461, 406] on input "text" at bounding box center [565, 407] width 758 height 32
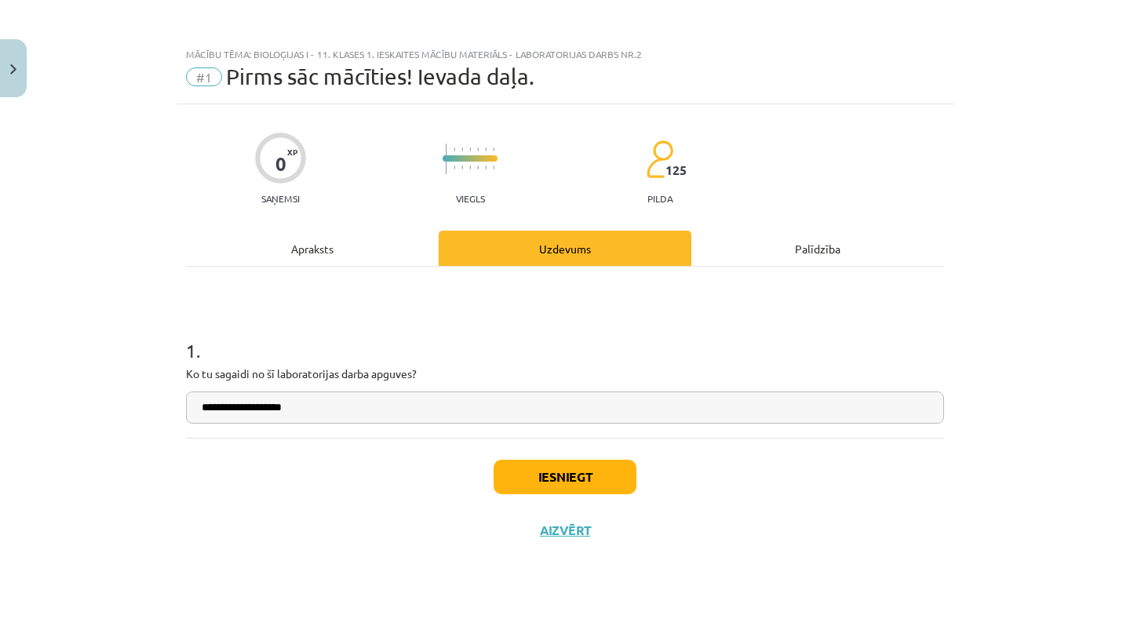
type input "**********"
click at [597, 483] on button "Iesniegt" at bounding box center [564, 477] width 143 height 35
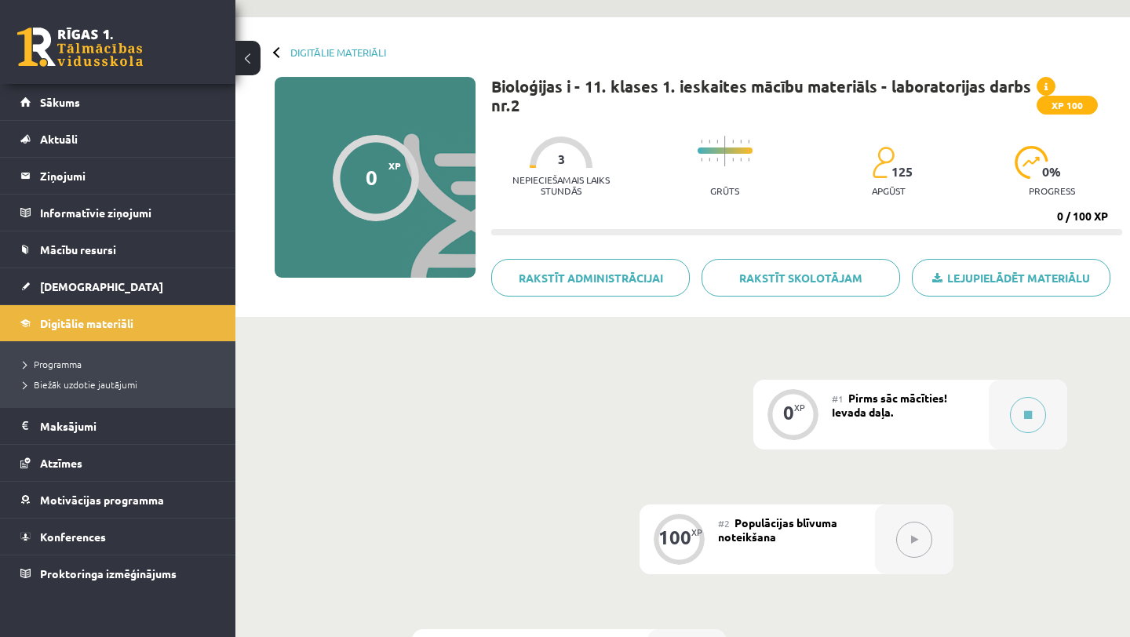
scroll to position [110, 0]
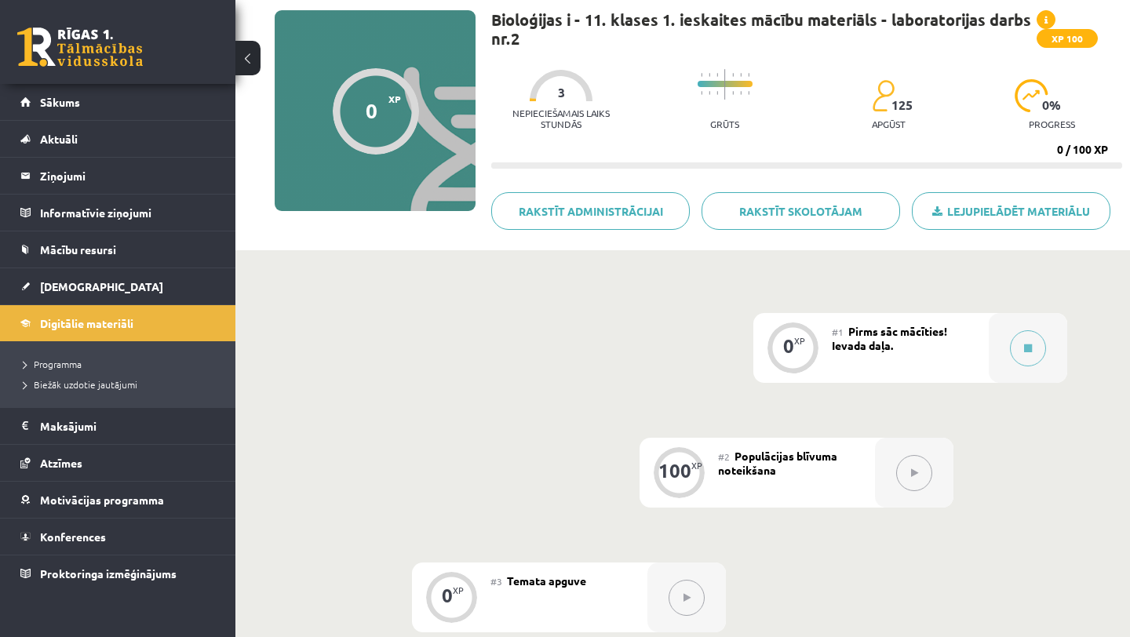
click at [909, 475] on button at bounding box center [914, 473] width 36 height 36
click at [1022, 339] on button at bounding box center [1028, 348] width 36 height 36
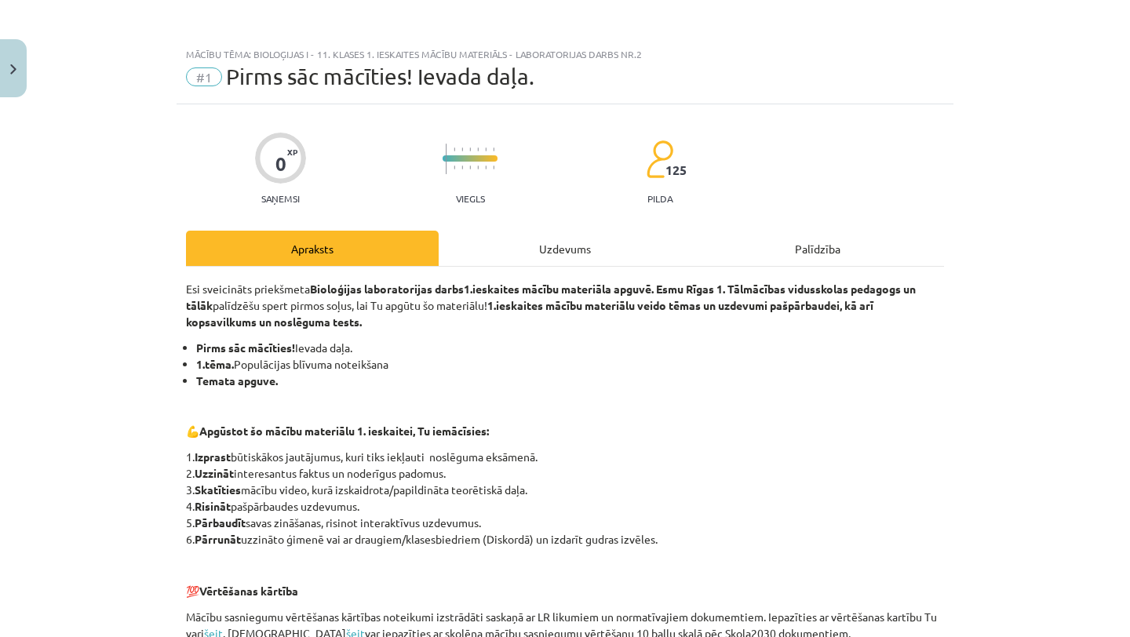
scroll to position [271, 0]
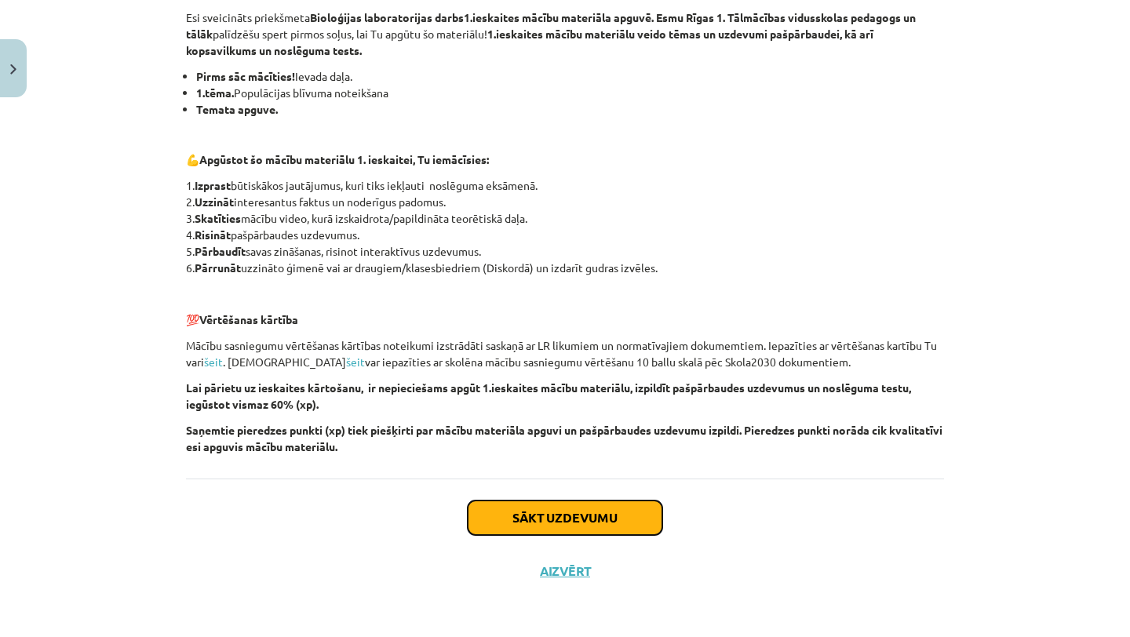
click at [559, 516] on button "Sākt uzdevumu" at bounding box center [565, 518] width 195 height 35
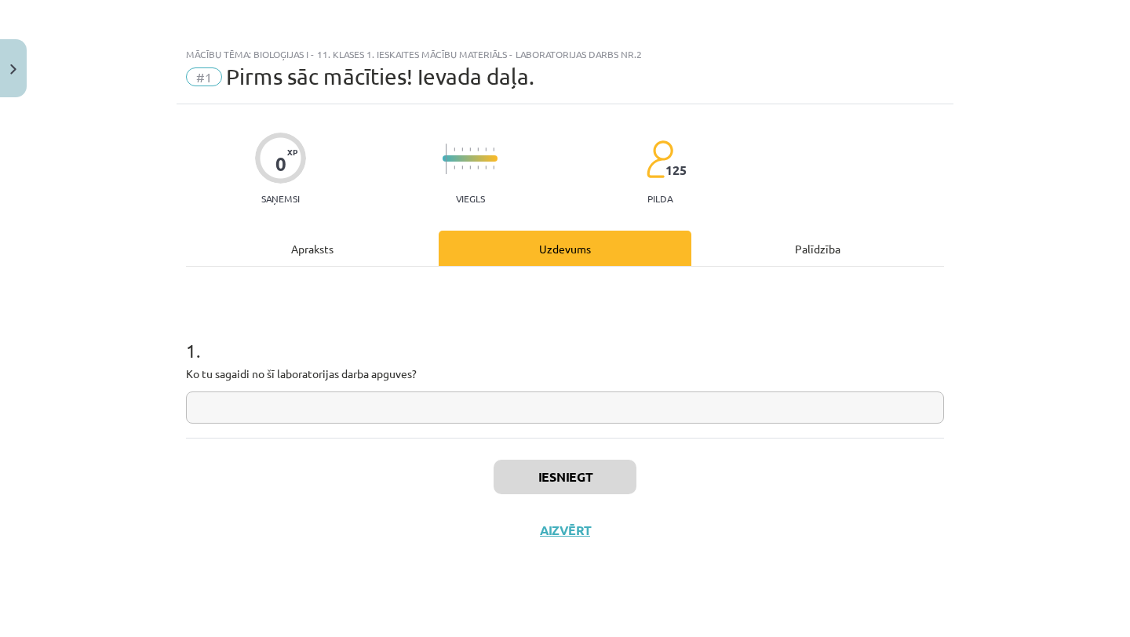
click at [533, 405] on input "text" at bounding box center [565, 407] width 758 height 32
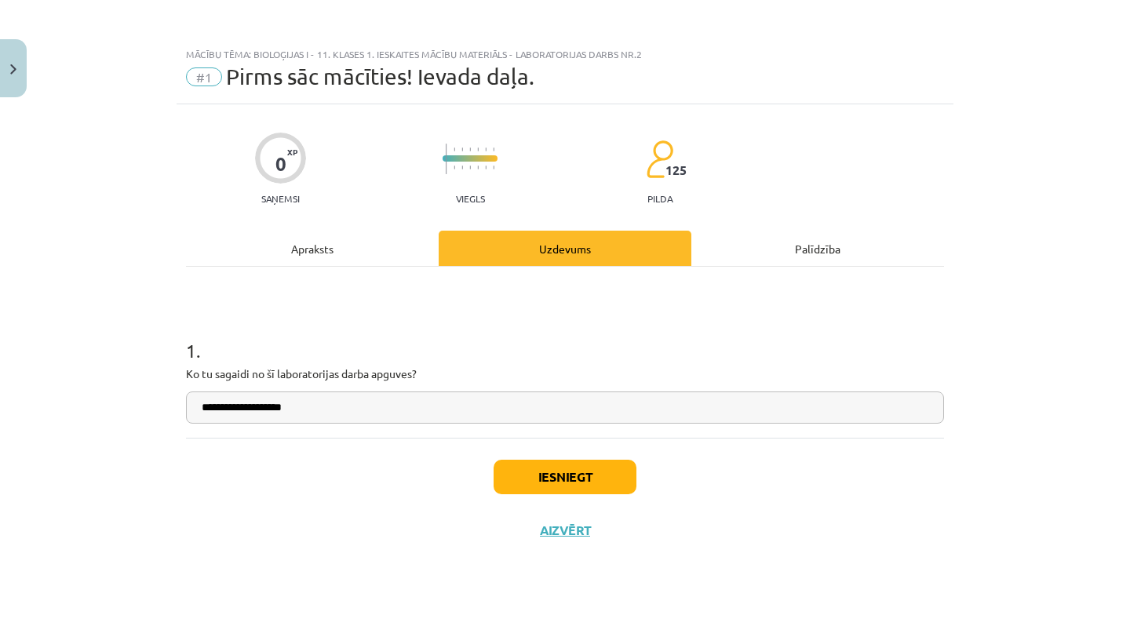
type input "**********"
click at [568, 485] on button "Iesniegt" at bounding box center [564, 477] width 143 height 35
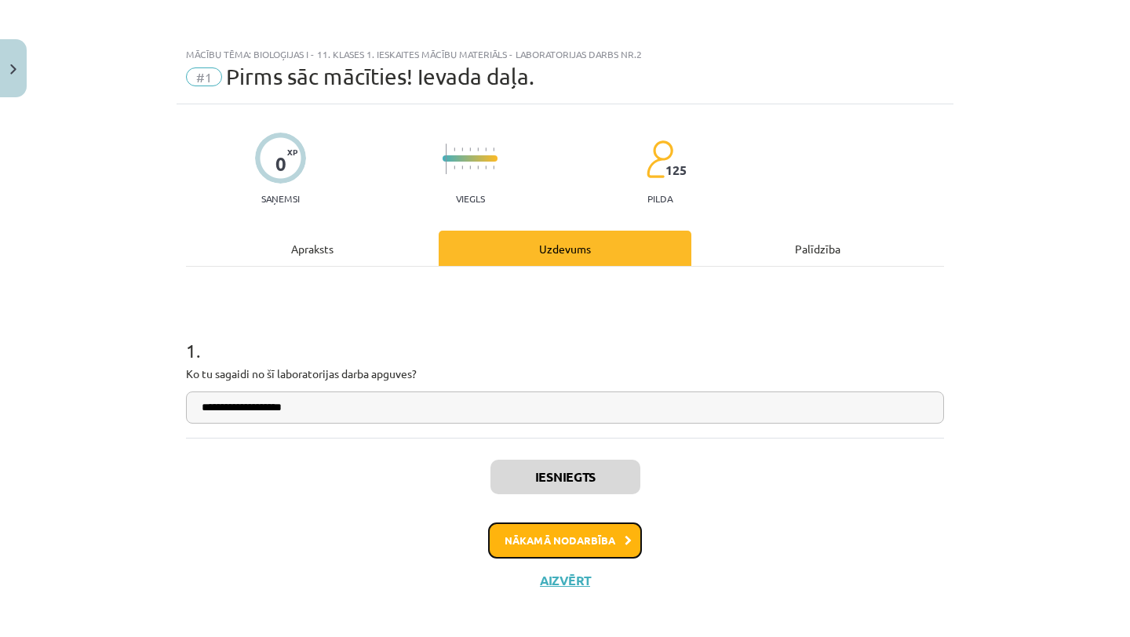
click at [617, 532] on button "Nākamā nodarbība" at bounding box center [565, 541] width 154 height 36
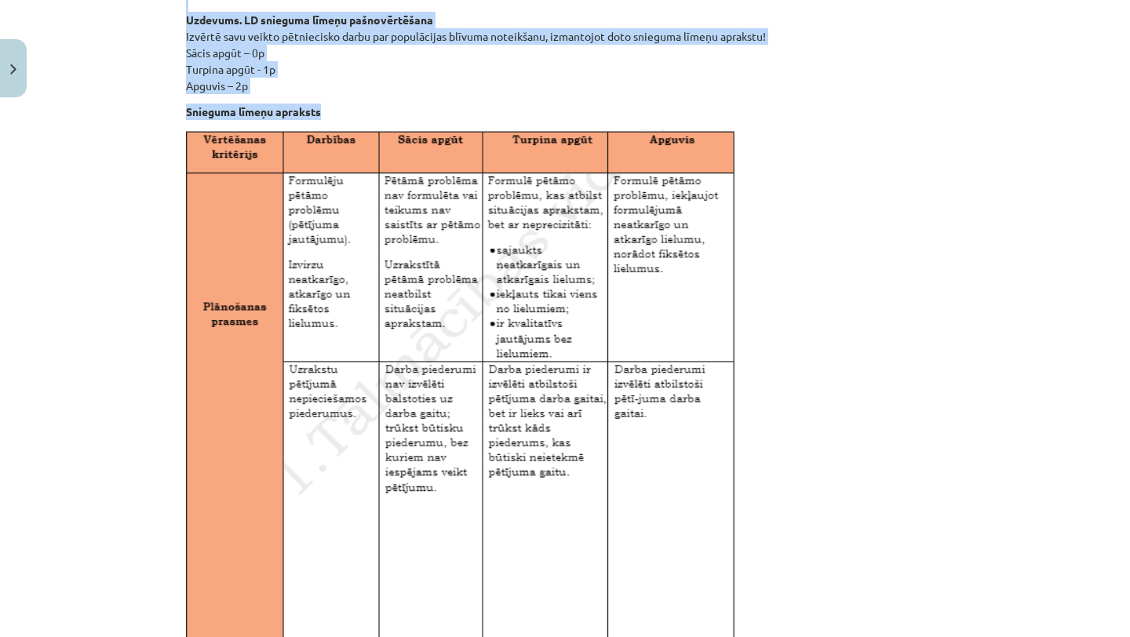
scroll to position [1112, 0]
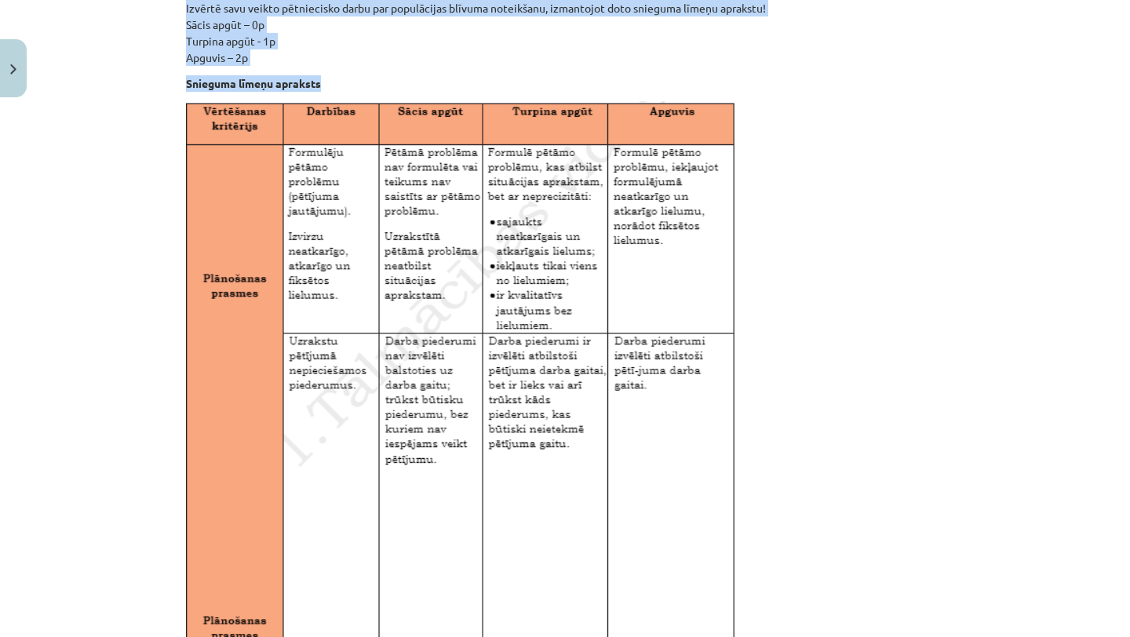
drag, startPoint x: 173, startPoint y: 139, endPoint x: 457, endPoint y: 617, distance: 556.5
click at [446, 625] on div "Mācību tēma: Bioloģijas i - 11. klases 1. ieskaites mācību materiāls - laborato…" at bounding box center [565, 318] width 1130 height 637
click at [508, 151] on img at bounding box center [460, 379] width 549 height 556
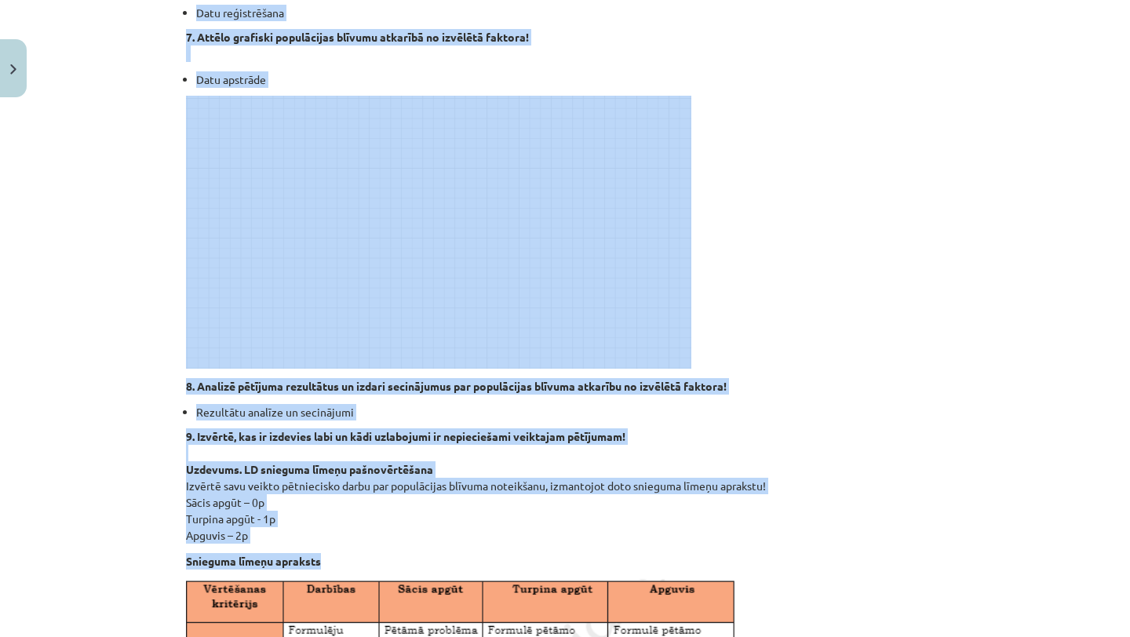
scroll to position [705, 0]
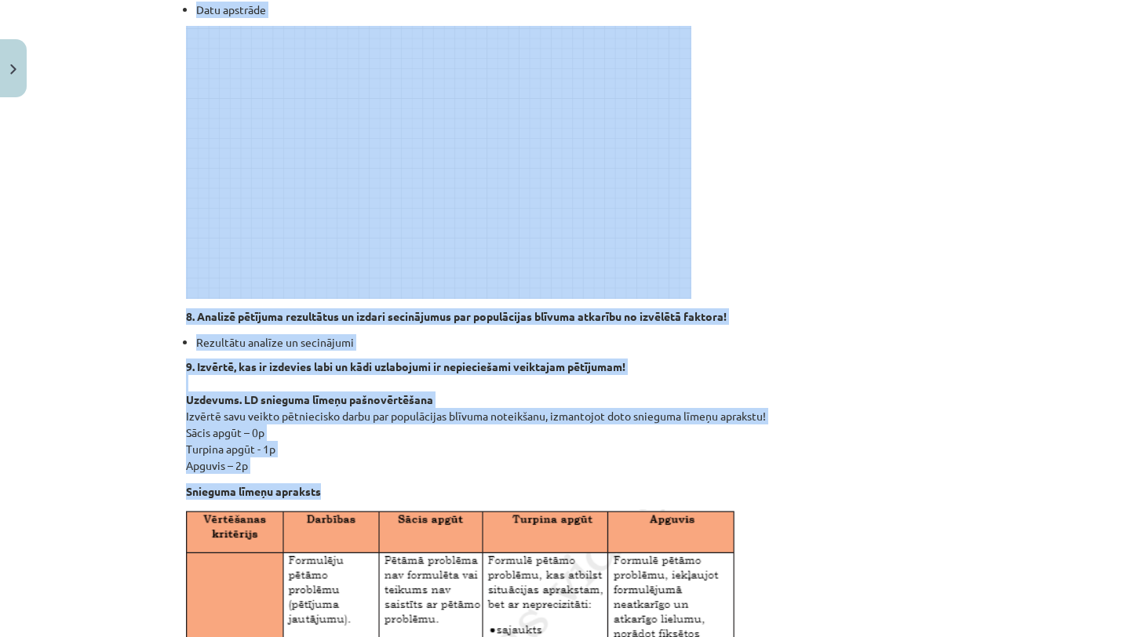
drag, startPoint x: 163, startPoint y: 286, endPoint x: 301, endPoint y: 468, distance: 228.5
click at [301, 468] on div "Mācību tēma: Bioloģijas i - 11. klases 1. ieskaites mācību materiāls - laborato…" at bounding box center [565, 318] width 1130 height 637
copy div "Loremipsum dolorsit Ametco adipiscingel seddoe, tempori, utlabor etdolo. Magna …"
click at [647, 468] on p "9. Izvērtē, kas ir izdevies labi un kādi uzlabojumi ir nepieciešami veiktajam p…" at bounding box center [565, 416] width 758 height 115
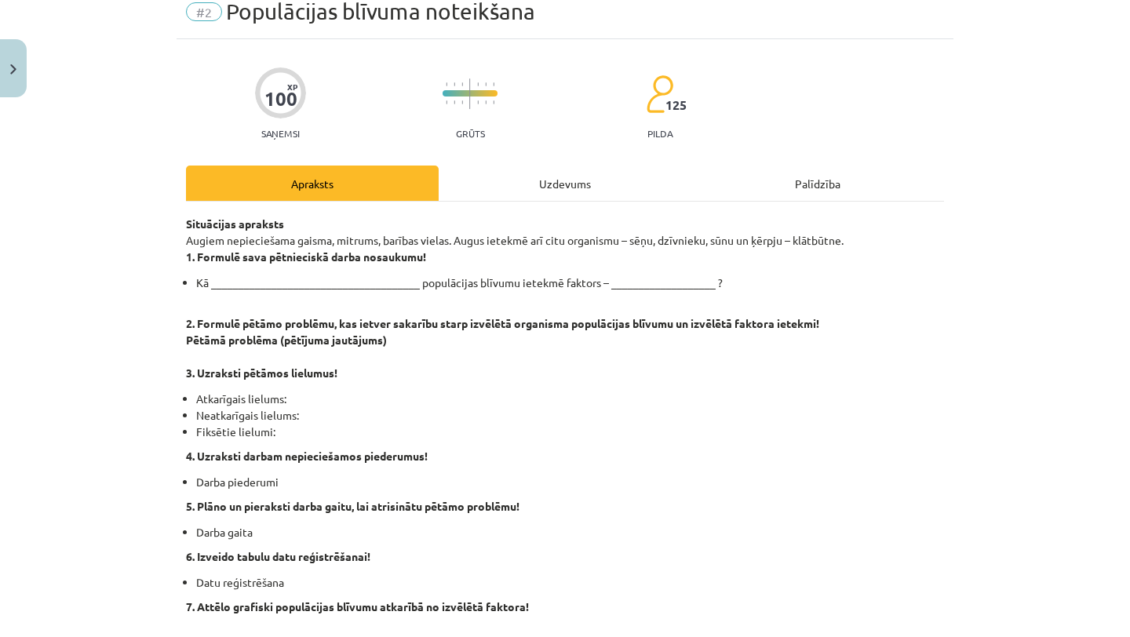
scroll to position [71, 0]
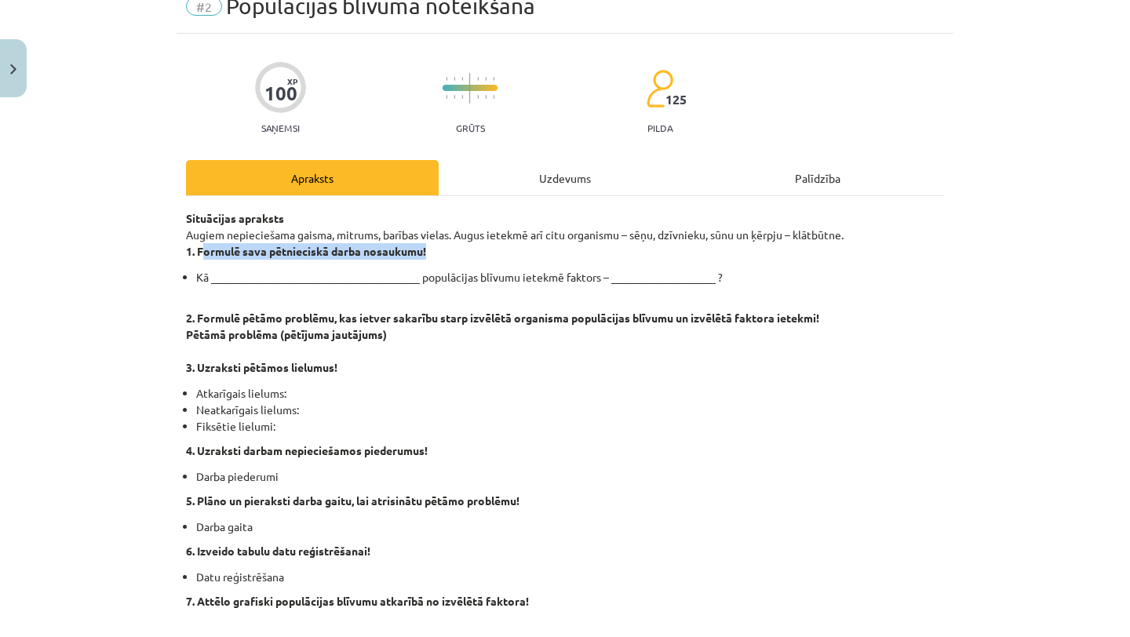
drag, startPoint x: 202, startPoint y: 249, endPoint x: 513, endPoint y: 254, distance: 311.5
click at [513, 256] on p "Situācijas apraksts Augiem nepieciešama gaisma, mitrums, barības vielas. Augus …" at bounding box center [565, 234] width 758 height 49
copy strong "ormulē sava pētnieciskā darba nosaukumu!"
click at [513, 254] on p "Situācijas apraksts Augiem nepieciešama gaisma, mitrums, barības vielas. Augus …" at bounding box center [565, 234] width 758 height 49
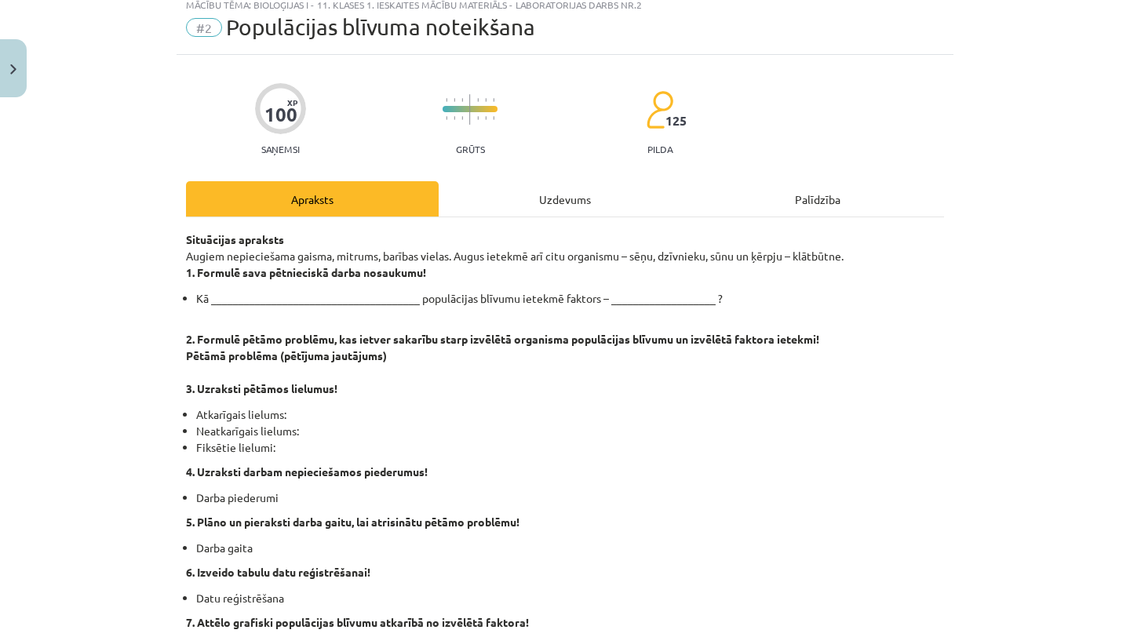
scroll to position [0, 0]
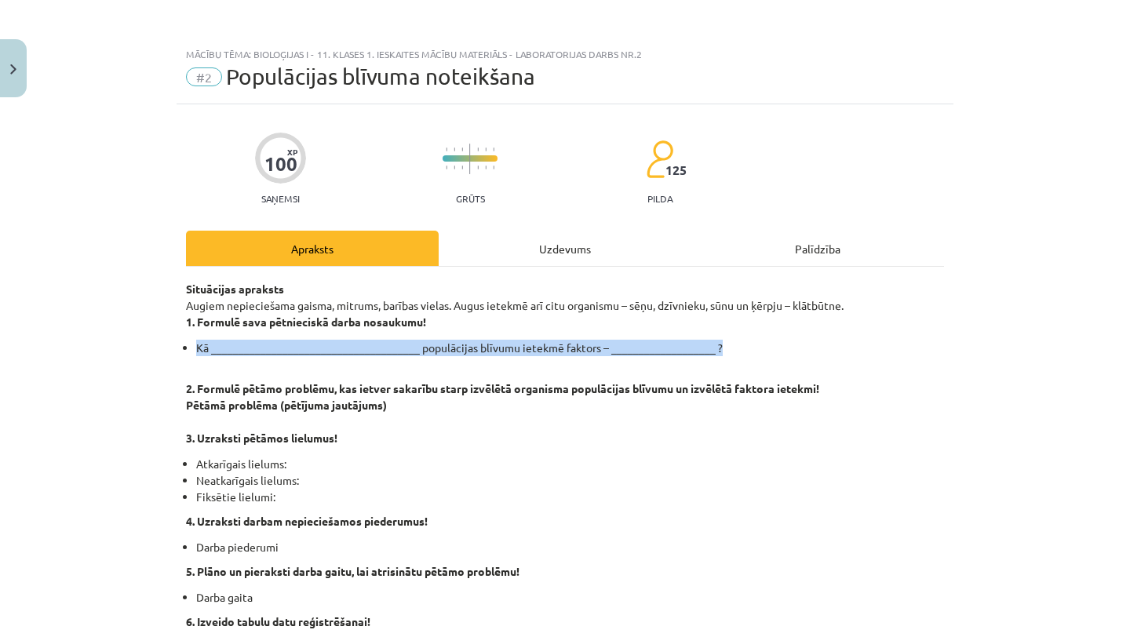
drag, startPoint x: 196, startPoint y: 351, endPoint x: 743, endPoint y: 352, distance: 546.8
click at [743, 352] on li "Kā ______________________________________ populācijas blīvumu ietekmē faktors –…" at bounding box center [570, 348] width 748 height 16
copy li "Kā ______________________________________ populācijas blīvumu ietekmē faktors –…"
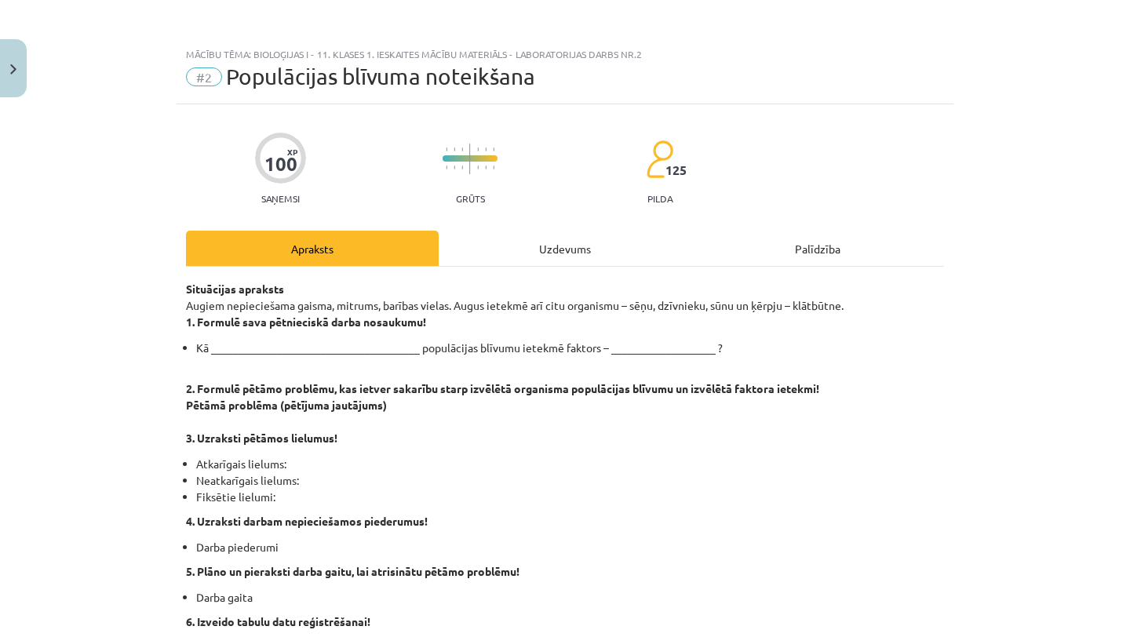
click at [607, 326] on p "Situācijas apraksts Augiem nepieciešama gaisma, mitrums, barības vielas. Augus …" at bounding box center [565, 305] width 758 height 49
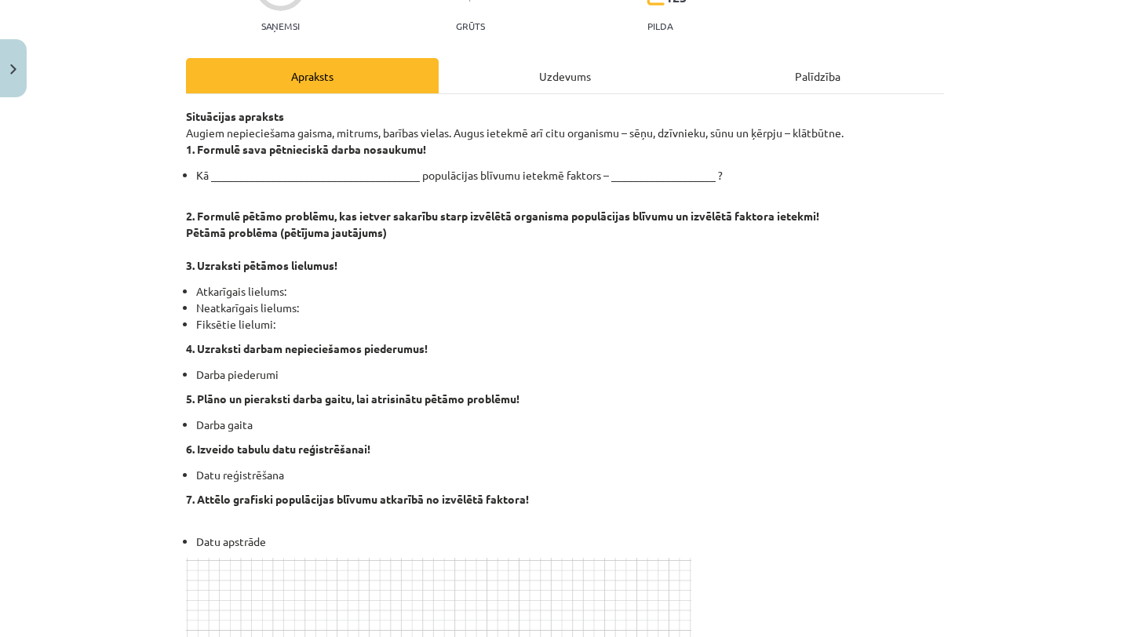
scroll to position [174, 0]
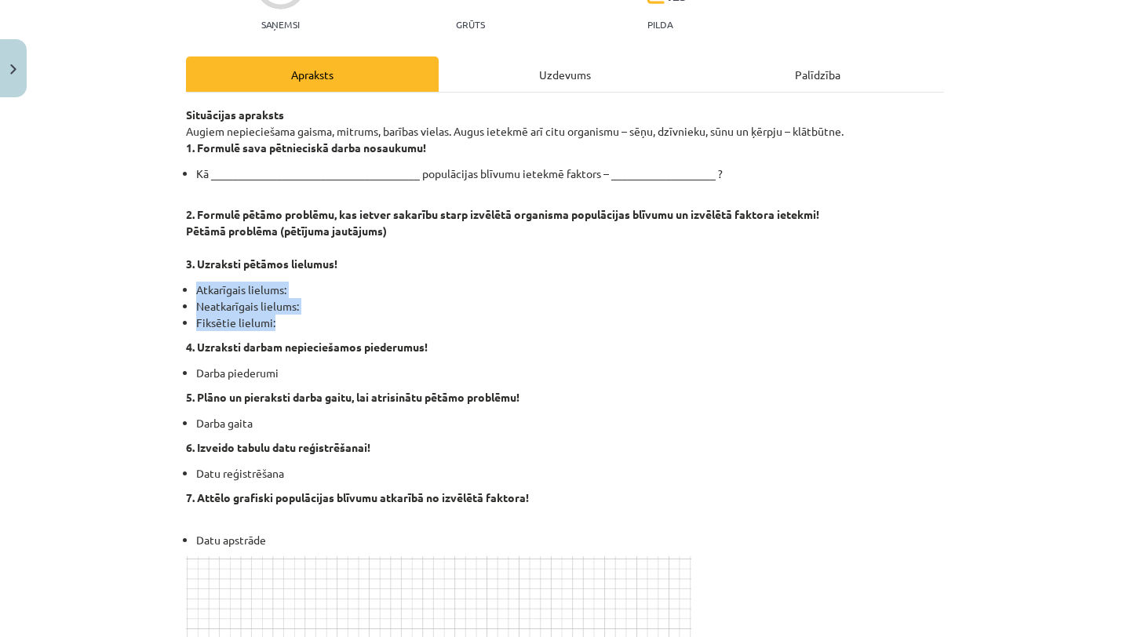
drag, startPoint x: 199, startPoint y: 287, endPoint x: 292, endPoint y: 319, distance: 98.0
click at [292, 319] on ul "Atkarīgais lielums: Neatkarīgais lielums: Fiksētie lielumi:" at bounding box center [565, 306] width 758 height 49
click at [194, 250] on p "2. Formulē pētāmo problēmu, kas ietver sakarību starp izvēlētā organisma populā…" at bounding box center [565, 231] width 758 height 82
drag, startPoint x: 186, startPoint y: 254, endPoint x: 281, endPoint y: 317, distance: 113.8
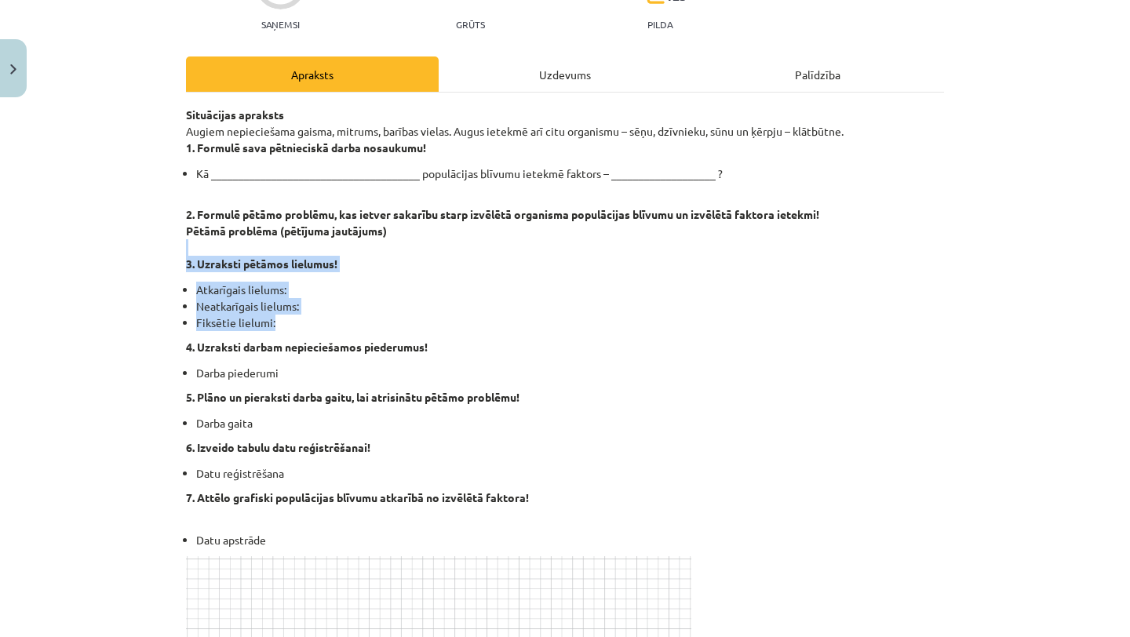
copy div "3. Uzraksti pētāmos lielumus! Atkarīgais lielums: Neatkarīgais lielums: Fiksēti…"
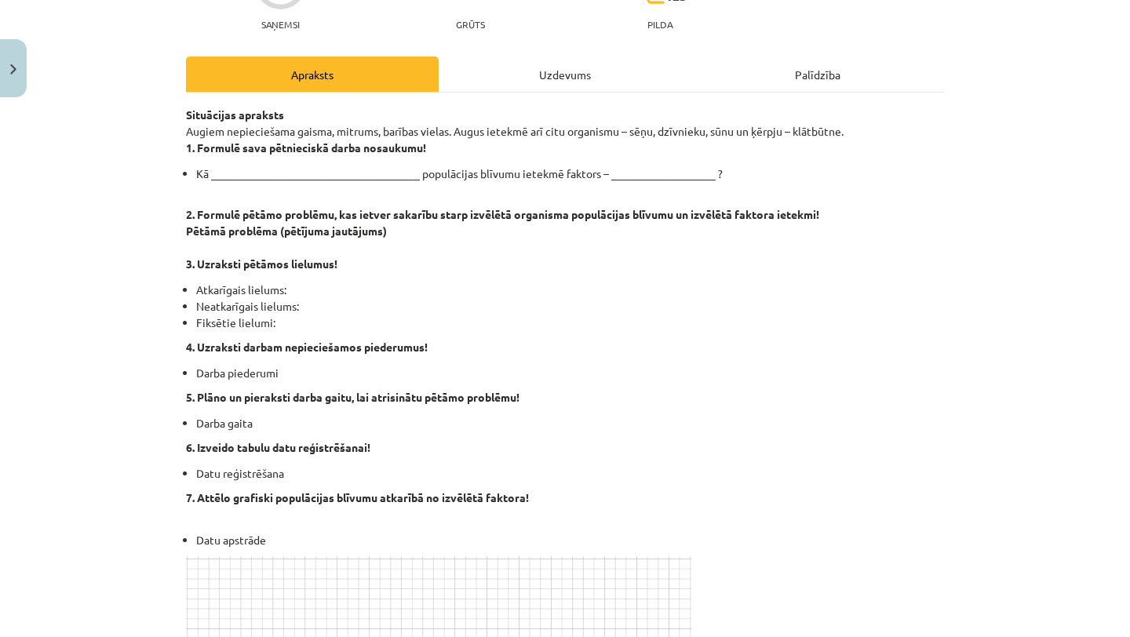
click at [430, 319] on li "Fiksētie lielumi:" at bounding box center [570, 323] width 748 height 16
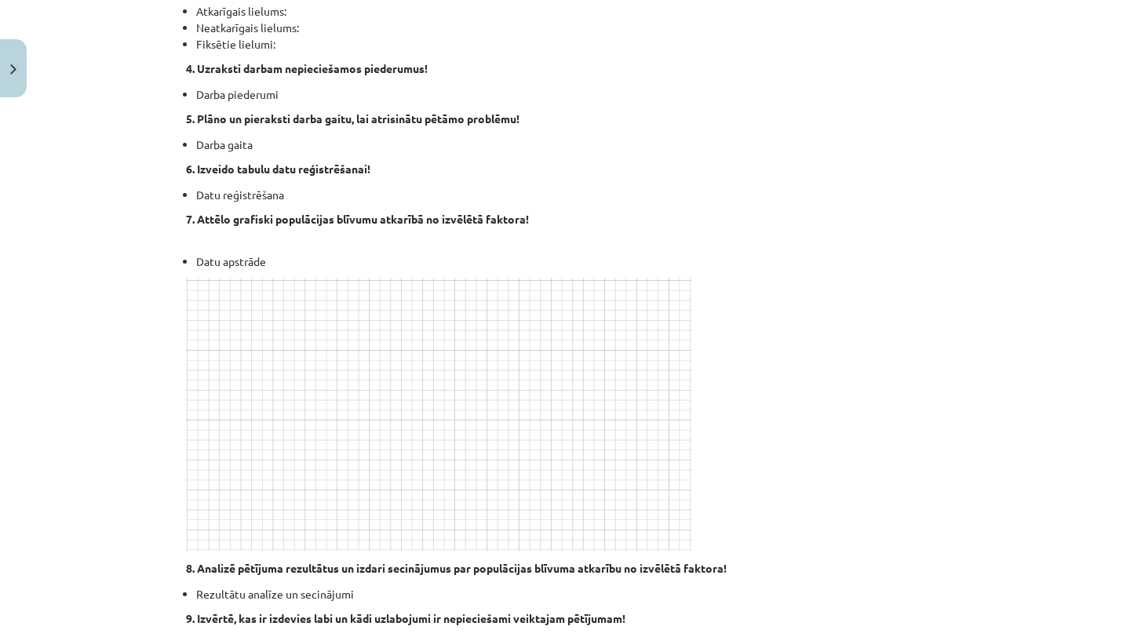
scroll to position [442, 0]
